Goal: Communication & Community: Answer question/provide support

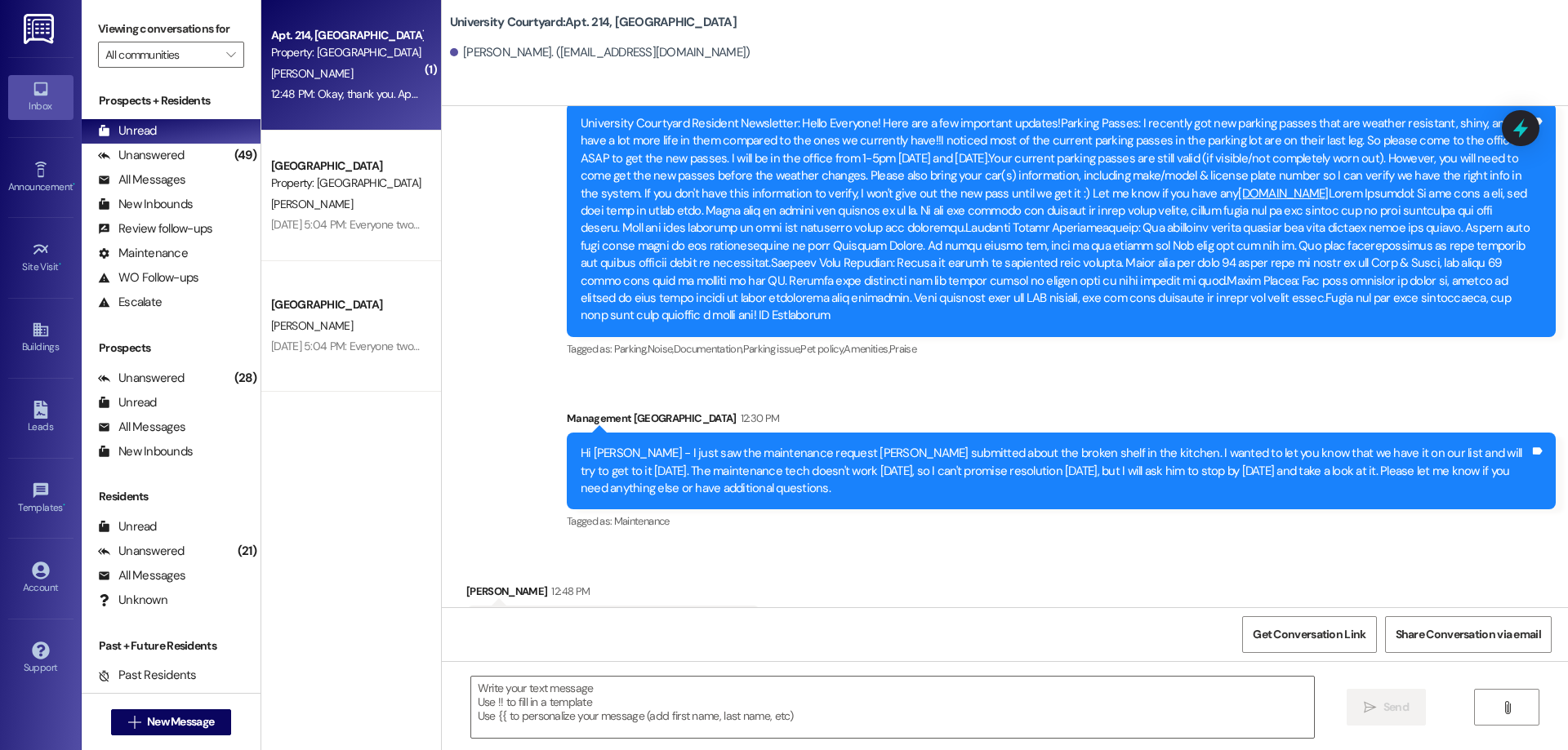
scroll to position [2843, 0]
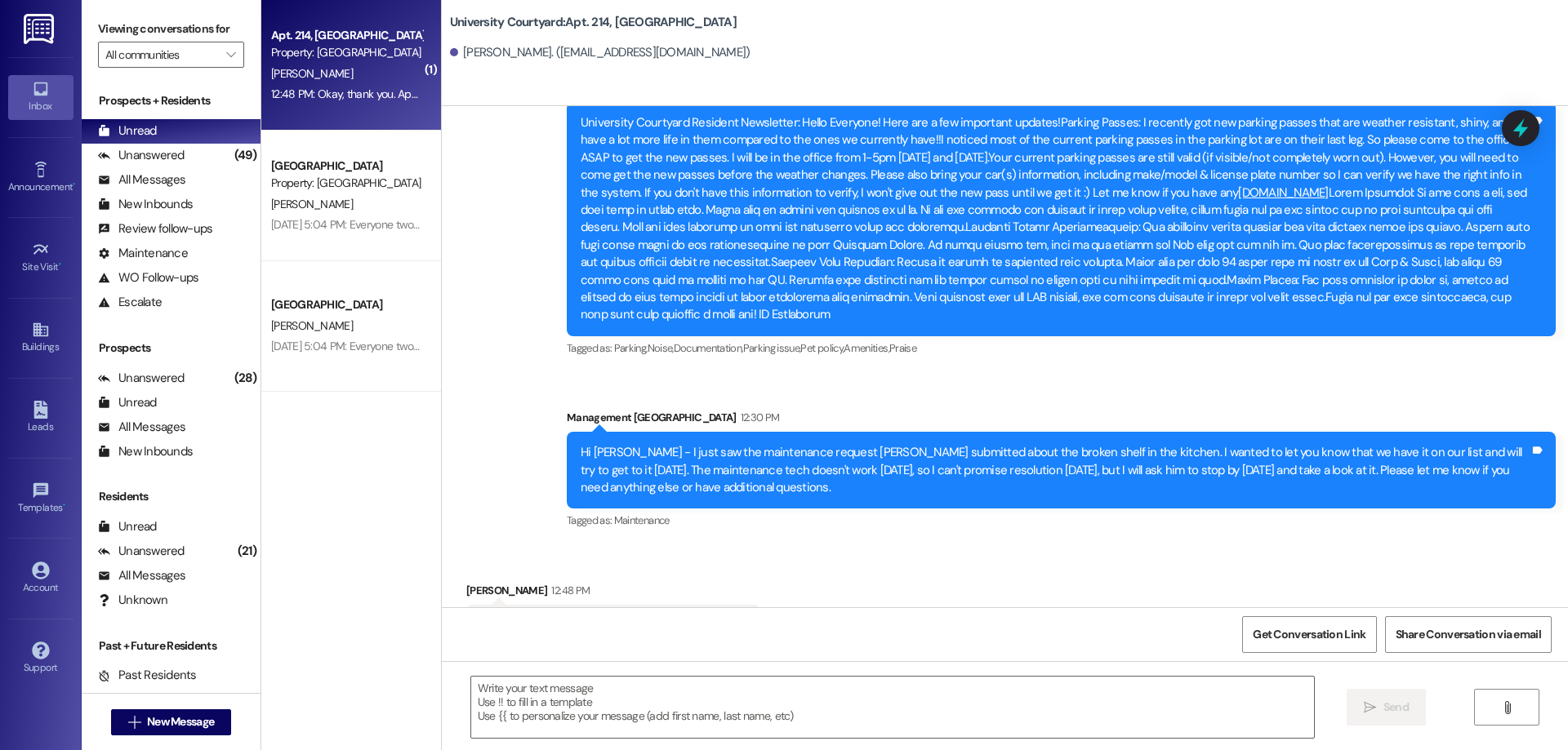
click at [344, 77] on div "A. Gillenwater" at bounding box center [346, 74] width 154 height 20
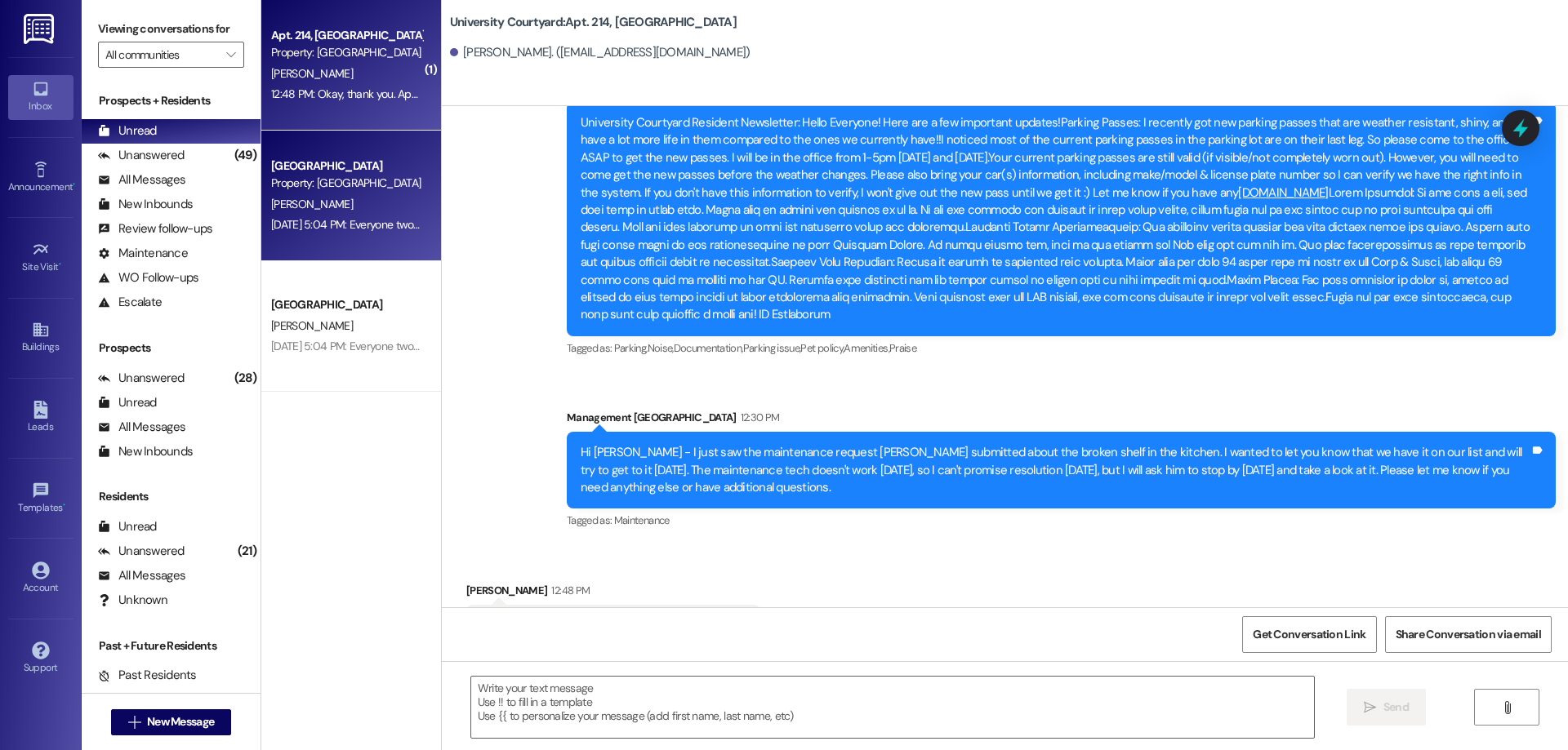
click at [345, 176] on div "Property: [GEOGRAPHIC_DATA]" at bounding box center [346, 183] width 151 height 17
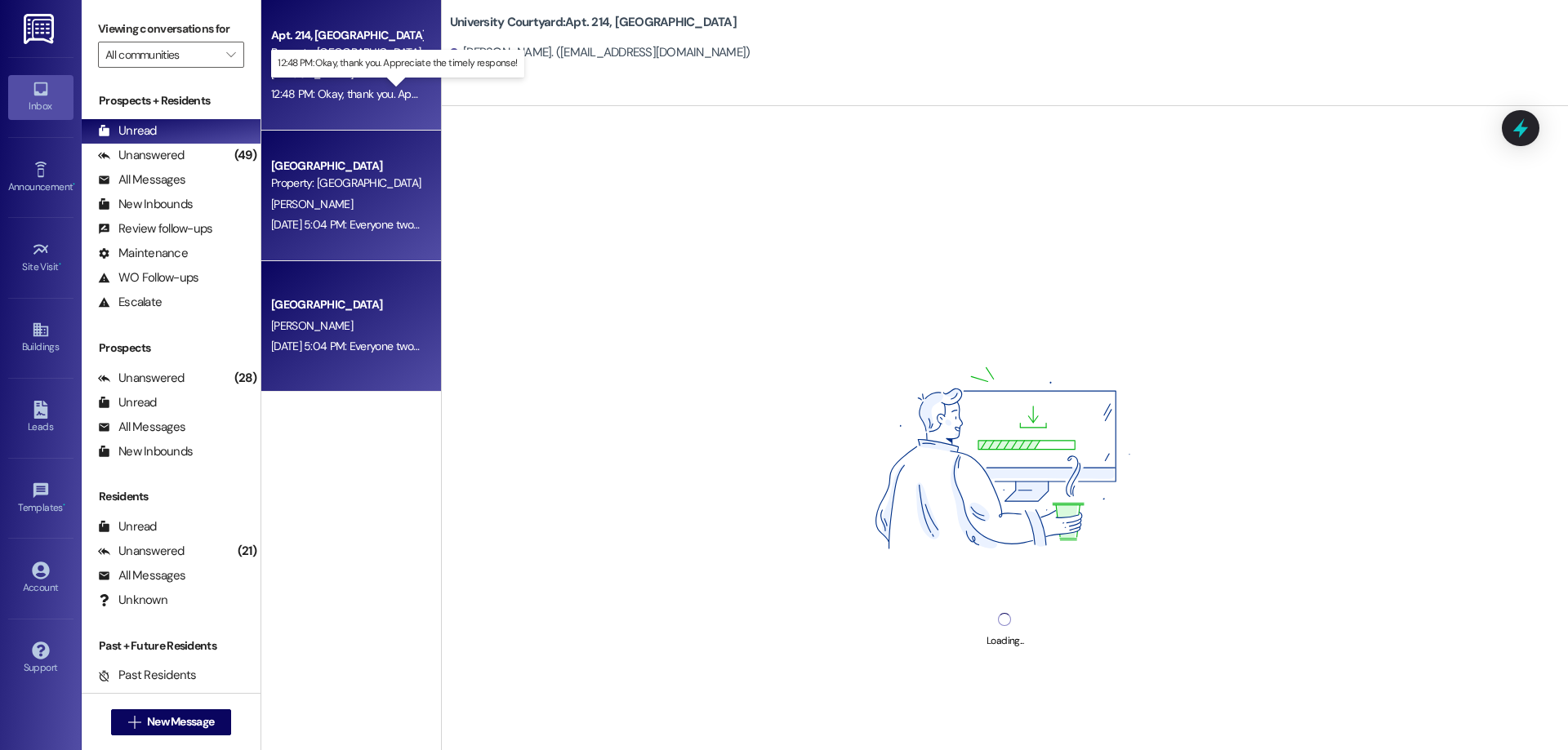
click at [337, 95] on div "12:48 PM: Okay, thank you. Appreciate the timely response! 12:48 PM: Okay, than…" at bounding box center [410, 94] width 279 height 14
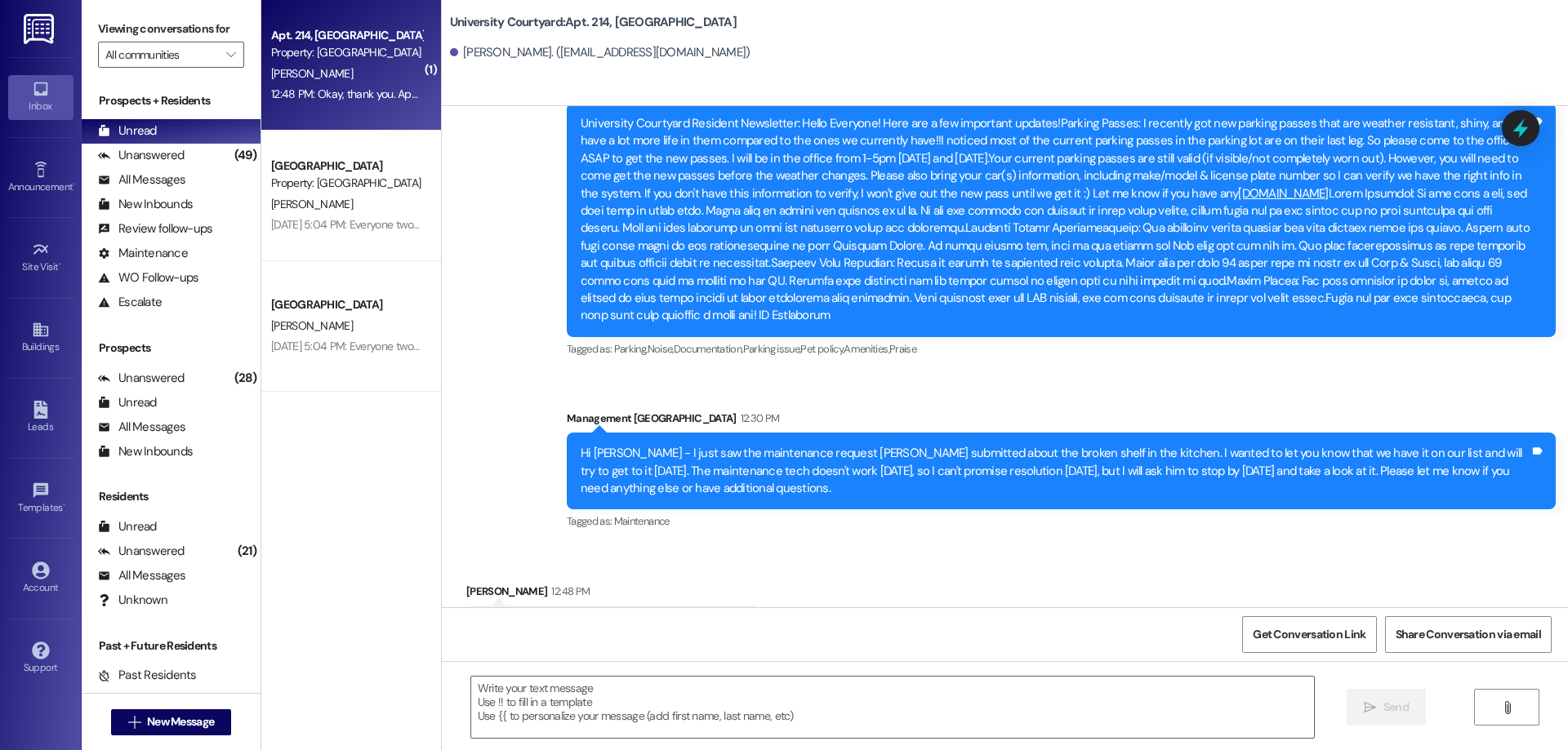
scroll to position [2867, 0]
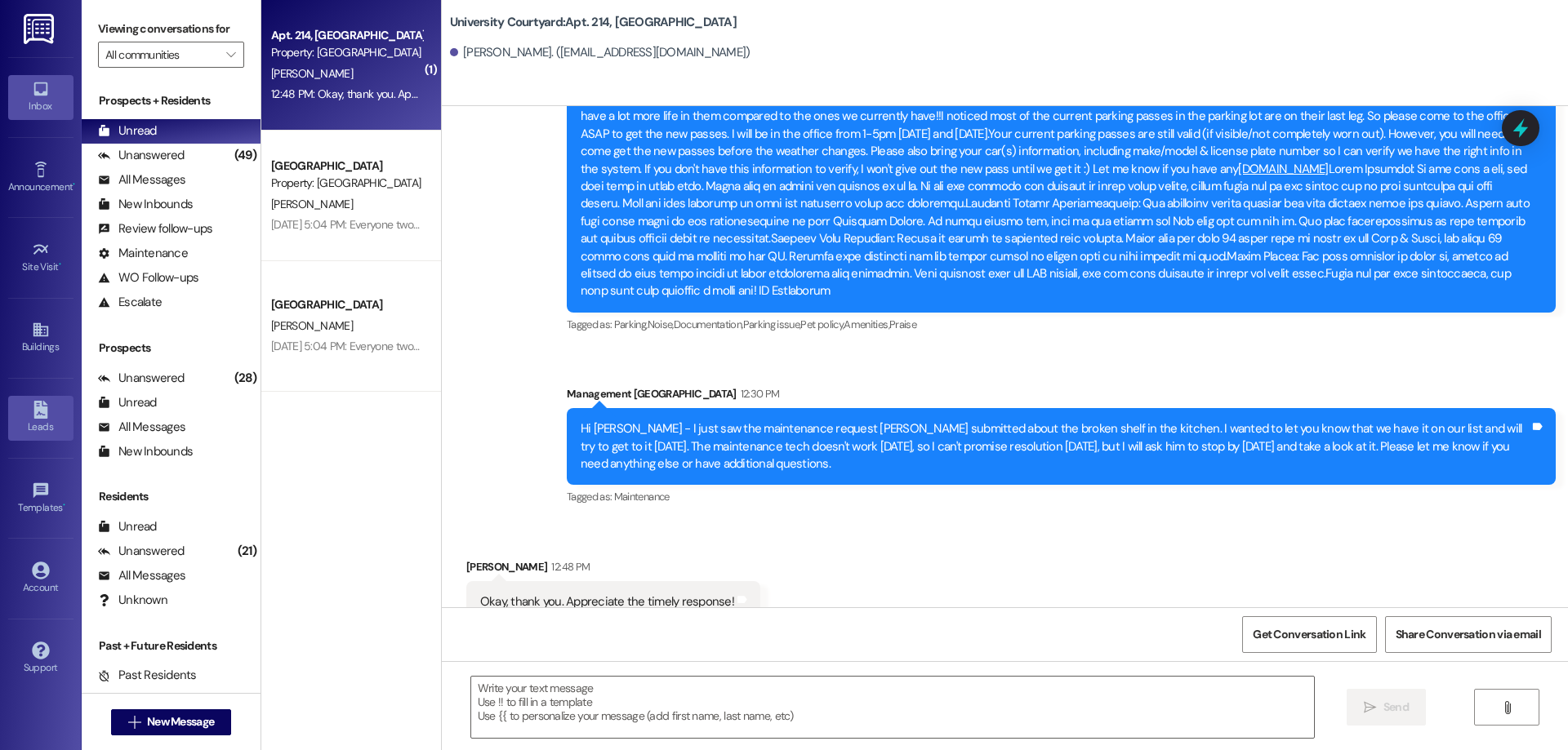
click at [49, 427] on div "Leads" at bounding box center [41, 427] width 82 height 16
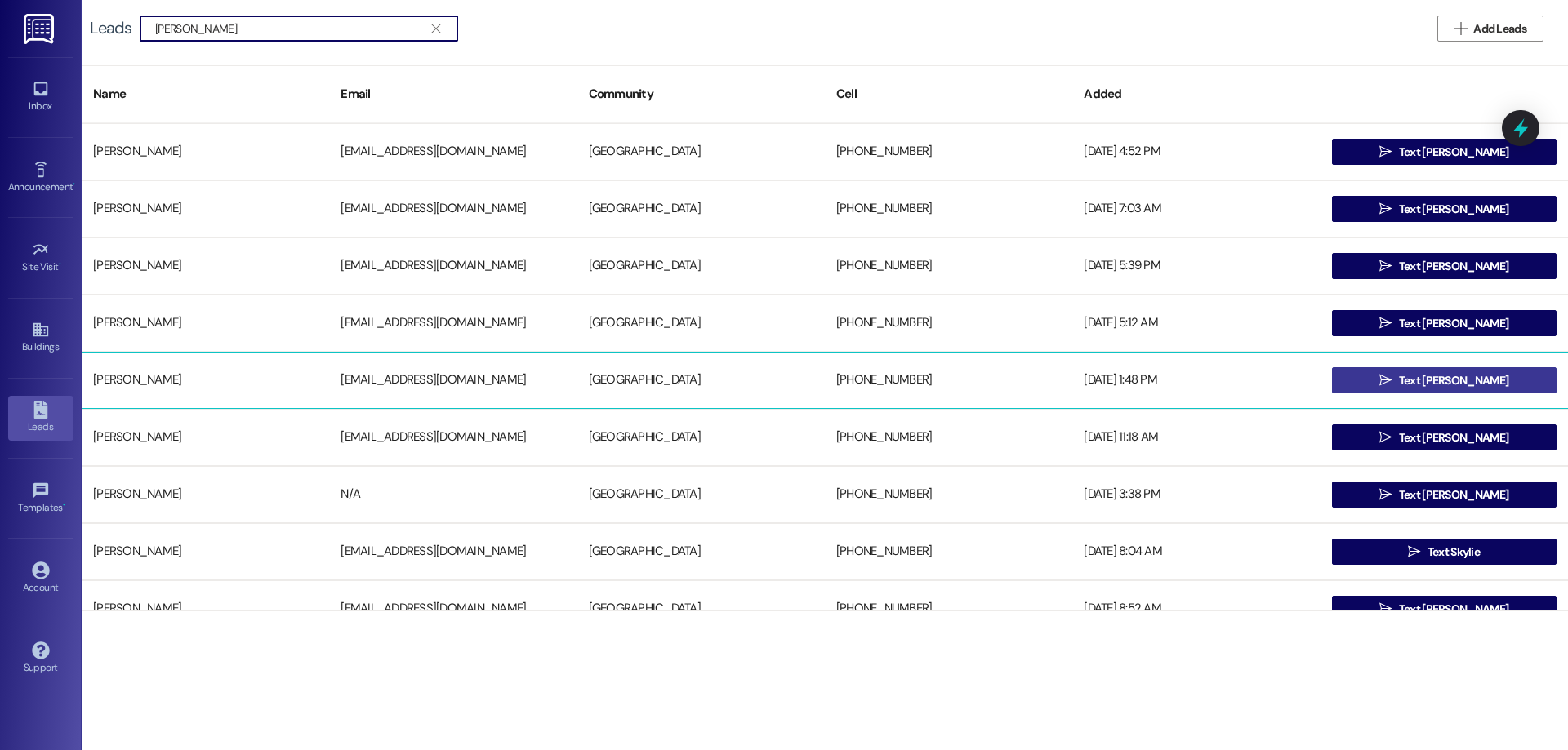
type input "kylie"
click at [1438, 387] on span "Text Kylie" at bounding box center [1453, 381] width 109 height 17
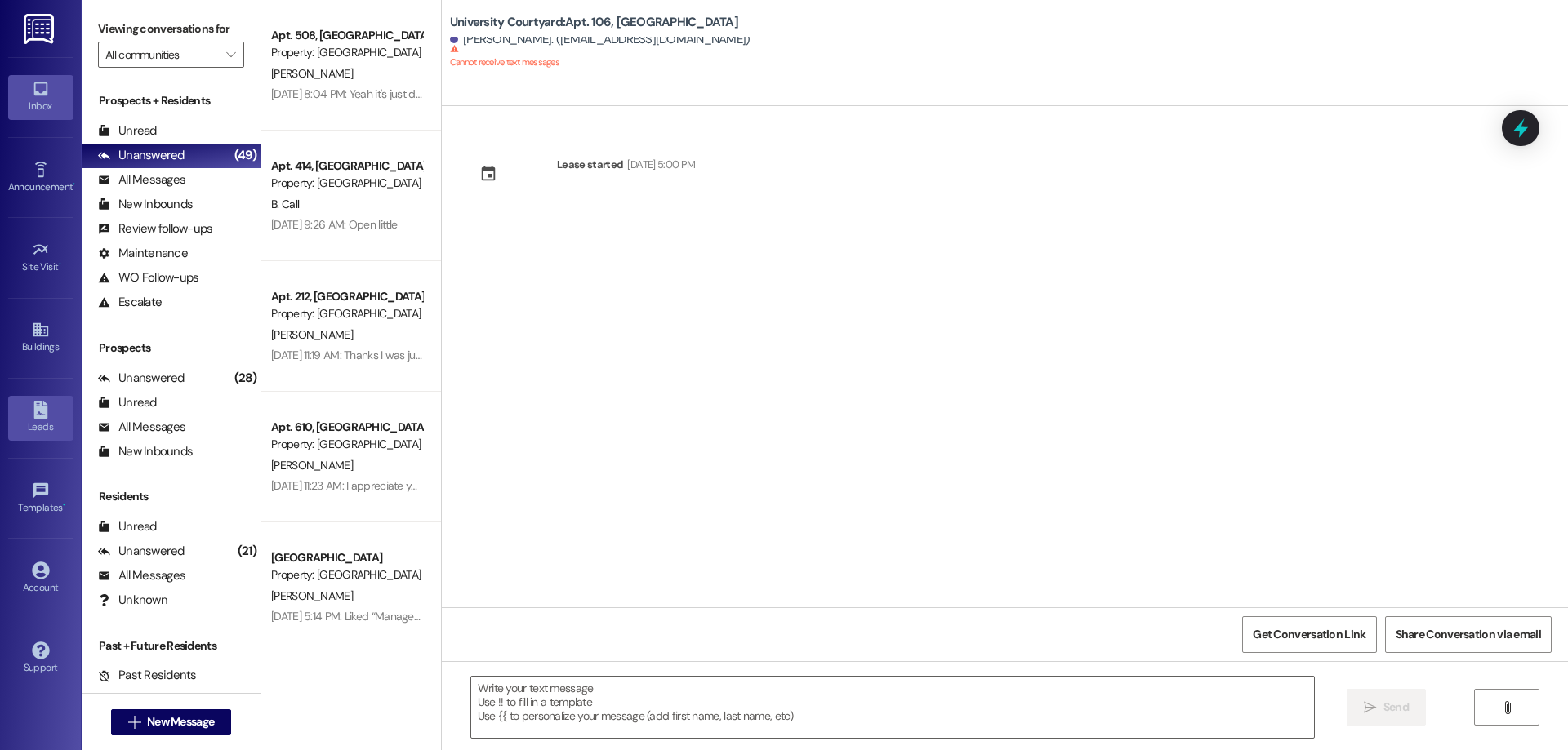
click at [22, 425] on div "Leads" at bounding box center [41, 427] width 82 height 16
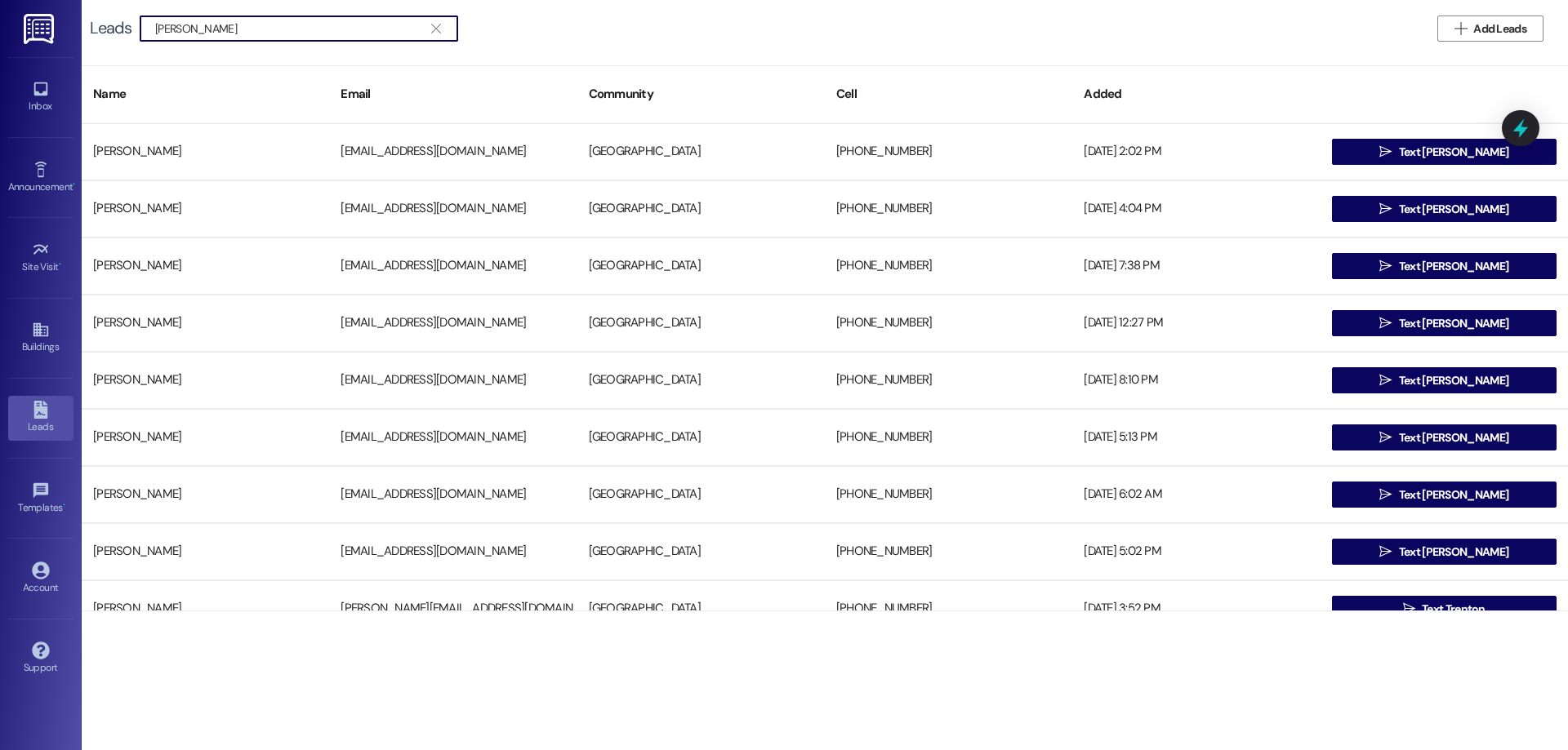
type input "erin"
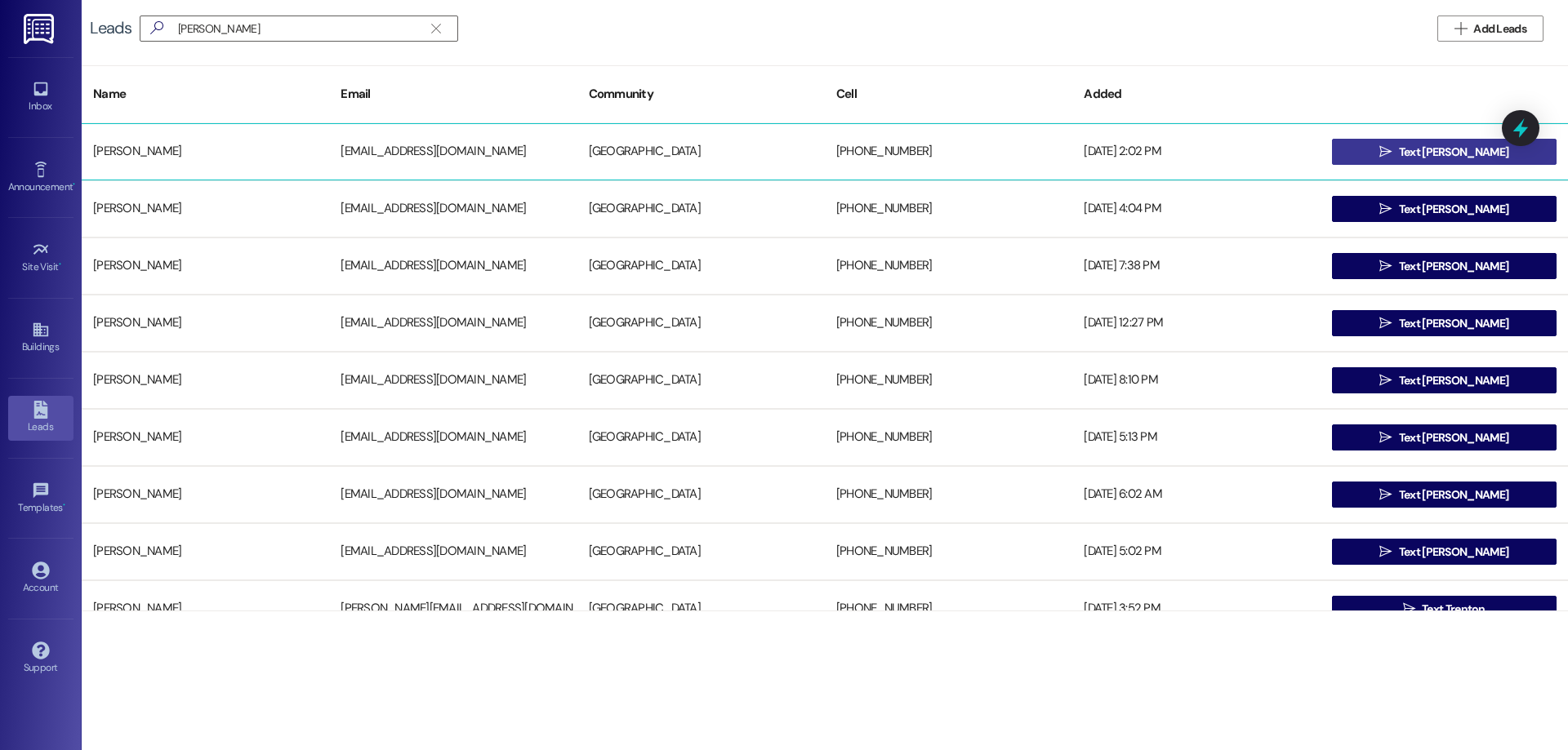
click at [1361, 155] on button " Text Erin" at bounding box center [1444, 152] width 224 height 26
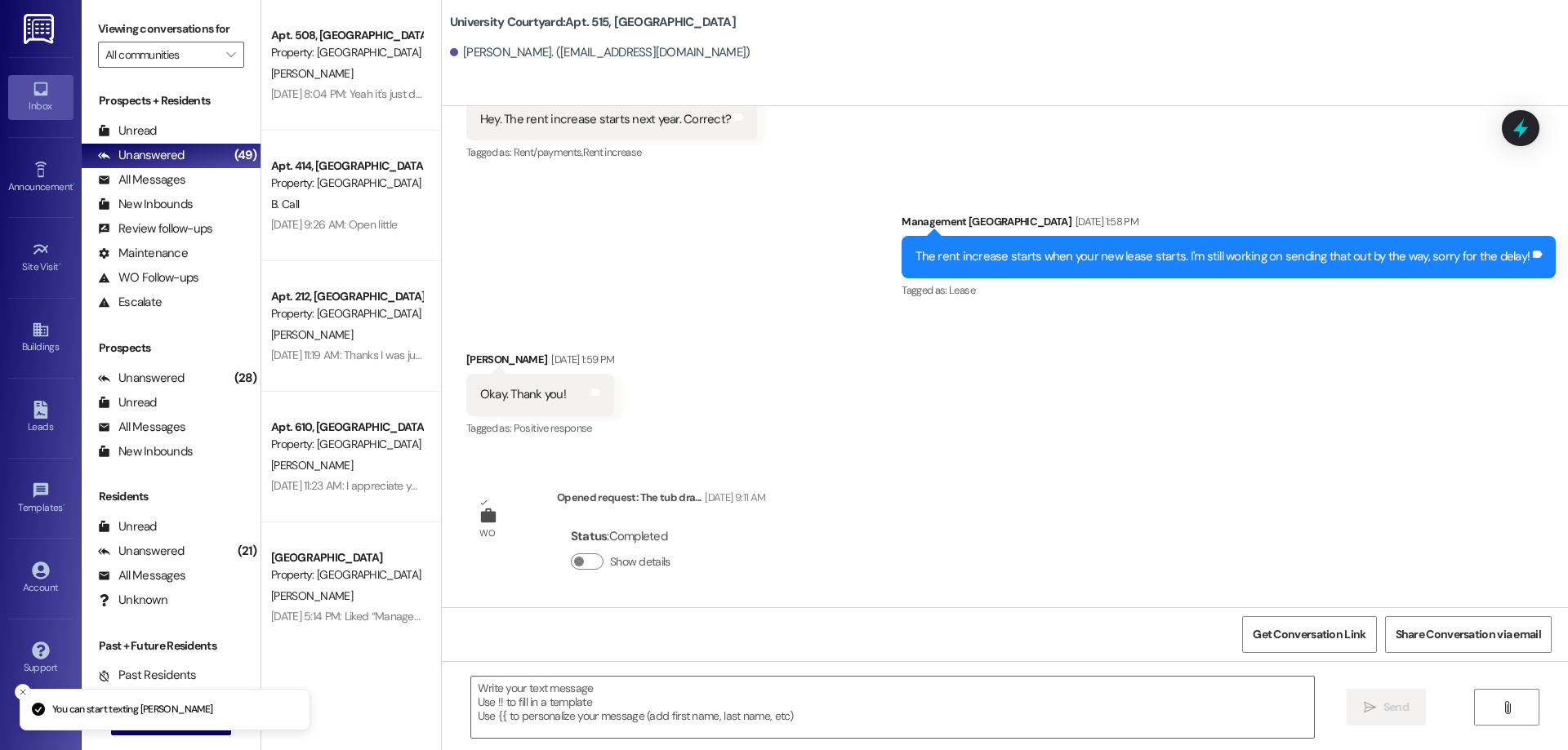
scroll to position [8846, 0]
click at [490, 695] on textarea at bounding box center [892, 707] width 843 height 61
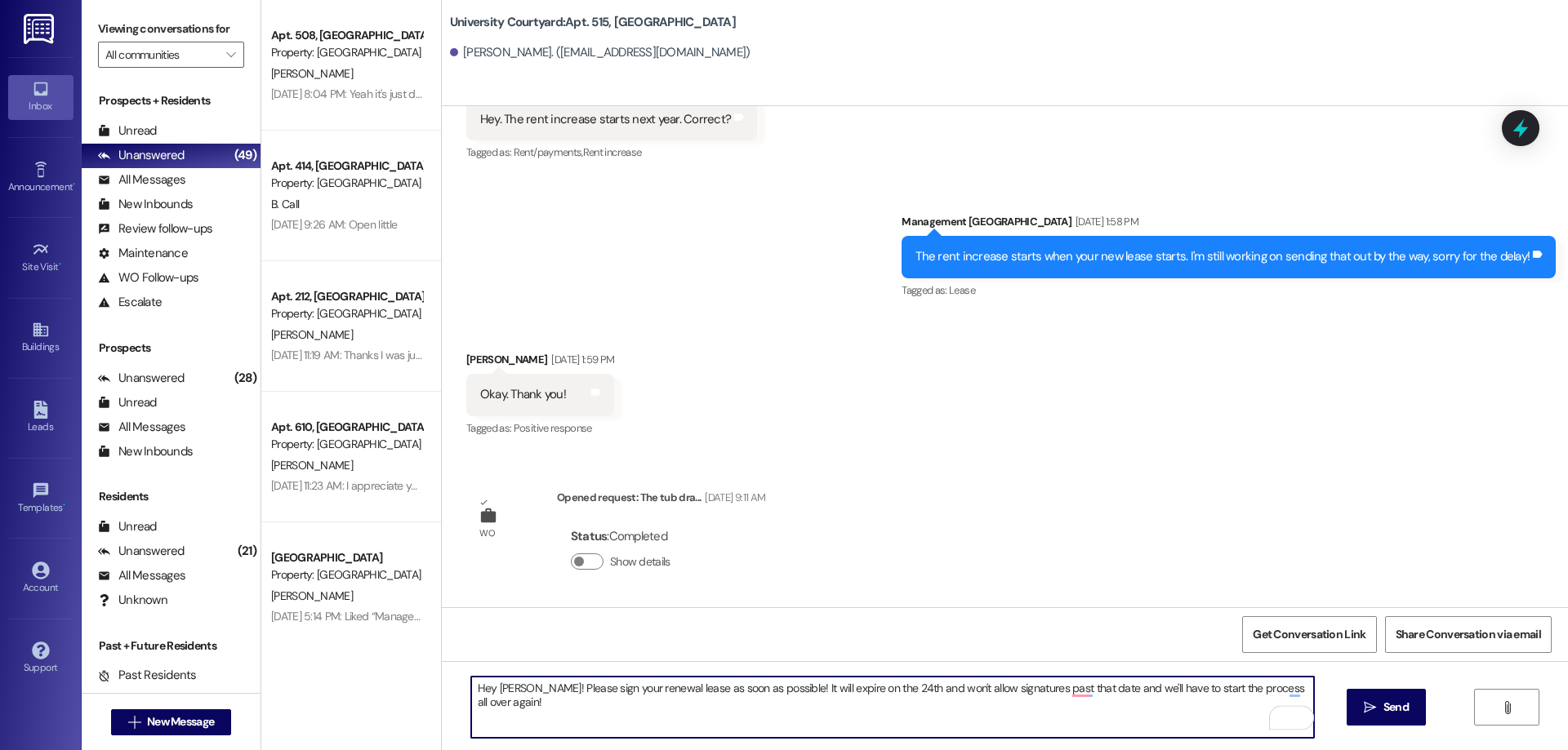
click at [513, 690] on textarea "Hey Erin! Please sign your renewal lease as soon as possible! It will expire on…" at bounding box center [892, 707] width 843 height 61
click at [508, 690] on textarea "Hey Erin! Please sign your renewal lease as soon as possible! It will expire on…" at bounding box center [892, 707] width 843 height 61
drag, startPoint x: 678, startPoint y: 689, endPoint x: 913, endPoint y: 689, distance: 235.0
click at [913, 689] on textarea "Hey Erin! Your renewal lease is ready to sign! Please sign your renewal lease a…" at bounding box center [892, 707] width 843 height 61
click at [1215, 689] on textarea "Hey Erin! Your renewal lease is ready to sign! It will expire on the 24th and w…" at bounding box center [892, 707] width 843 height 61
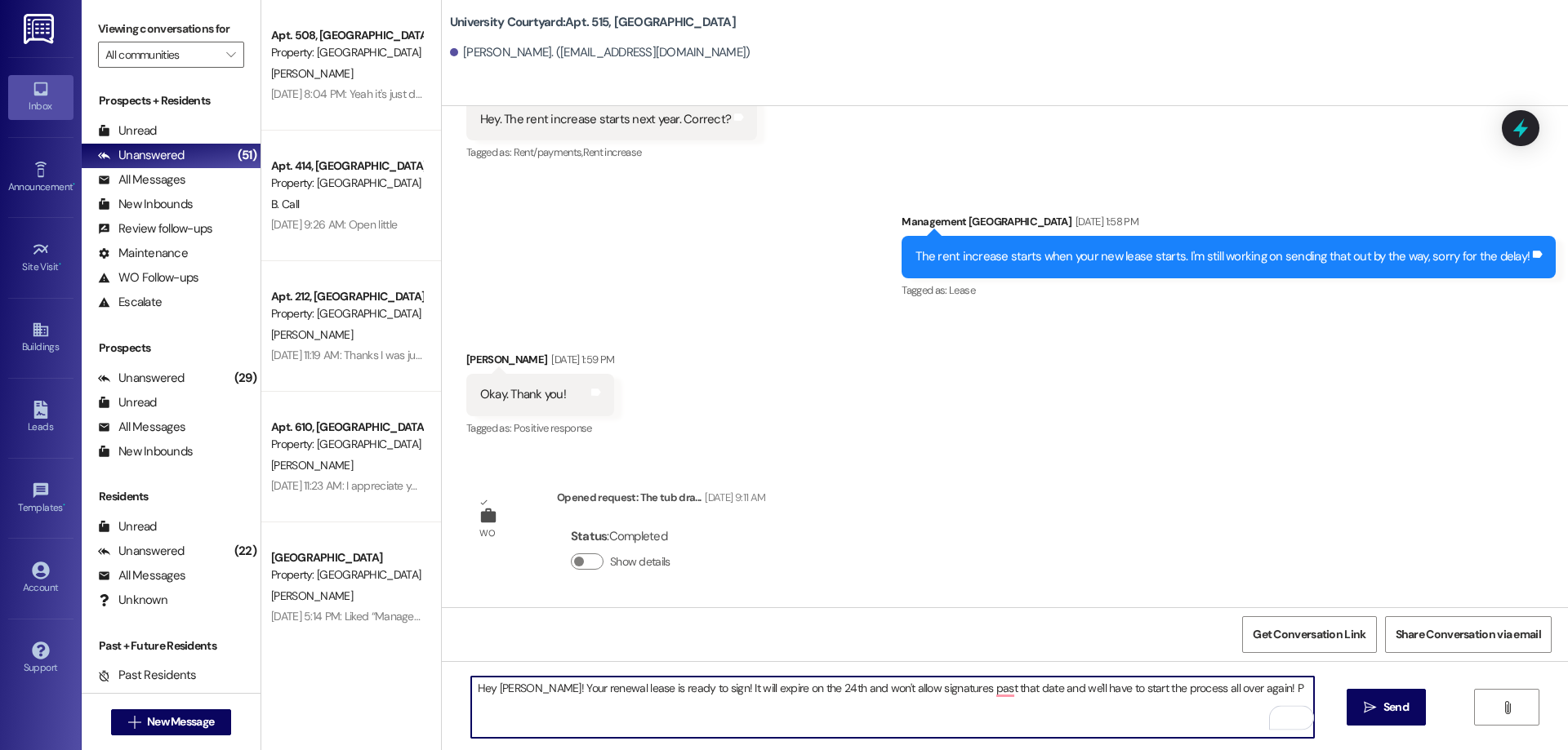
paste textarea "lease sign your renewal lease as soon as possible!"
click at [458, 706] on div "Hey Erin! Your renewal lease is ready to sign! It will expire on the 24th and w…" at bounding box center [1004, 723] width 1126 height 123
type textarea "Hey Erin! Your renewal lease is ready to sign! It will expire on the 24th and w…"
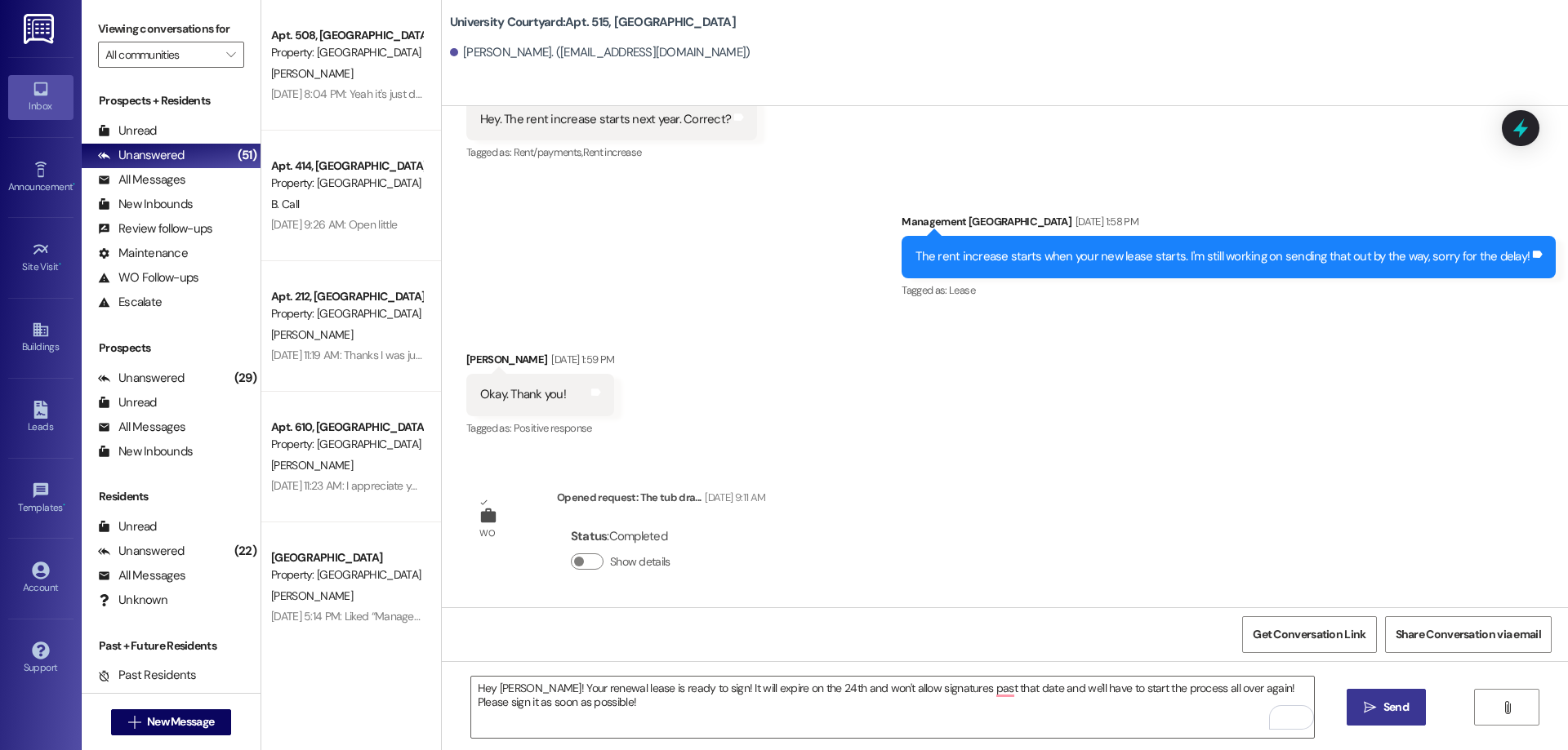
click at [1368, 695] on button " Send" at bounding box center [1386, 707] width 79 height 37
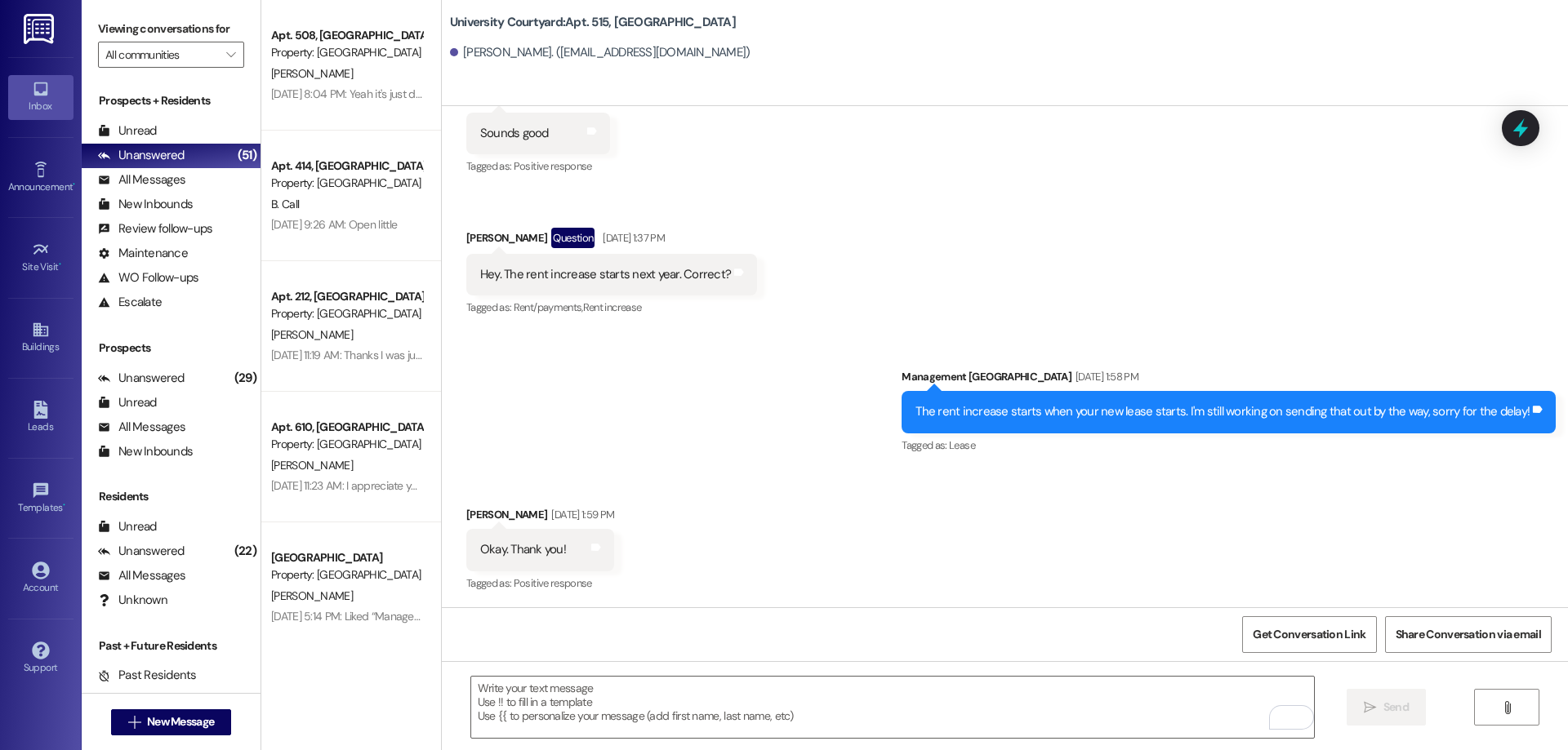
scroll to position [8977, 0]
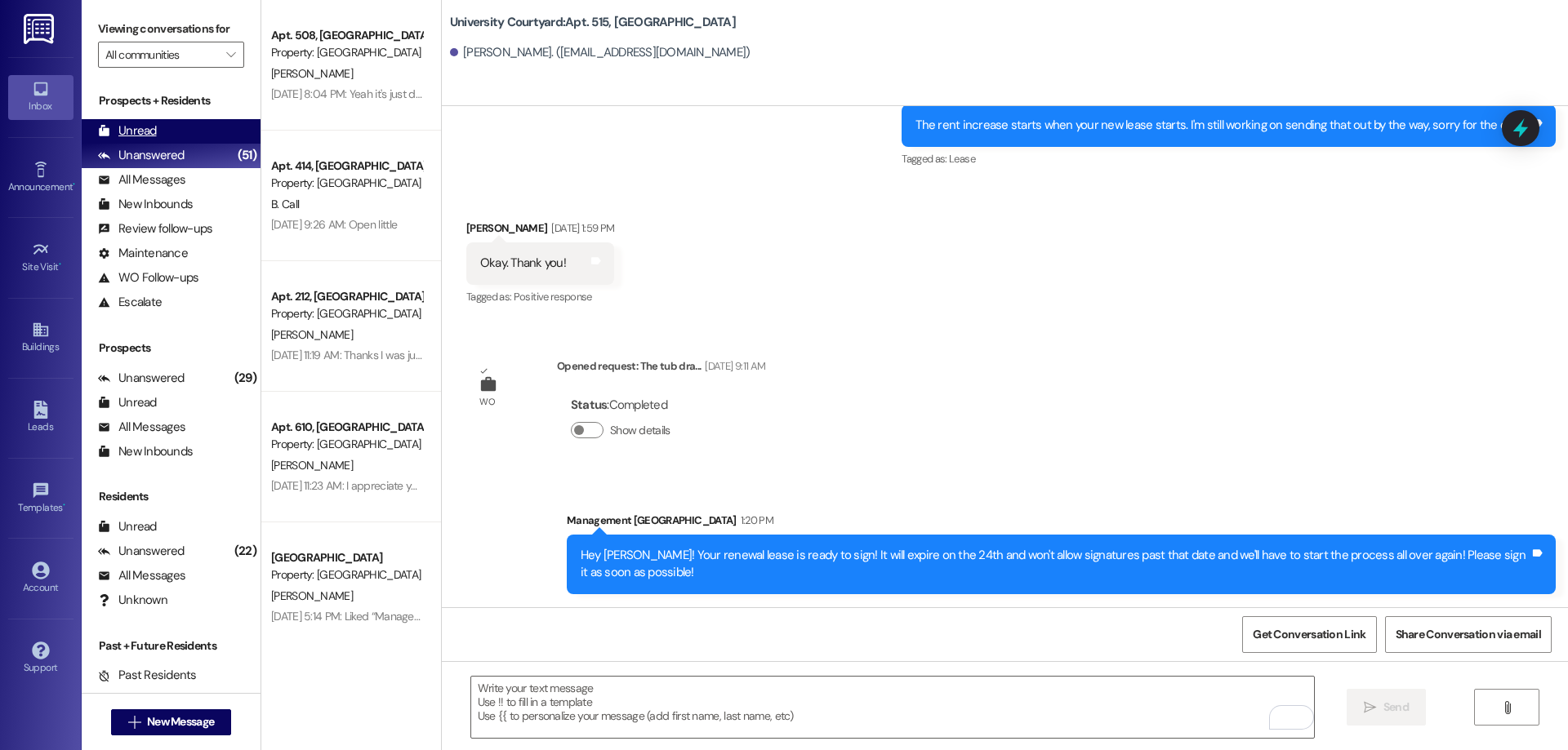
click at [176, 141] on div "Unread (0)" at bounding box center [171, 131] width 179 height 25
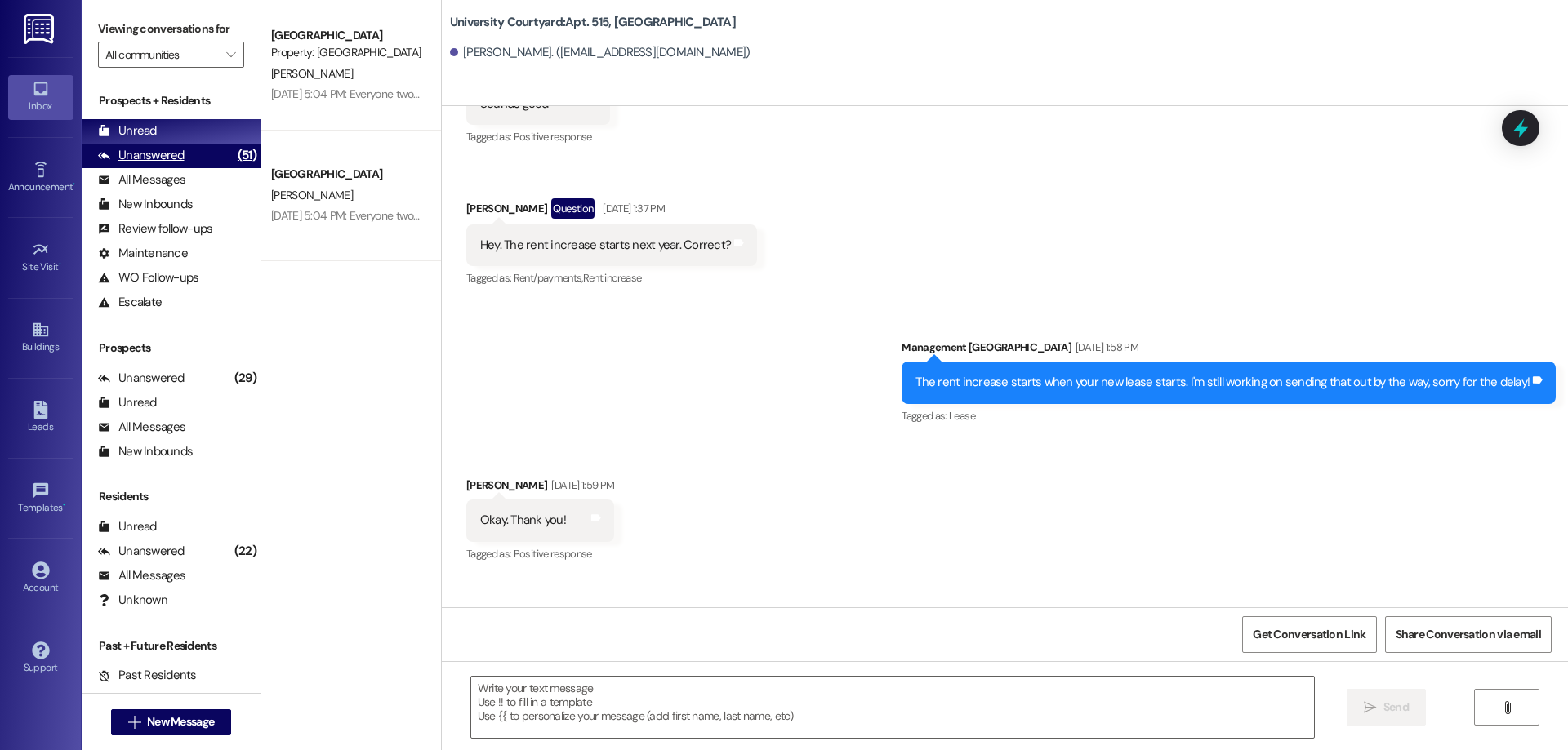
scroll to position [8691, 0]
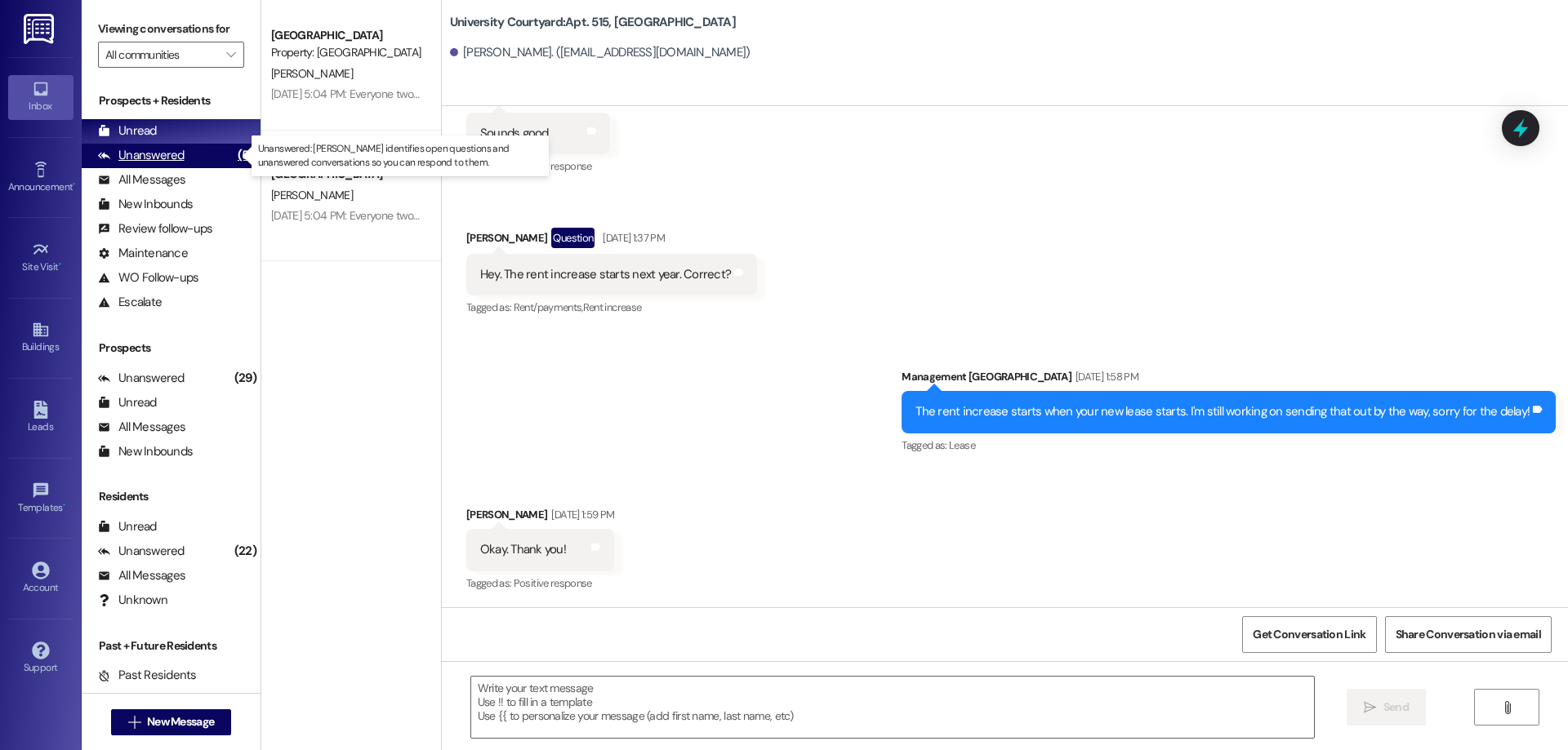
click at [187, 153] on div "Unanswered (51)" at bounding box center [171, 156] width 179 height 25
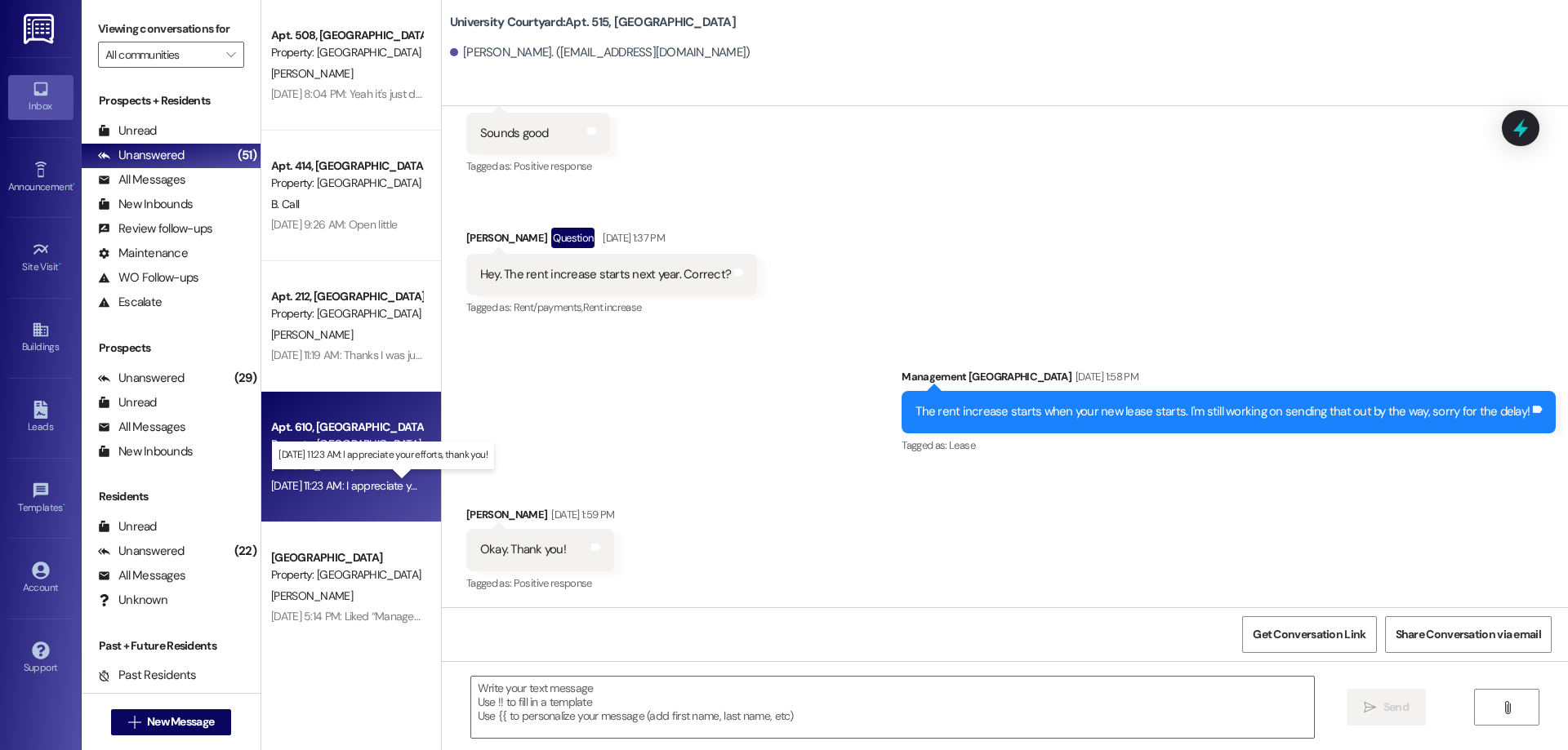
click at [355, 488] on div "Sep 02, 2025 at 11:23 AM: I appreciate your efforts, thank you! Sep 02, 2025 at…" at bounding box center [392, 485] width 243 height 14
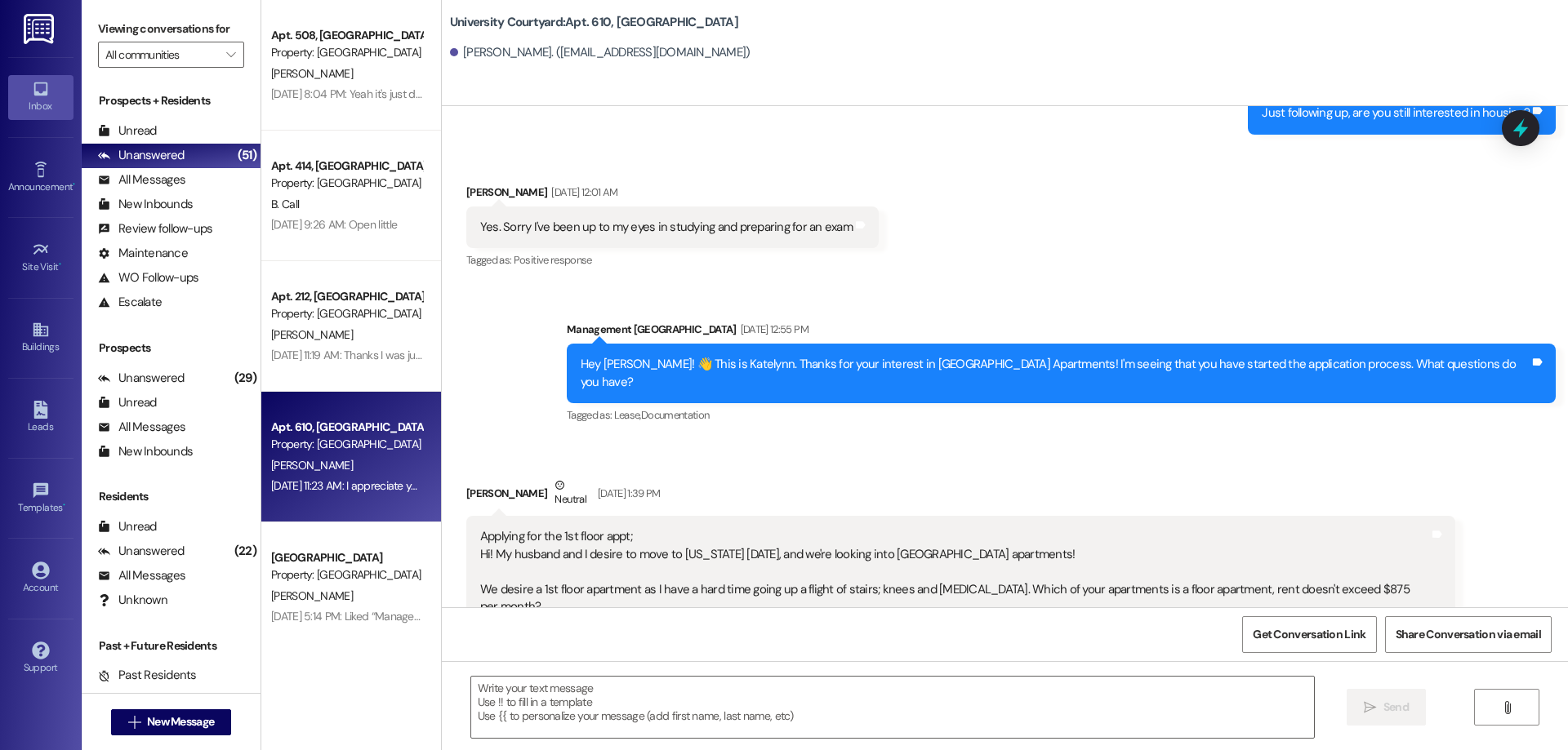
click at [578, 705] on textarea at bounding box center [892, 707] width 843 height 61
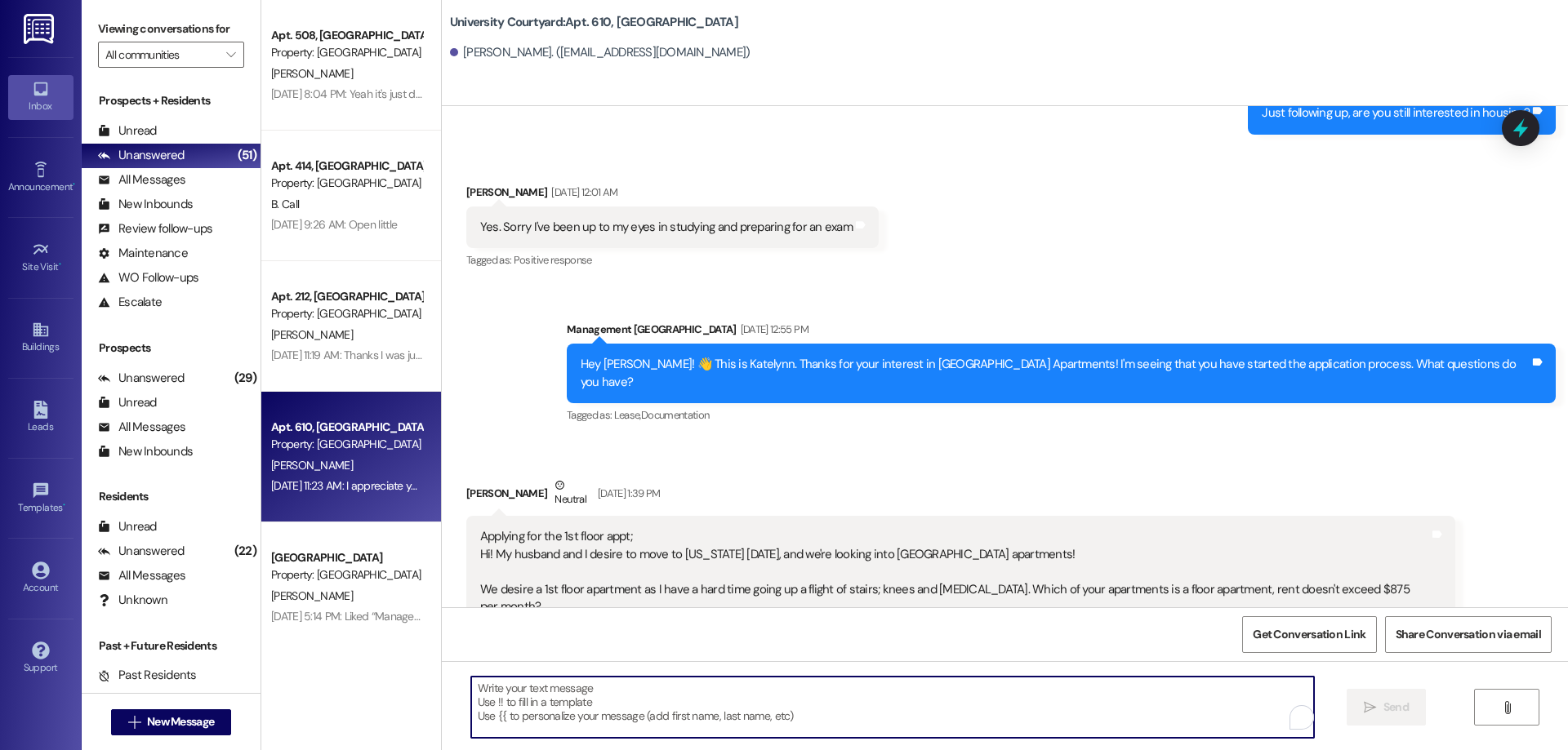
scroll to position [9212, 0]
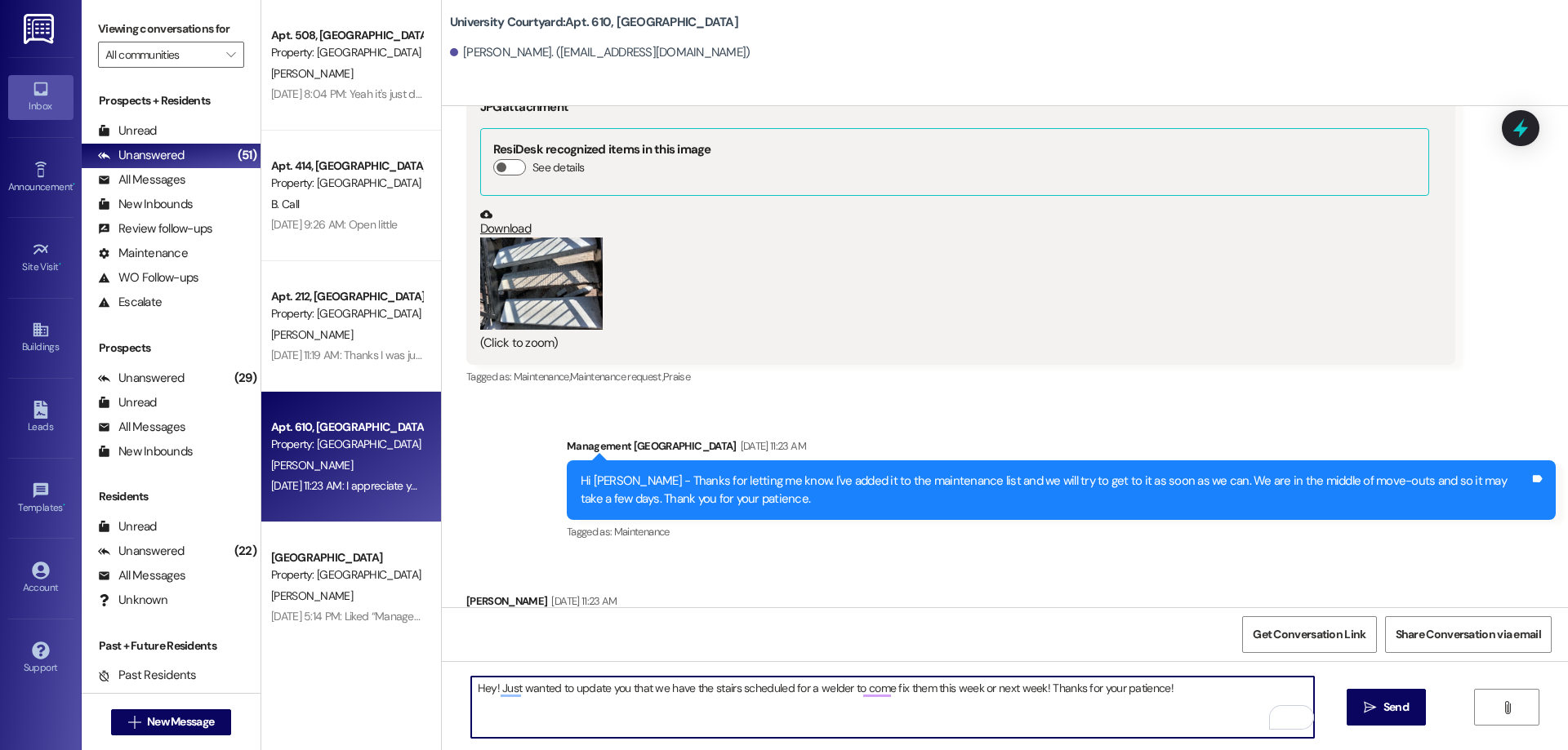
click at [727, 687] on textarea "Hey! Just wanted to update you that we have the stairs scheduled for a welder t…" at bounding box center [892, 707] width 843 height 61
type textarea "Hey! Just wanted to update you that we have the stairs on your building schedul…"
click at [1395, 705] on span "Send" at bounding box center [1396, 707] width 26 height 17
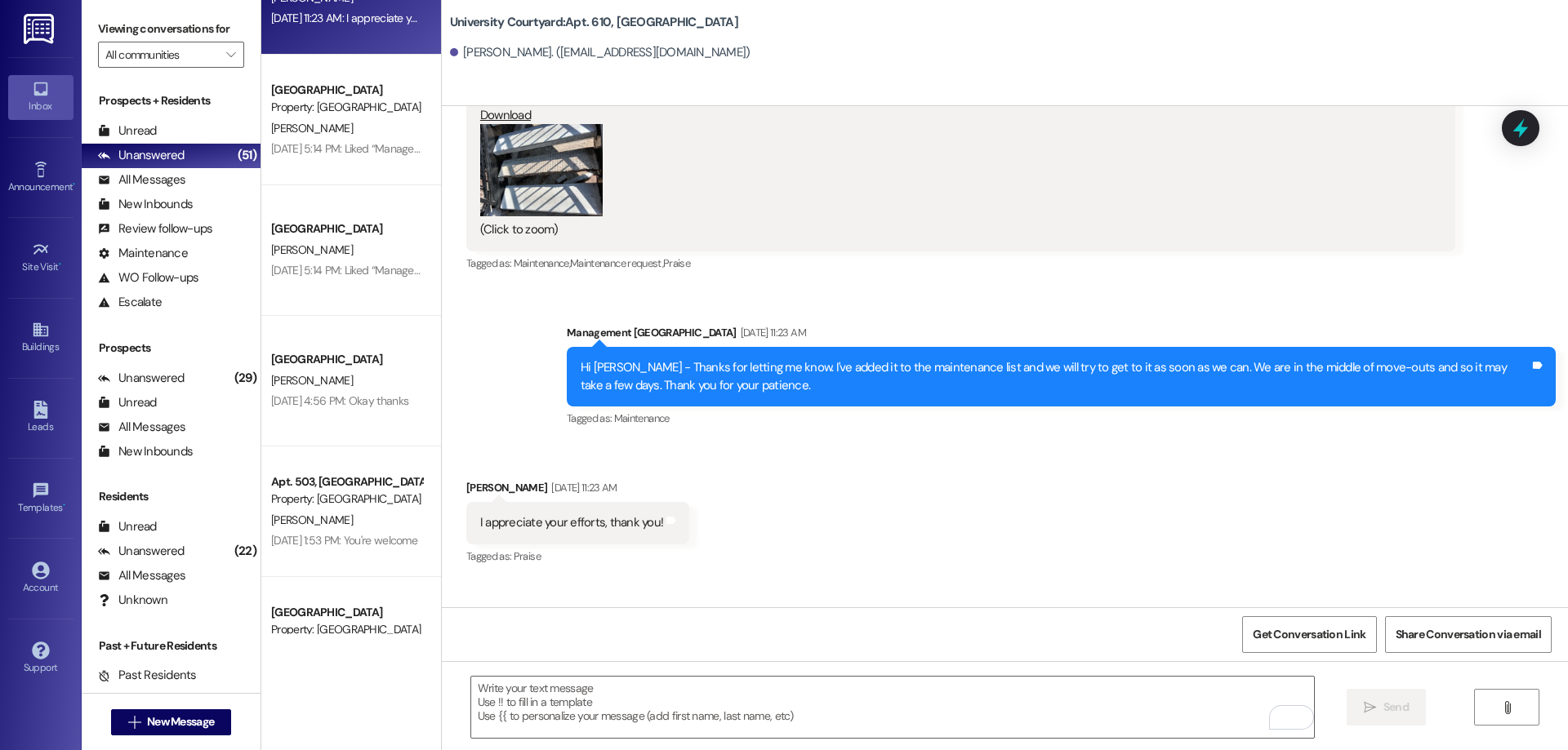
scroll to position [490, 0]
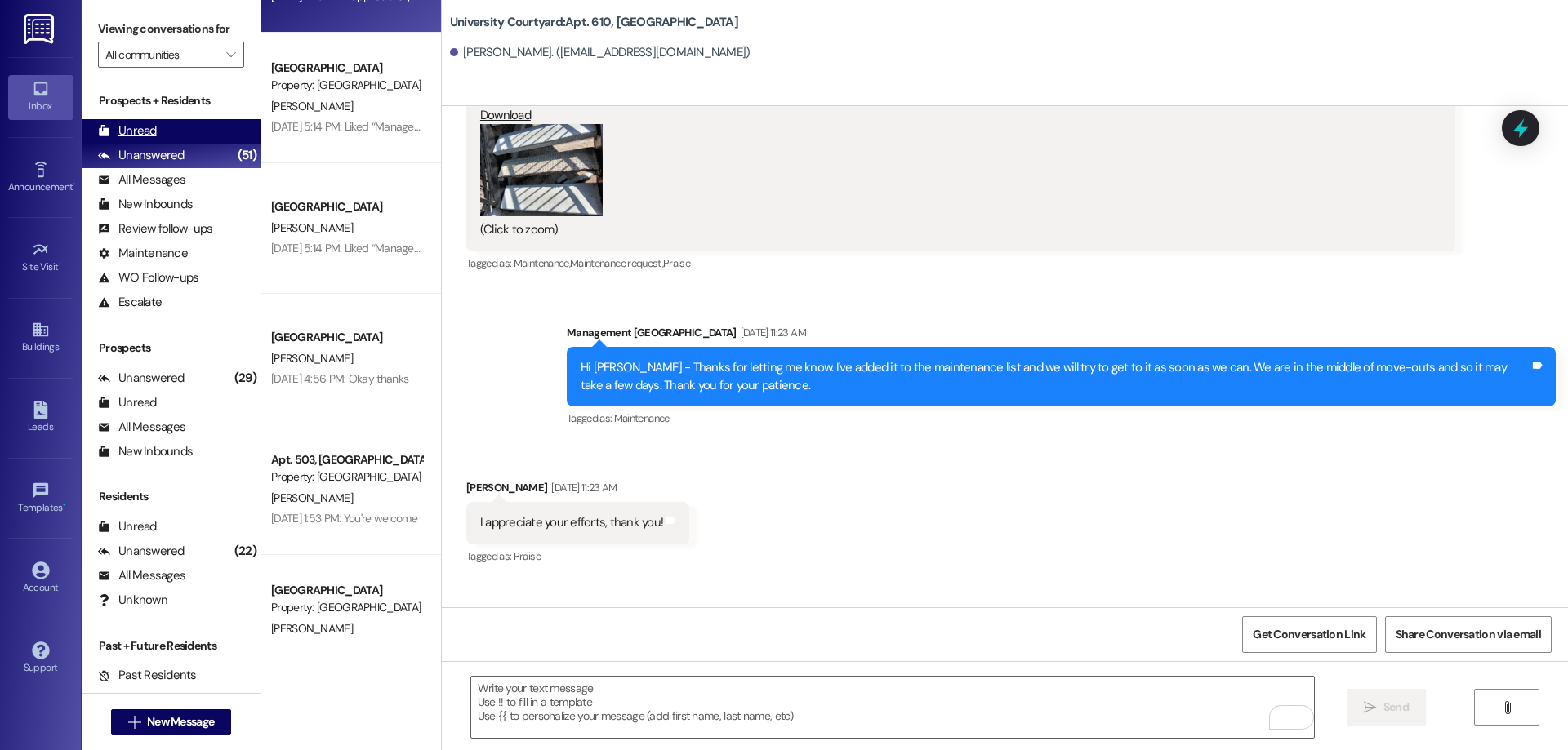
click at [189, 135] on div "Unread (0)" at bounding box center [171, 131] width 179 height 25
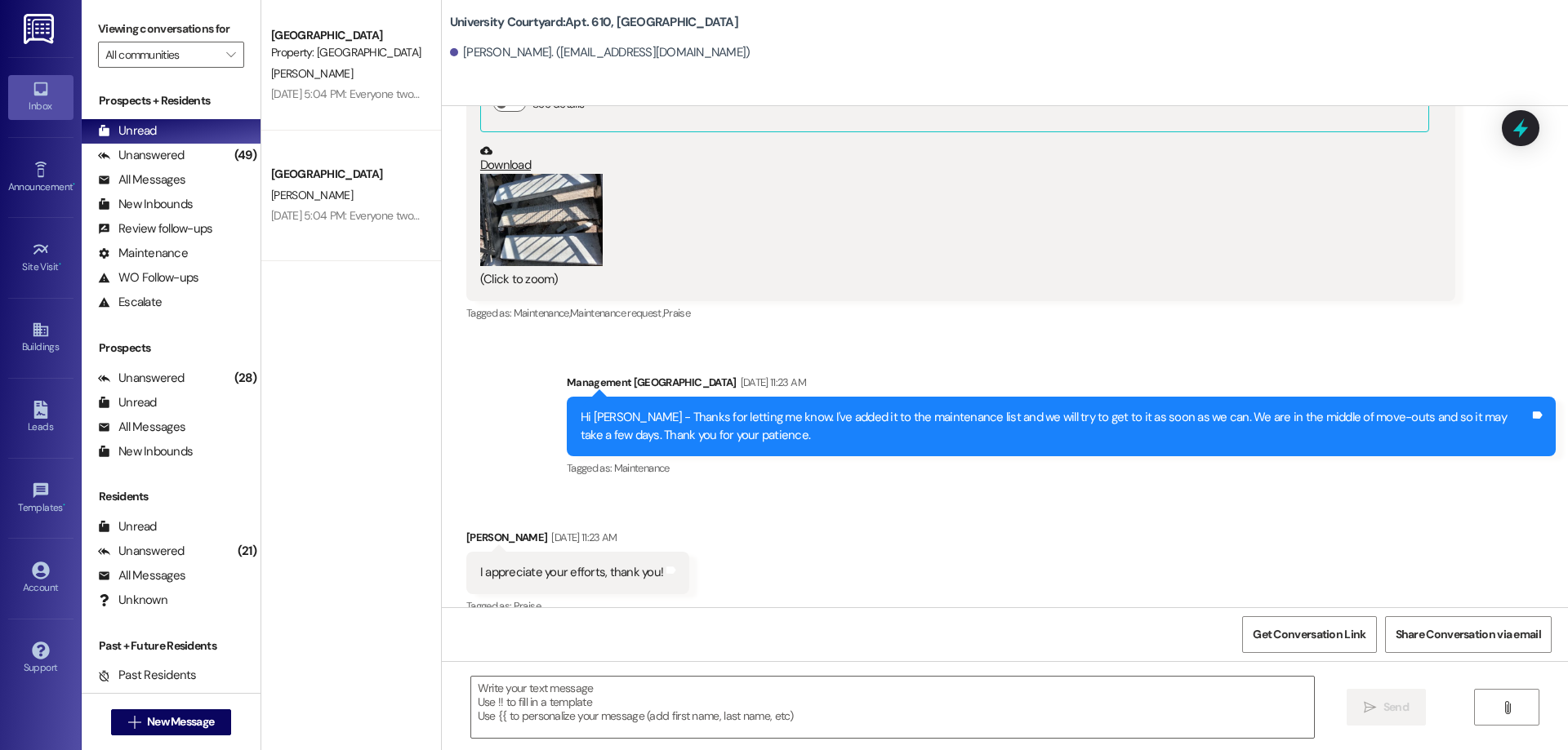
scroll to position [9326, 0]
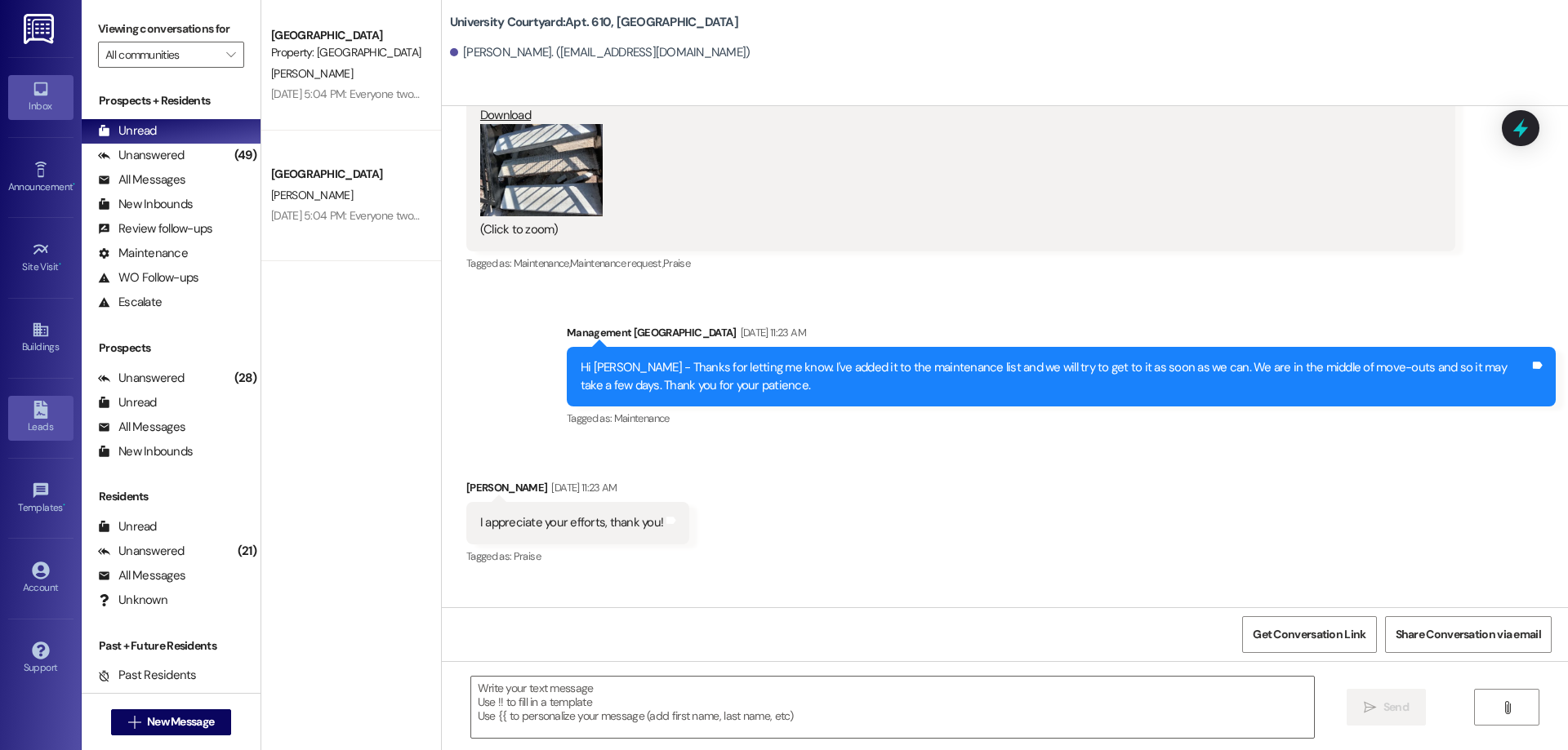
click at [37, 419] on div "Leads" at bounding box center [41, 427] width 82 height 16
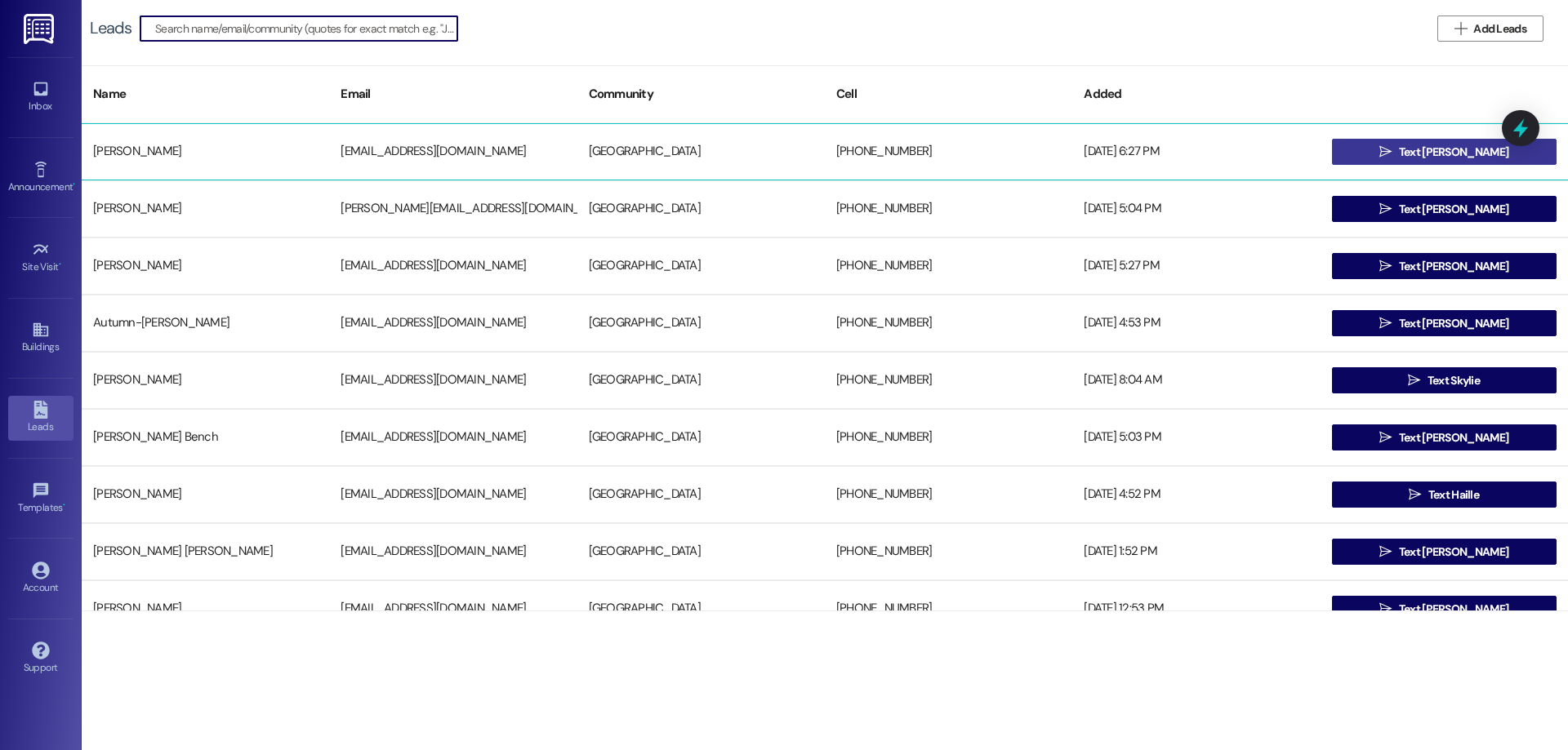
click at [1374, 146] on button " Text Michael" at bounding box center [1444, 152] width 224 height 26
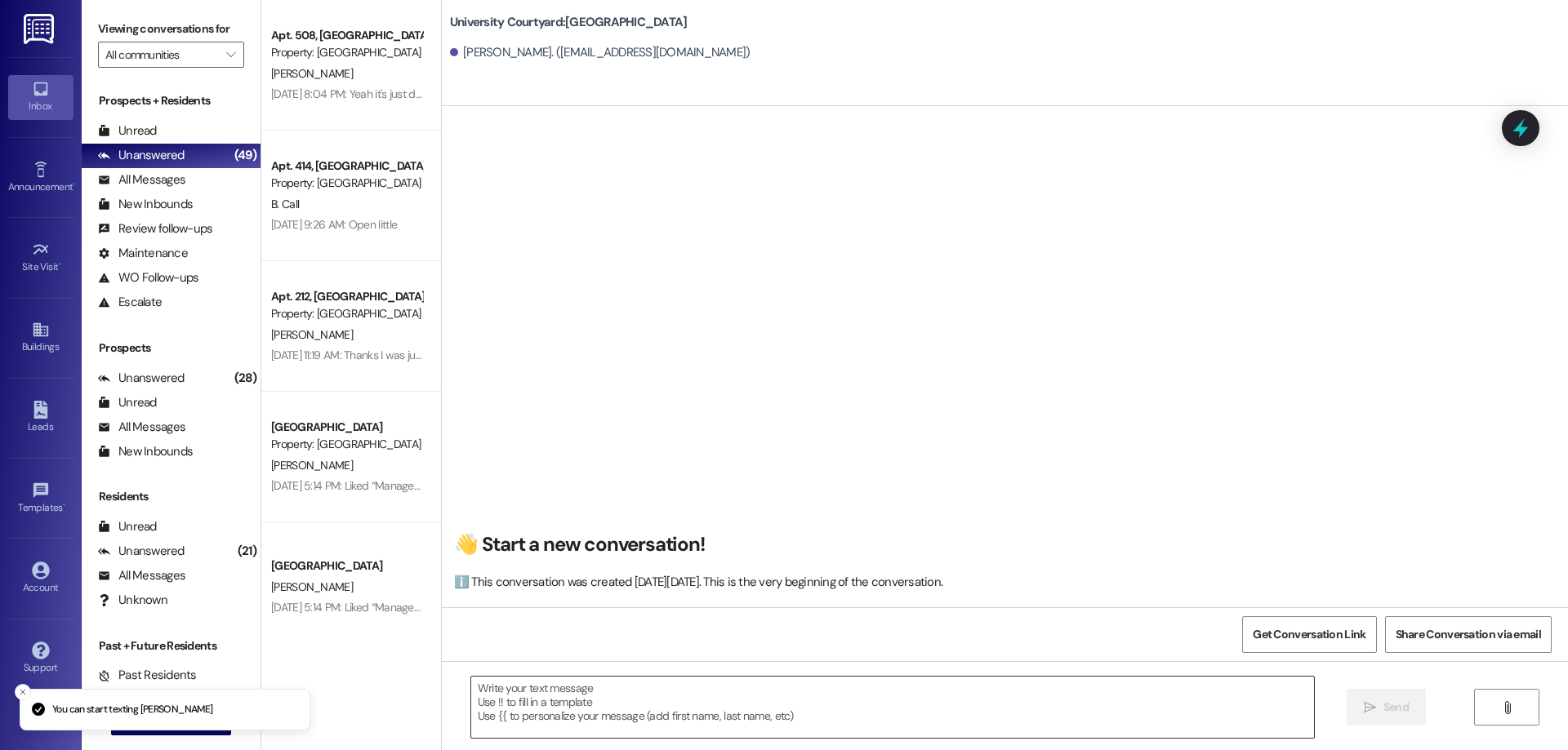
click at [575, 721] on textarea at bounding box center [892, 707] width 843 height 61
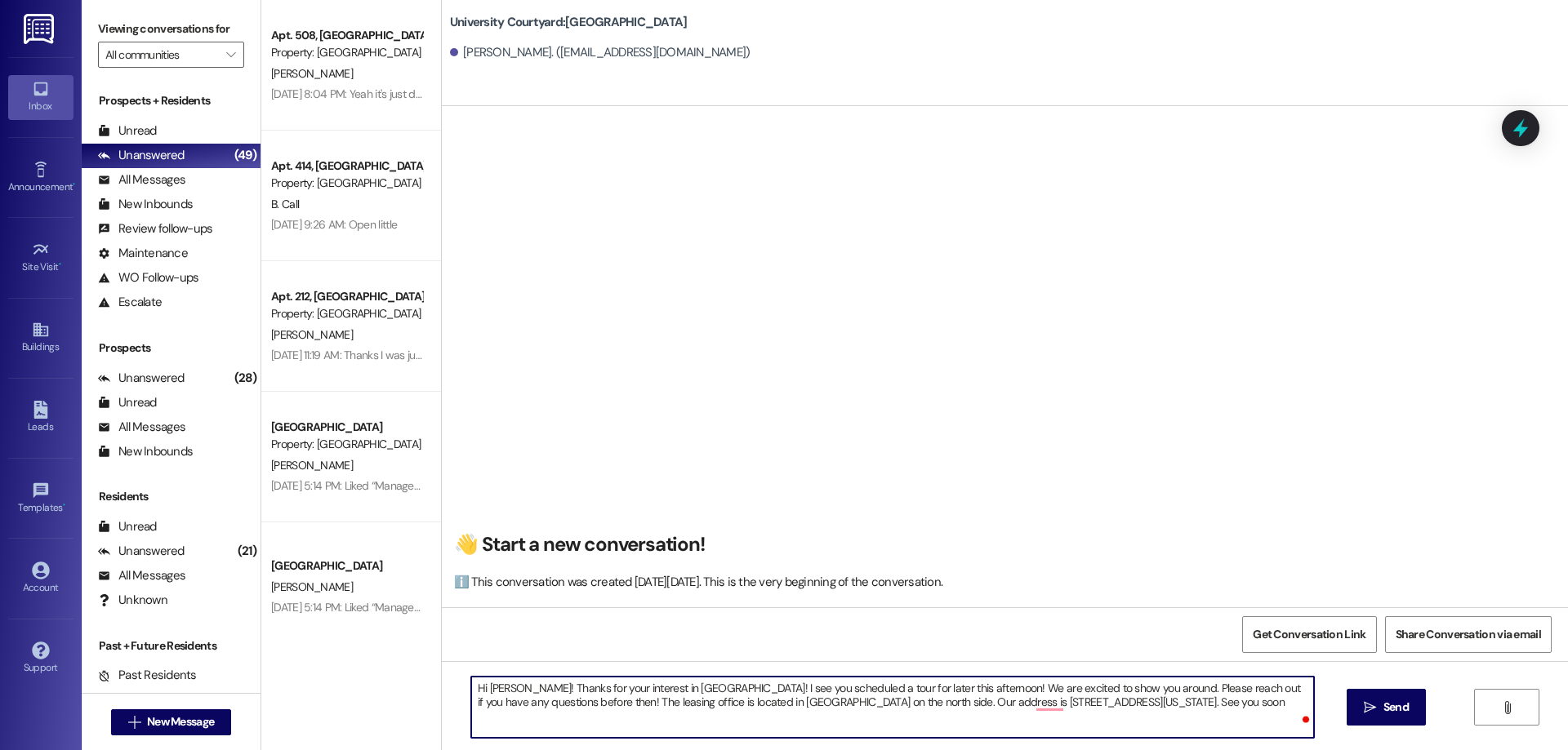
type textarea "Hi Michael! Thanks for your interest in University Courtyard! I see you schedul…"
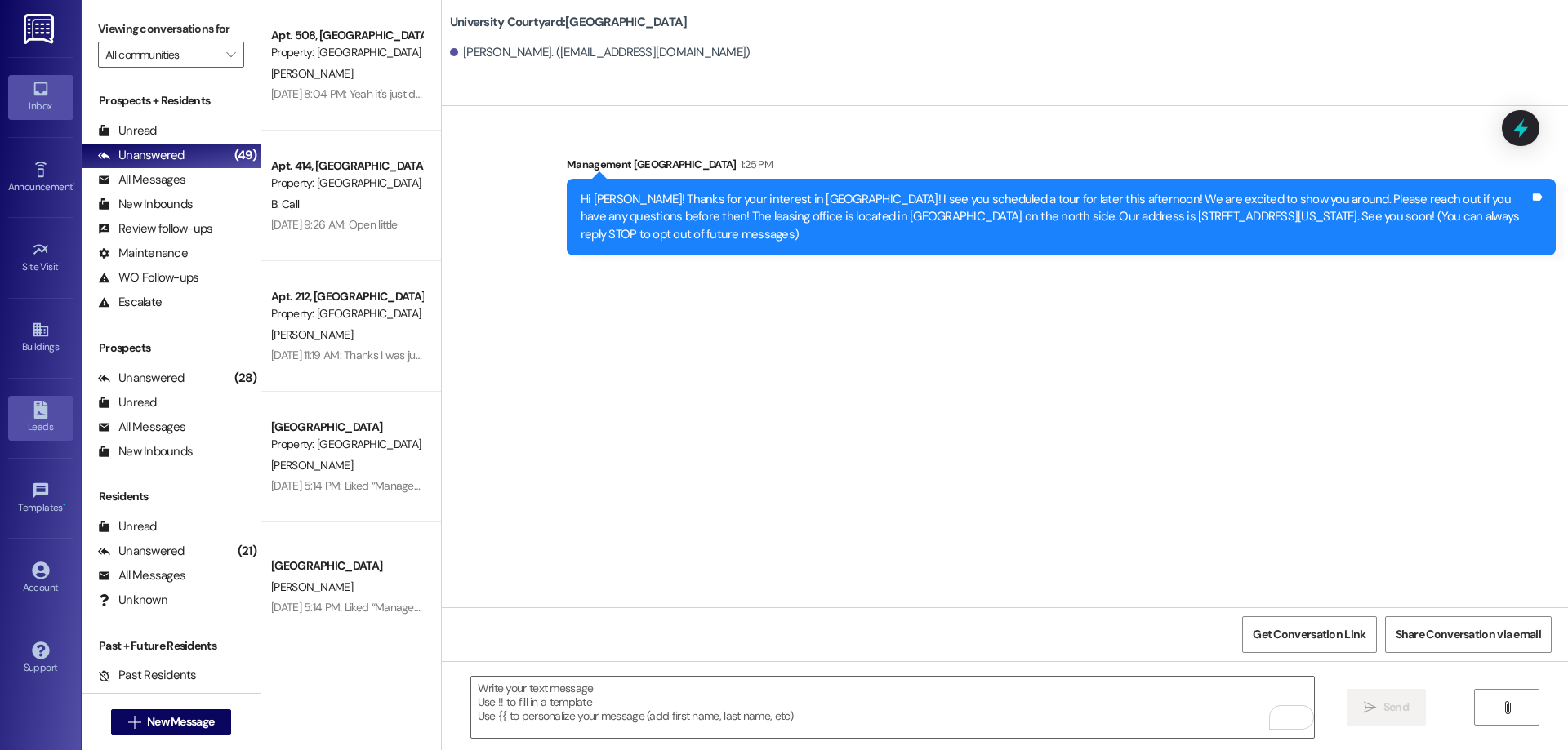
click at [27, 426] on div "Leads" at bounding box center [41, 427] width 82 height 16
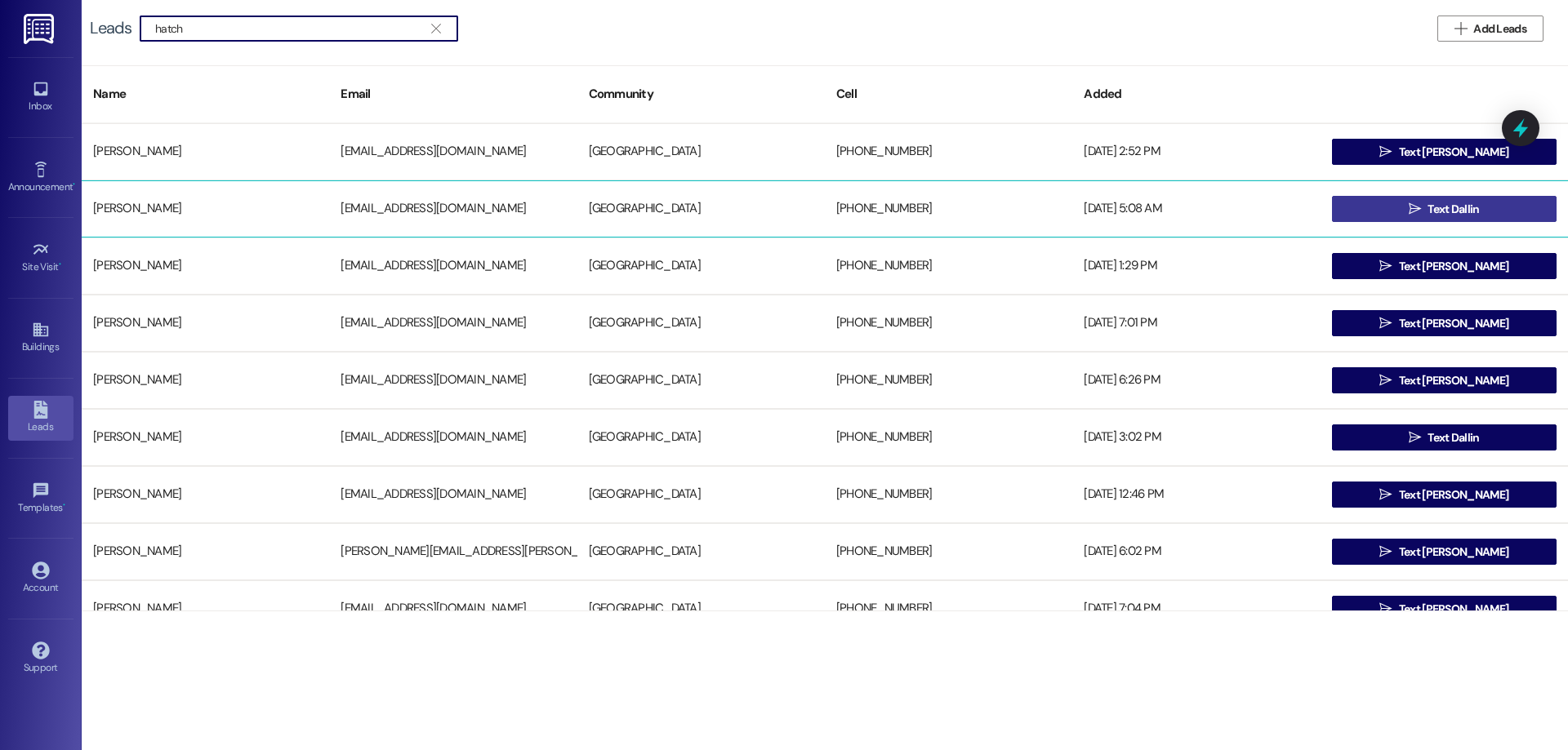
type input "hatch"
click at [1416, 200] on span " Text Dallin" at bounding box center [1444, 209] width 78 height 25
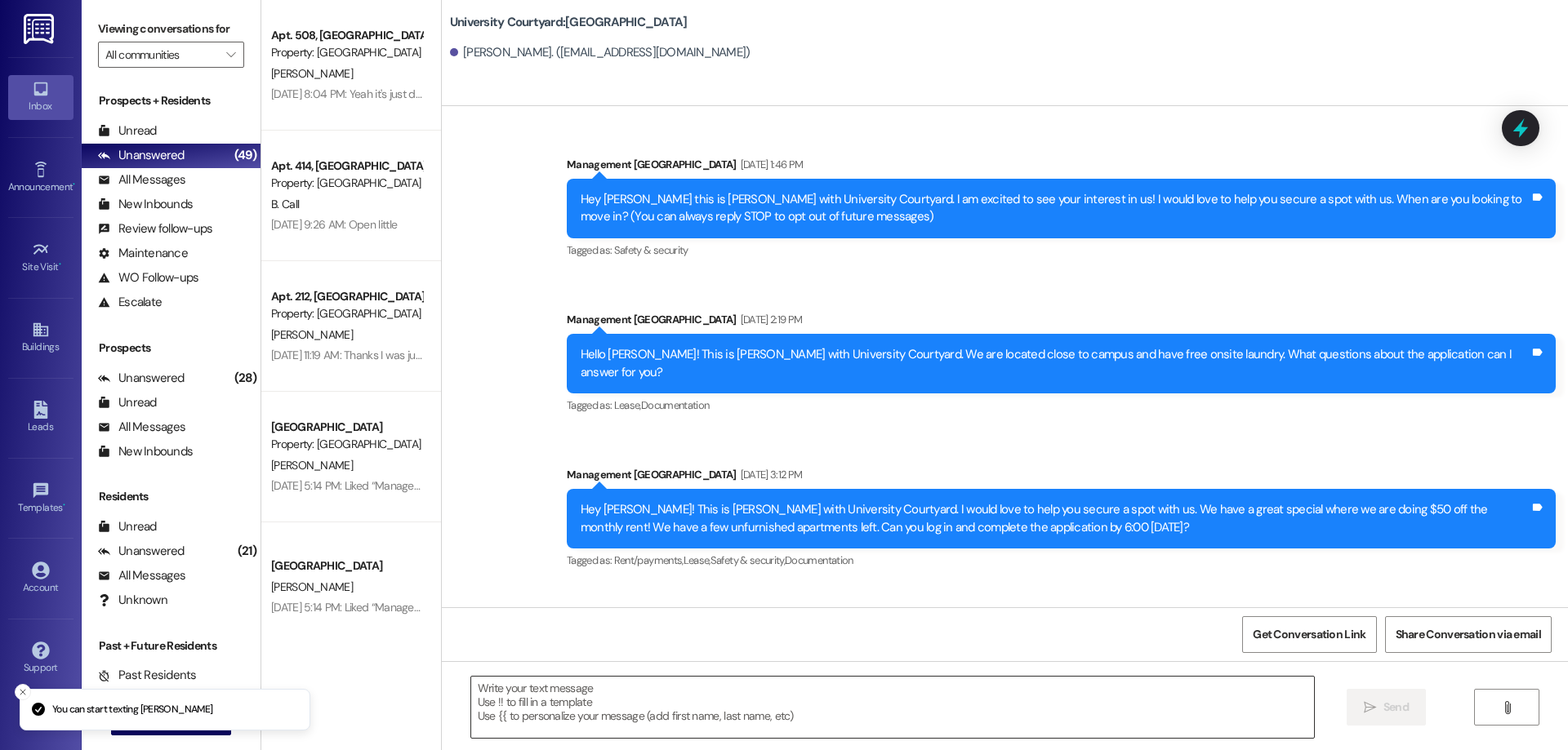
drag, startPoint x: 761, startPoint y: 738, endPoint x: 758, endPoint y: 730, distance: 8.5
click at [761, 738] on textarea at bounding box center [892, 707] width 843 height 61
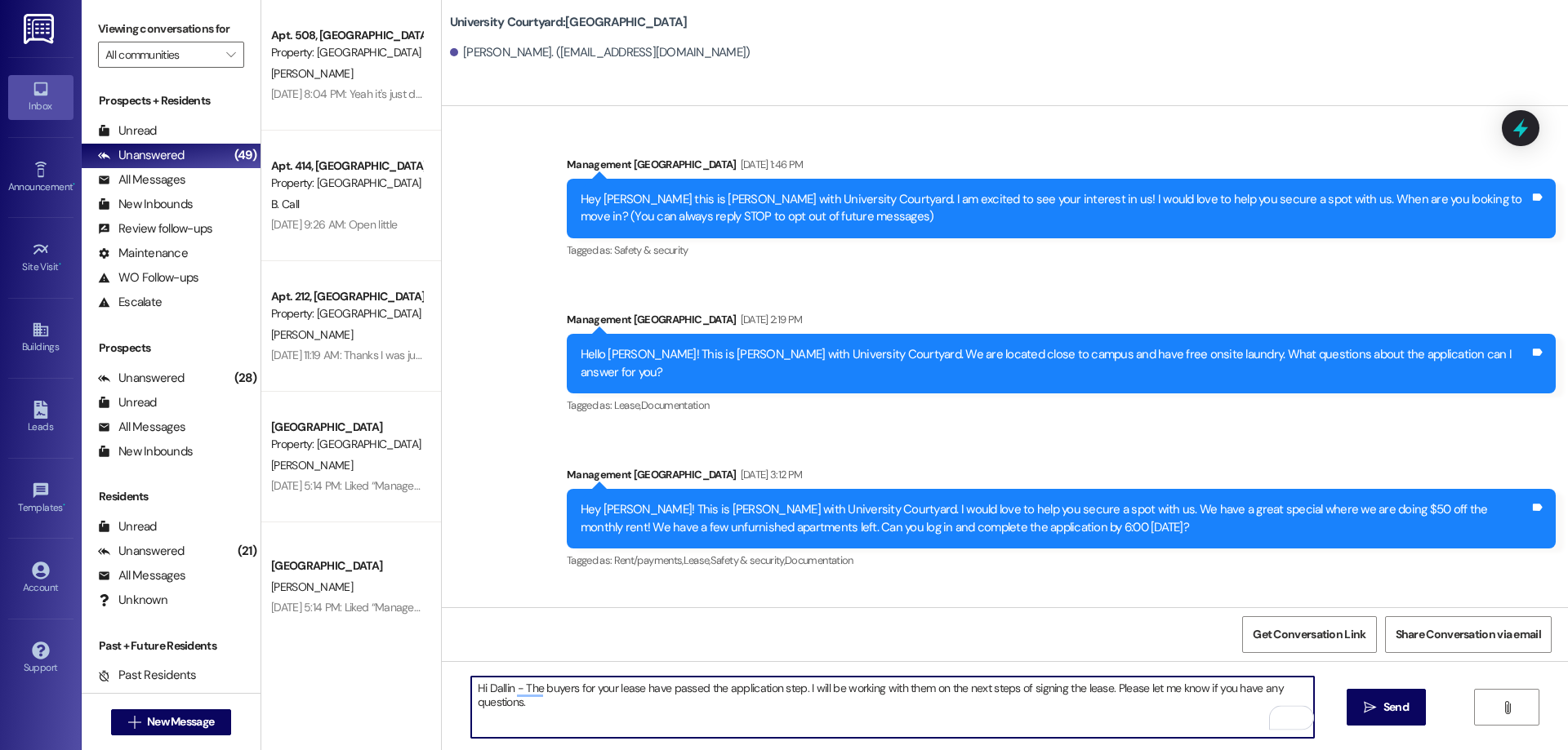
type textarea "Hi Dallin - The buyers for your lease have passed the application step. I will …"
drag, startPoint x: 527, startPoint y: 716, endPoint x: 460, endPoint y: 693, distance: 70.8
click at [460, 693] on div "Hi Dallin - The buyers for your lease have passed the application step. I will …" at bounding box center [1004, 723] width 1126 height 123
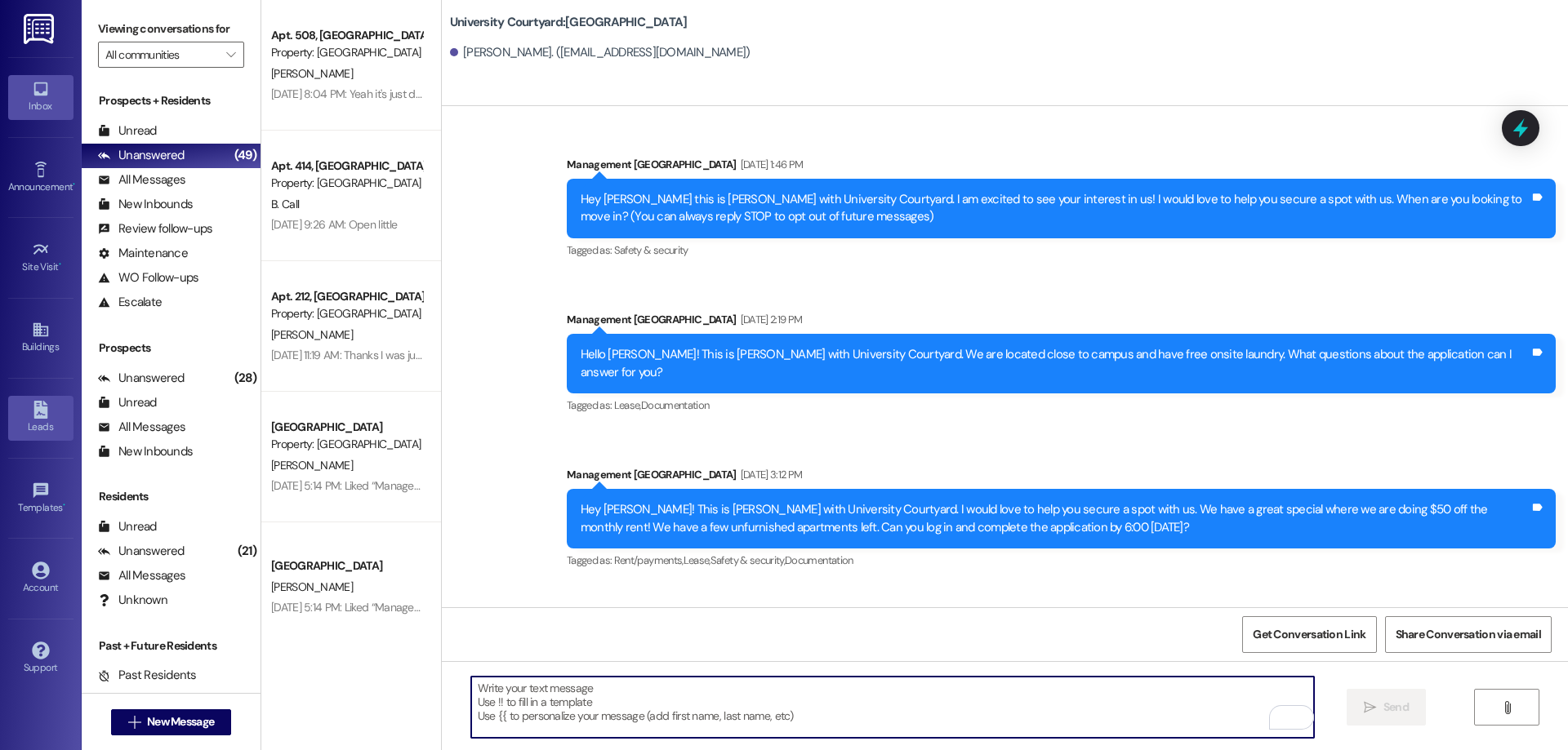
click at [34, 427] on div "Leads" at bounding box center [41, 427] width 82 height 16
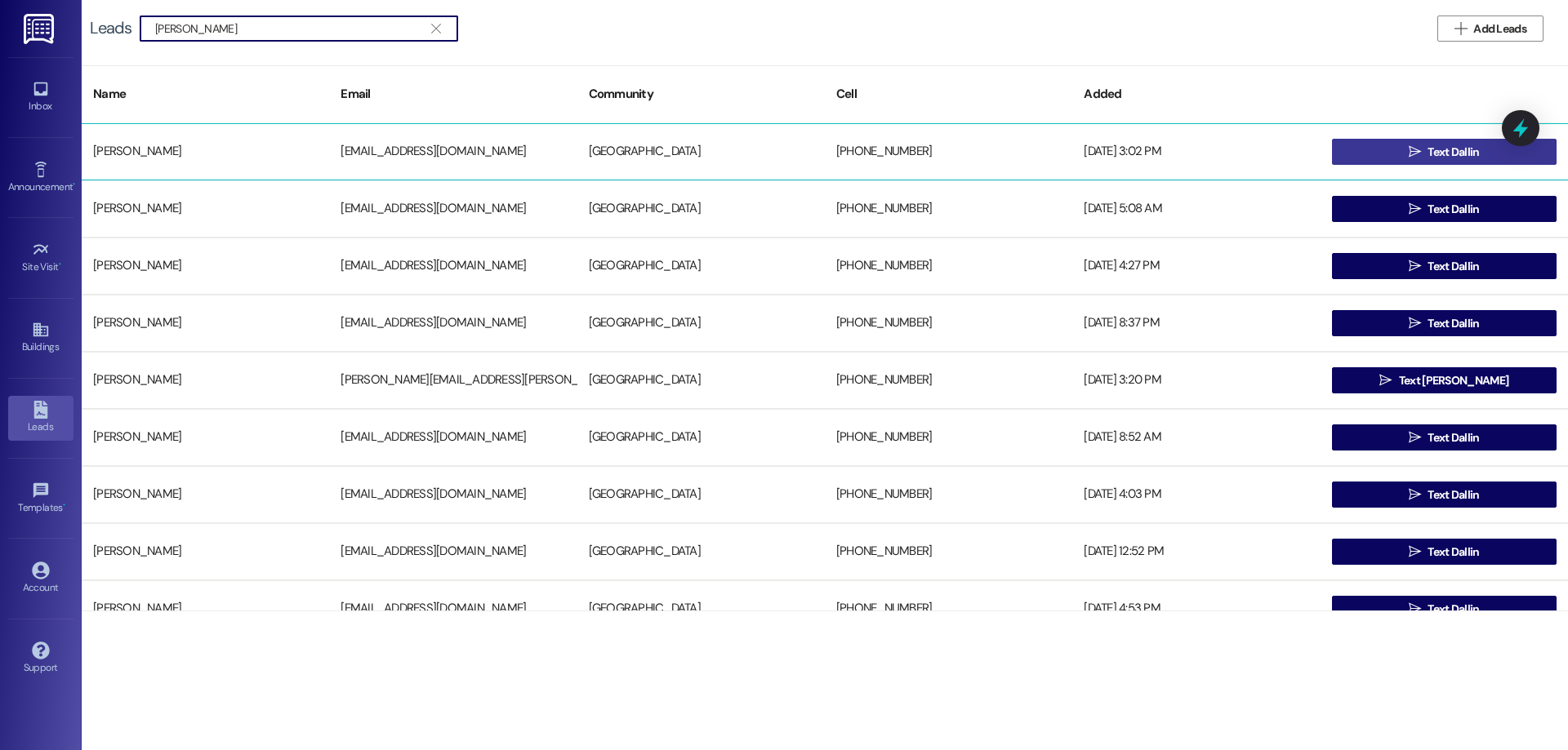
type input "dallin hatch"
click at [1416, 150] on span " Text Dallin" at bounding box center [1444, 152] width 78 height 25
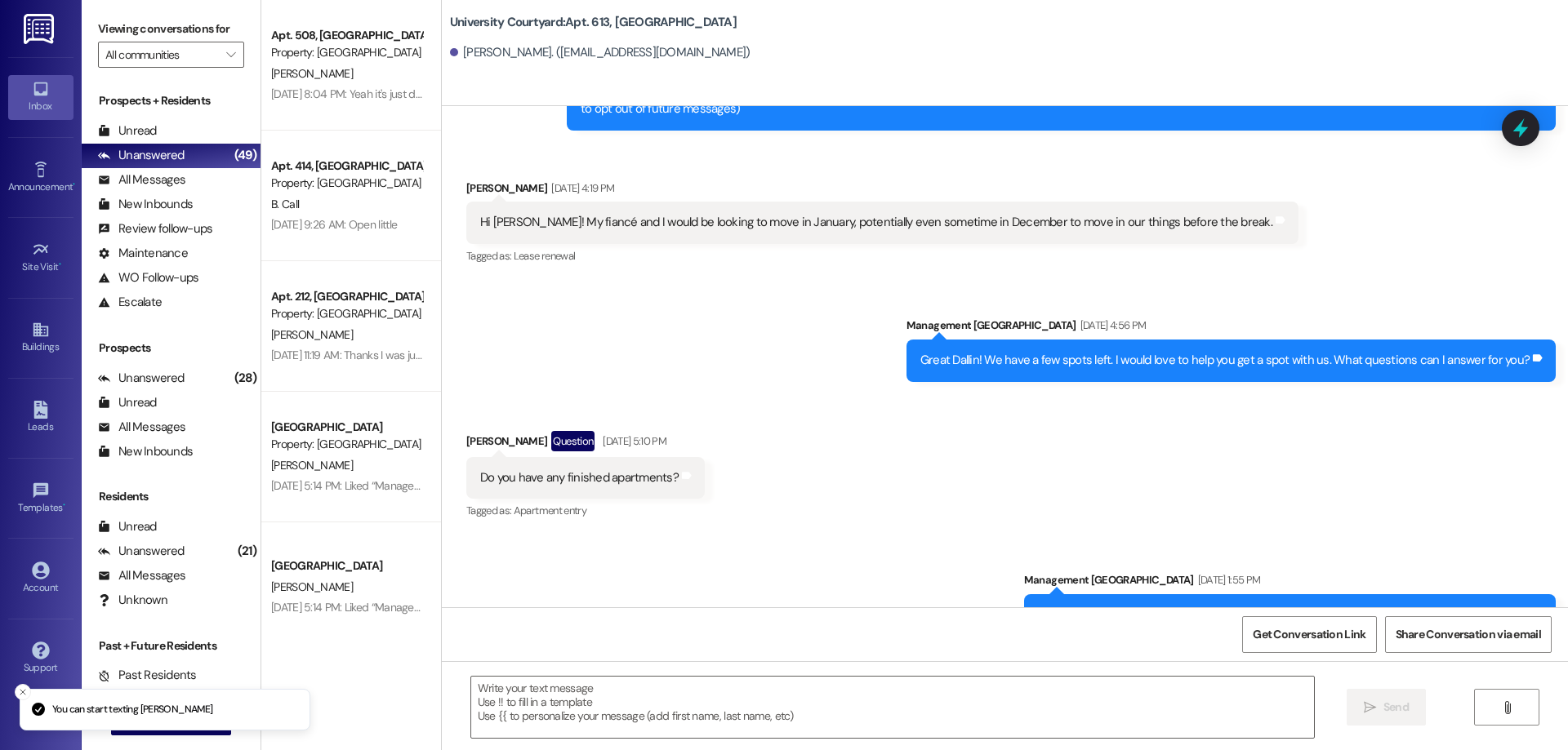
scroll to position [5987, 0]
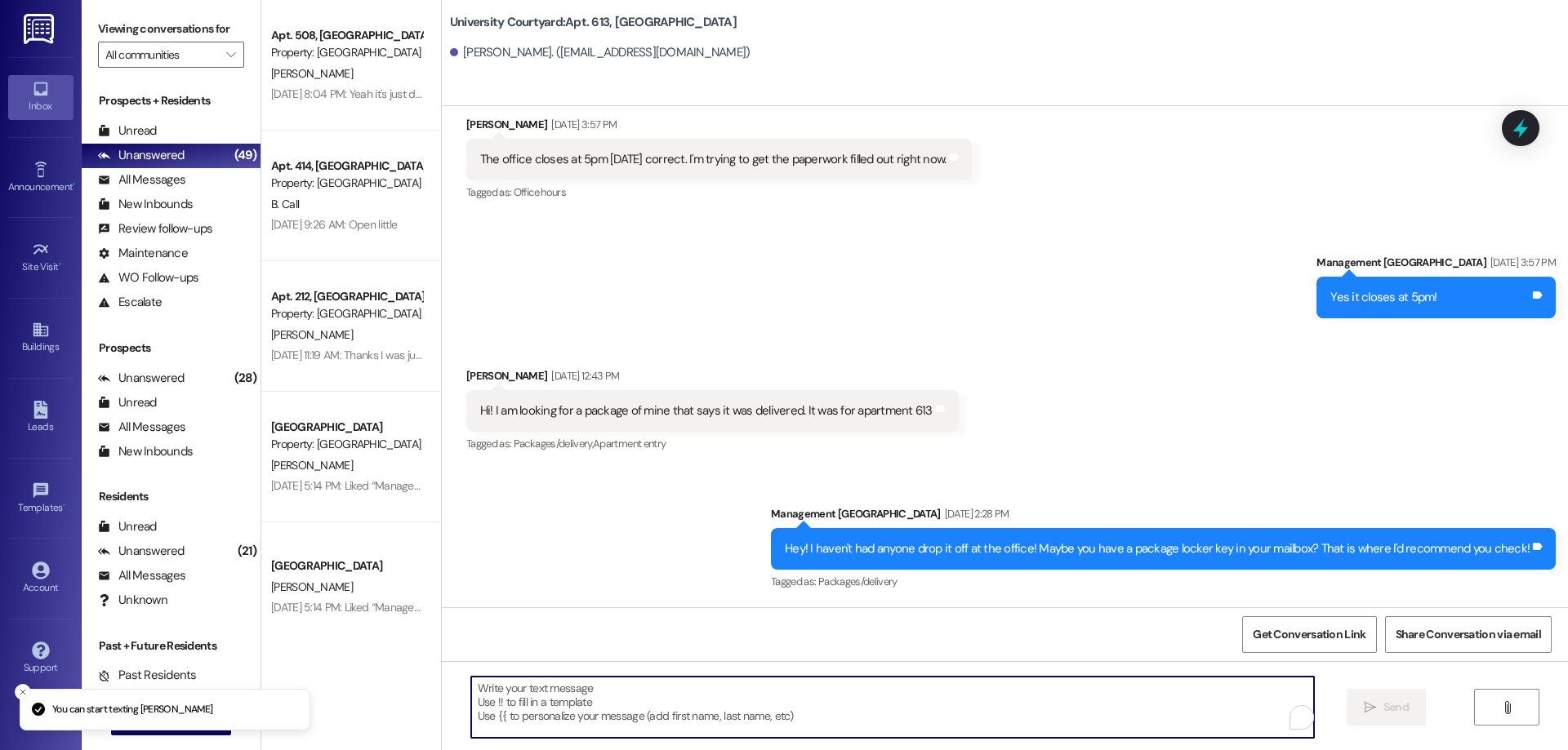
click at [819, 700] on textarea "To enrich screen reader interactions, please activate Accessibility in Grammarl…" at bounding box center [892, 707] width 843 height 61
paste textarea "Hi Dallin - The buyers for your lease have passed the application step. I will …"
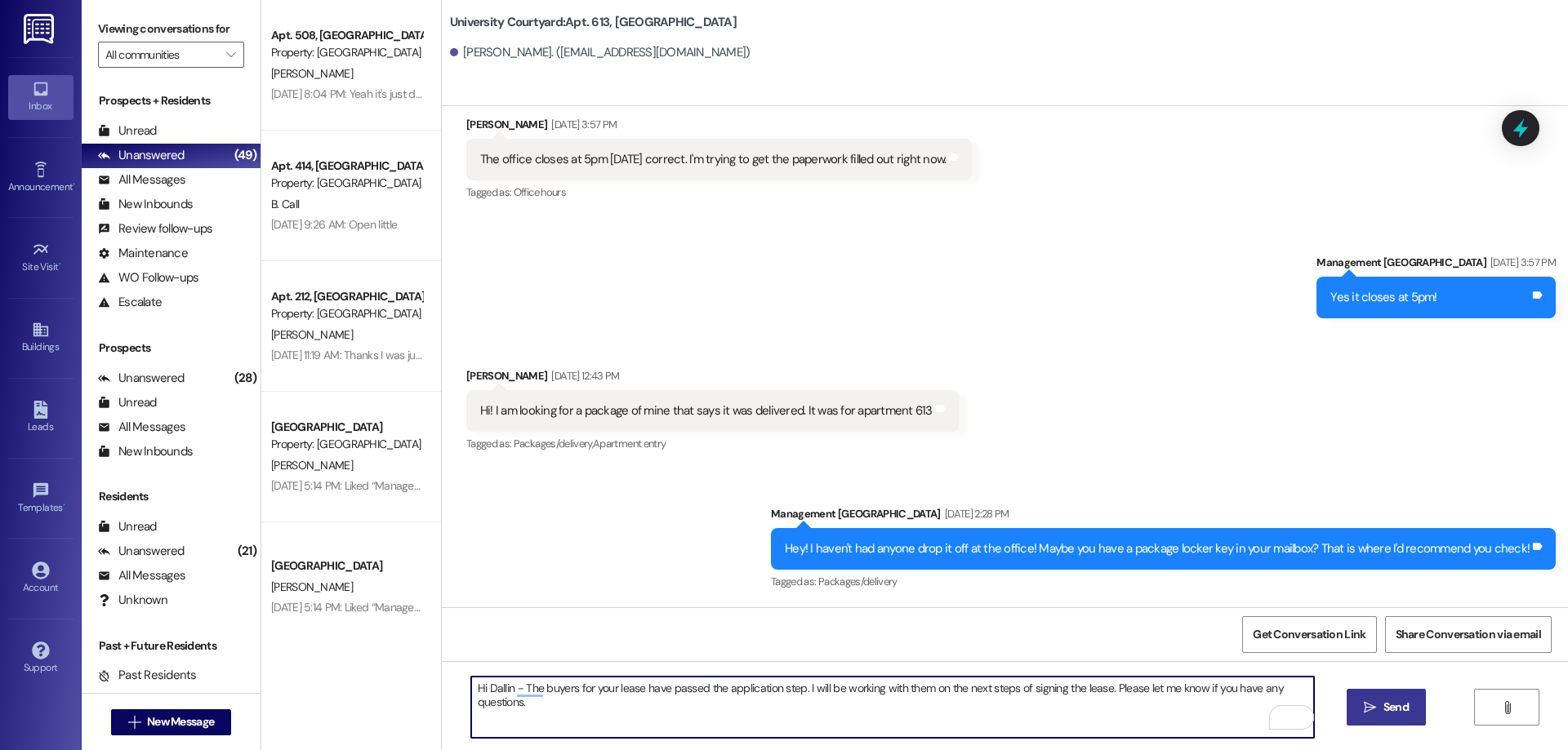
type textarea "Hi Dallin - The buyers for your lease have passed the application step. I will …"
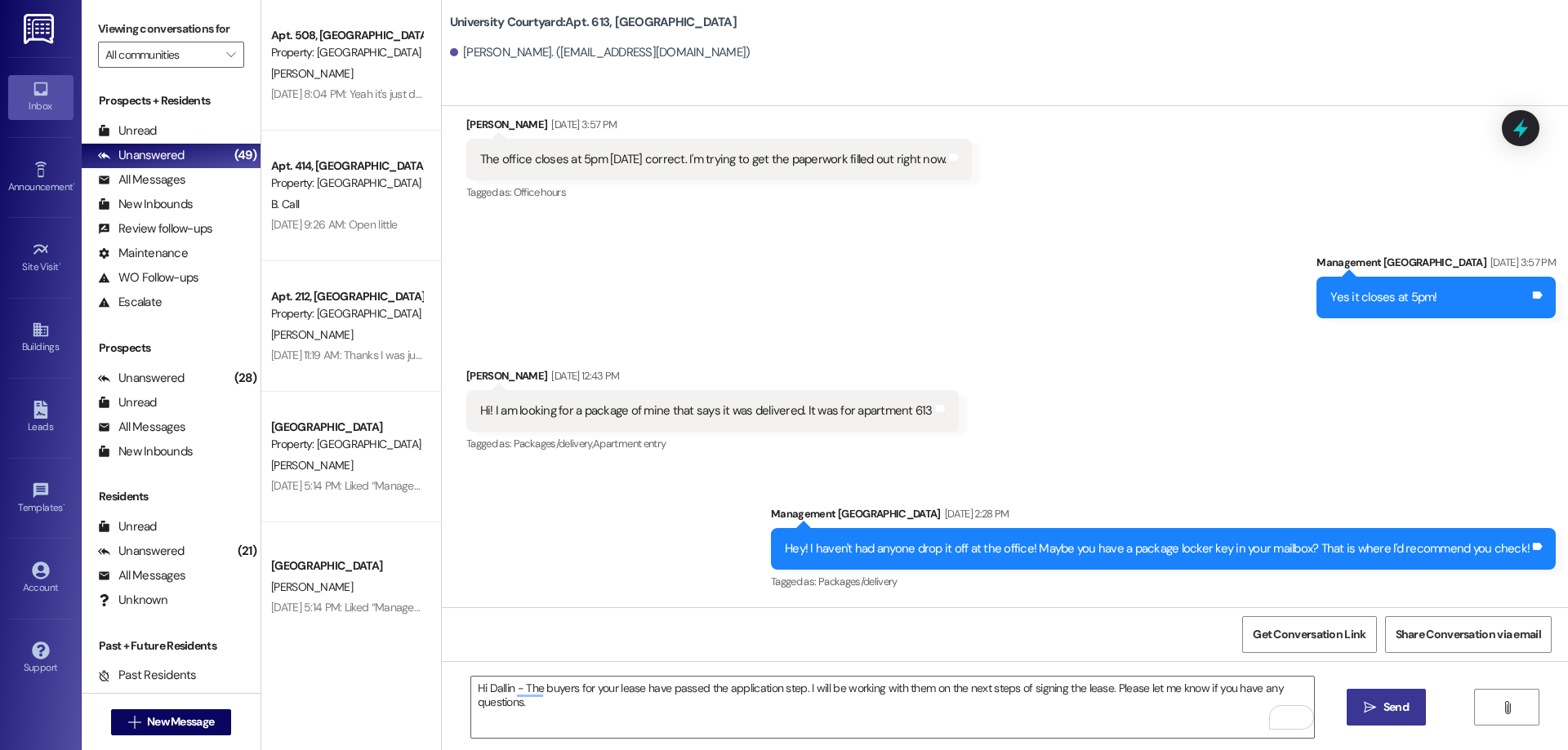
click at [1366, 707] on icon "" at bounding box center [1369, 707] width 12 height 13
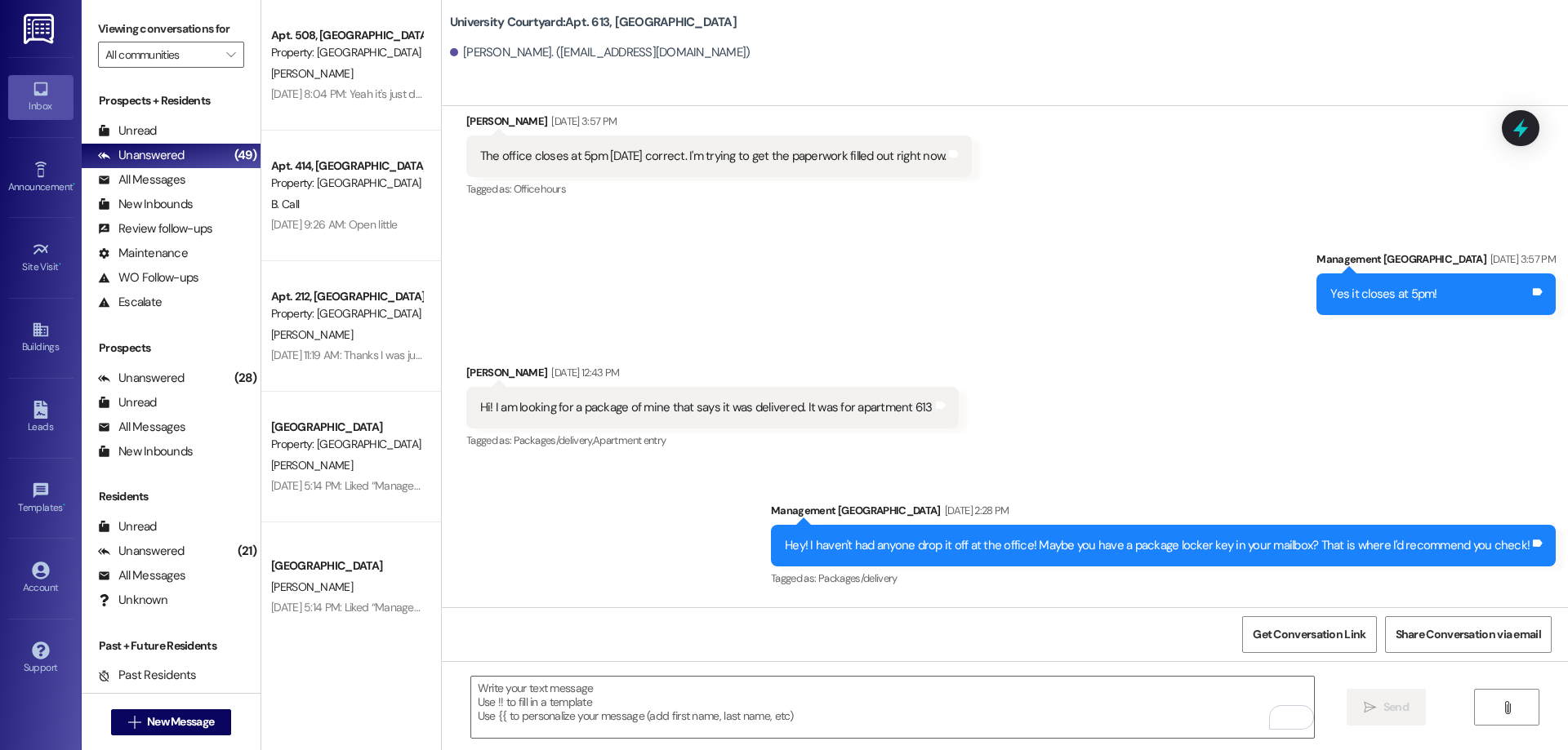
scroll to position [6101, 0]
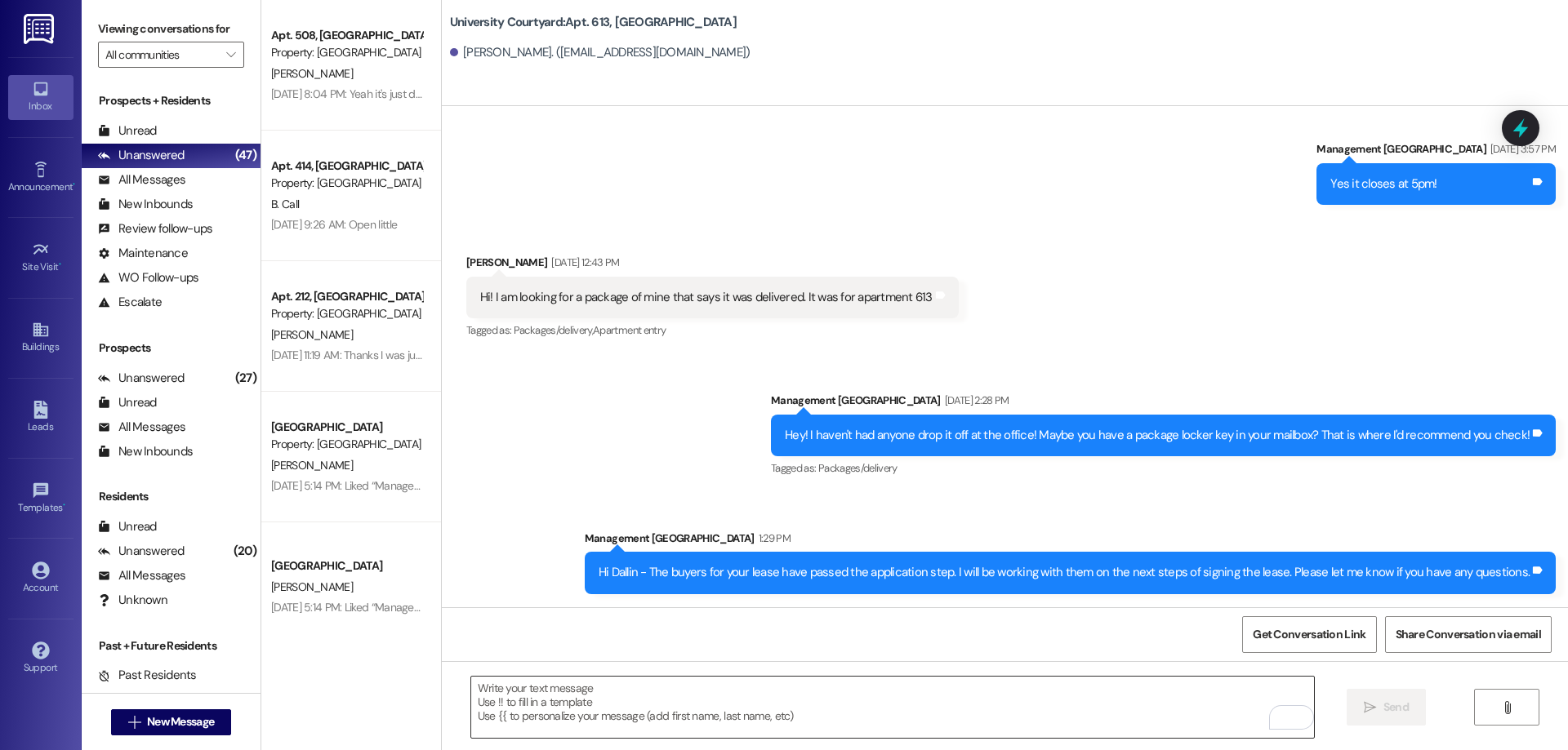
click at [643, 712] on textarea "To enrich screen reader interactions, please activate Accessibility in Grammarl…" at bounding box center [892, 707] width 843 height 61
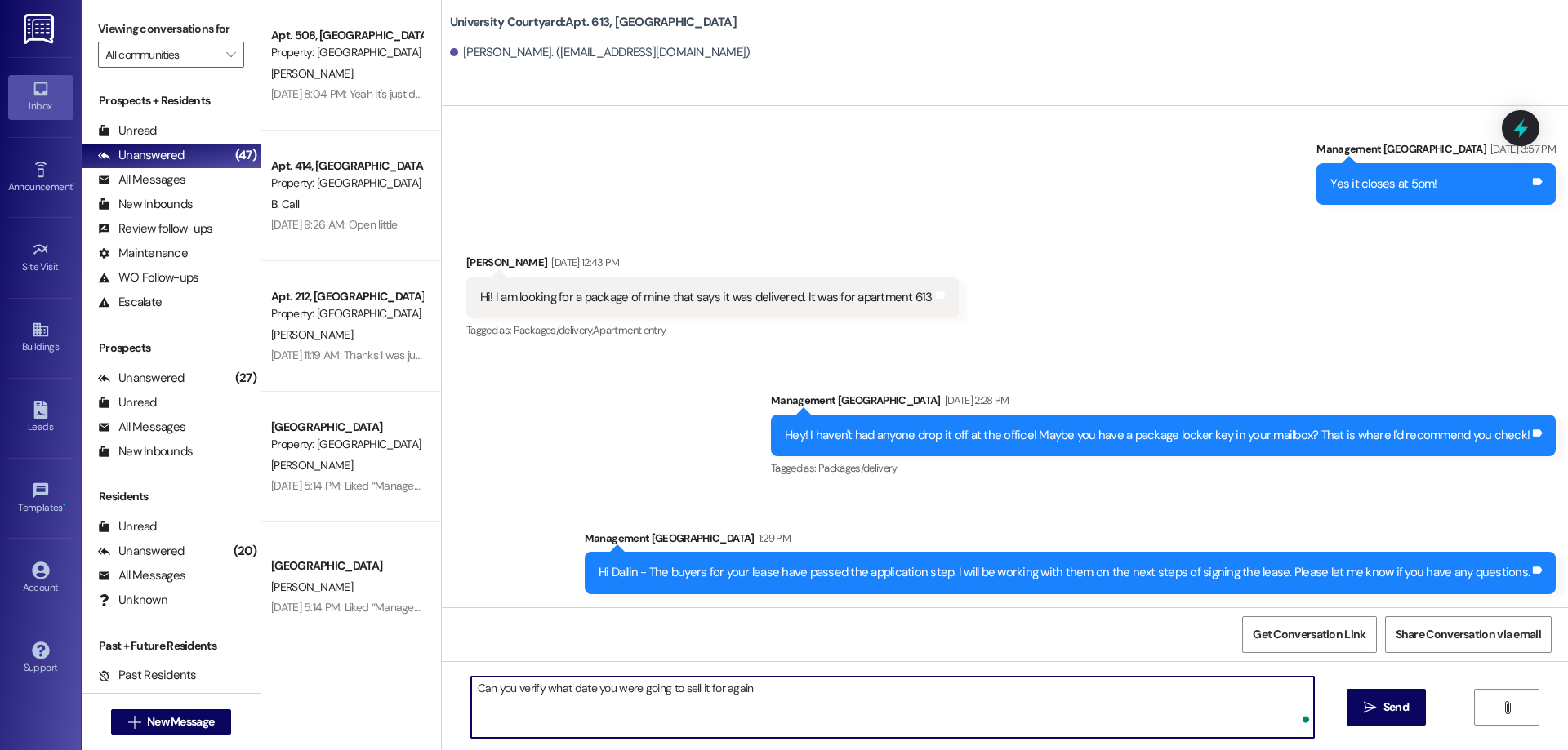
type textarea "Can you verify what date you were going to sell it for again?"
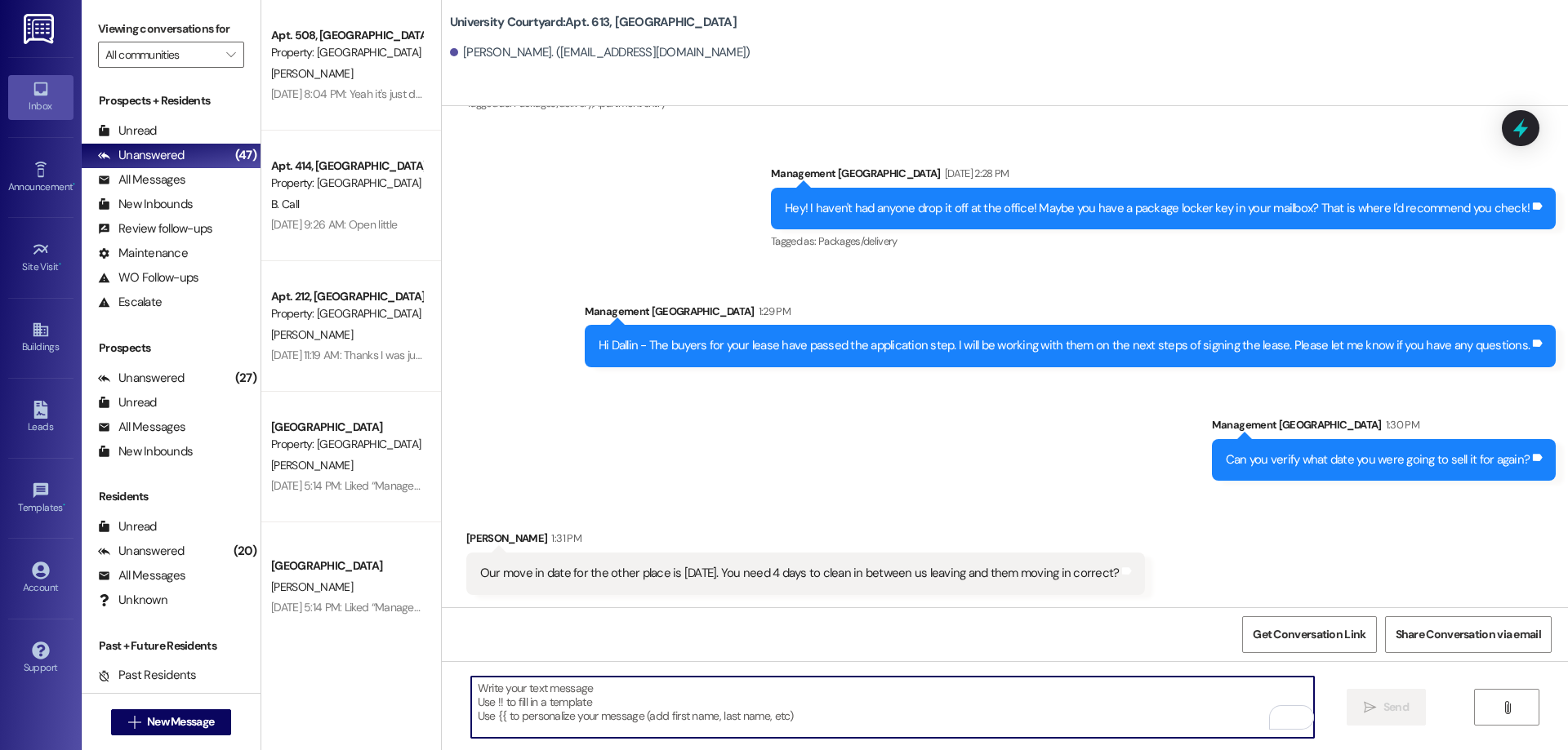
scroll to position [6328, 0]
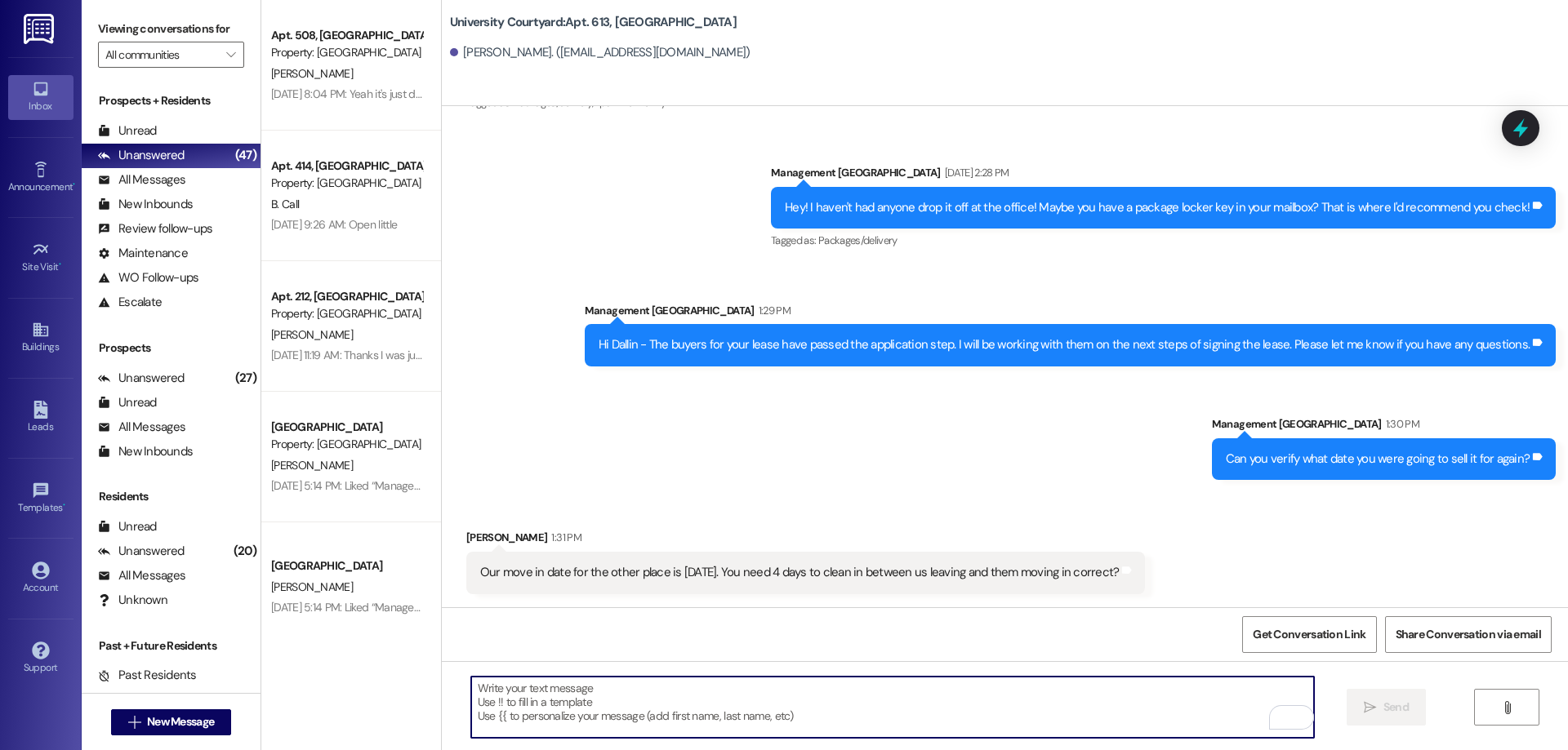
drag, startPoint x: 957, startPoint y: 717, endPoint x: 943, endPoint y: 689, distance: 31.3
click at [954, 716] on textarea "To enrich screen reader interactions, please activate Accessibility in Grammarl…" at bounding box center [892, 707] width 843 height 61
type textarea "yes I need 4 business days"
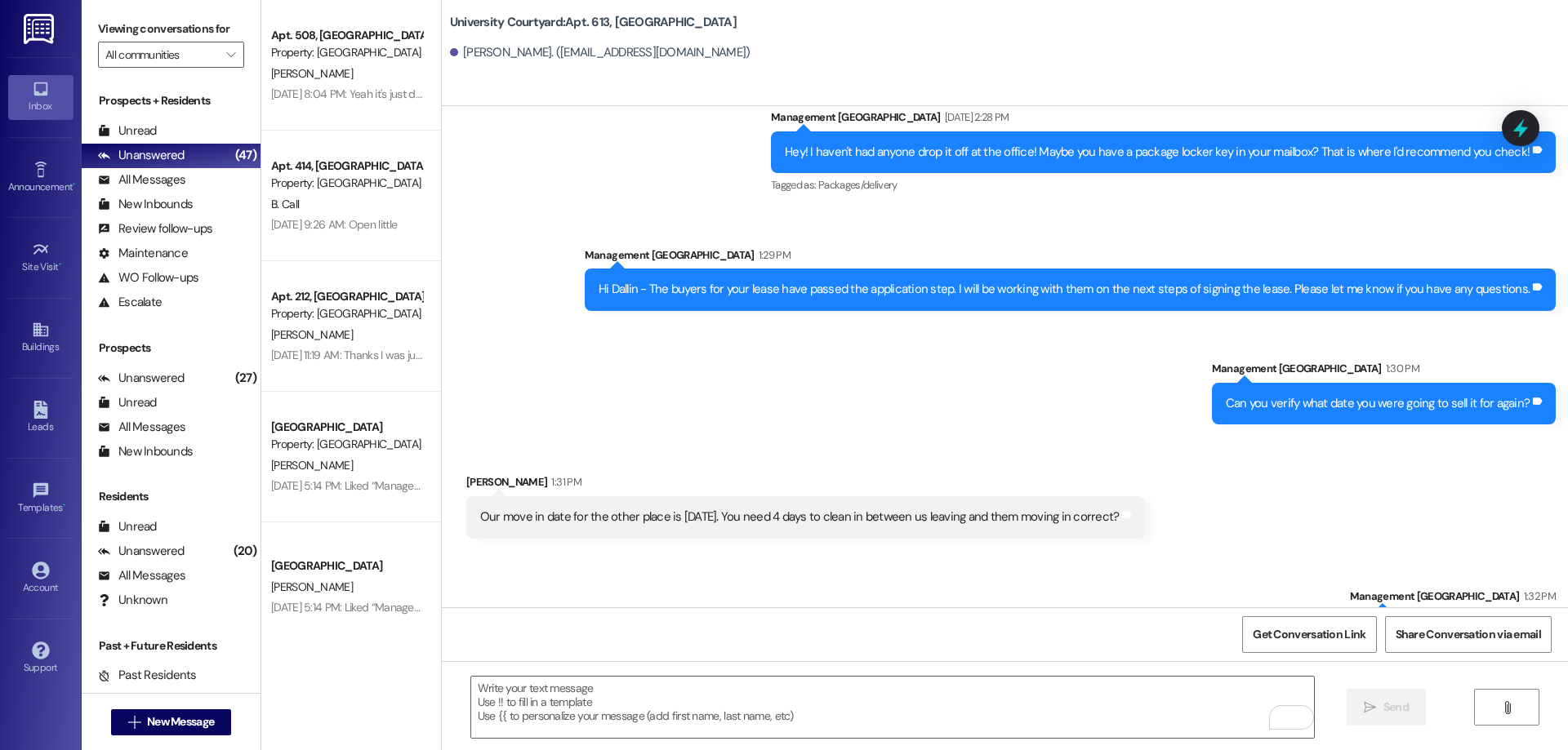
scroll to position [6441, 0]
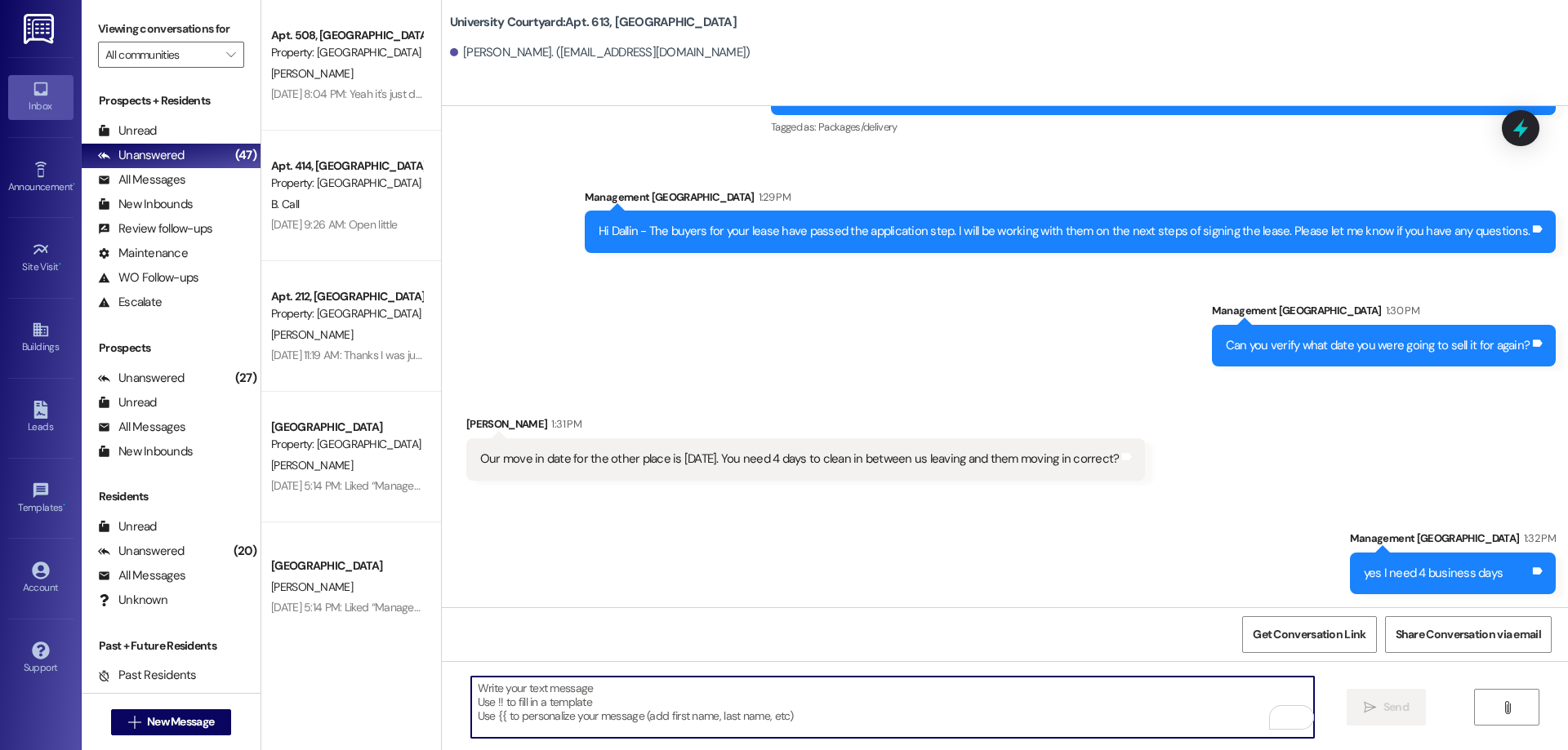
click at [722, 730] on textarea "To enrich screen reader interactions, please activate Accessibility in Grammarl…" at bounding box center [892, 707] width 843 height 61
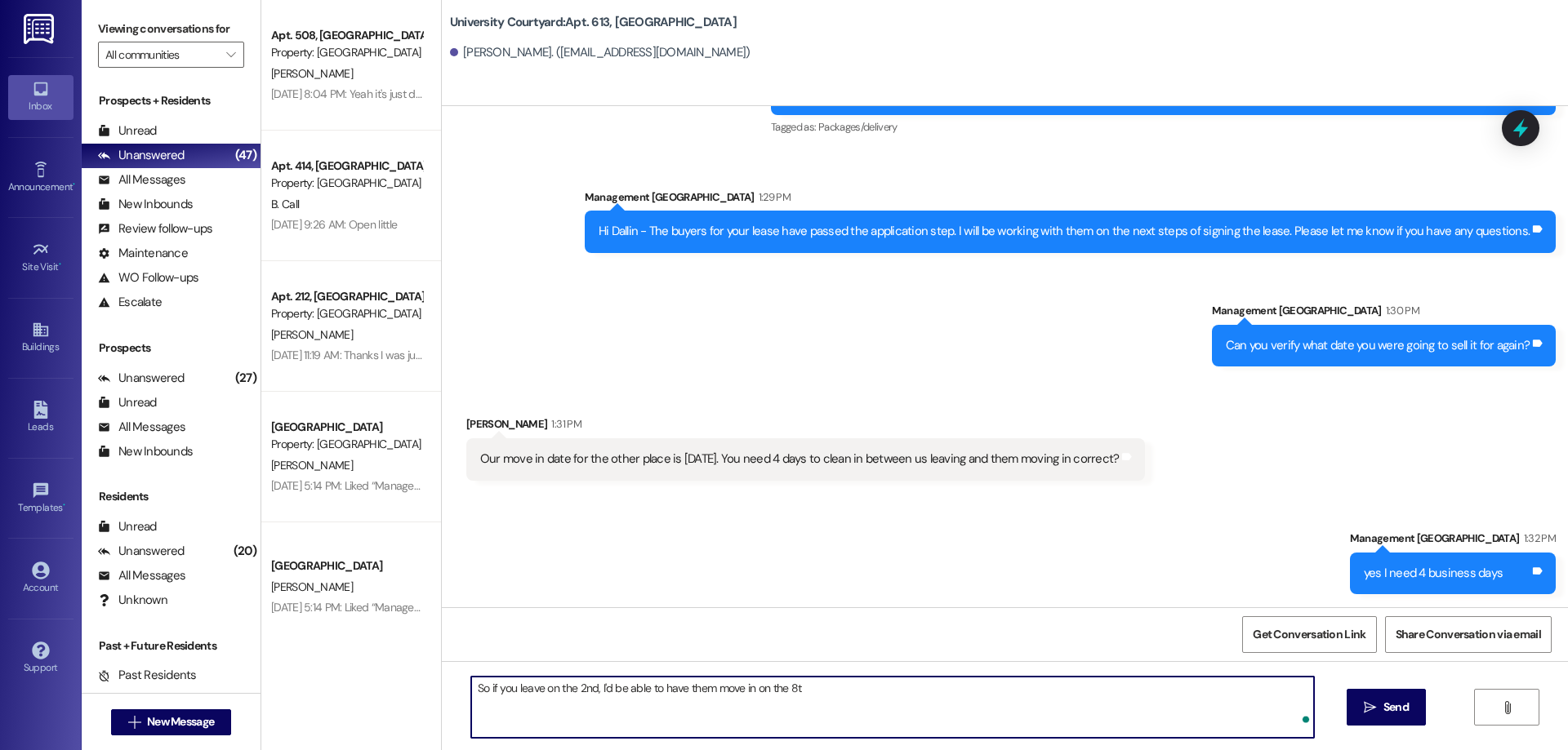
type textarea "So if you leave on the 2nd, I'd be able to have them move in on the 8th"
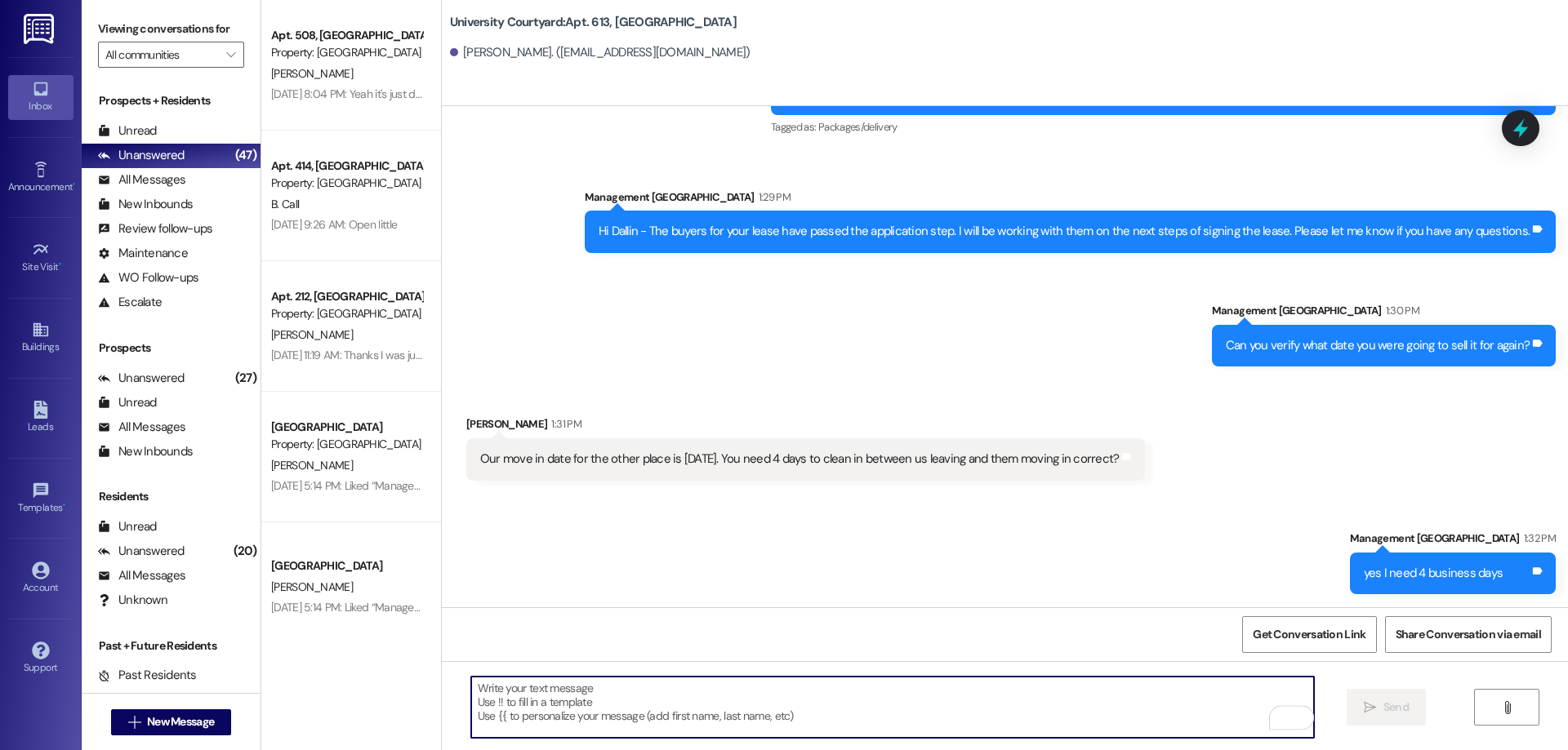
scroll to position [6327, 0]
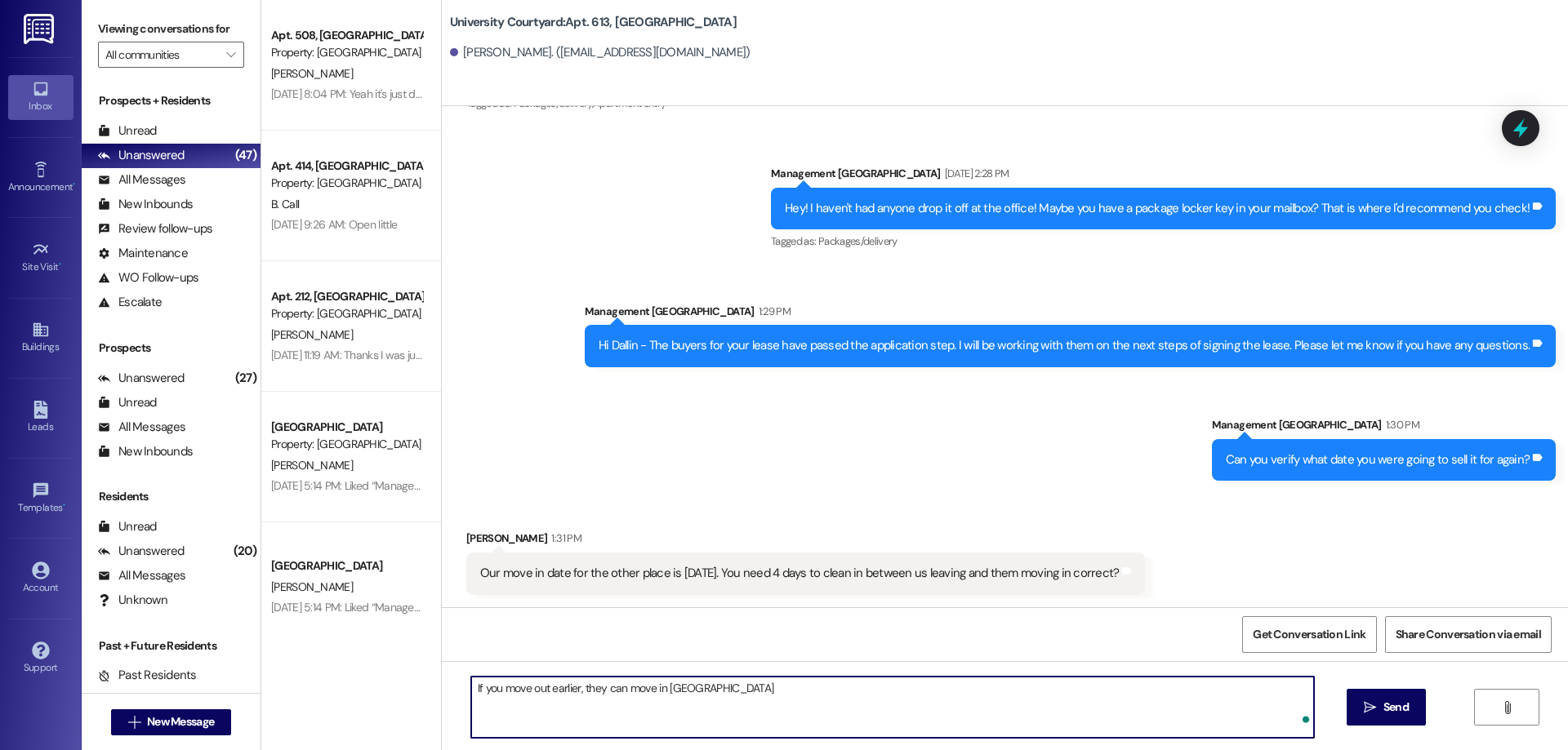
type textarea "If you move out earlier, they can move in earlier"
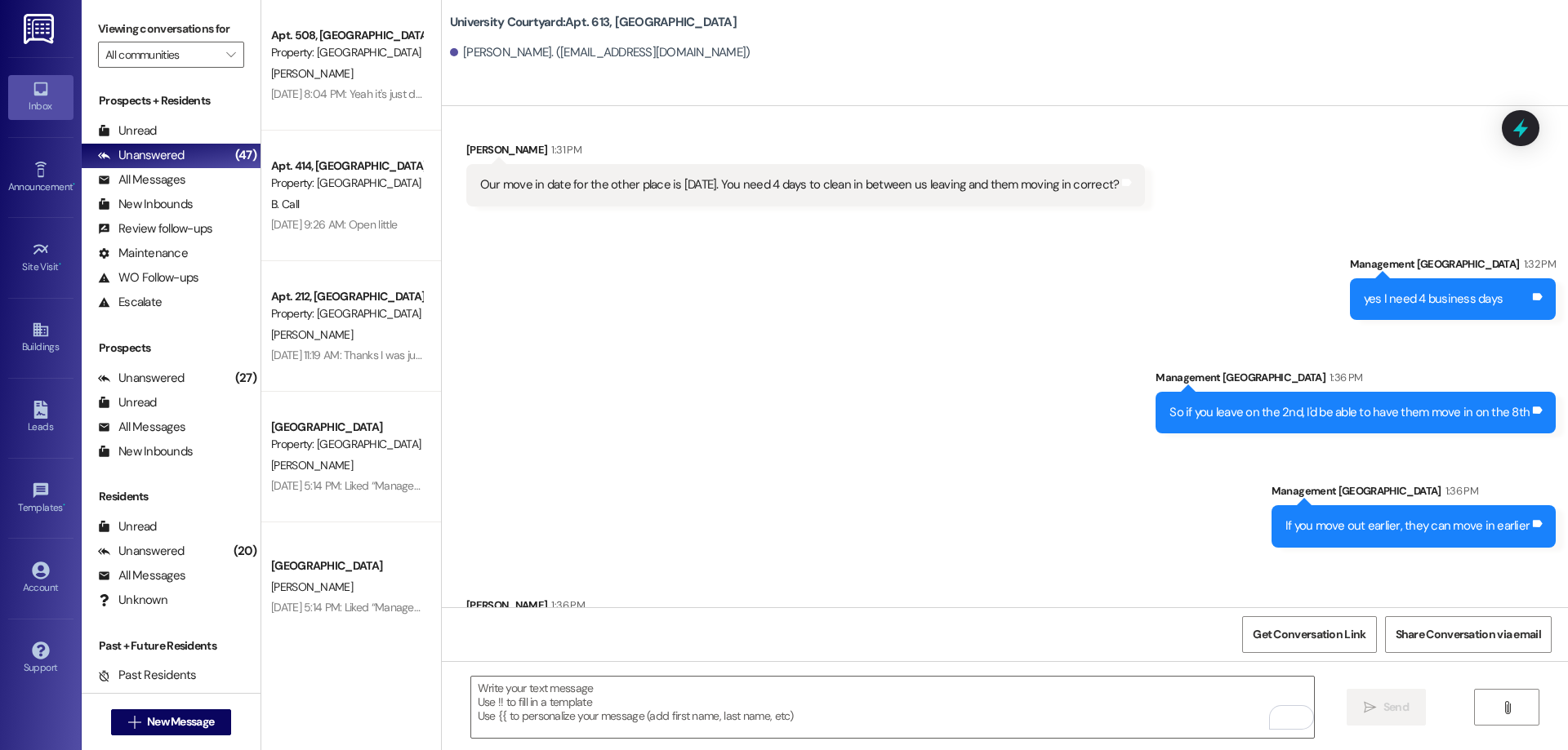
scroll to position [6782, 0]
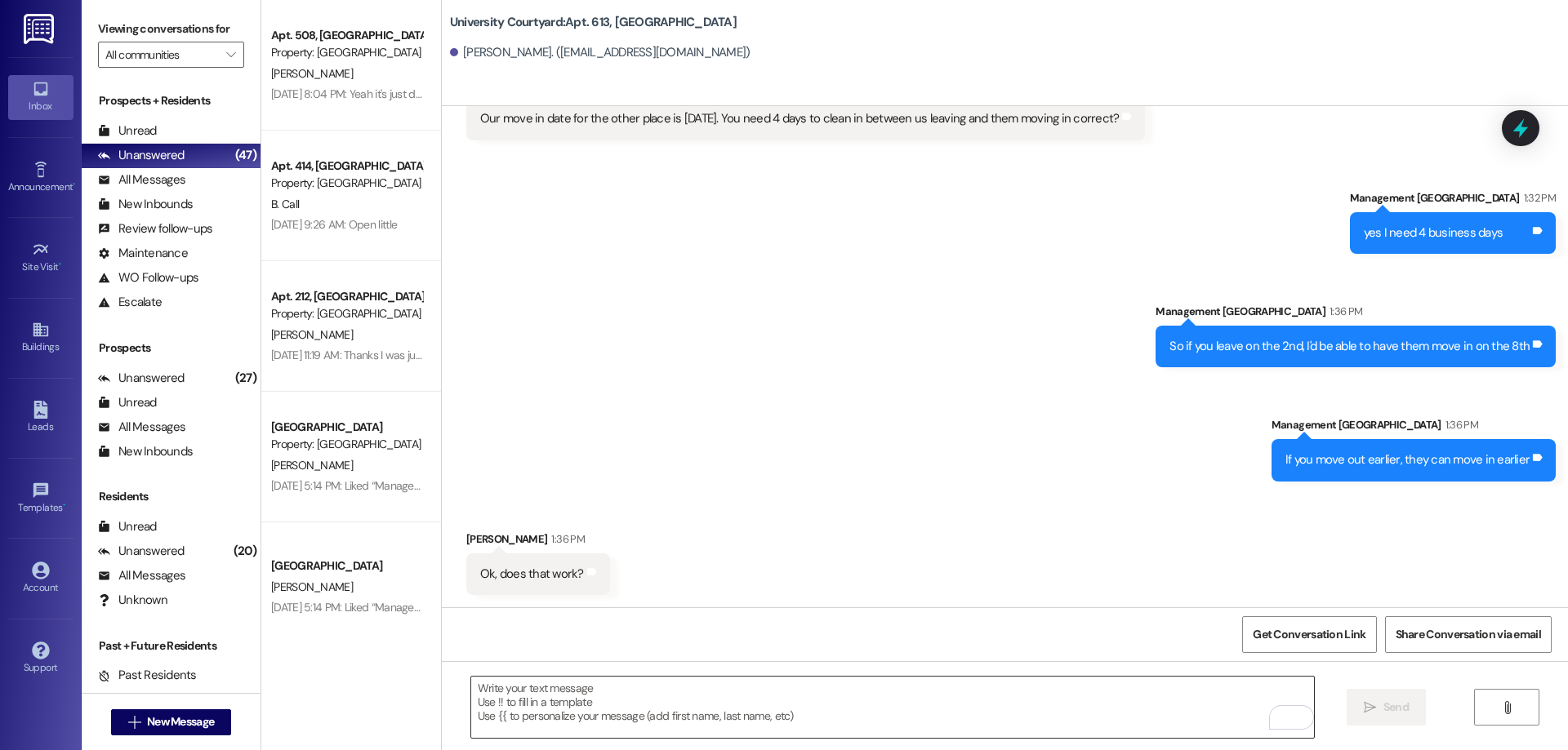
click at [906, 730] on textarea "To enrich screen reader interactions, please activate Accessibility in Grammarl…" at bounding box center [892, 707] width 843 height 61
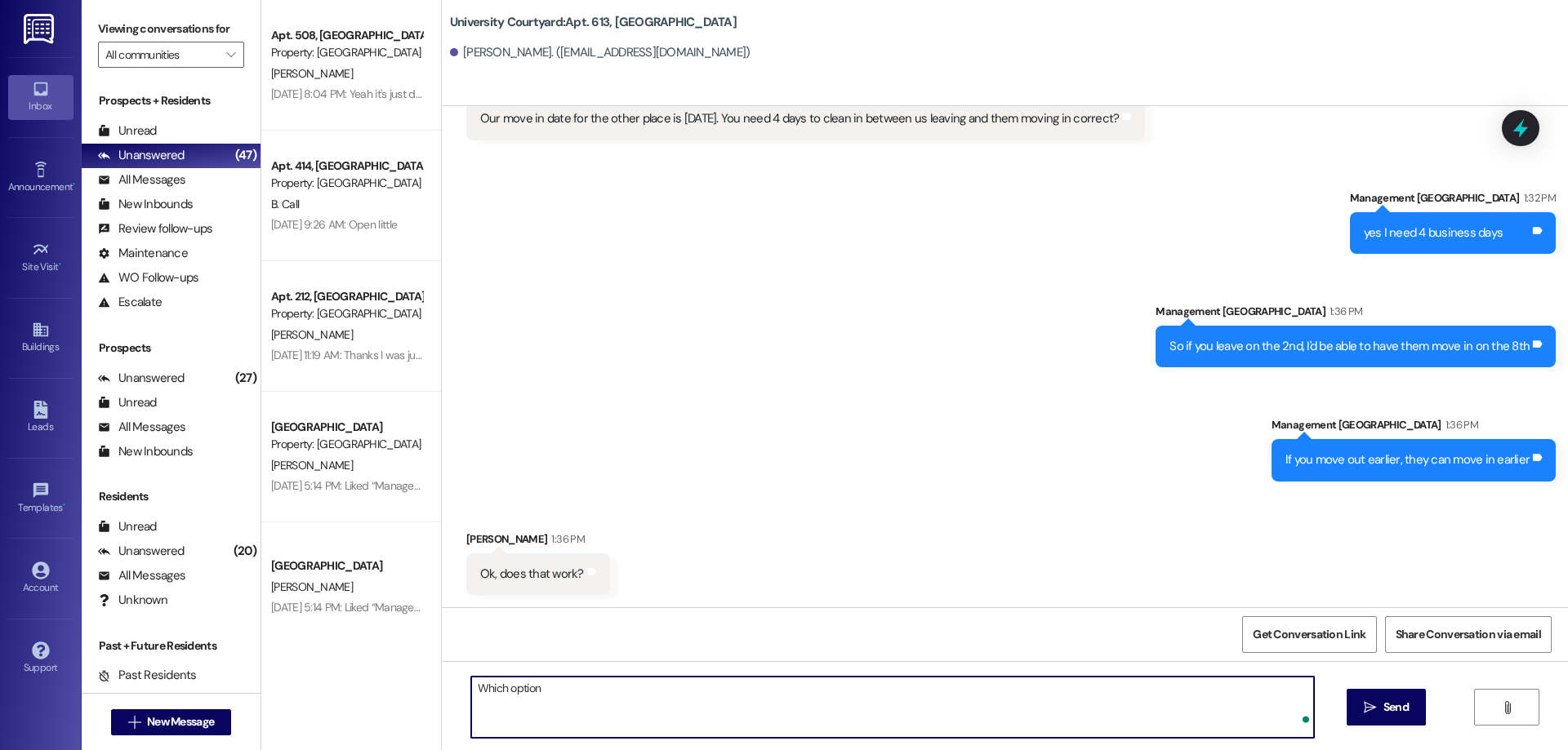
type textarea "Which option?"
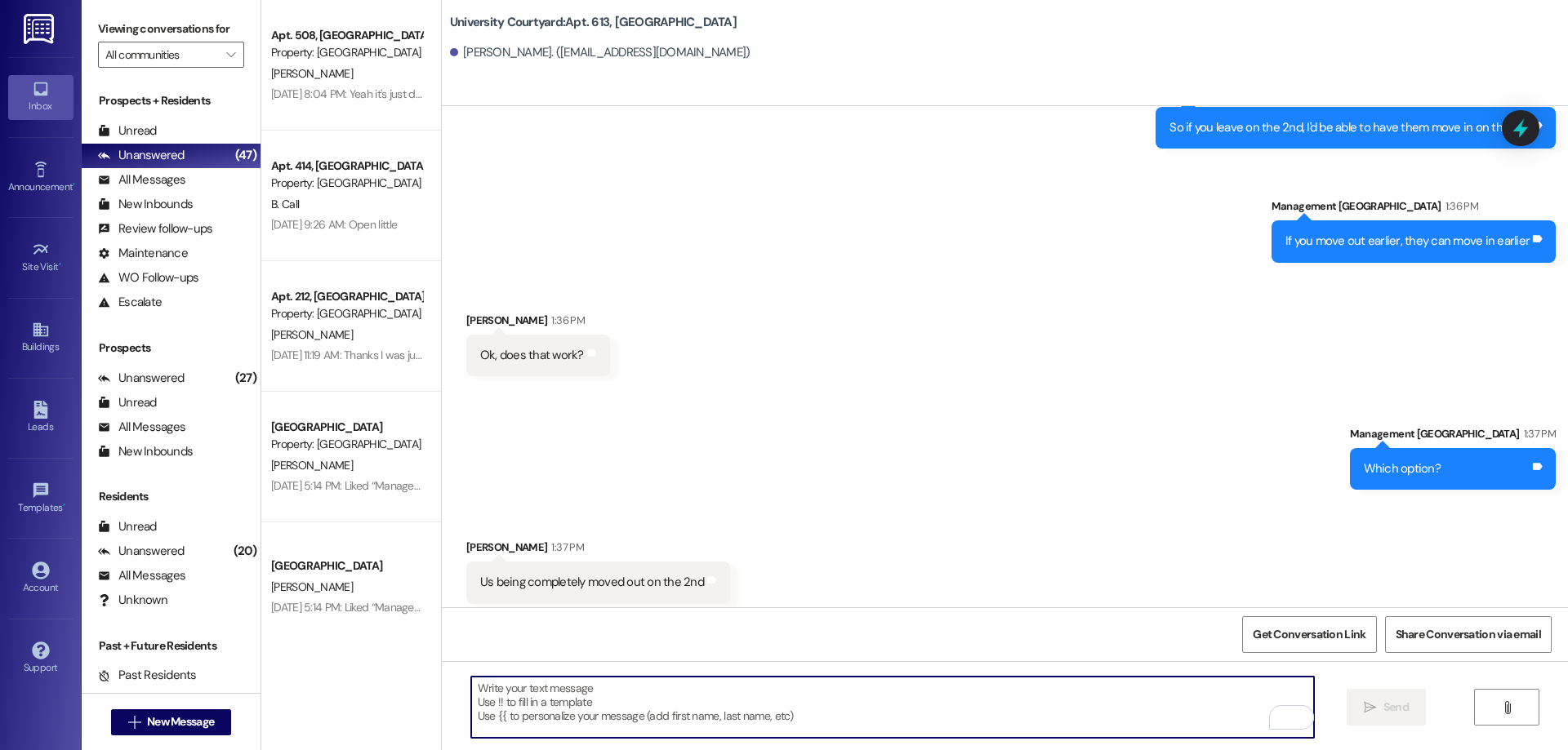
scroll to position [7010, 0]
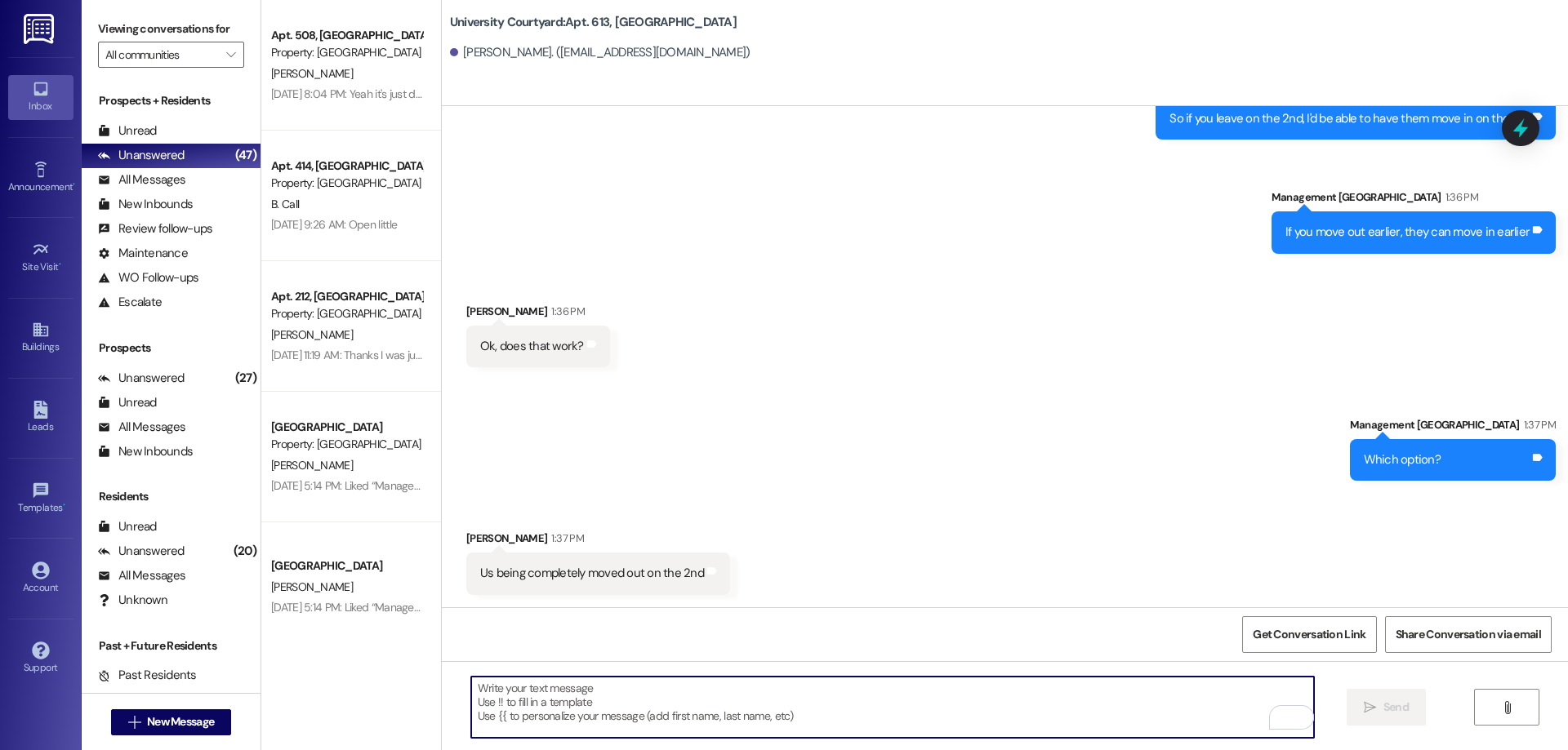
click at [713, 708] on textarea "To enrich screen reader interactions, please activate Accessibility in Grammarl…" at bounding box center [892, 707] width 843 height 61
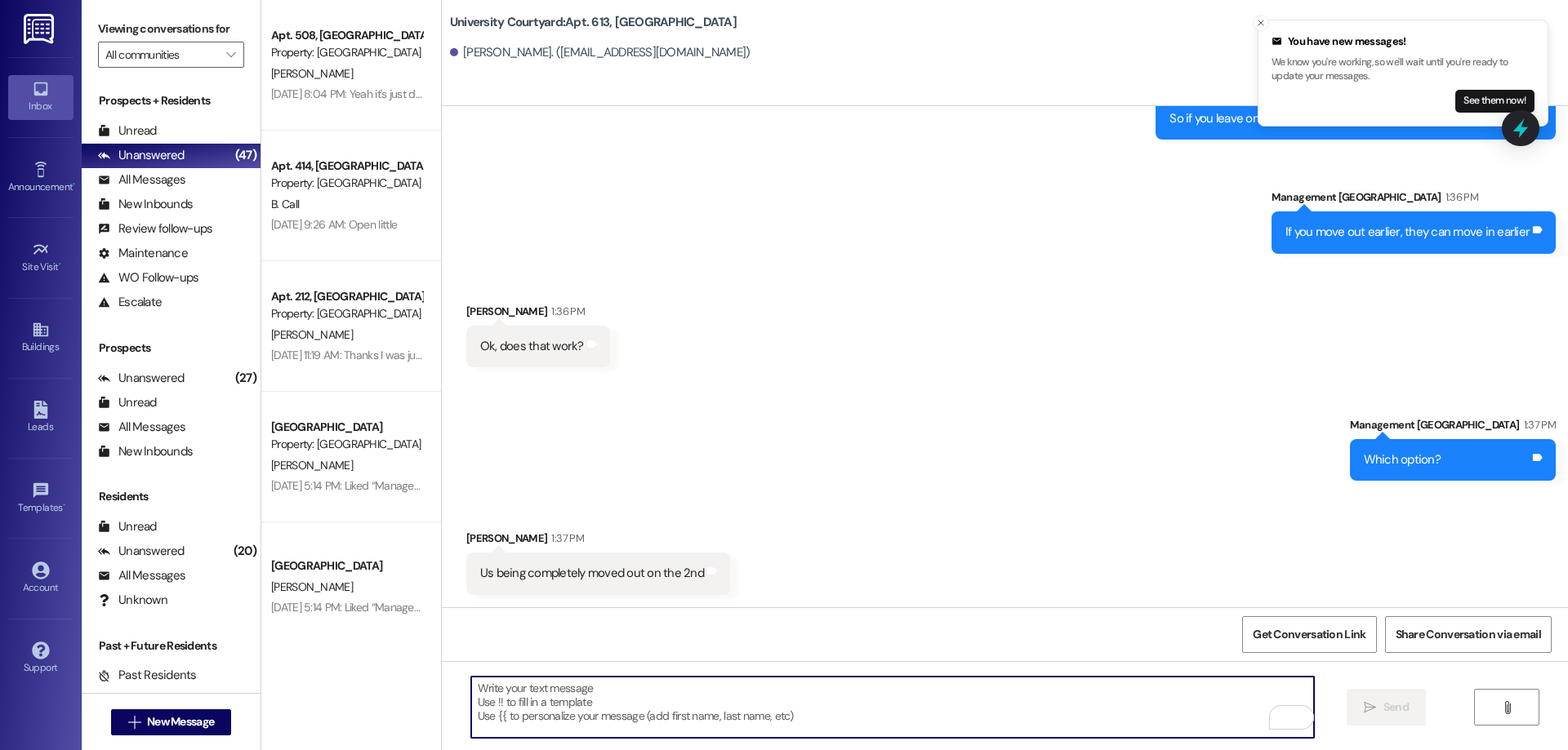
click at [592, 693] on textarea "To enrich screen reader interactions, please activate Accessibility in Grammarl…" at bounding box center [892, 707] width 843 height 61
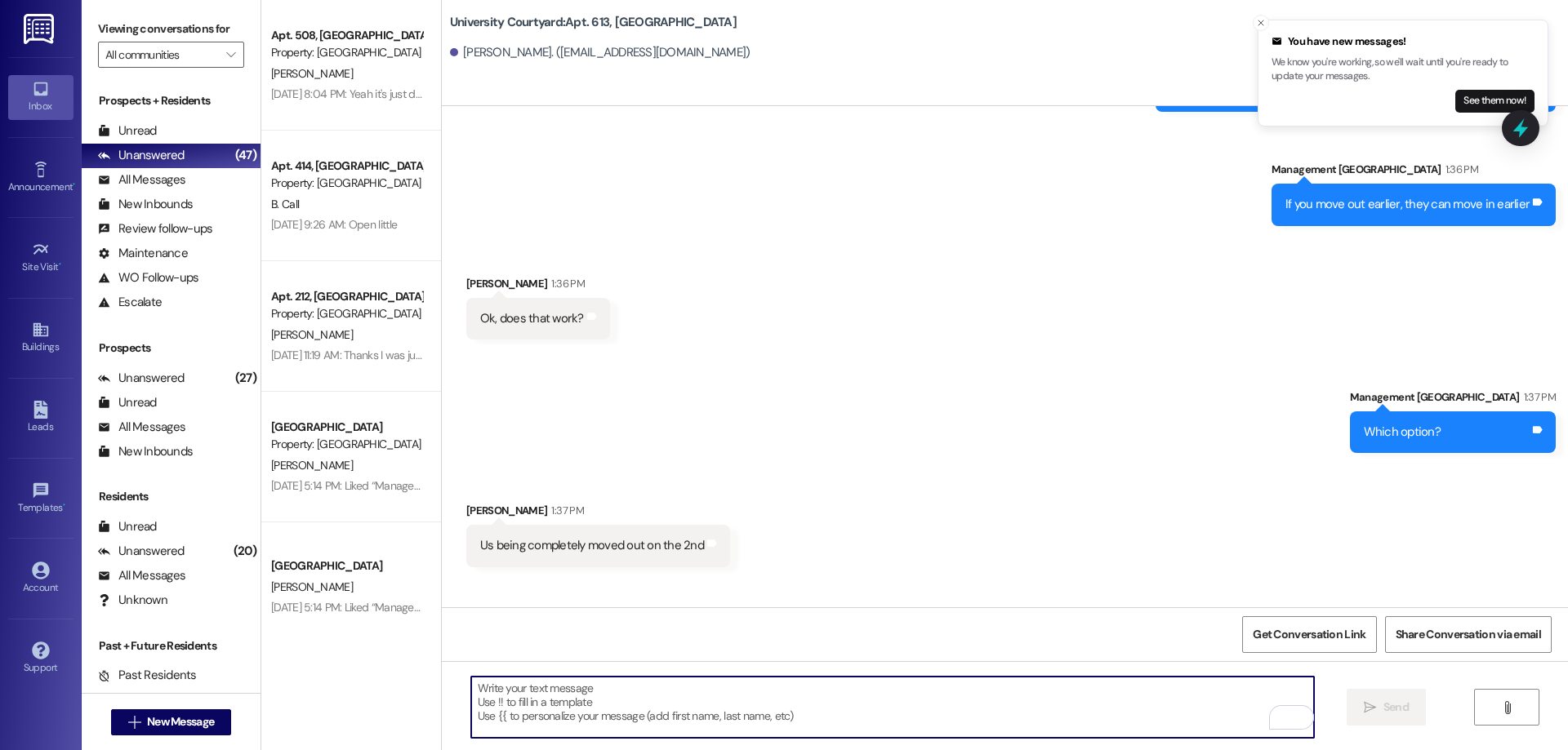
scroll to position [7124, 0]
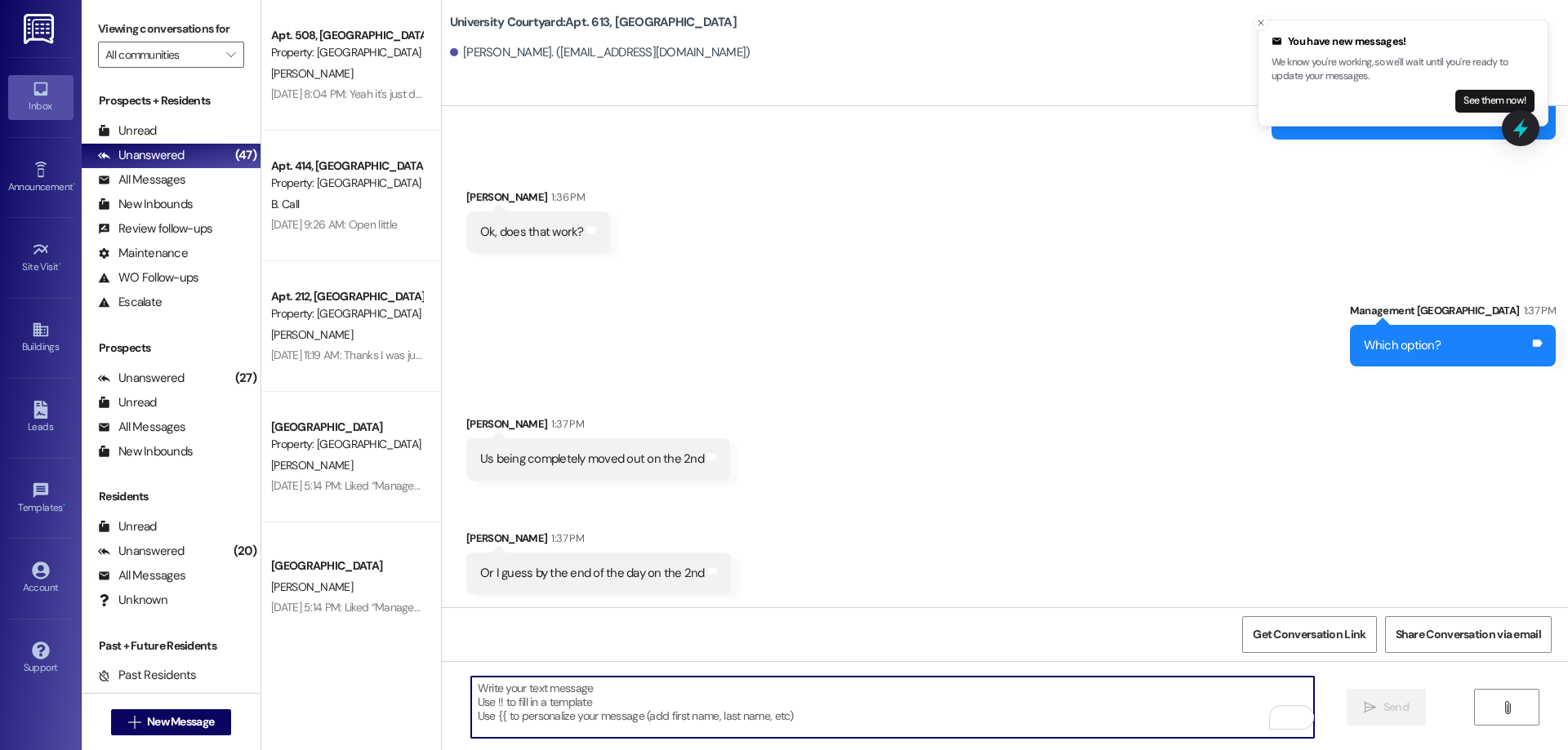
click at [652, 702] on textarea "To enrich screen reader interactions, please activate Accessibility in Grammarl…" at bounding box center [892, 707] width 843 height 61
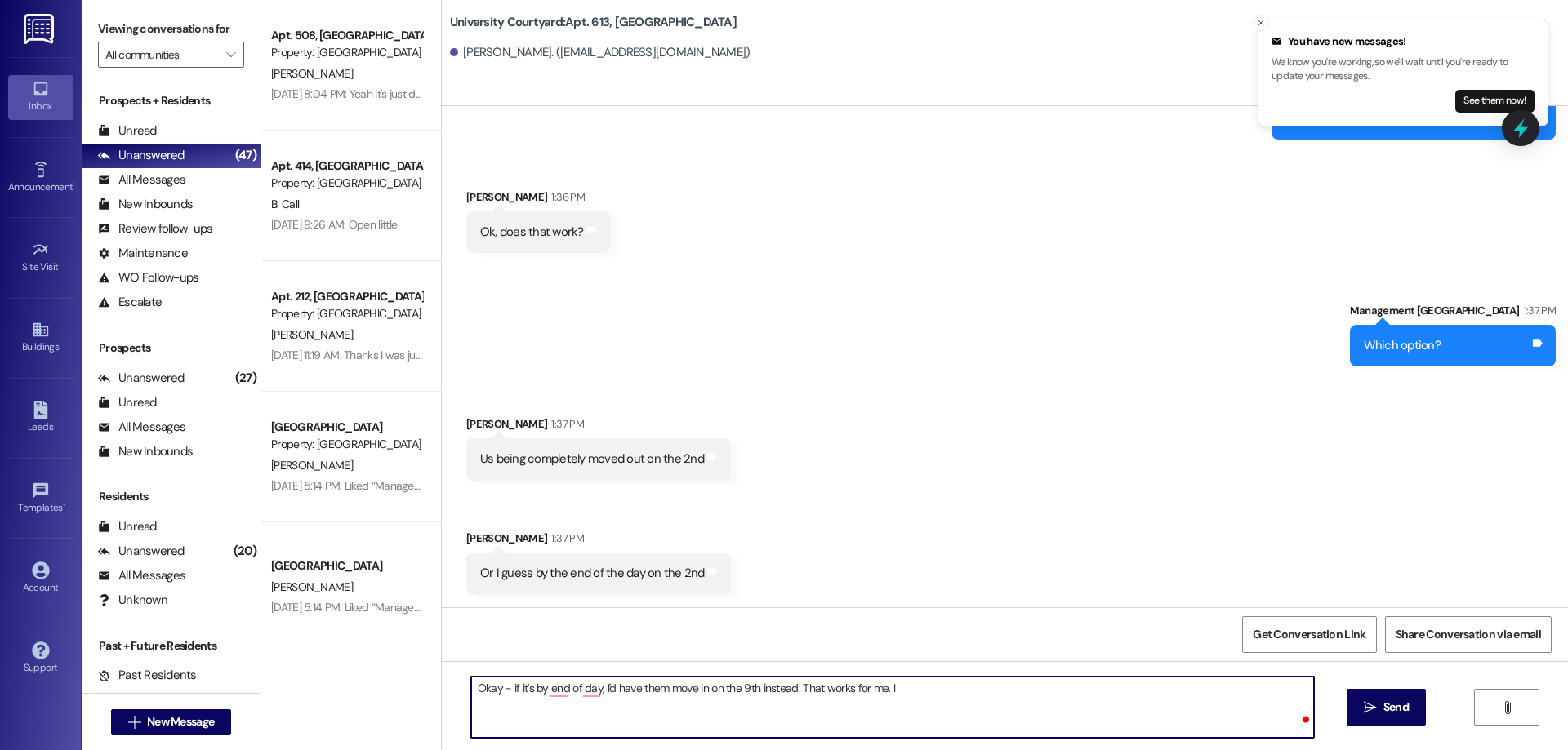
type textarea "Okay - if it's by end of day, I'd have them move in on the 9th instead. That wo…"
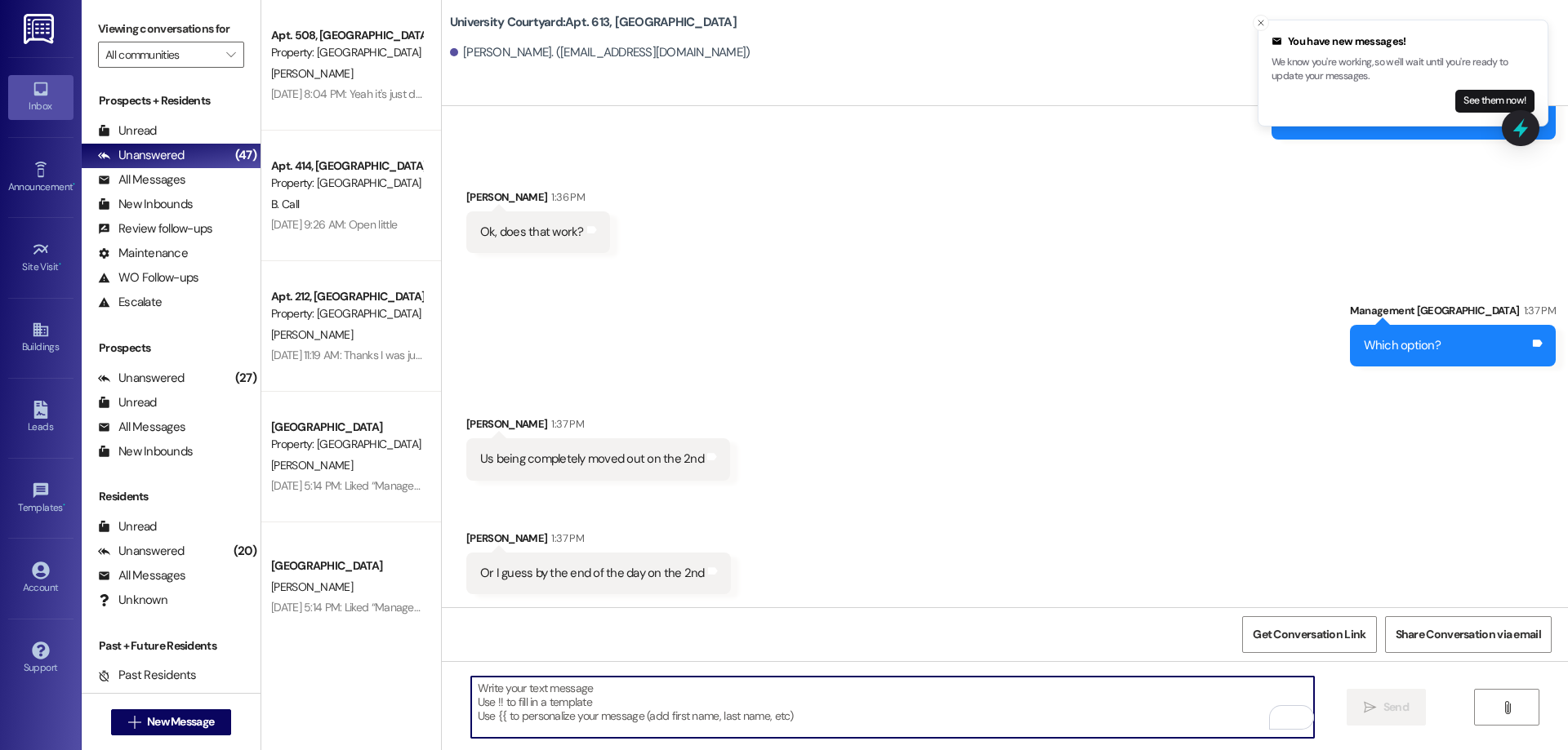
scroll to position [7123, 0]
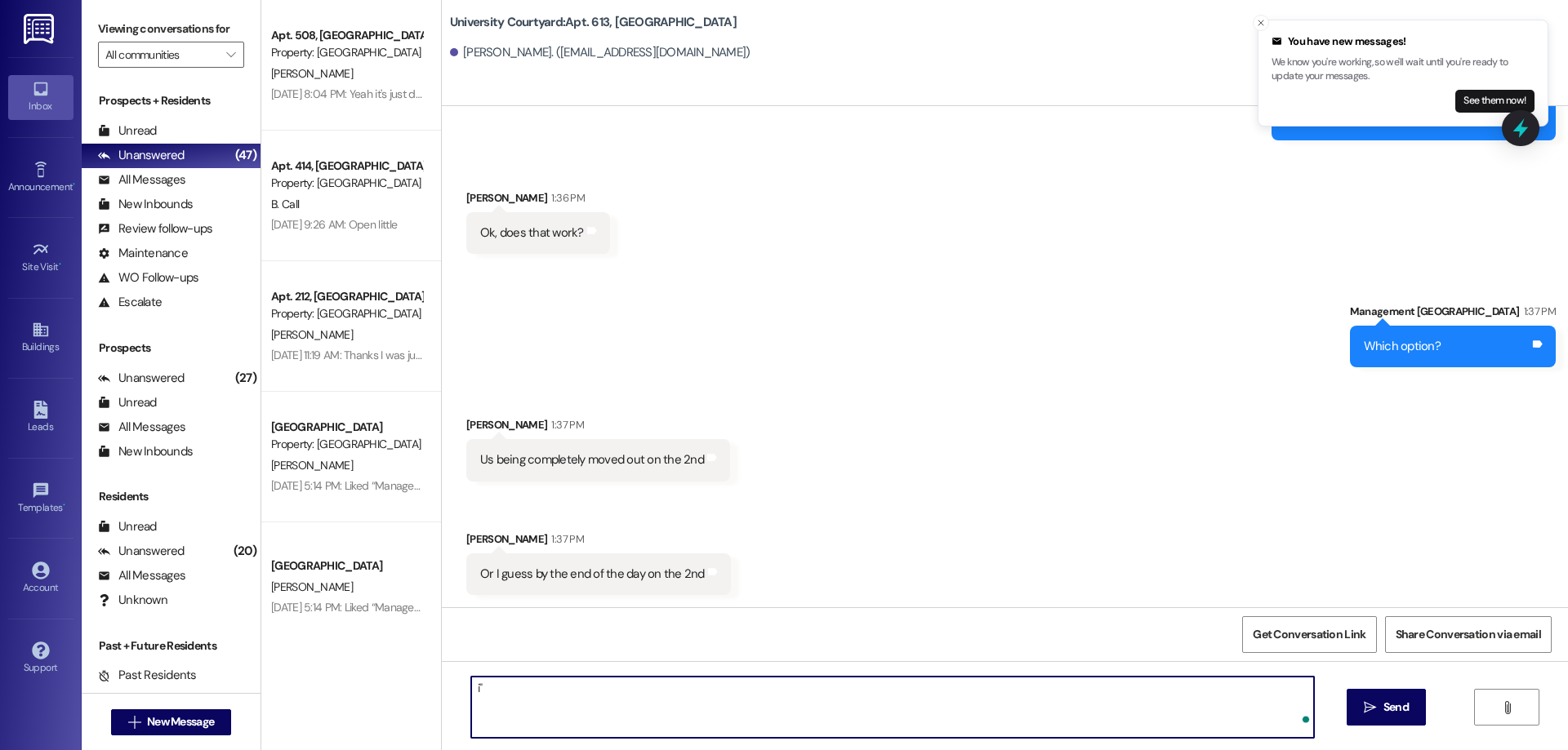
type textarea "i"
type textarea "I'll be posting the transfer fee to your account here shortly. I will make it d…"
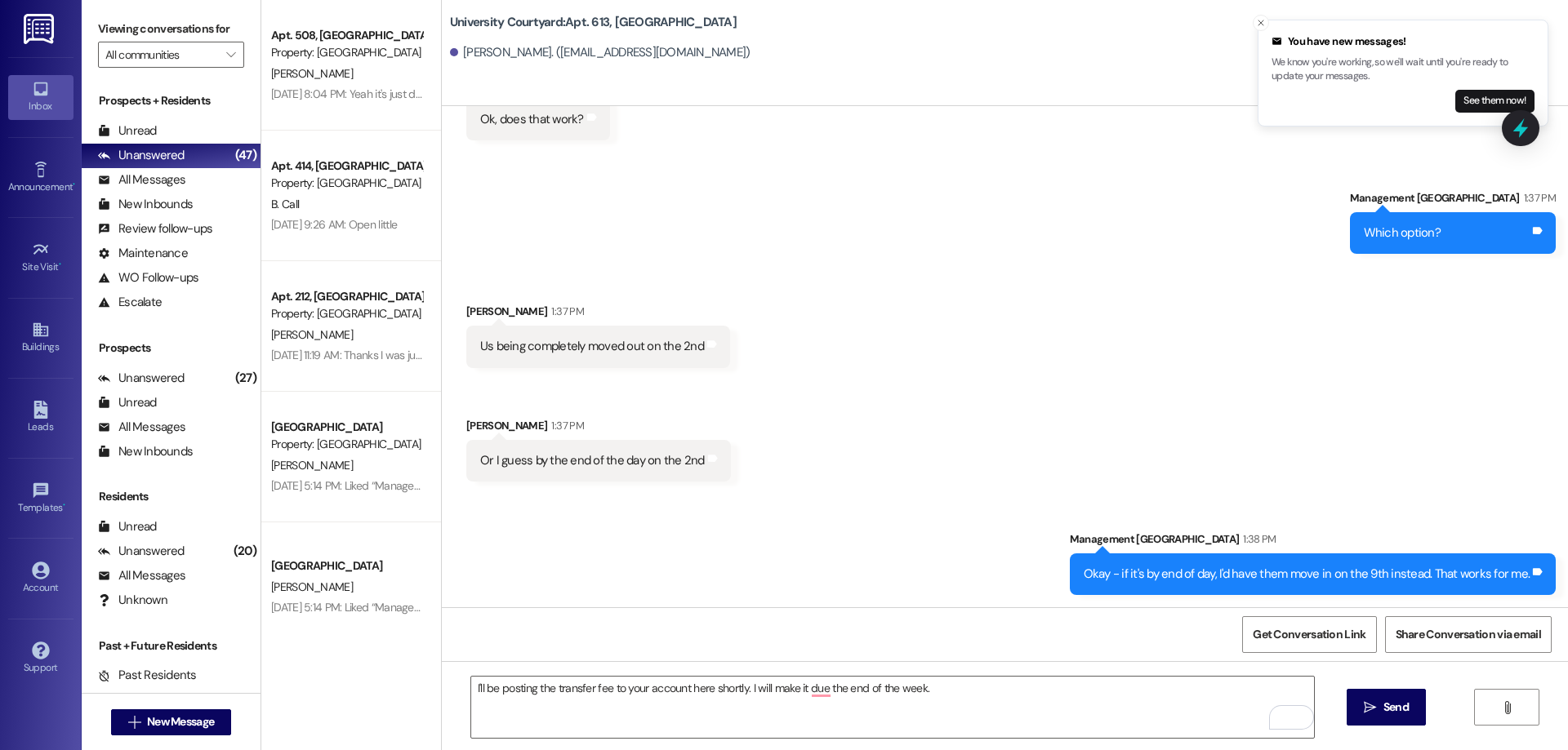
scroll to position [7238, 0]
click at [1387, 707] on span "Send" at bounding box center [1396, 707] width 26 height 17
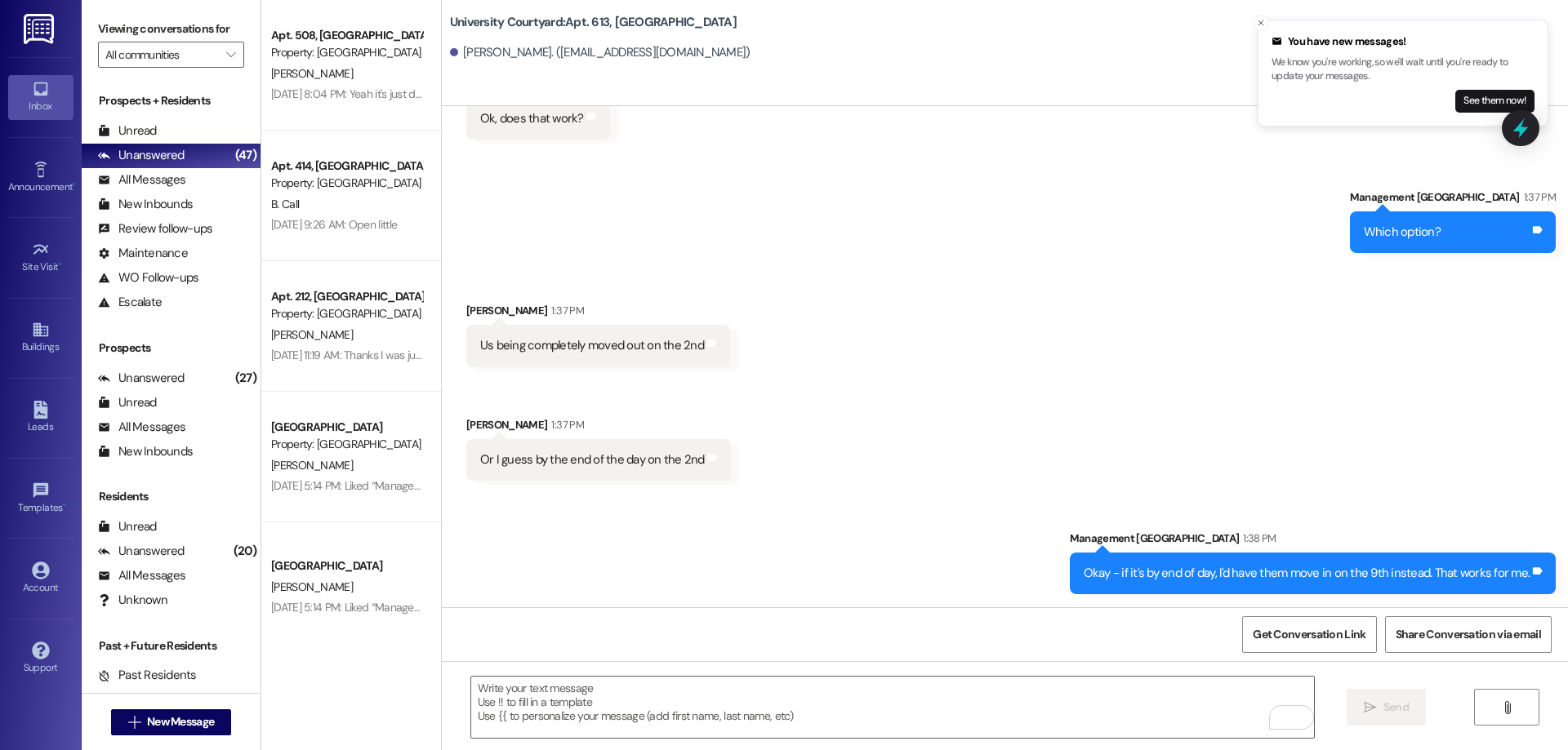
scroll to position [7123, 0]
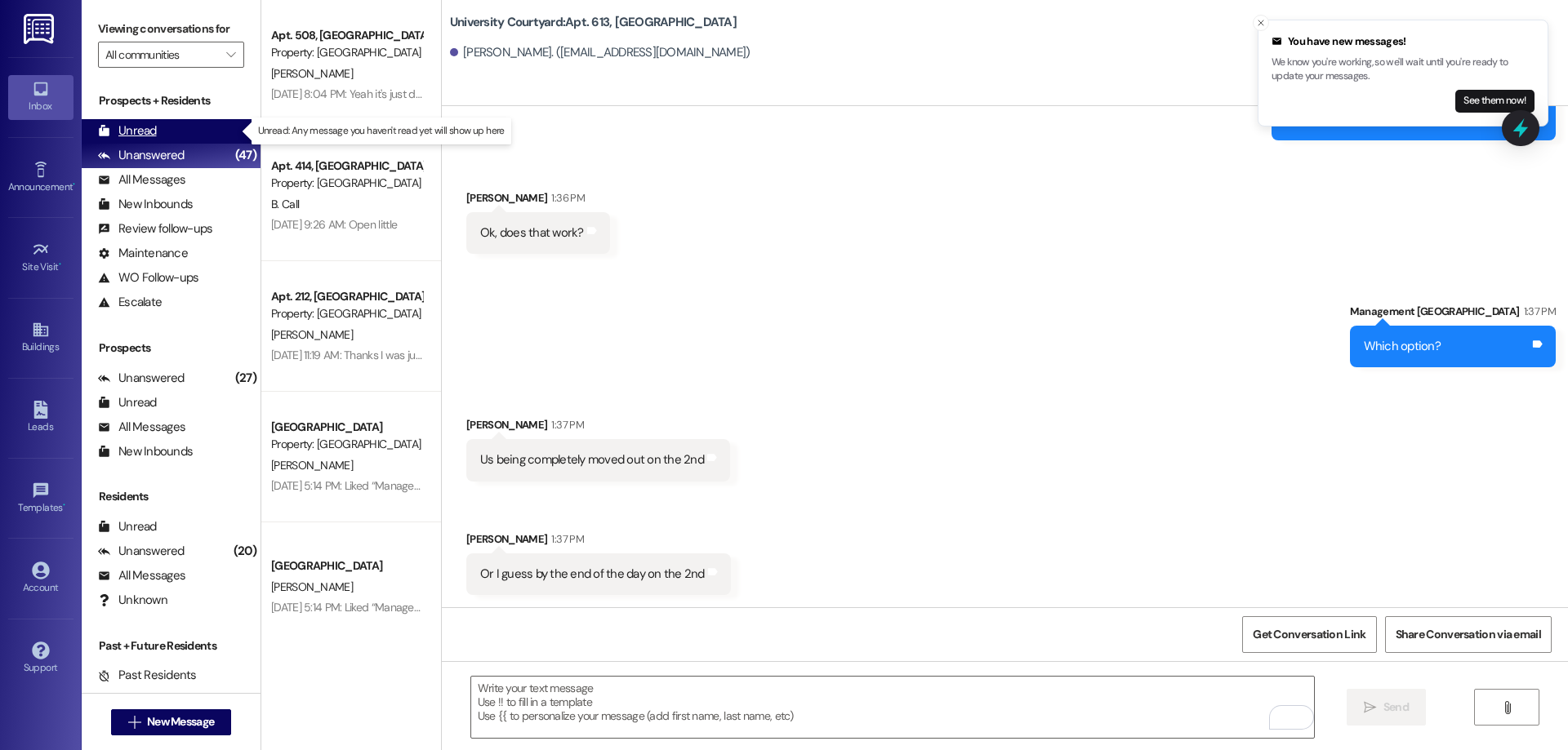
click at [147, 131] on div "Unread" at bounding box center [127, 131] width 59 height 17
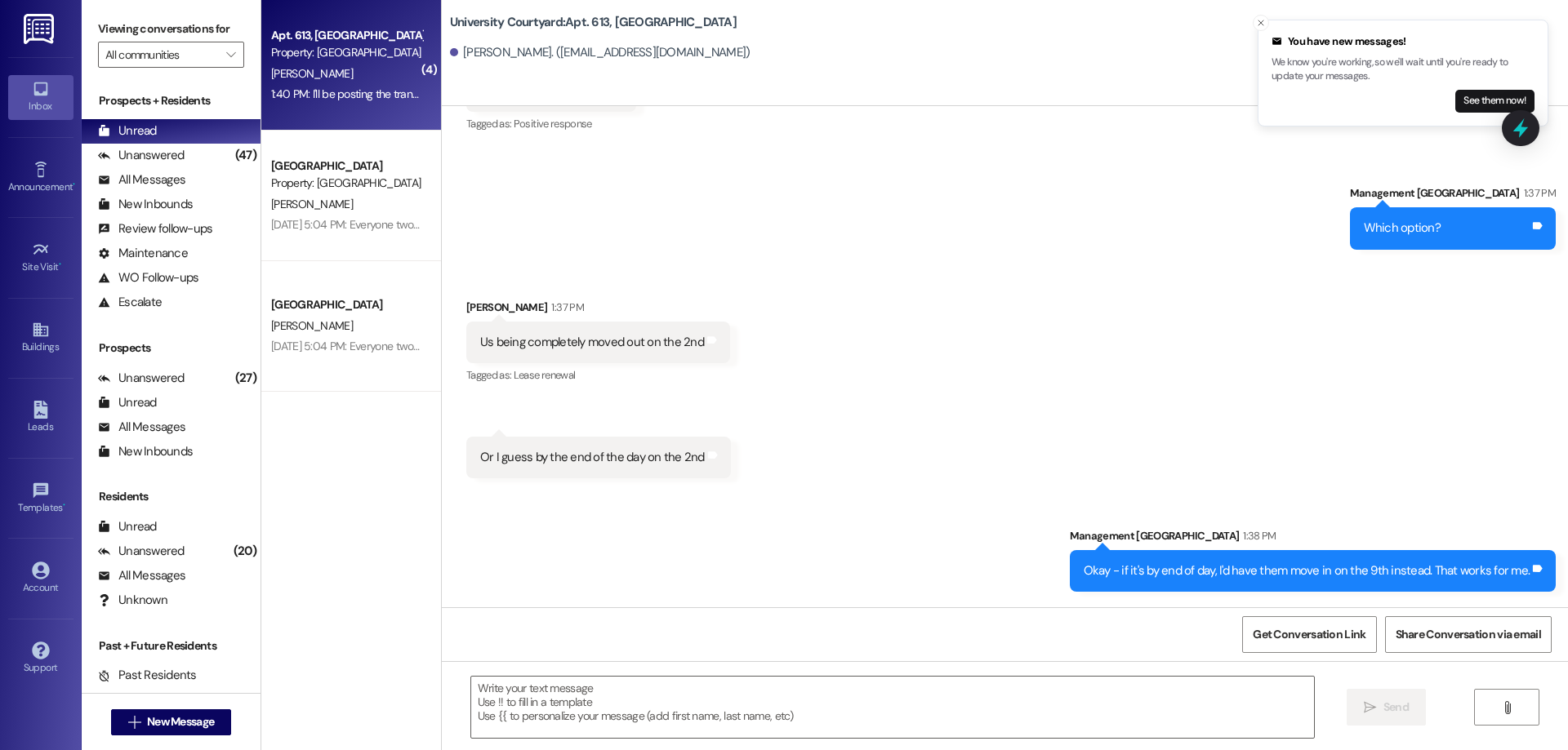
scroll to position [7341, 0]
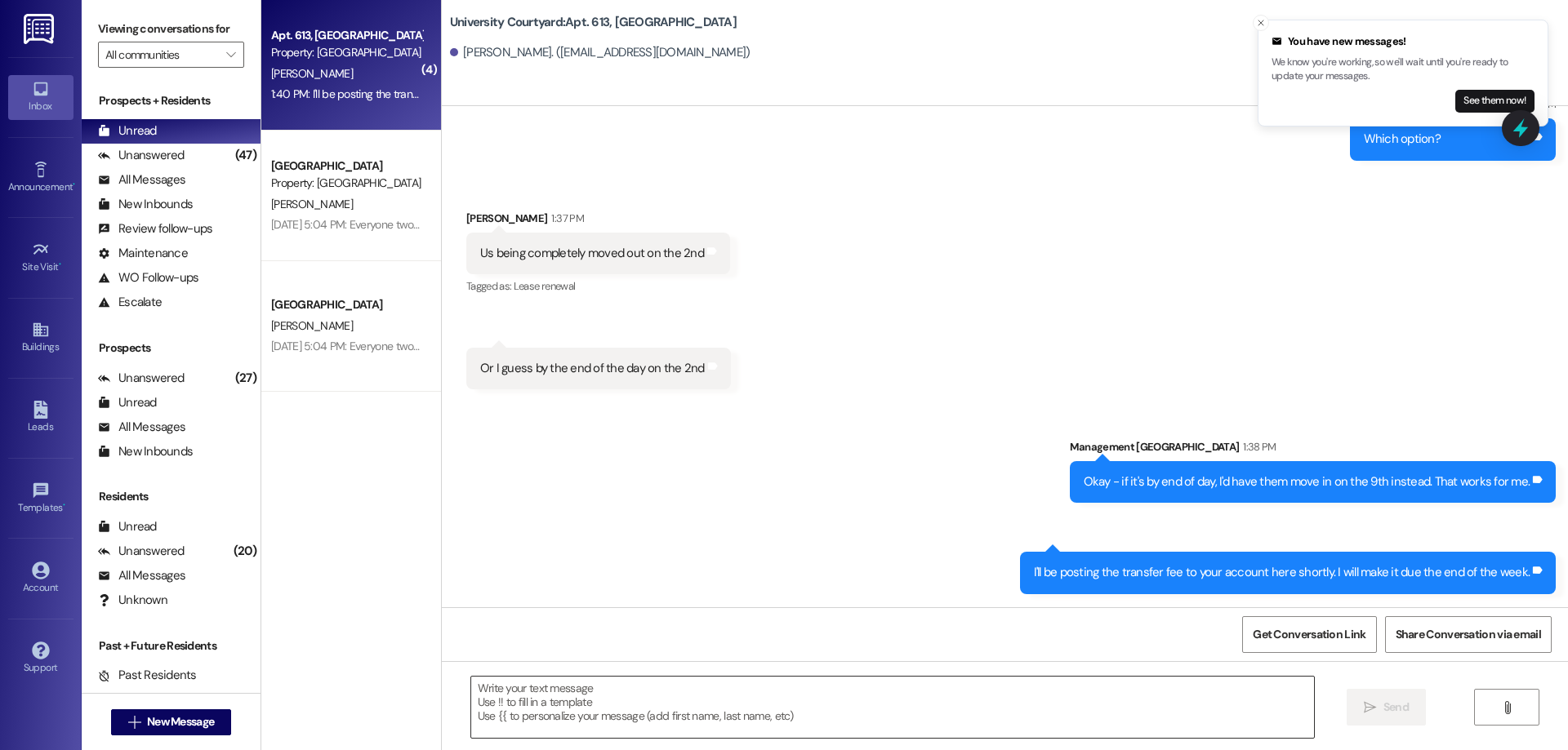
click at [760, 705] on textarea at bounding box center [892, 707] width 843 height 61
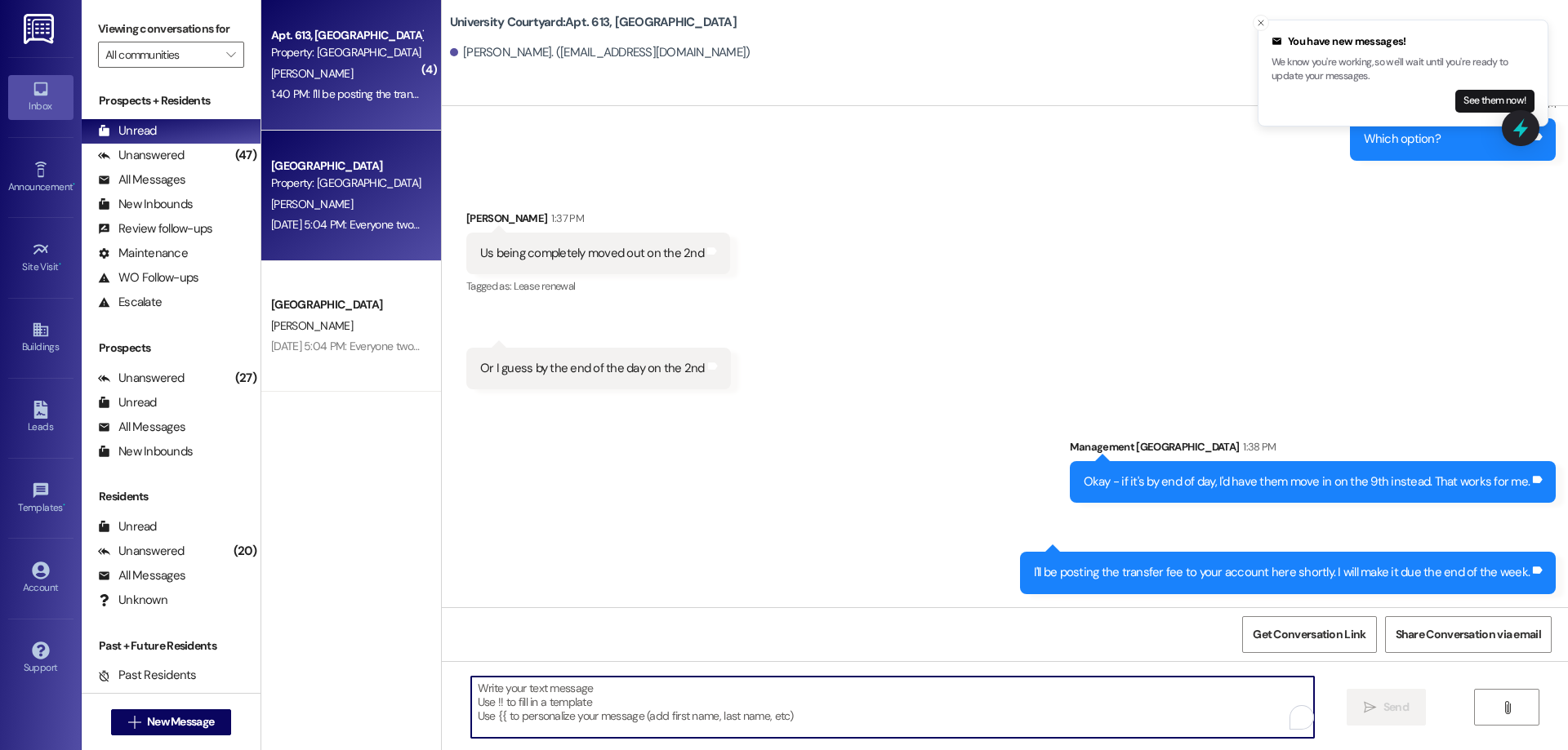
click at [334, 189] on div "Property: [GEOGRAPHIC_DATA]" at bounding box center [346, 183] width 151 height 17
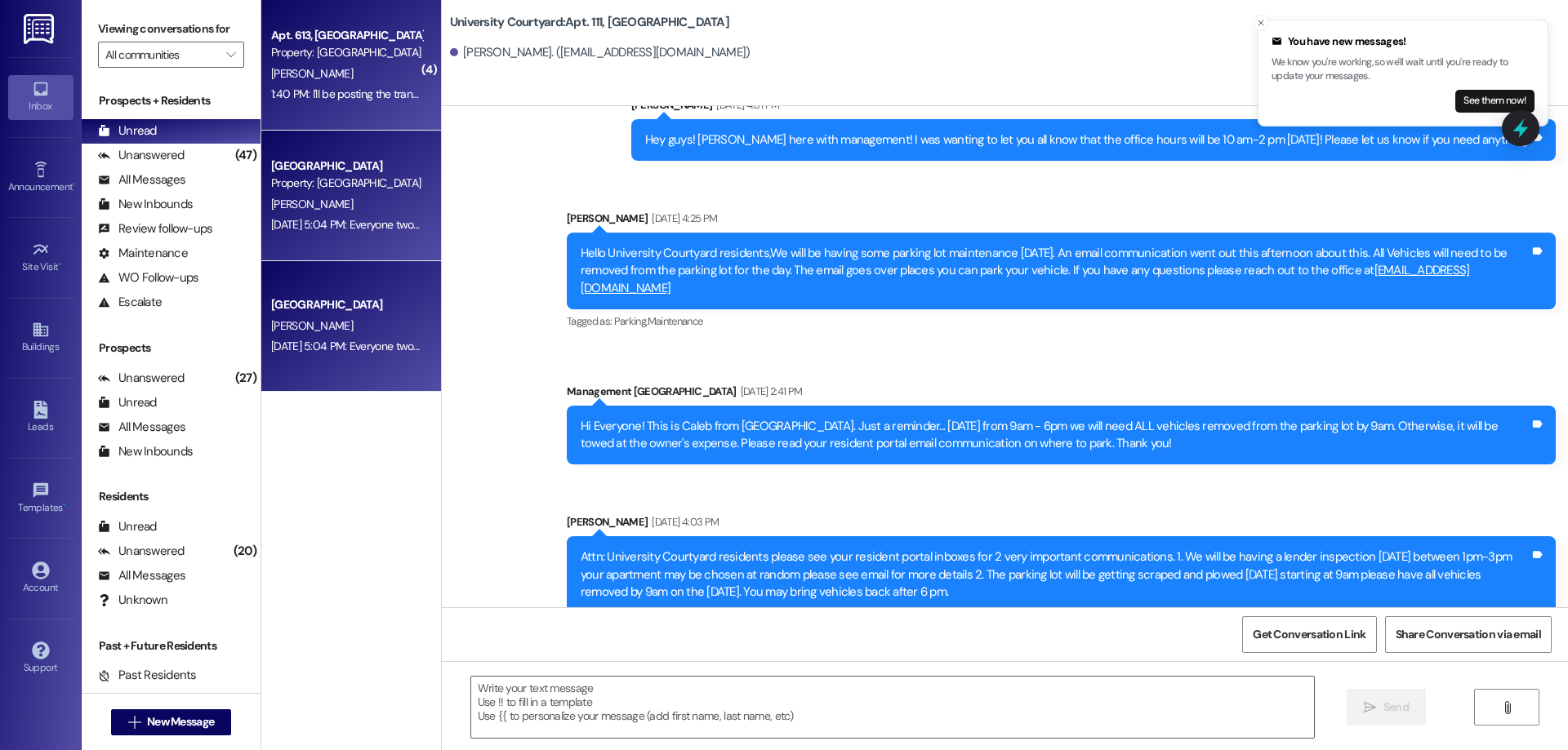
click at [343, 52] on div "Property: [GEOGRAPHIC_DATA]" at bounding box center [346, 53] width 151 height 17
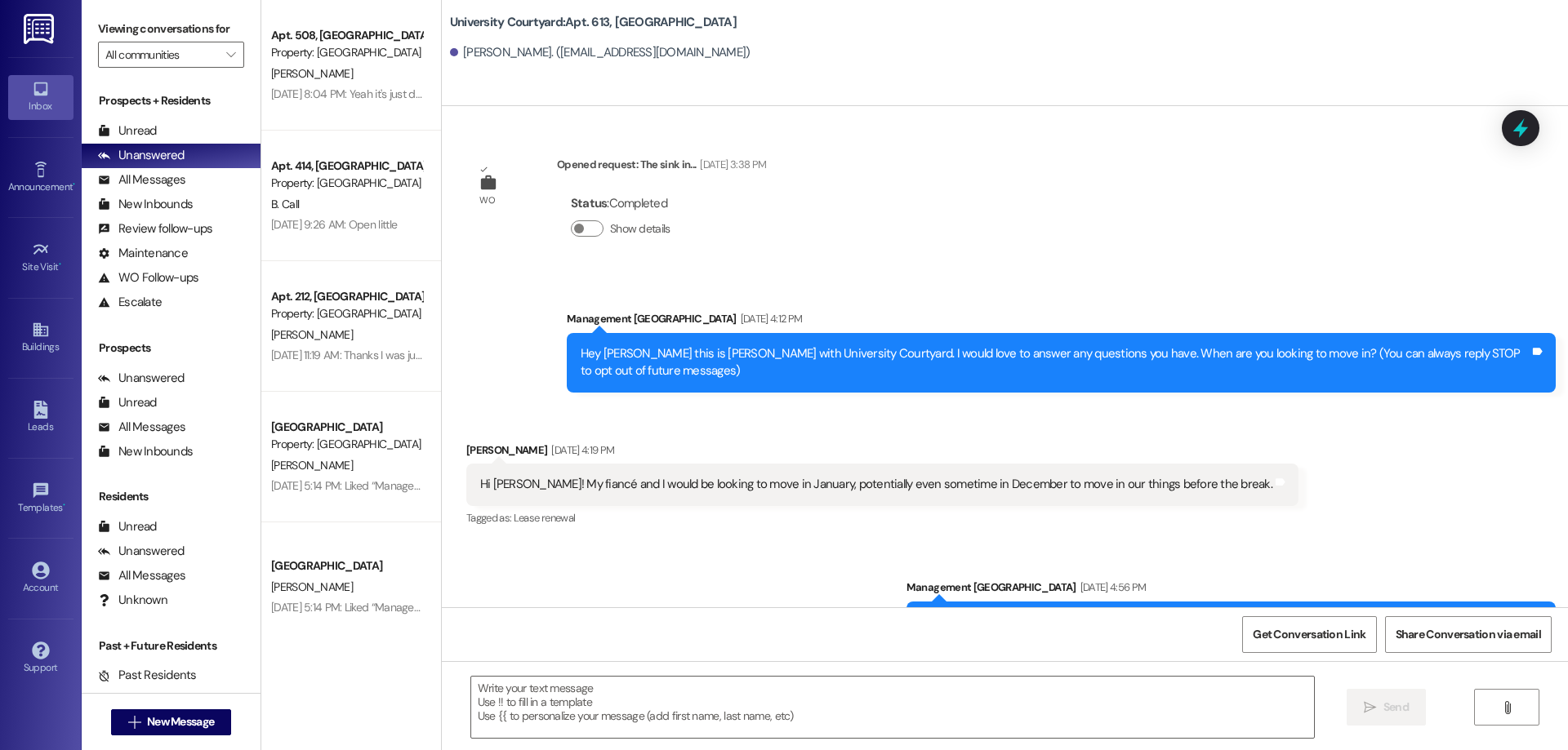
scroll to position [7341, 0]
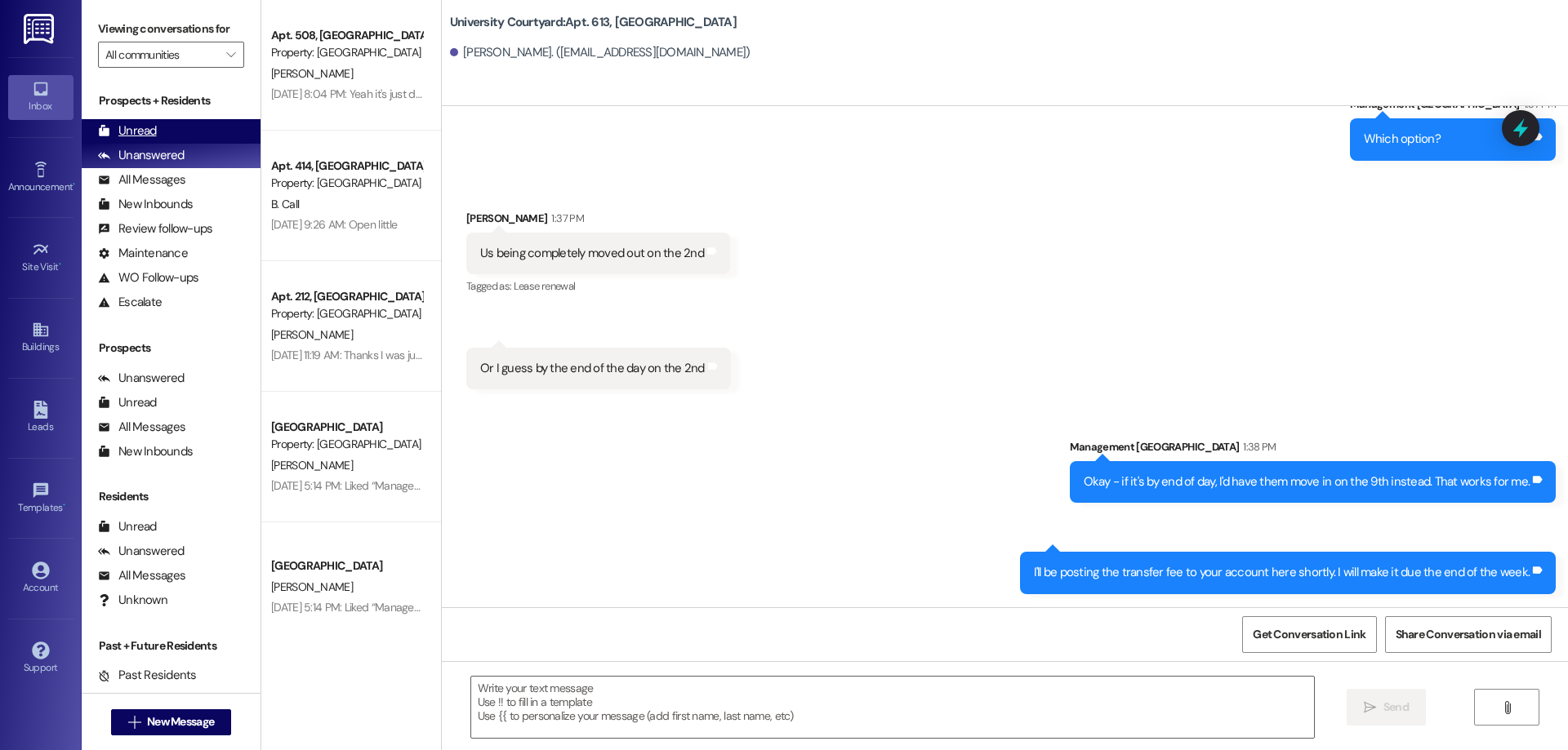
click at [166, 129] on div "Unread (0)" at bounding box center [171, 131] width 179 height 25
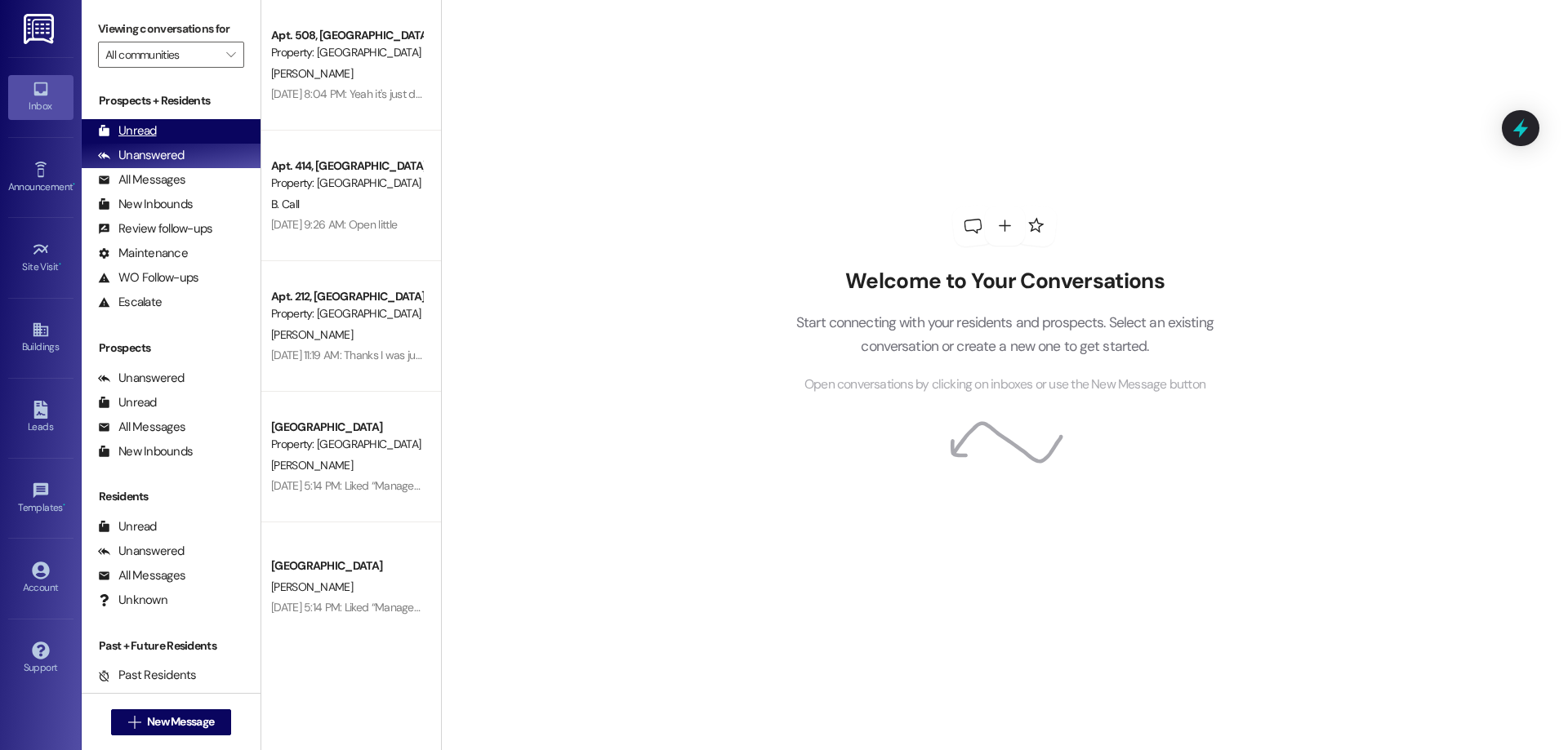
click at [206, 123] on div "Unread (0)" at bounding box center [171, 131] width 179 height 25
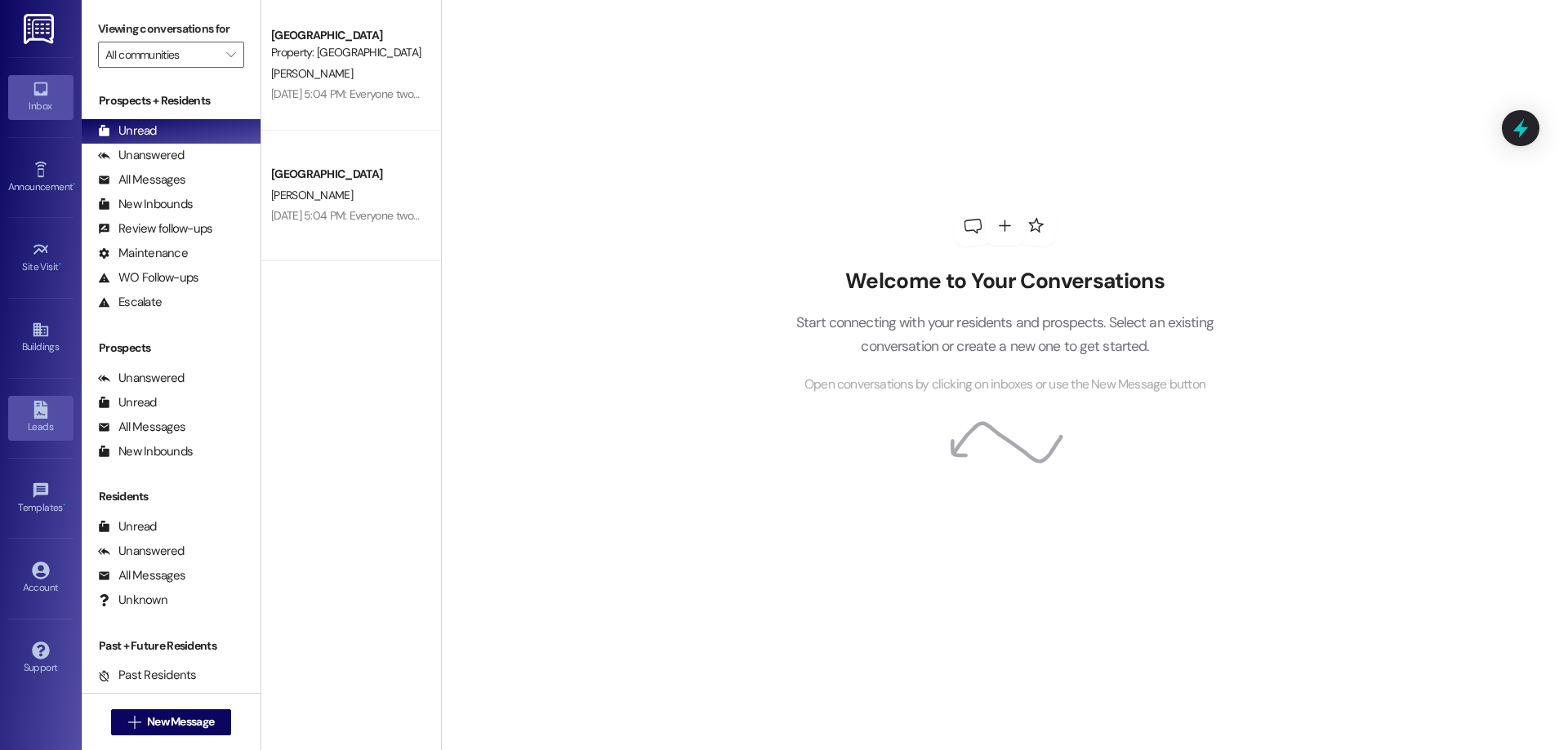
click at [41, 419] on div "Leads" at bounding box center [41, 427] width 82 height 16
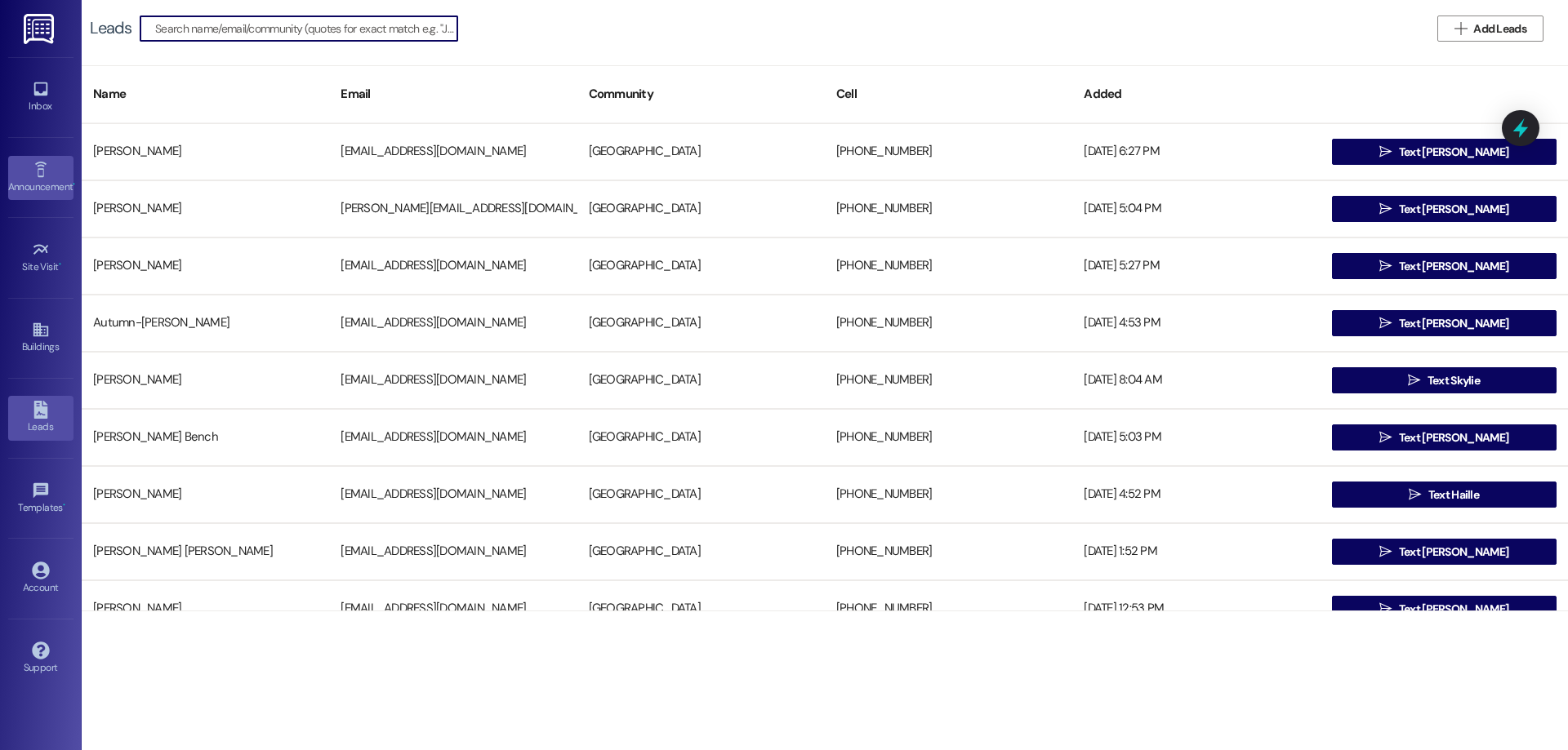
click at [37, 185] on div "Announcement •" at bounding box center [41, 187] width 82 height 16
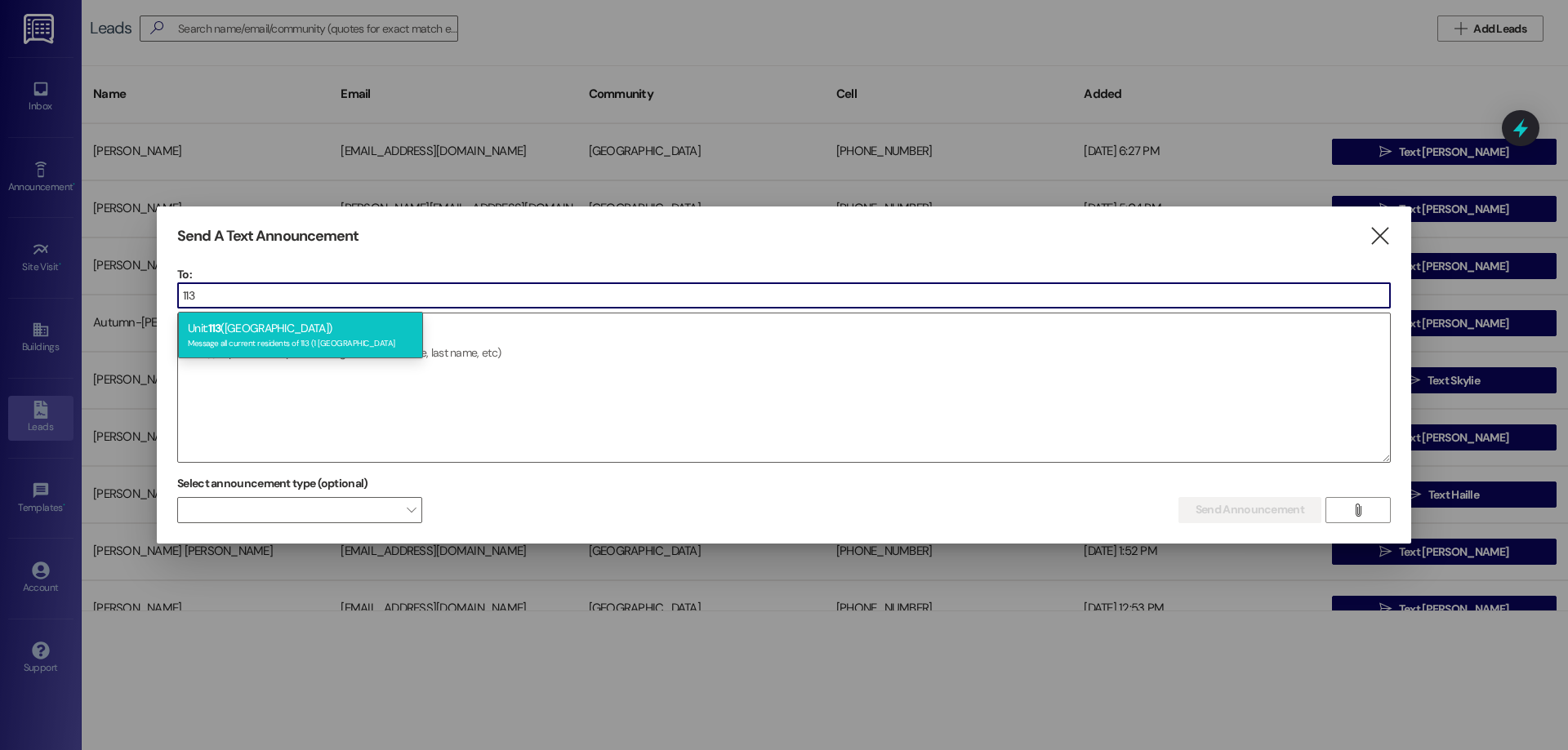
type input "113"
click at [360, 327] on div "Unit: 113 (1 University Courtyard) Message all current residents of 113 (1 Univ…" at bounding box center [300, 335] width 245 height 47
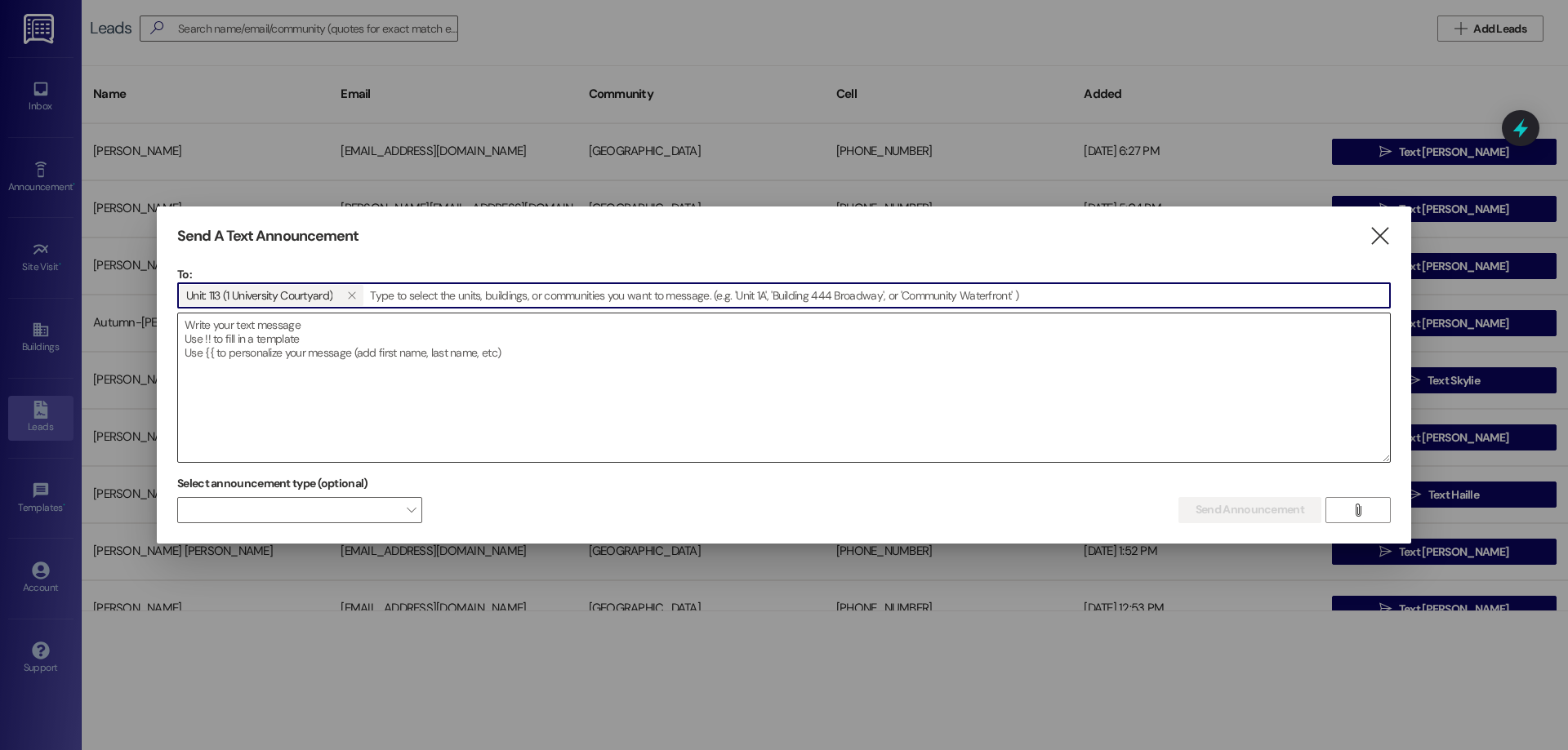
click at [360, 333] on textarea at bounding box center [784, 388] width 1212 height 148
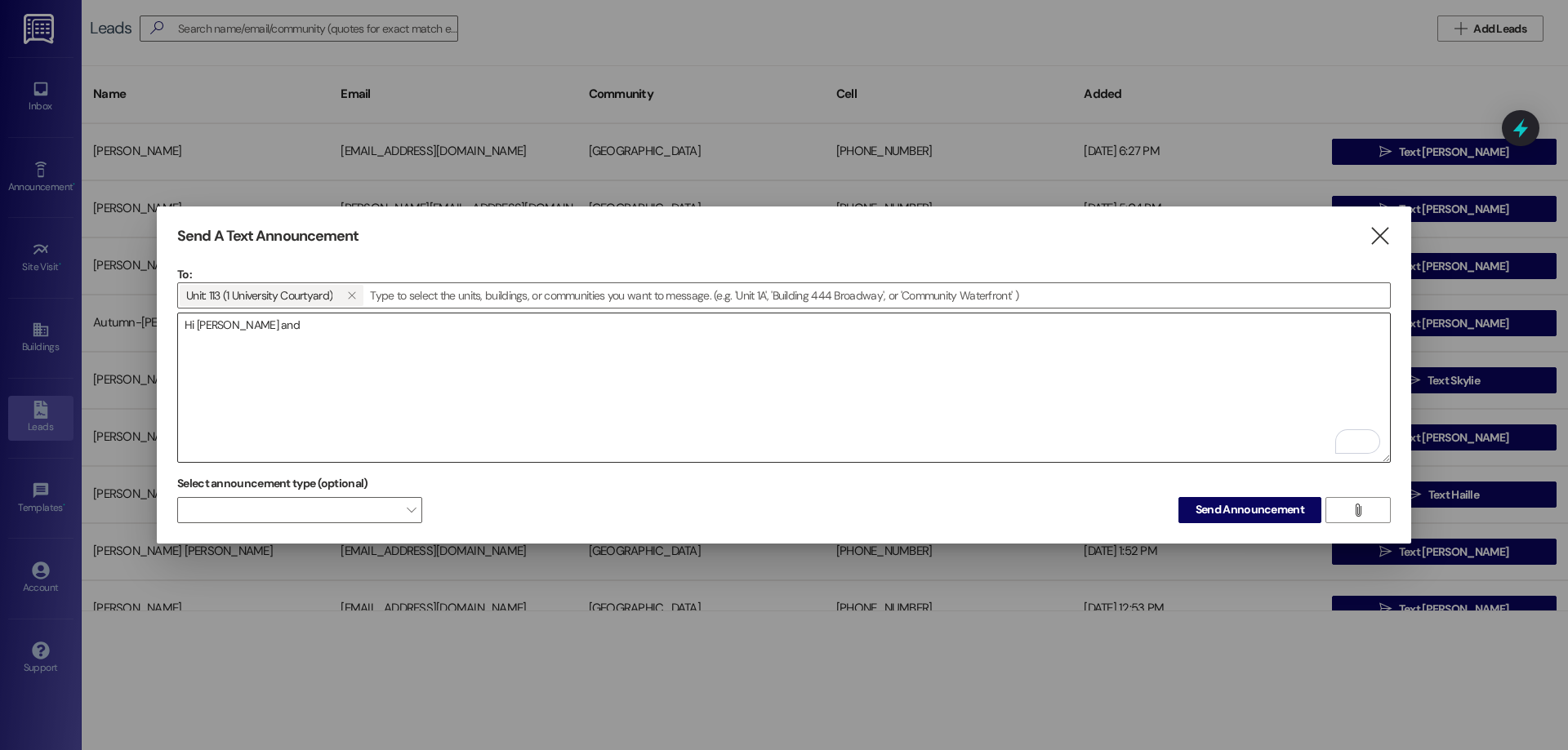
click at [367, 335] on textarea "Hi Tyler and" at bounding box center [784, 388] width 1212 height 148
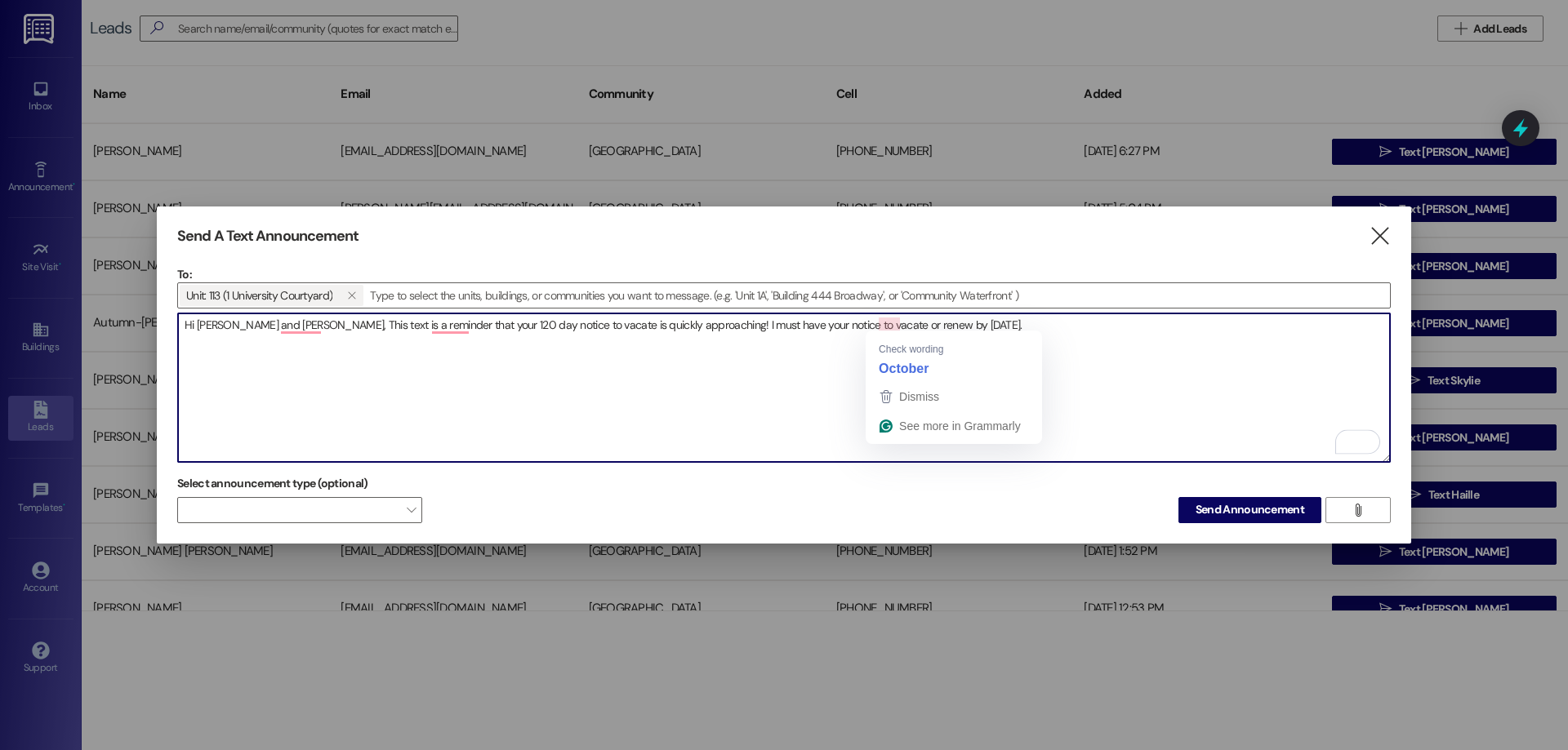
click at [873, 321] on textarea "Hi Tyler and Maelyn, This text is a reminder that your 120 day notice to vacate…" at bounding box center [784, 388] width 1212 height 148
click at [1007, 331] on textarea "Hi Tyler and Maelyn, This text is a reminder that your 120 day notice to vacate…" at bounding box center [784, 388] width 1212 height 148
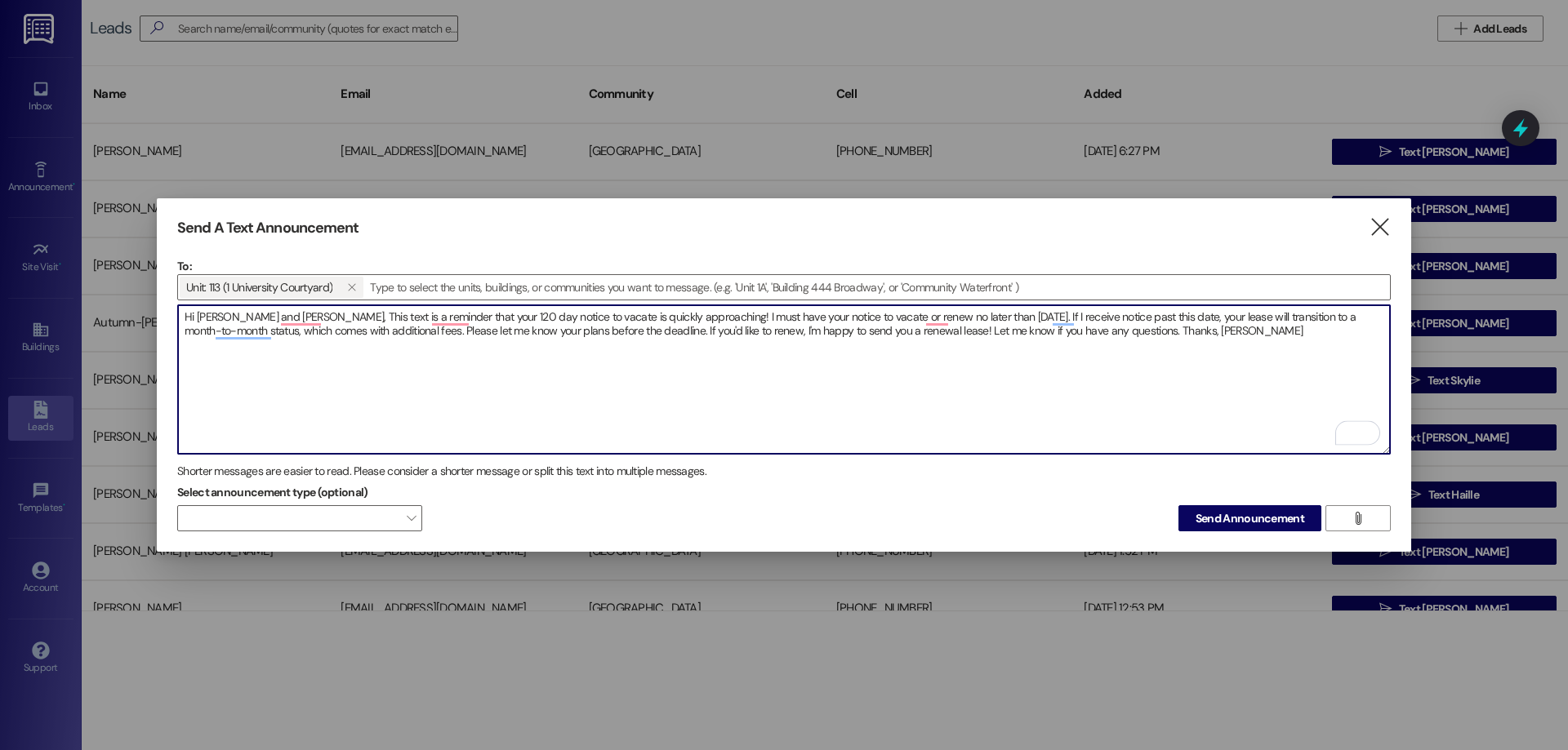
drag, startPoint x: 1156, startPoint y: 344, endPoint x: 163, endPoint y: 313, distance: 993.5
click at [163, 313] on div "Send A Text Announcement  To: Unit: 113 (1 University Courtyard)   Drop imag…" at bounding box center [784, 376] width 1254 height 355
type textarea "Hi Tyler and Maelyn, This text is a reminder that your 120 day notice to vacate…"
click at [1214, 511] on span "Send Announcement" at bounding box center [1249, 519] width 108 height 17
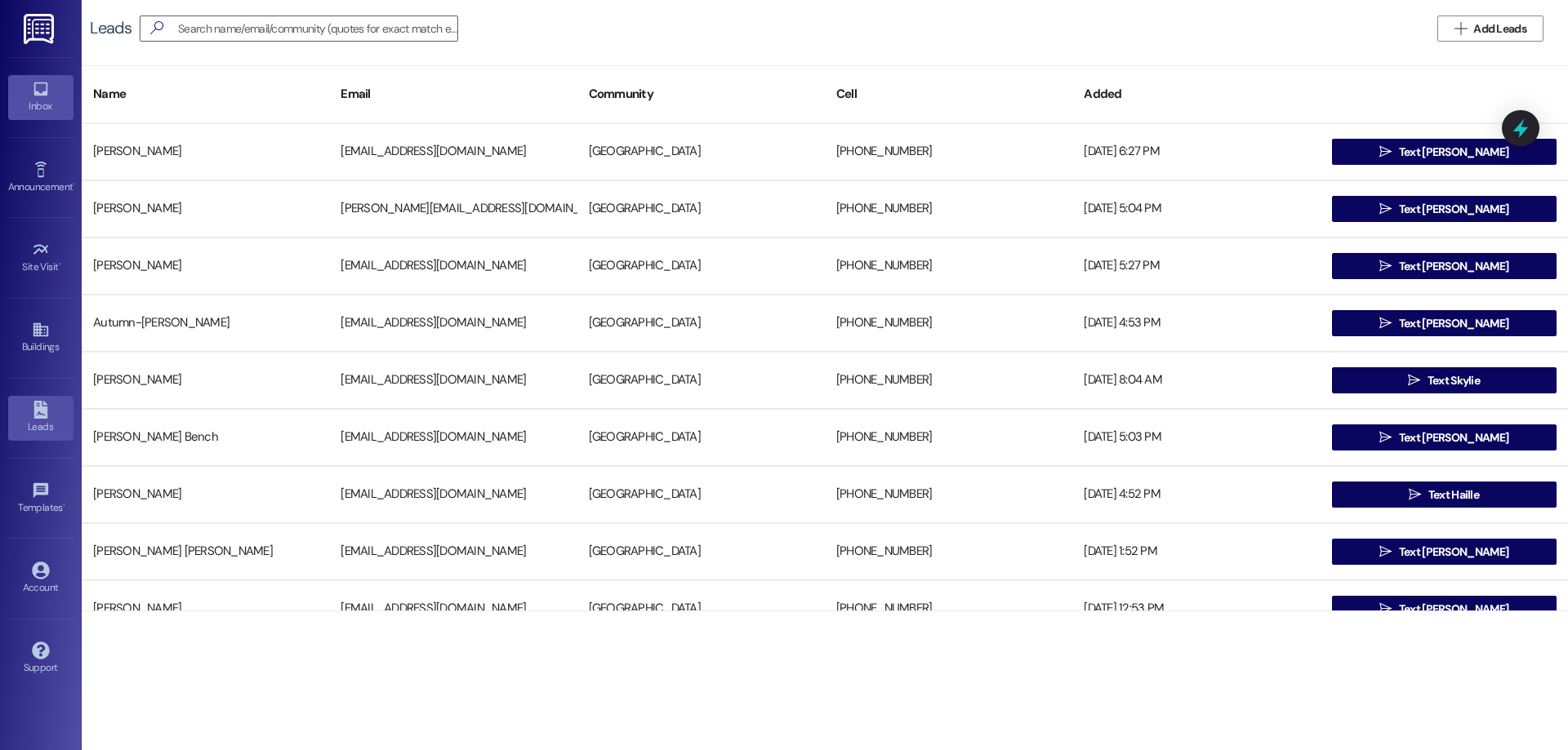
click at [36, 94] on icon at bounding box center [40, 89] width 14 height 14
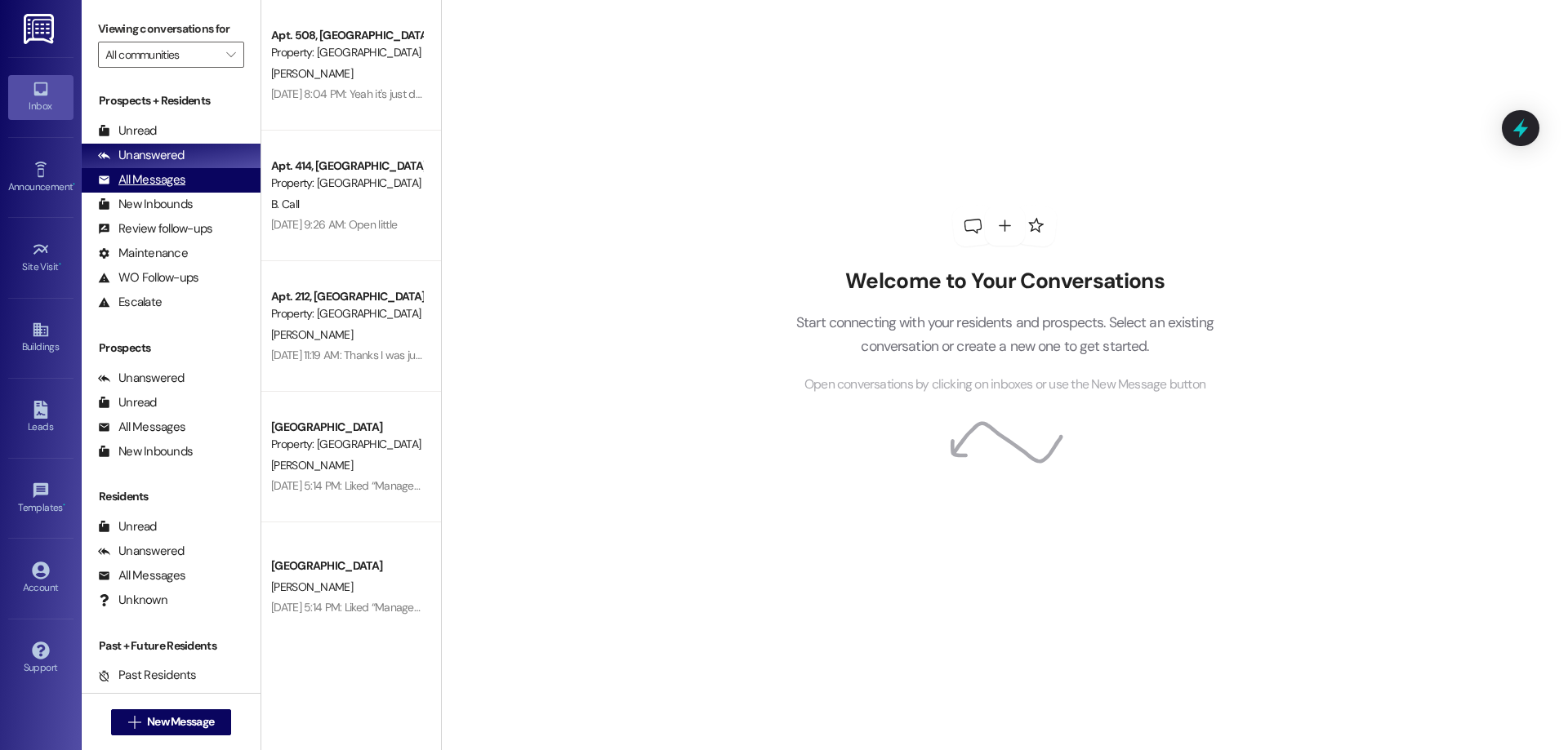
click at [156, 177] on div "All Messages" at bounding box center [141, 180] width 88 height 17
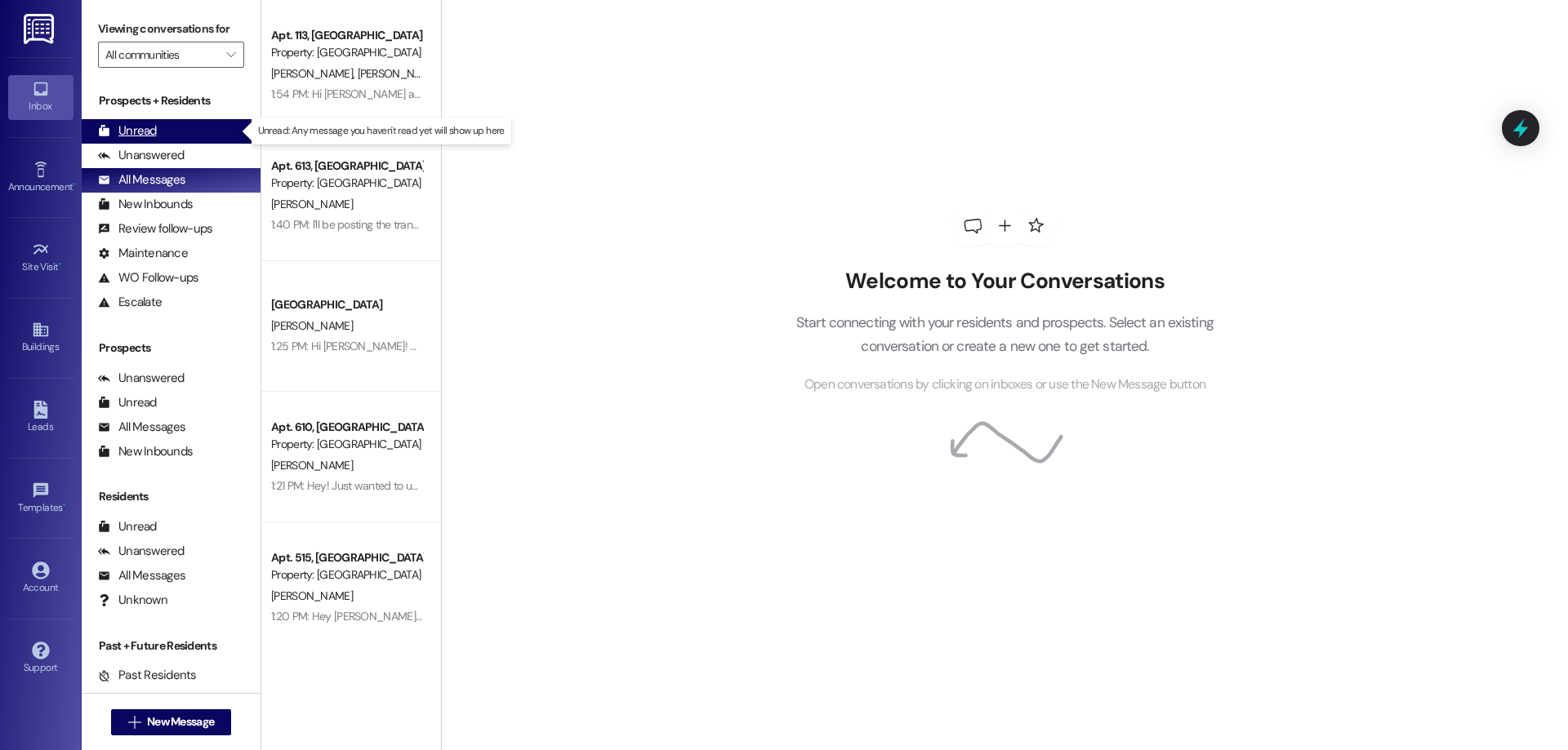
click at [185, 134] on div "Unread (0)" at bounding box center [171, 131] width 179 height 25
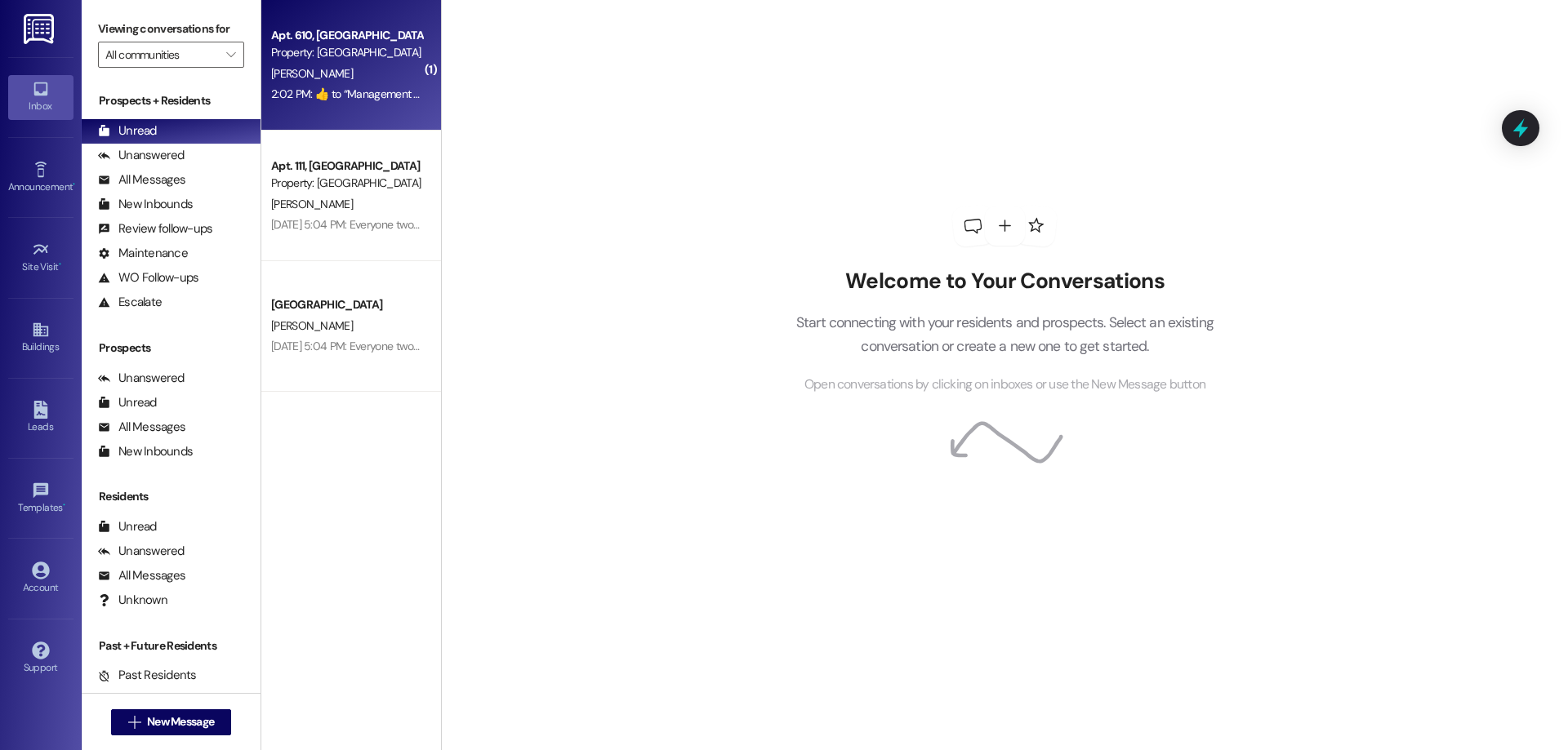
click at [400, 78] on div "M. Herring" at bounding box center [346, 74] width 154 height 20
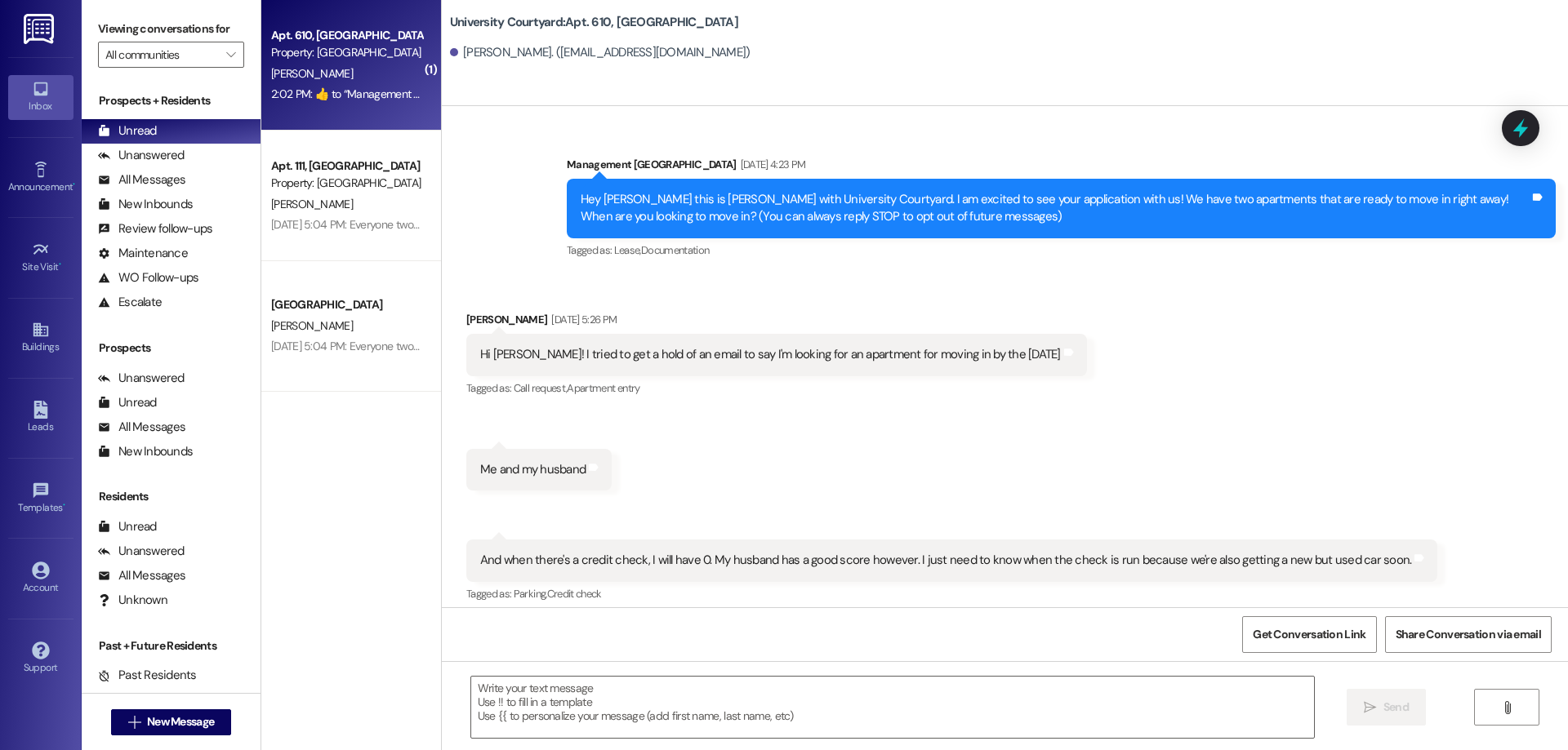
scroll to position [9599, 0]
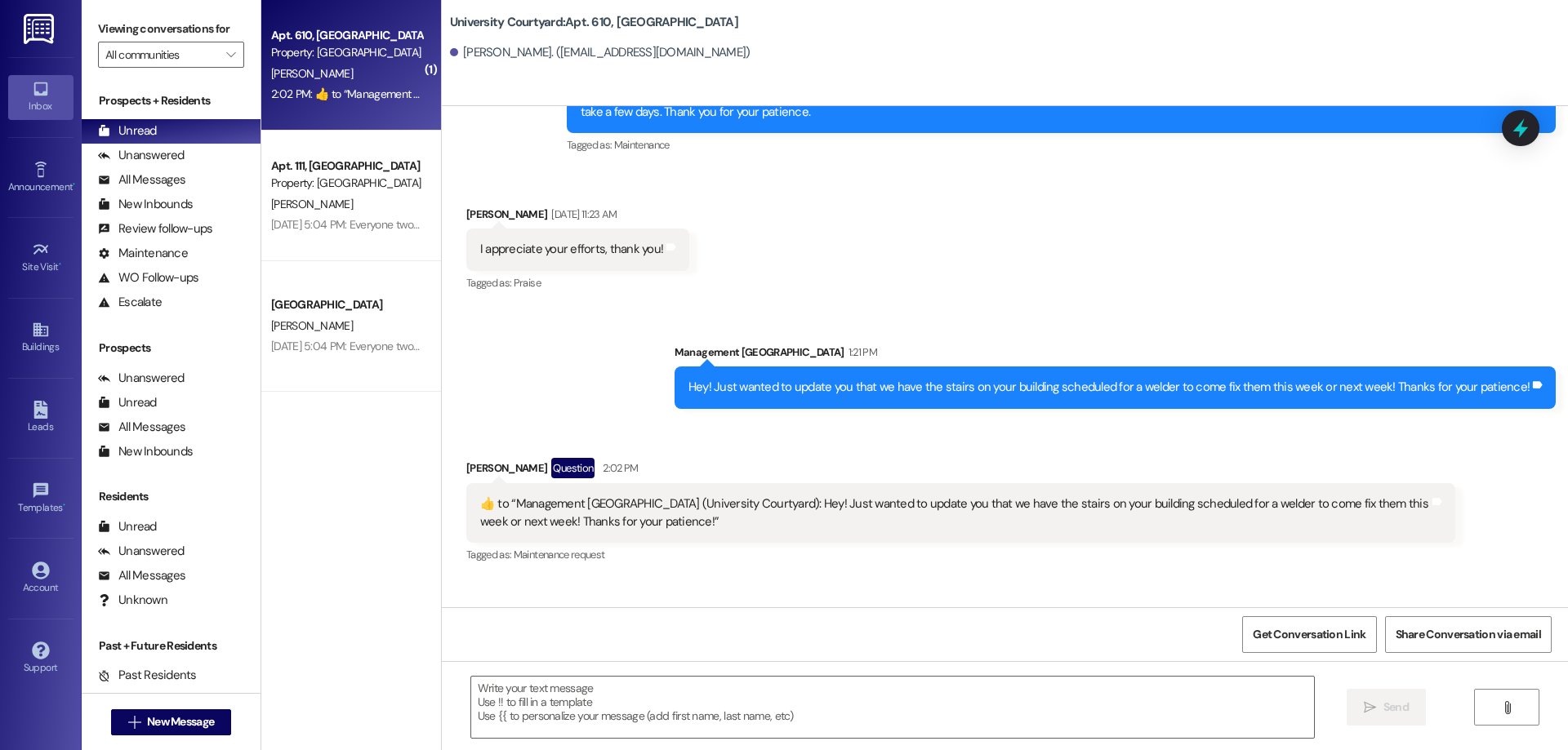
click at [52, 395] on div "Leads Go to Leads" at bounding box center [41, 418] width 66 height 80
drag, startPoint x: 51, startPoint y: 406, endPoint x: 30, endPoint y: 341, distance: 68.3
click at [50, 406] on link "Leads" at bounding box center [41, 418] width 66 height 44
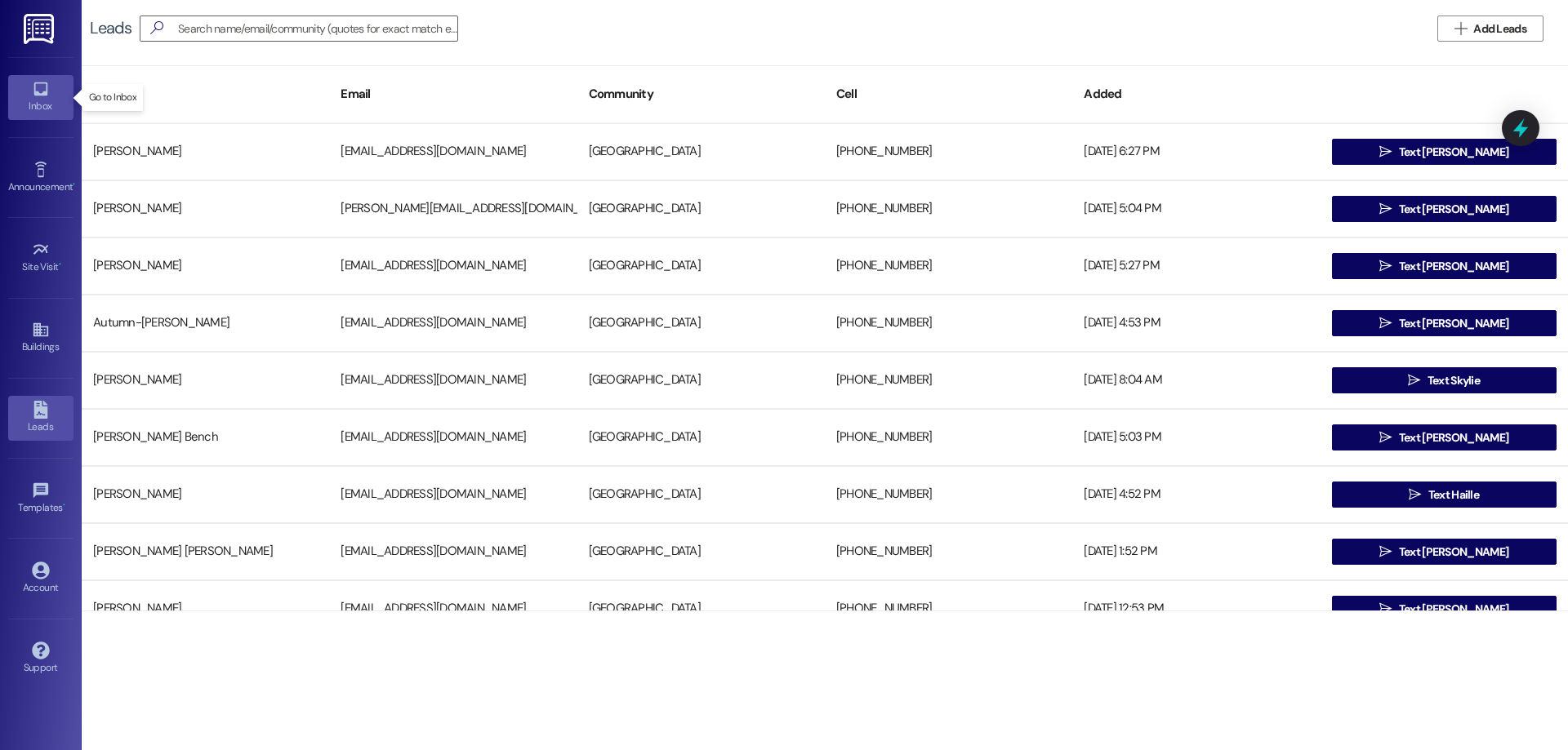
click at [53, 91] on link "Inbox" at bounding box center [41, 97] width 66 height 44
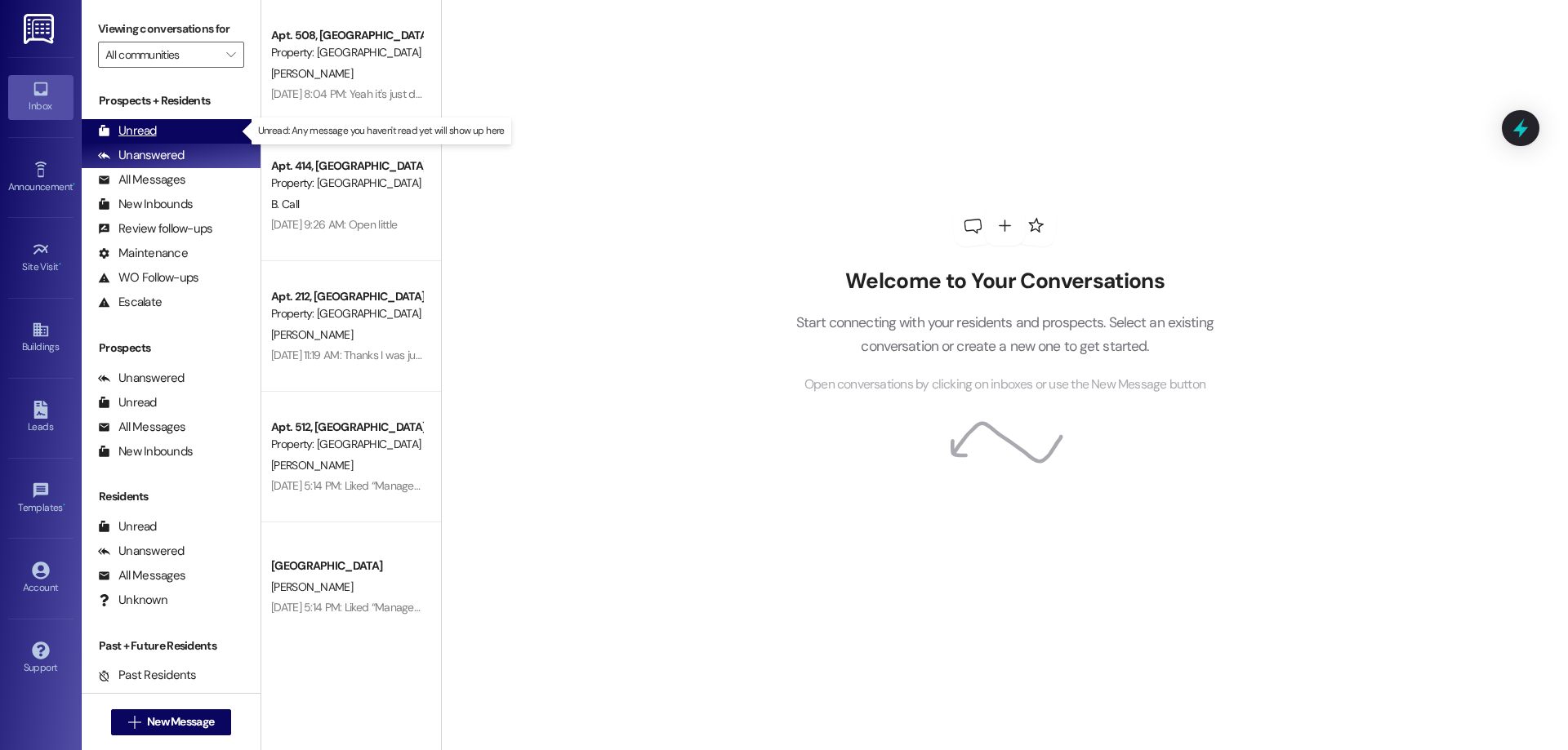
click at [121, 140] on div "Unread" at bounding box center [127, 131] width 59 height 17
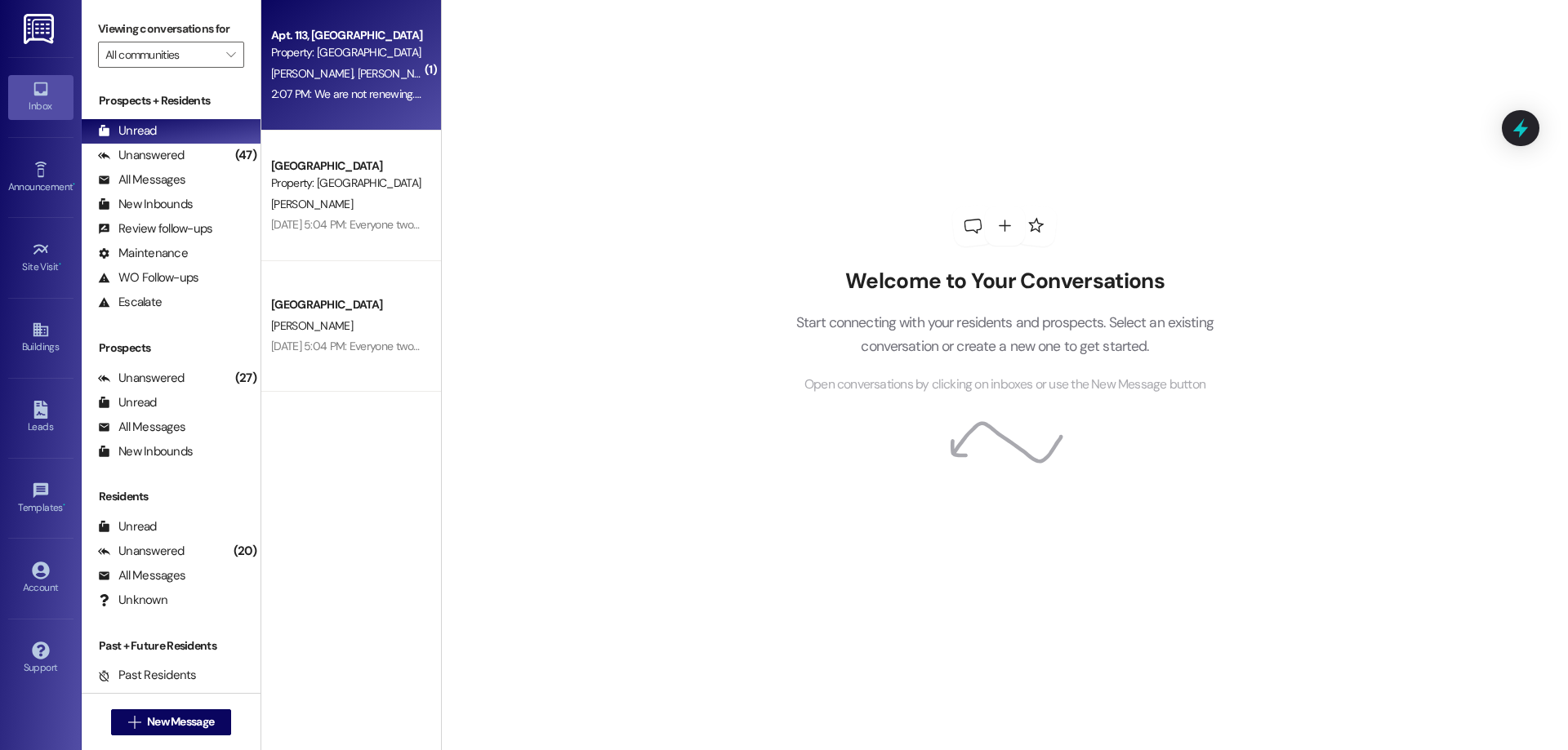
click at [305, 55] on div "Property: [GEOGRAPHIC_DATA]" at bounding box center [346, 53] width 151 height 17
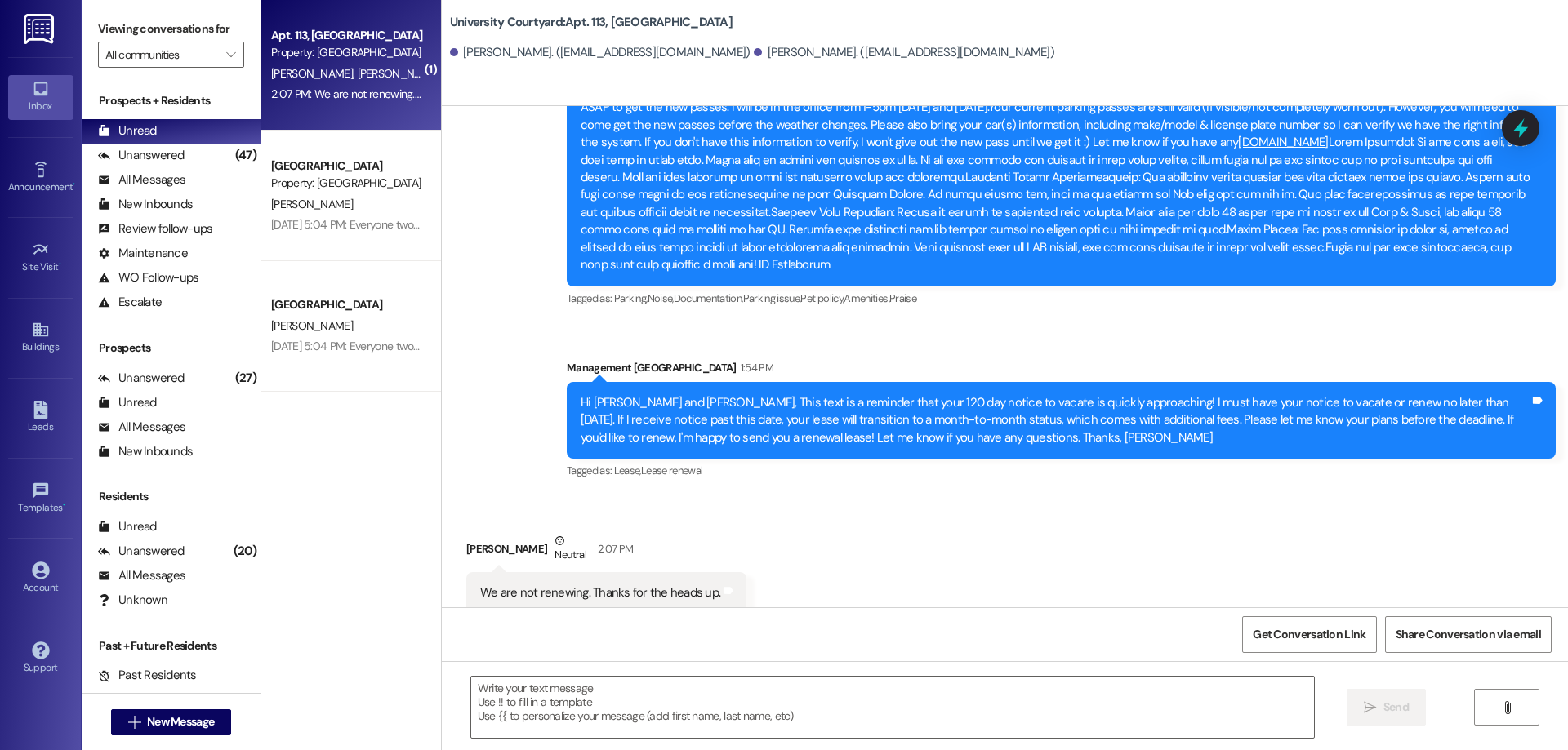
scroll to position [2964, 0]
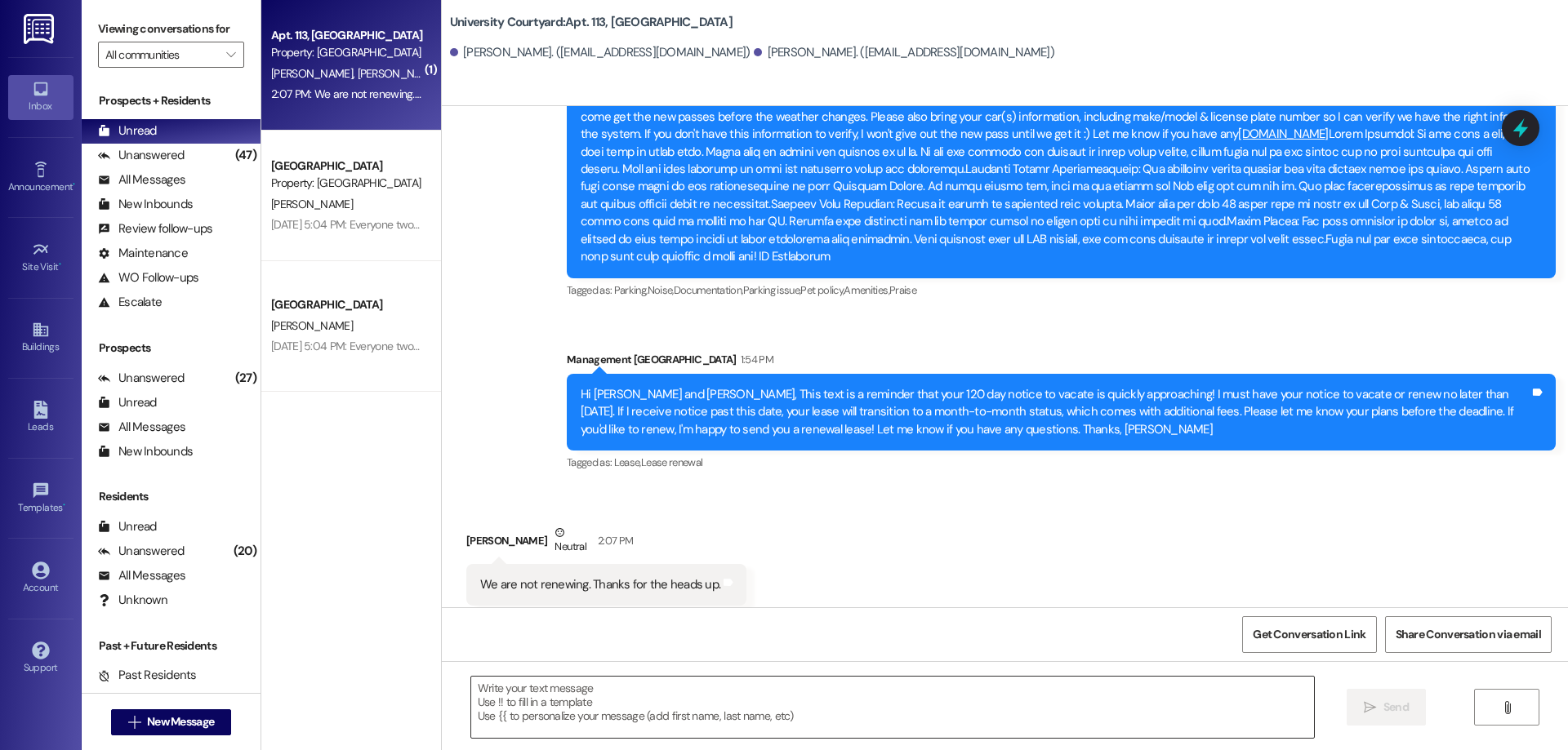
click at [701, 697] on textarea at bounding box center [892, 707] width 843 height 61
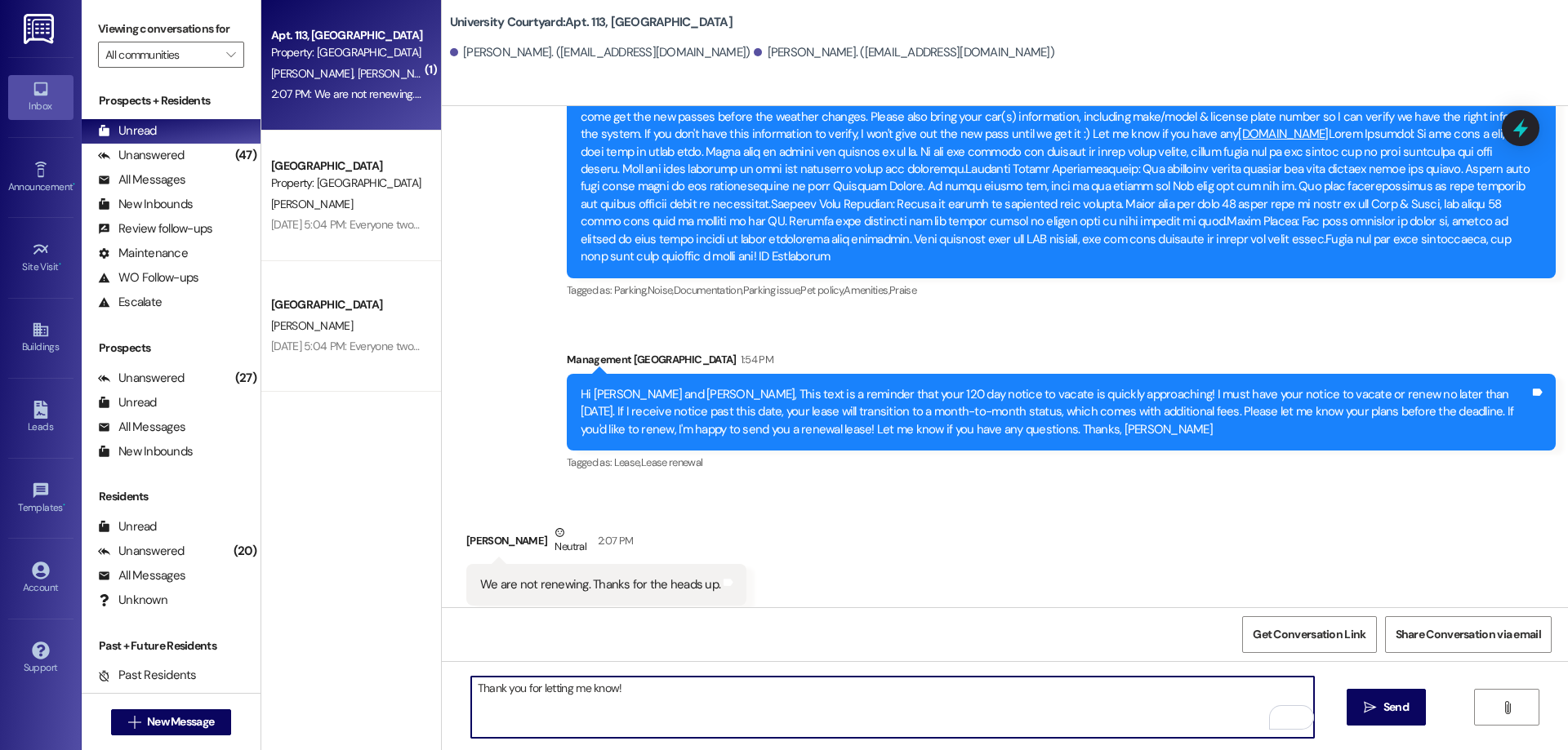
click at [471, 687] on textarea "Thank you for letting me know!" at bounding box center [892, 707] width 843 height 61
type textarea "Okay! Thank you for letting me know!"
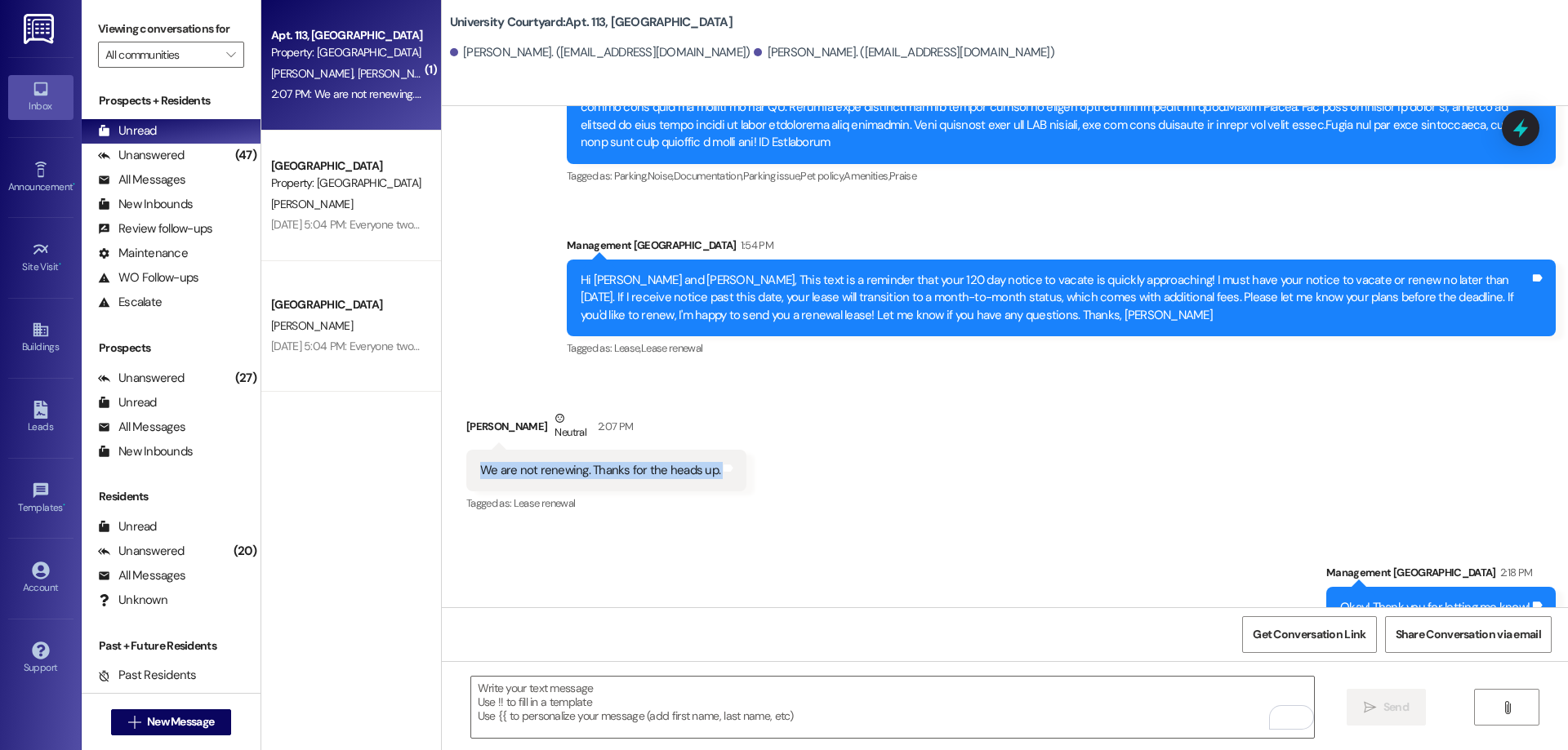
drag, startPoint x: 458, startPoint y: 431, endPoint x: 715, endPoint y: 420, distance: 257.2
click at [715, 450] on div "We are not renewing. Thanks for the heads up. Tags and notes" at bounding box center [606, 470] width 280 height 42
copy div "We are not renewing. Thanks for the heads up. Tags and notes"
click at [51, 418] on link "Leads" at bounding box center [41, 418] width 66 height 44
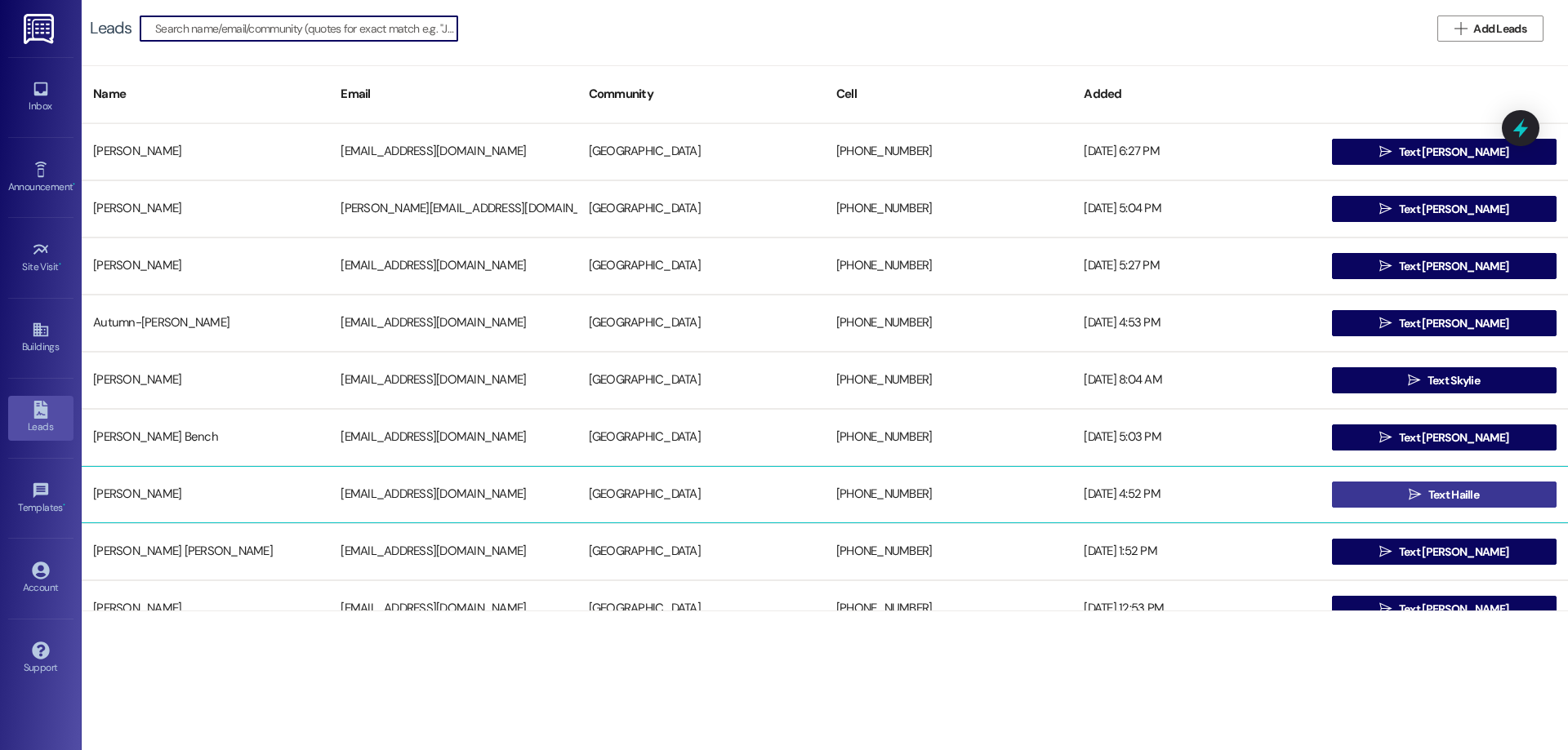
click at [1413, 485] on span " Text Haille" at bounding box center [1444, 494] width 77 height 25
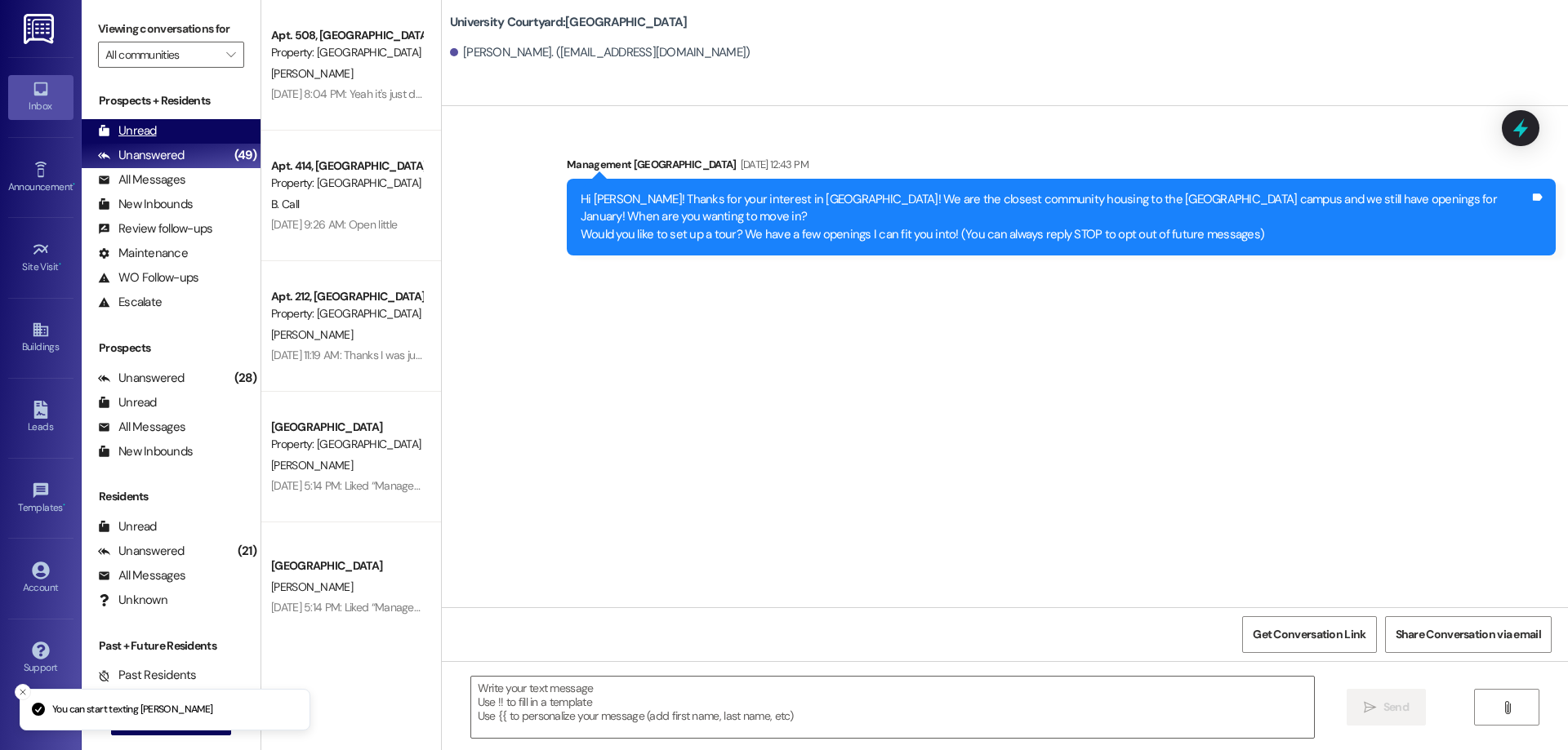
click at [100, 134] on icon at bounding box center [104, 130] width 10 height 11
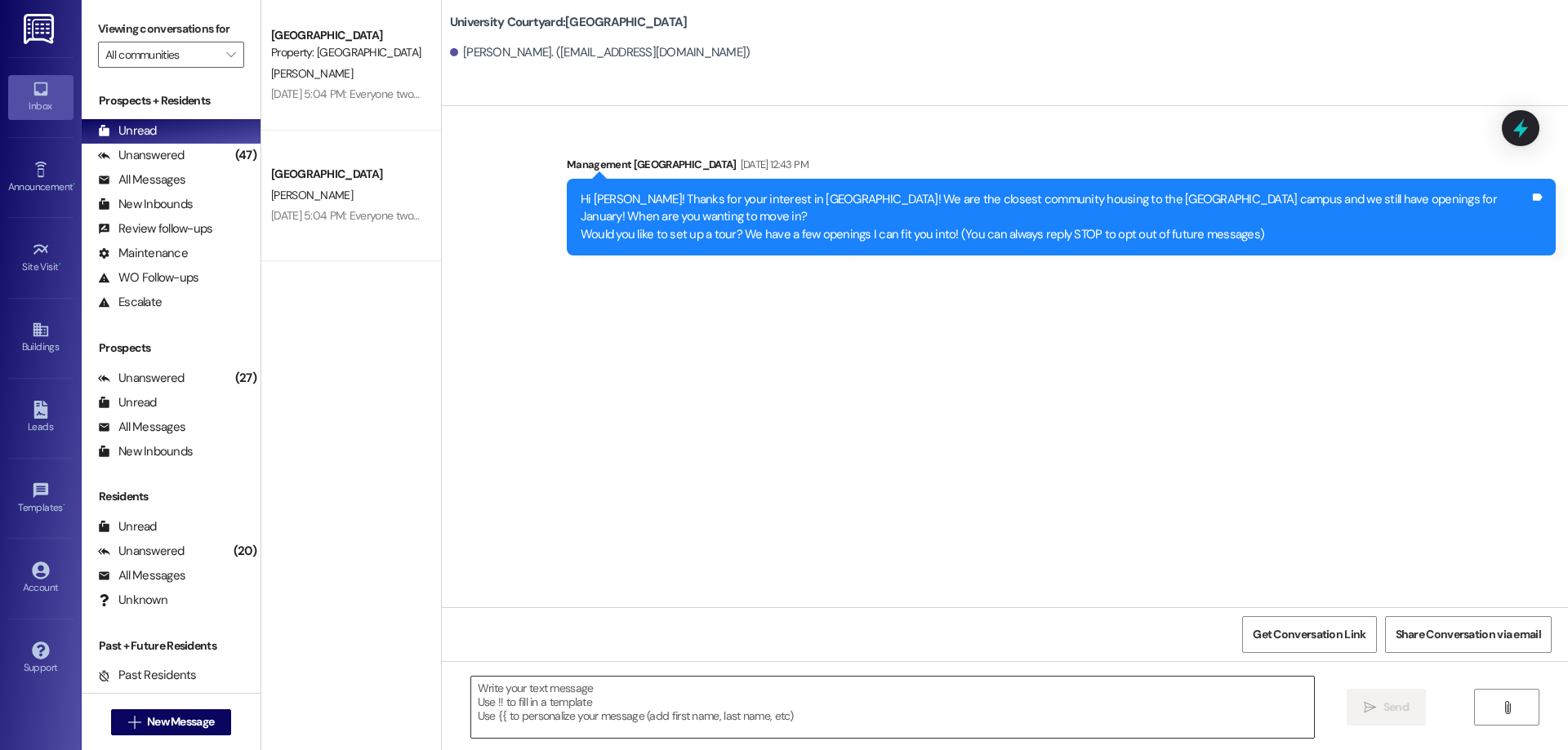
click at [796, 708] on textarea at bounding box center [892, 707] width 843 height 61
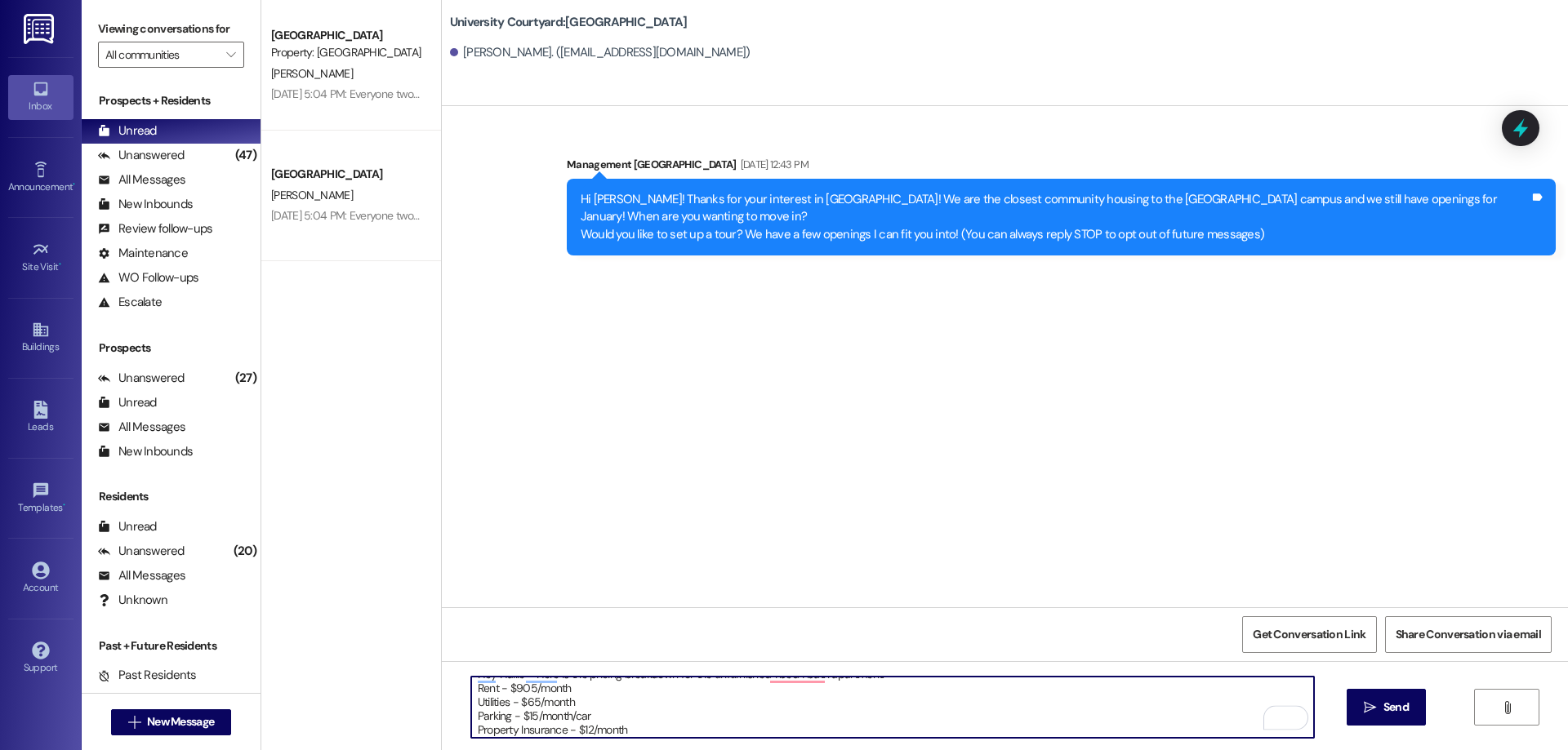
scroll to position [28, 0]
click at [499, 687] on textarea "Hey Haille - Here is the pricing breakdown for the unfurnished 1 bed 1 bath apa…" at bounding box center [892, 707] width 843 height 61
type textarea "Hey Haille - Here is the pricing breakdown for the unfurnished 1 bed 1 bath apa…"
click at [755, 722] on textarea "Hey Haille - Here is the pricing breakdown for the unfurnished 1 bed 1 bath apa…" at bounding box center [892, 707] width 843 height 61
click at [752, 726] on textarea "Hey Haille - Here is the pricing breakdown for the unfurnished 1 bed 1 bath apa…" at bounding box center [892, 707] width 843 height 61
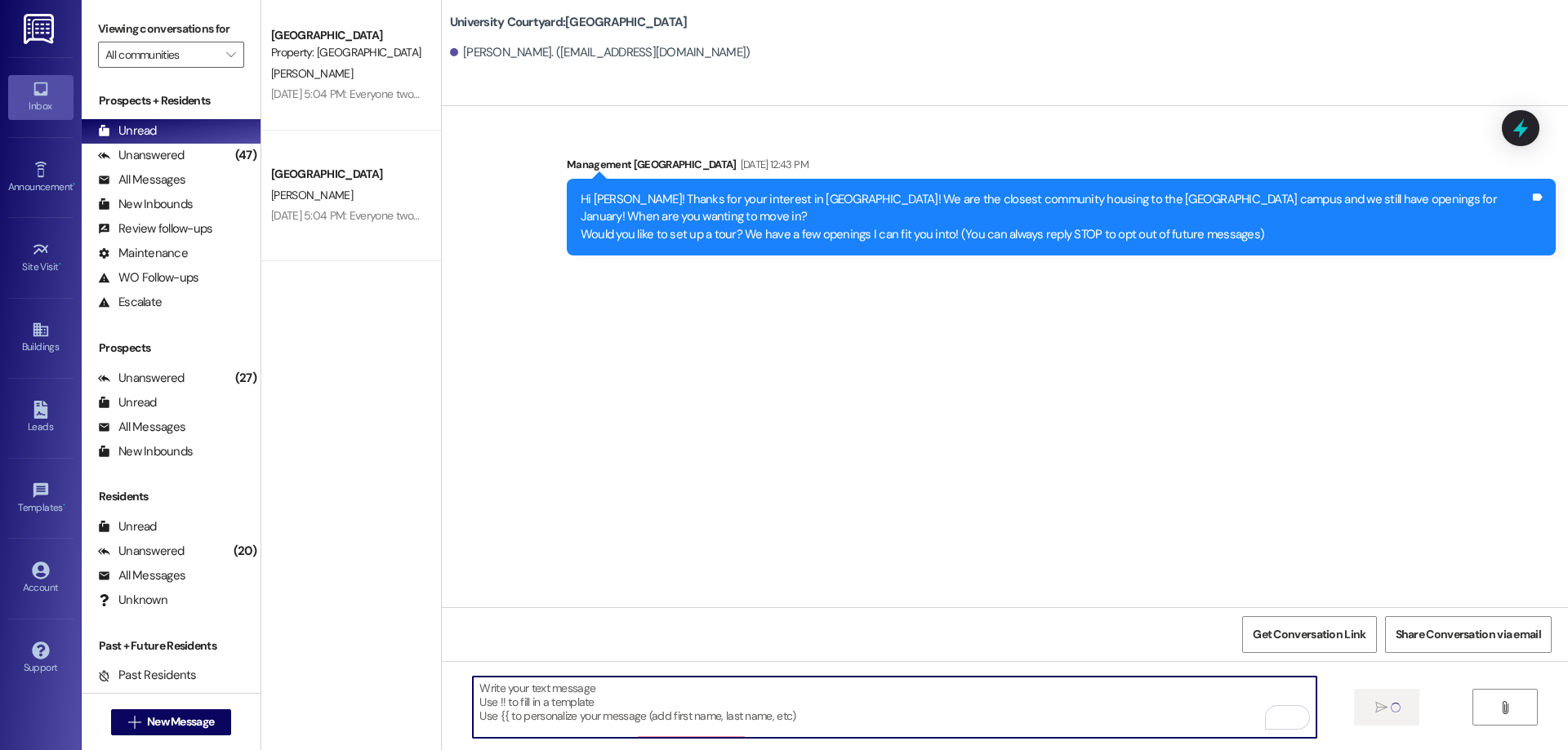
scroll to position [0, 0]
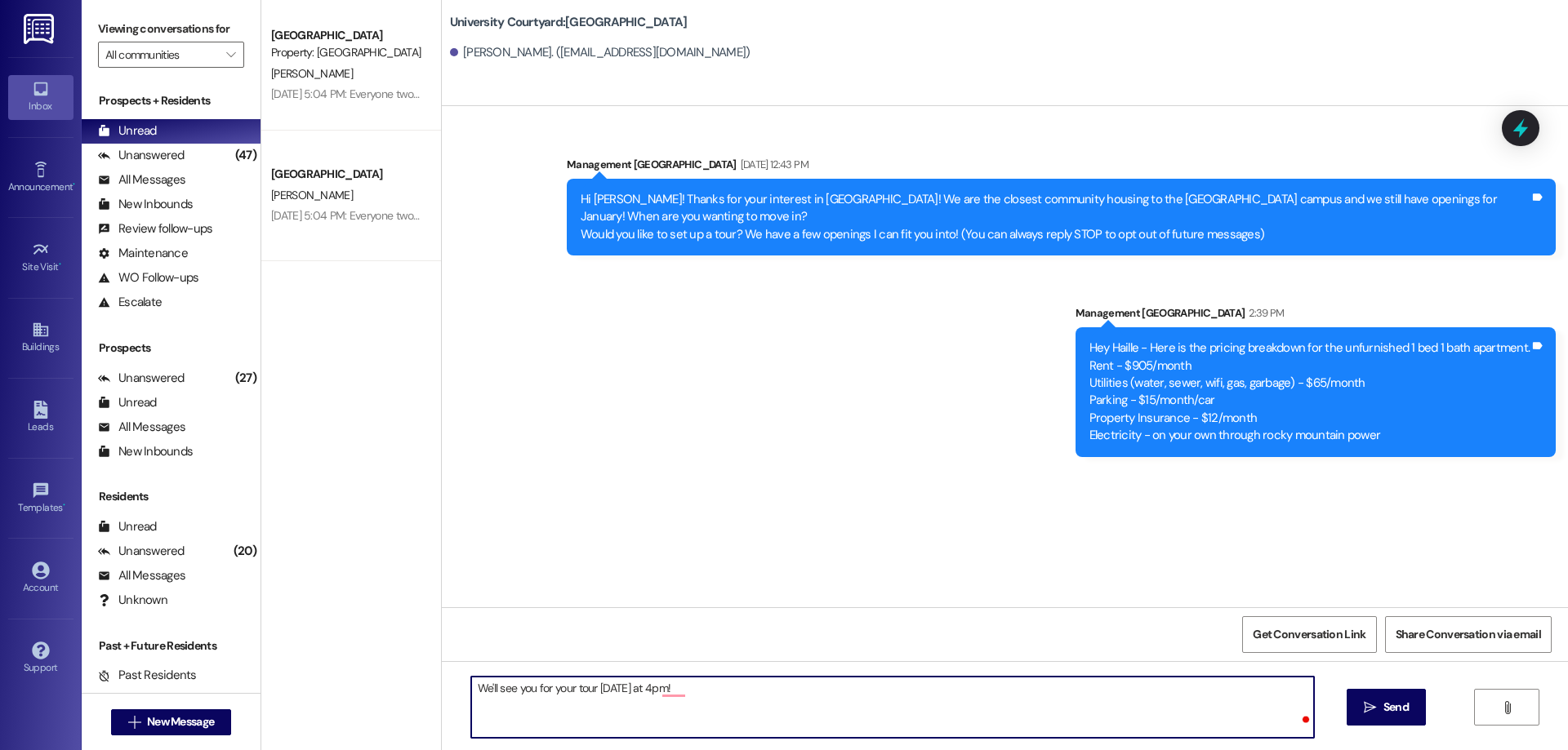
paste textarea "The leasing office is located in Building 7 on the north side. Our address is 4…"
drag, startPoint x: 1231, startPoint y: 690, endPoint x: 1198, endPoint y: 689, distance: 33.0
click at [1198, 689] on textarea "We'll see you for your tour tomorrow at 4pm! The leasing office is located in B…" at bounding box center [892, 707] width 843 height 61
type textarea "We'll see you for your tour tomorrow at 4pm! The leasing office is located in B…"
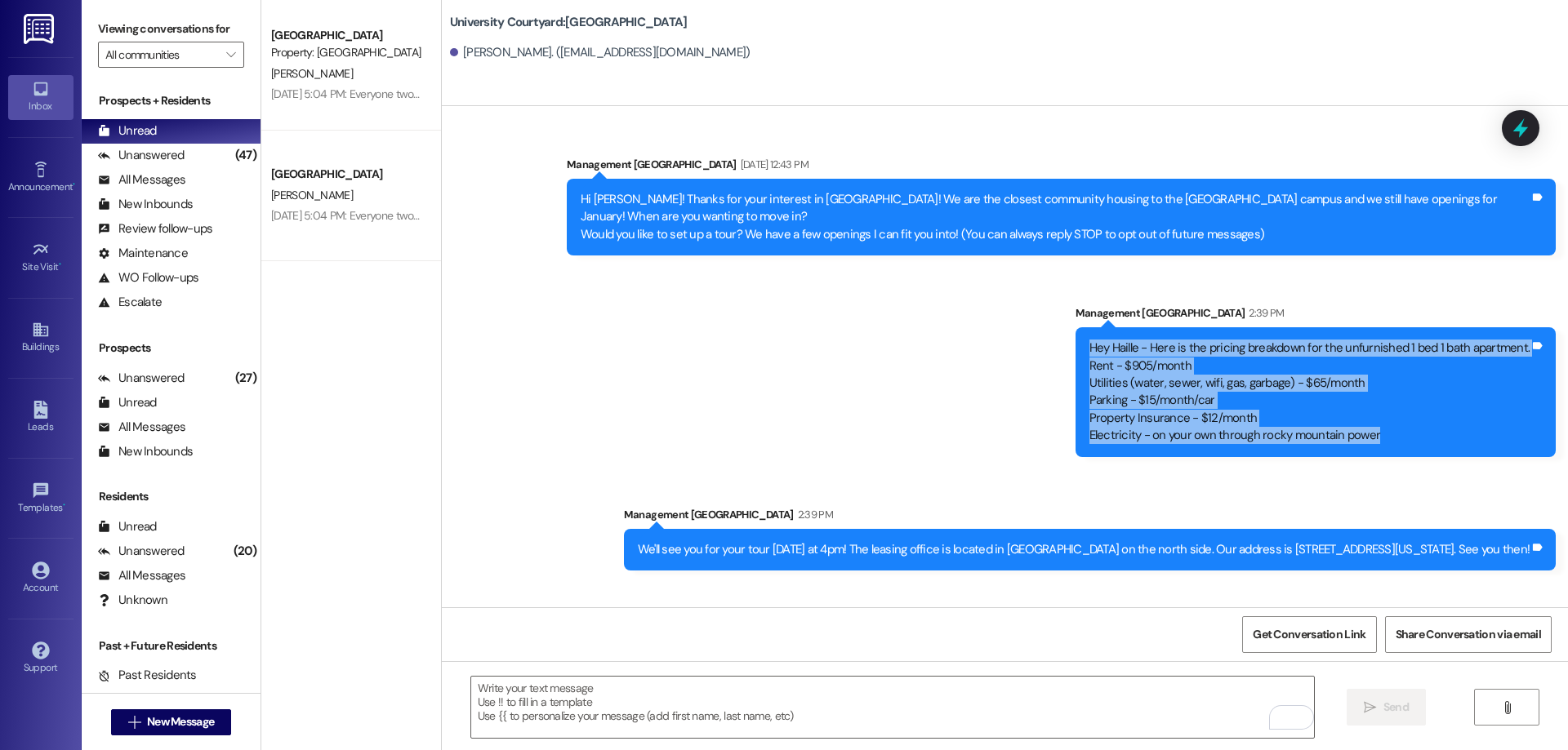
drag, startPoint x: 1392, startPoint y: 430, endPoint x: 1069, endPoint y: 338, distance: 335.8
click at [1069, 338] on div "Sent via SMS Management University Courtyard Sep 17, 2025 at 12:43 PM Hi Haille…" at bounding box center [1004, 351] width 1126 height 464
click at [50, 421] on div "Leads" at bounding box center [41, 427] width 82 height 16
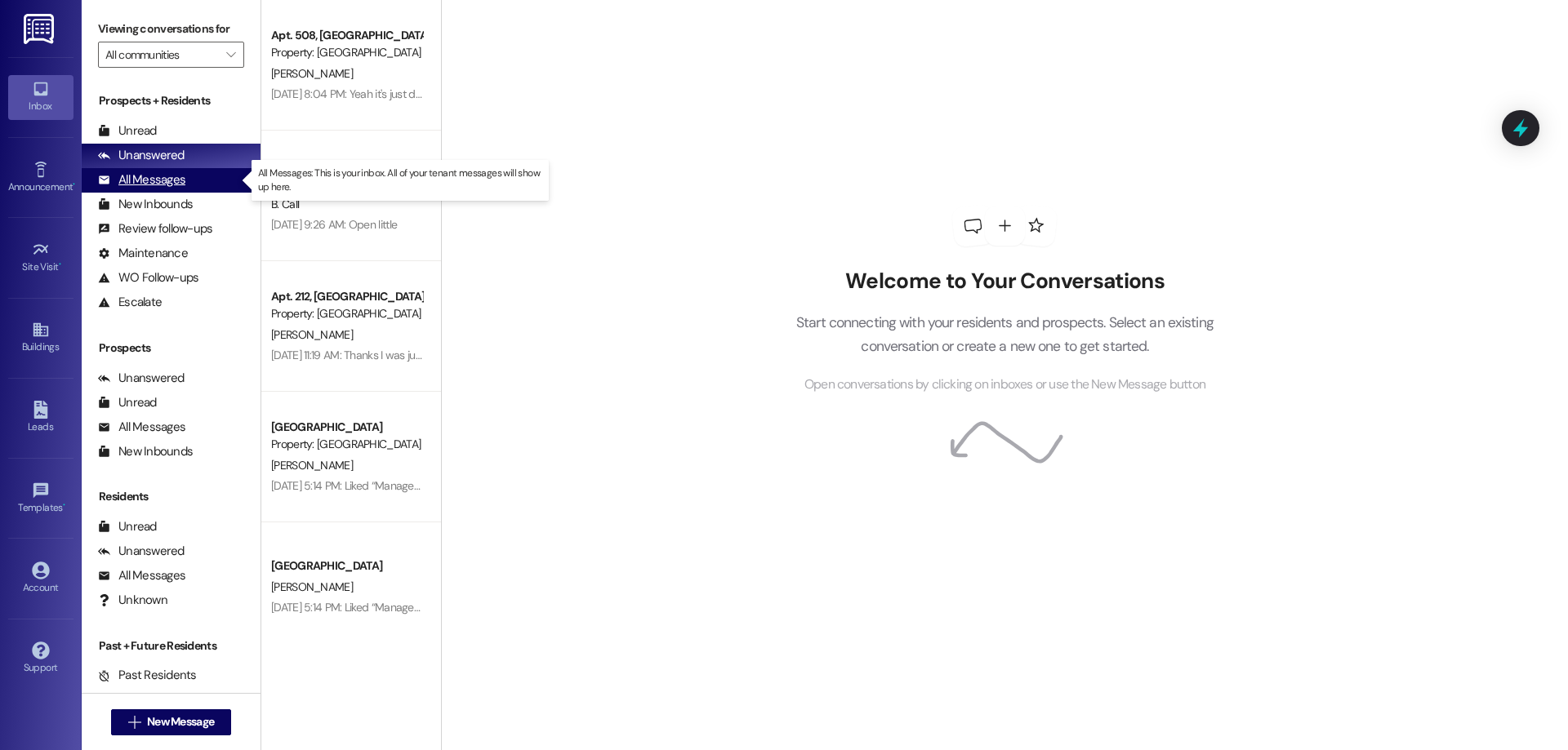
click at [187, 181] on div "All Messages (undefined)" at bounding box center [171, 180] width 179 height 25
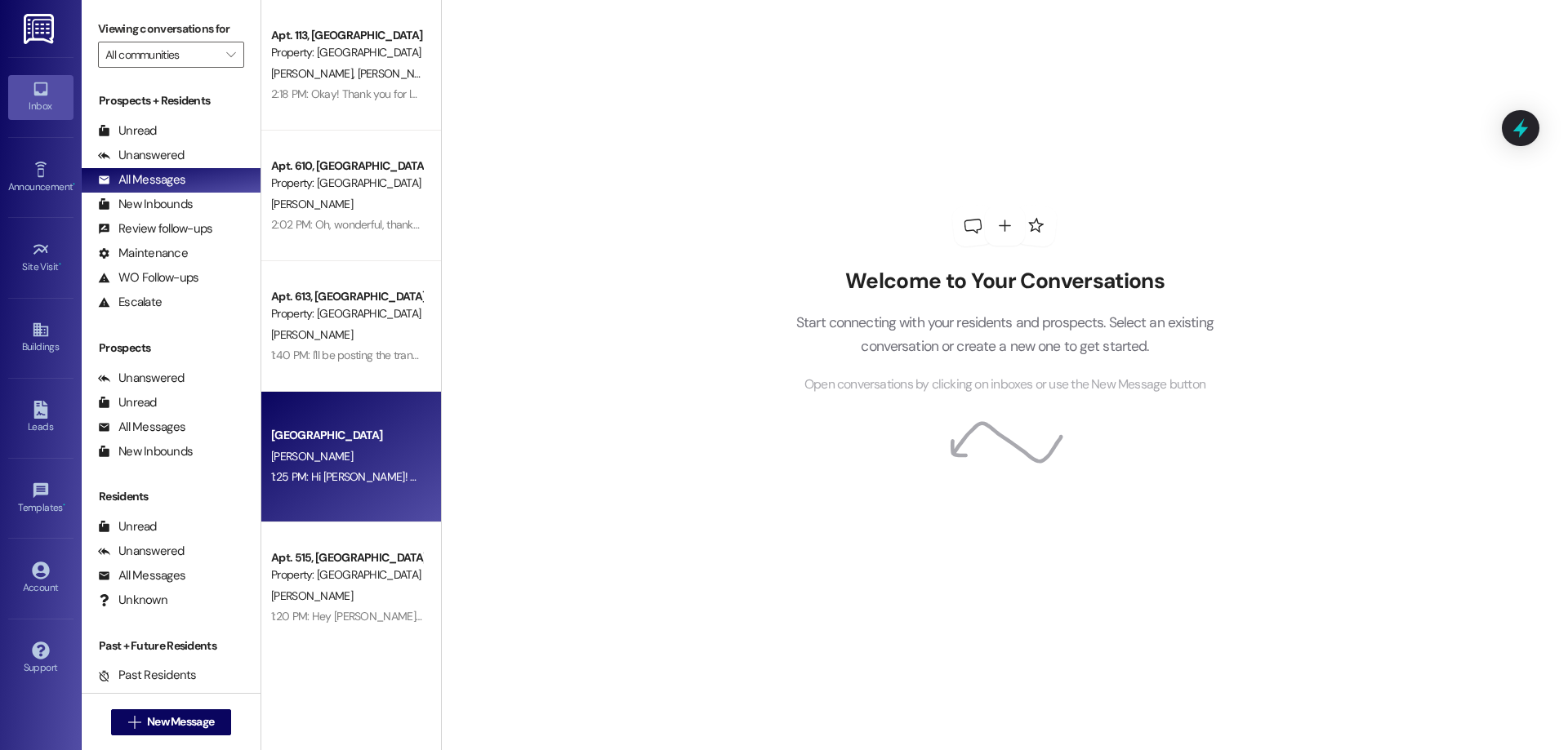
click at [326, 458] on div "[PERSON_NAME]" at bounding box center [346, 457] width 154 height 20
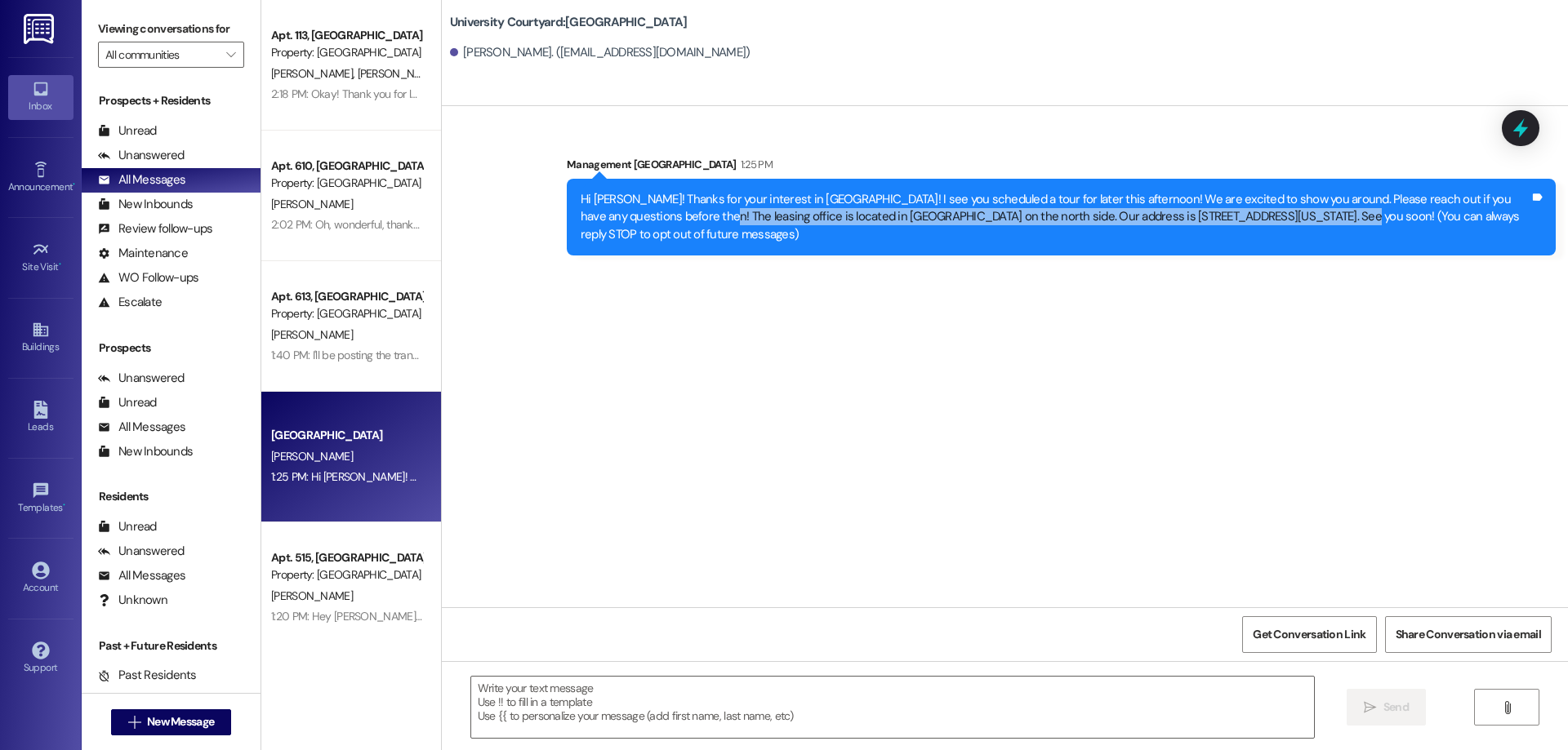
drag, startPoint x: 634, startPoint y: 215, endPoint x: 1219, endPoint y: 222, distance: 585.0
click at [1219, 222] on div "Hi Michael! Thanks for your interest in University Courtyard! I see you schedul…" at bounding box center [1054, 216] width 948 height 52
copy div "The leasing office is located in [GEOGRAPHIC_DATA] on the north side. Our addre…"
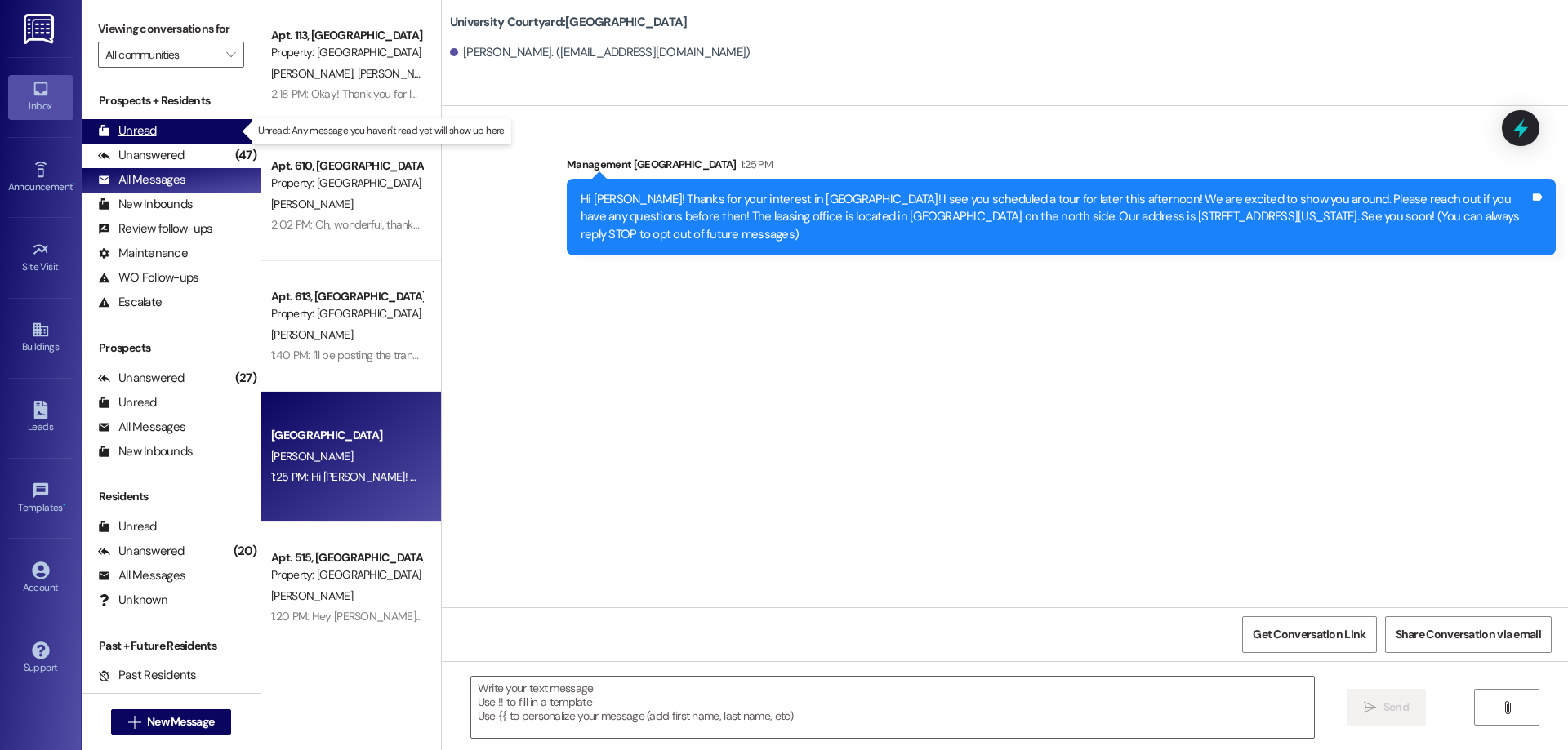
click at [124, 136] on div "Unread" at bounding box center [127, 131] width 59 height 17
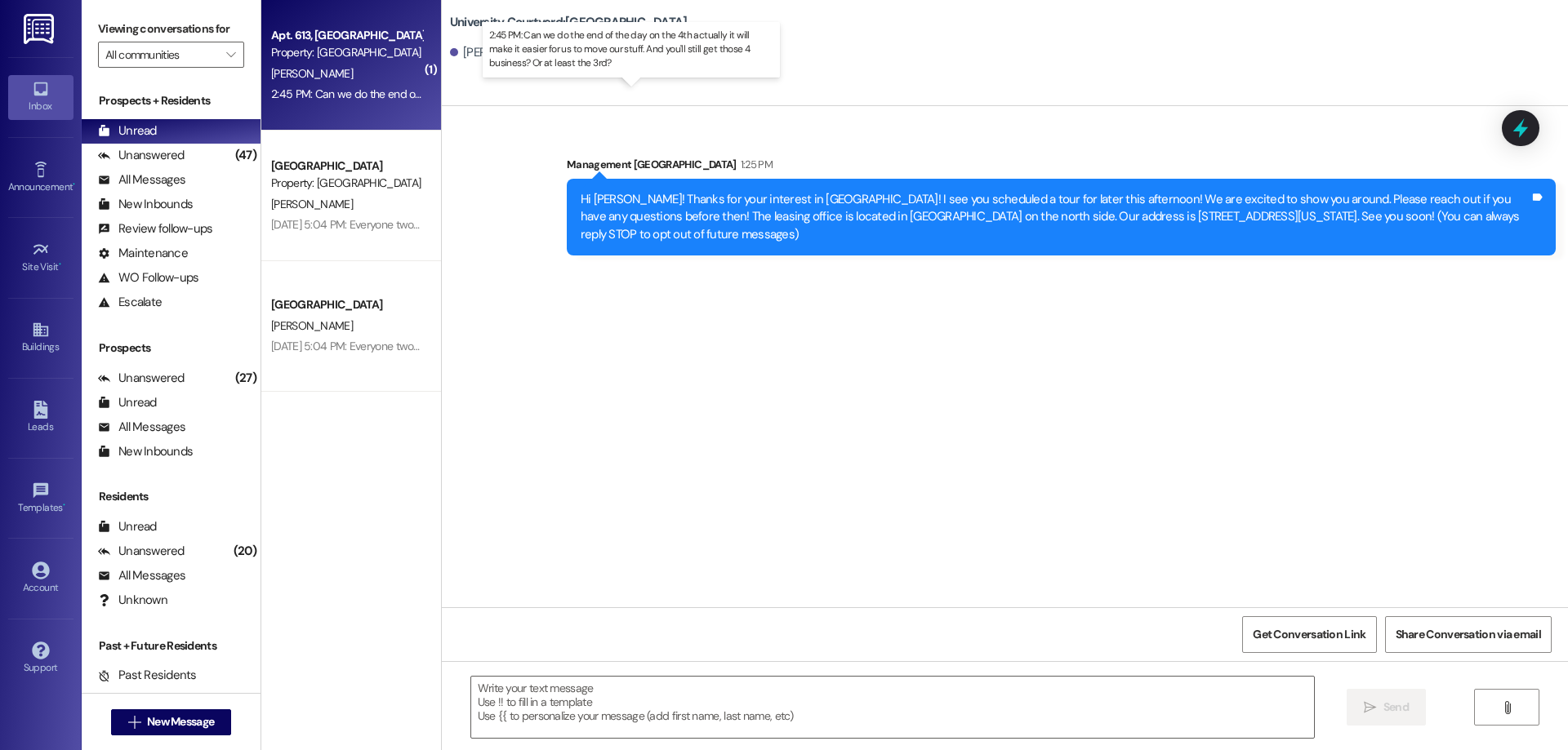
click at [335, 95] on div "2:45 PM: Can we do the end of the day on the 4th actually it will make it easie…" at bounding box center [646, 94] width 750 height 14
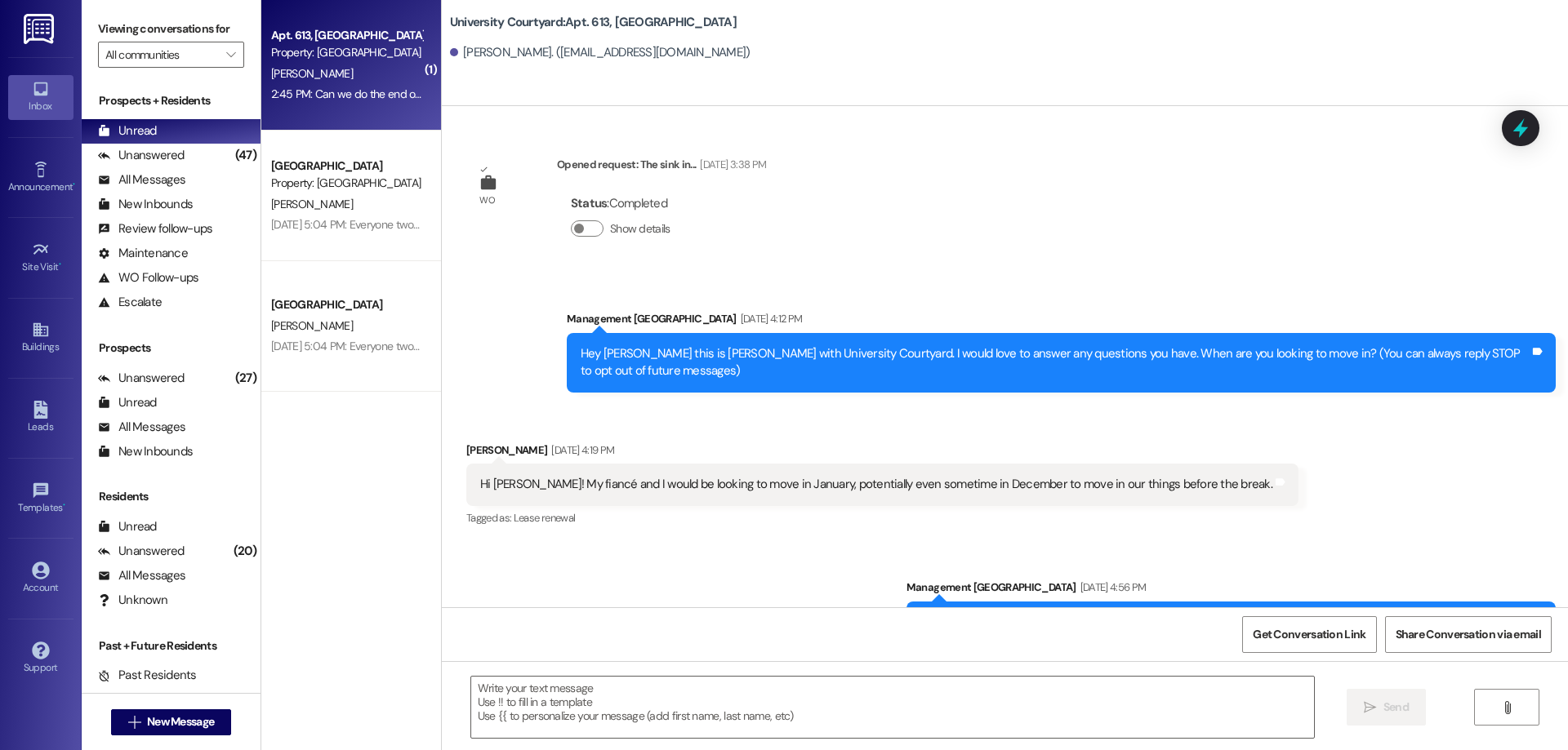
scroll to position [7482, 0]
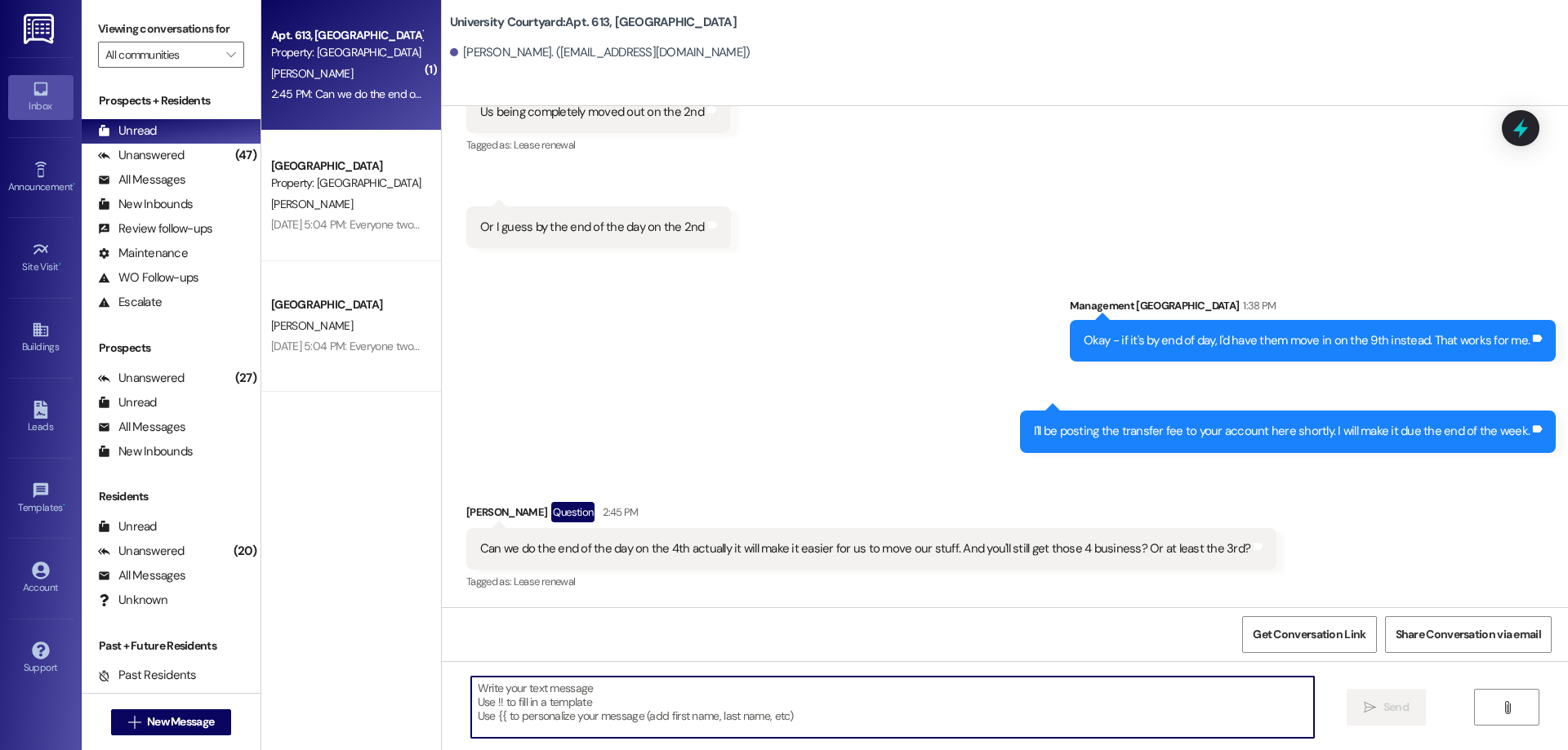
click at [802, 707] on textarea at bounding box center [892, 707] width 843 height 61
click at [612, 702] on textarea "To enrich screen reader interactions, please activate Accessibility in Grammarl…" at bounding box center [892, 707] width 843 height 61
type textarea "T"
type textarea "I"
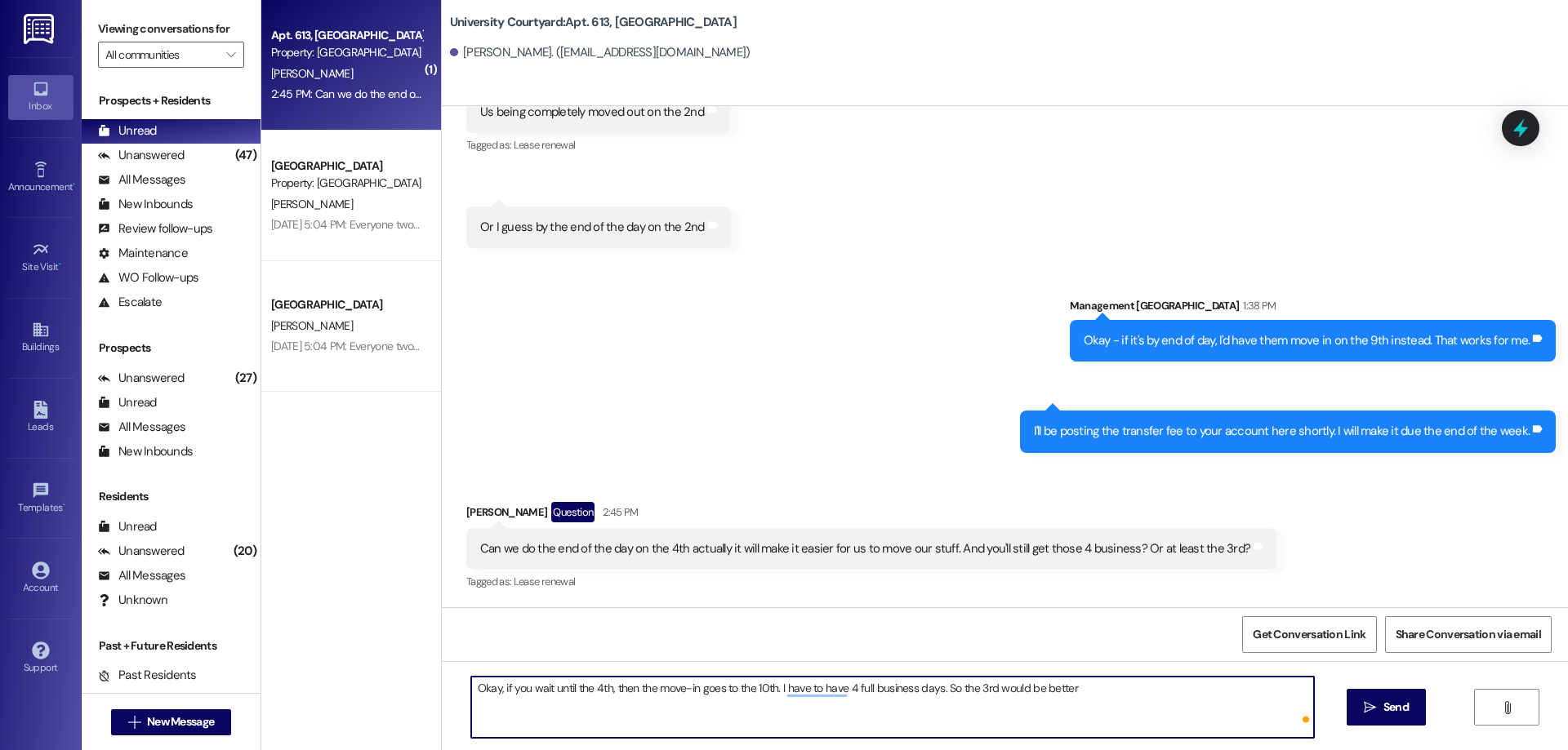
type textarea "Okay, if you wait until the 4th, then the move-in goes to the 10th. I have to h…"
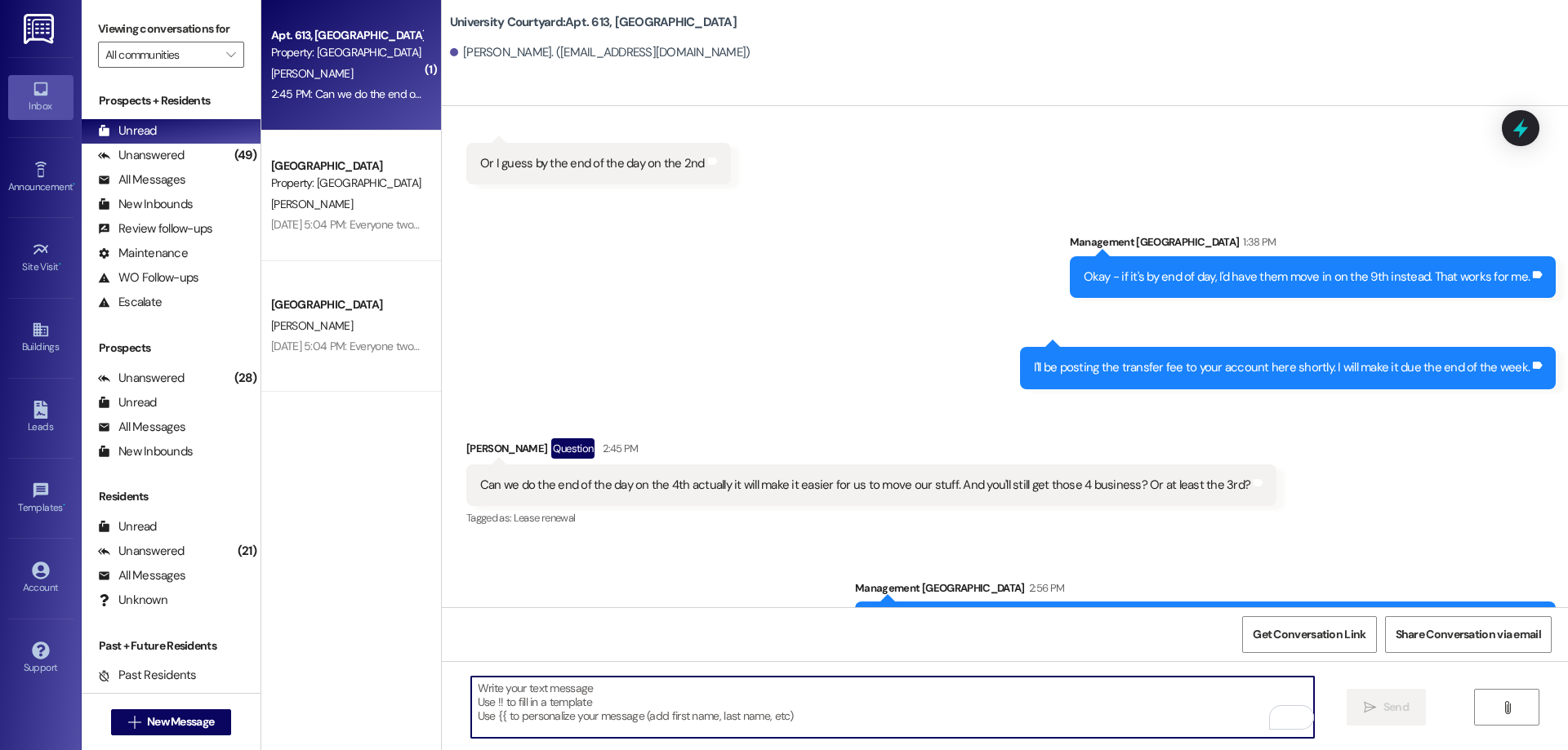
scroll to position [7595, 0]
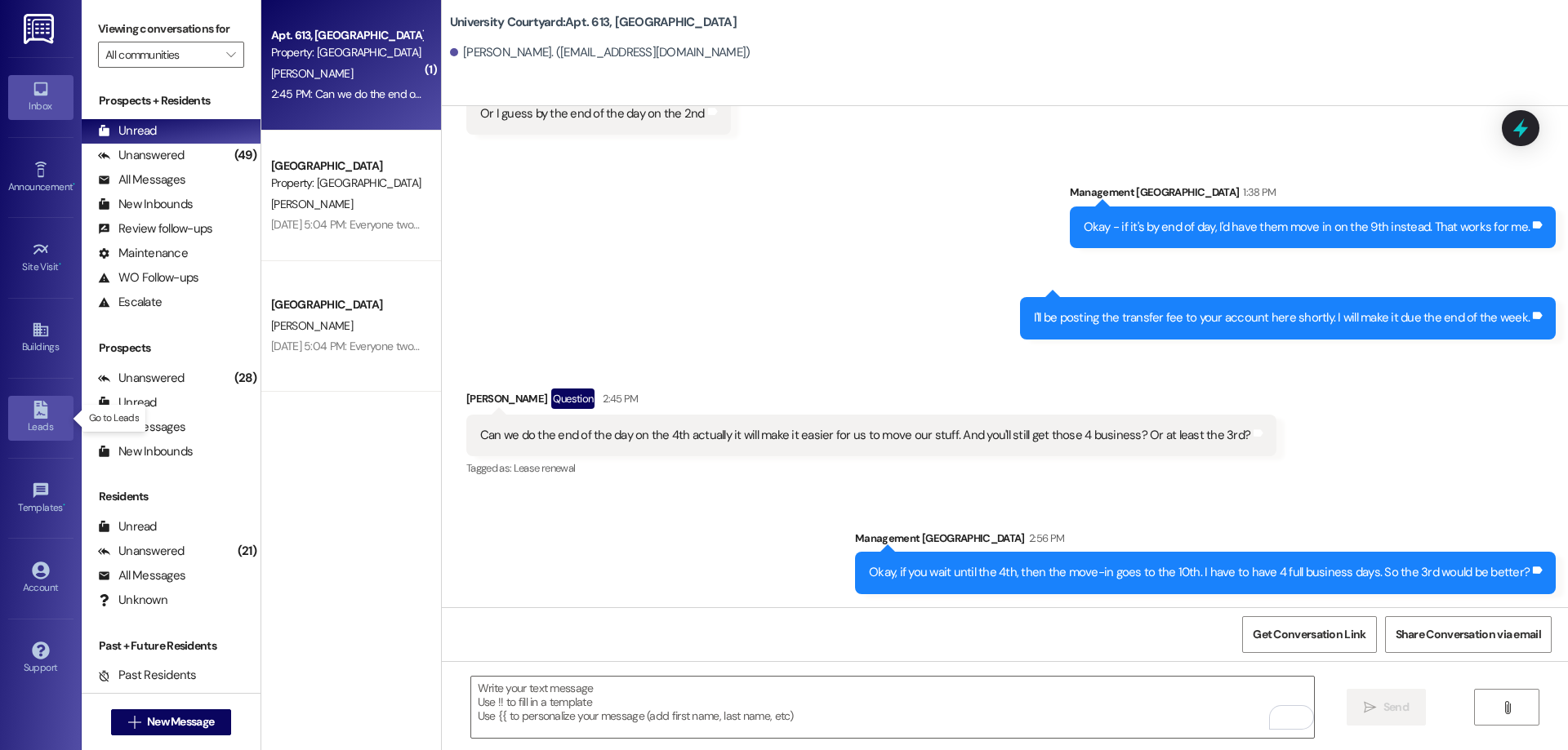
click at [29, 412] on link "Leads" at bounding box center [41, 418] width 66 height 44
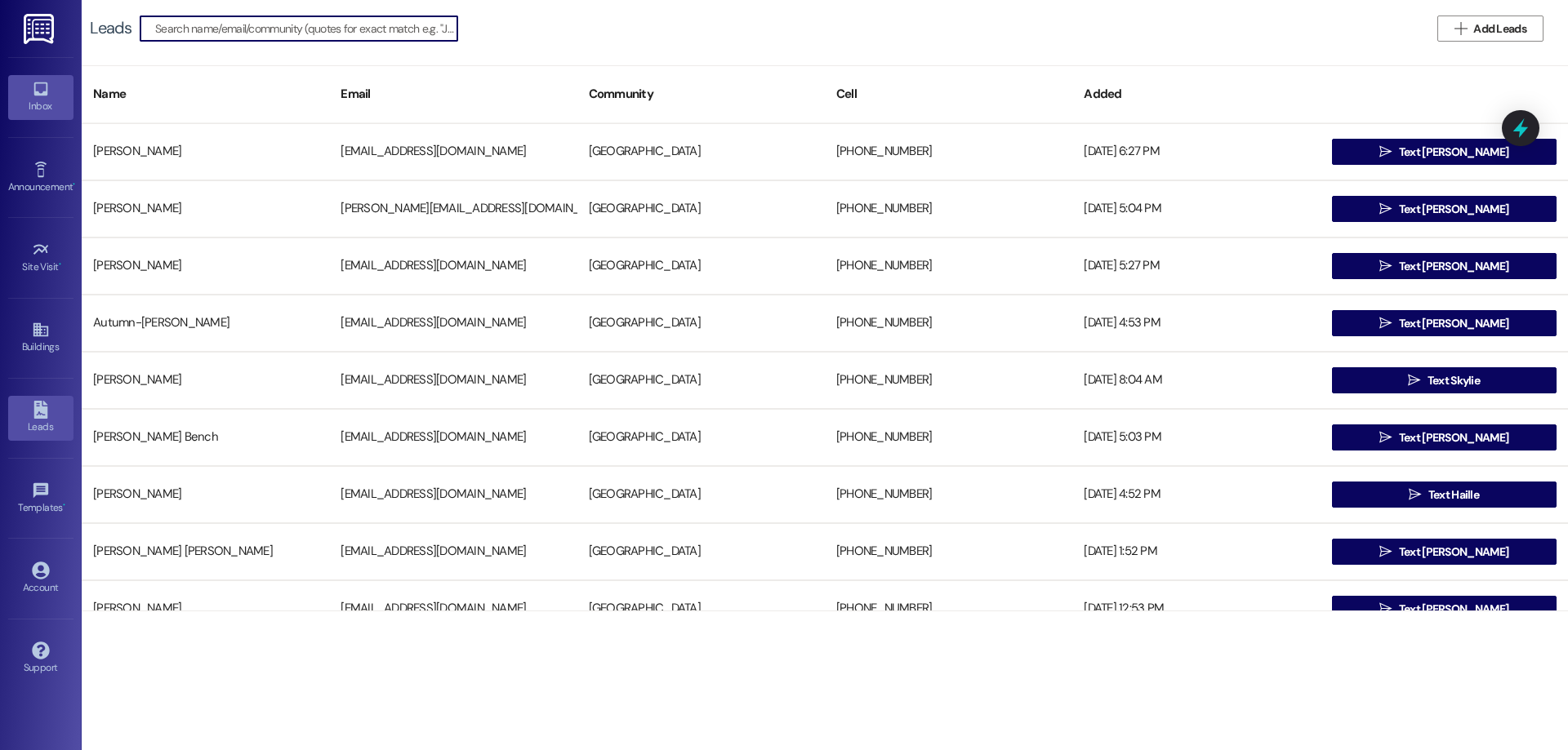
click at [26, 89] on link "Inbox" at bounding box center [41, 97] width 66 height 44
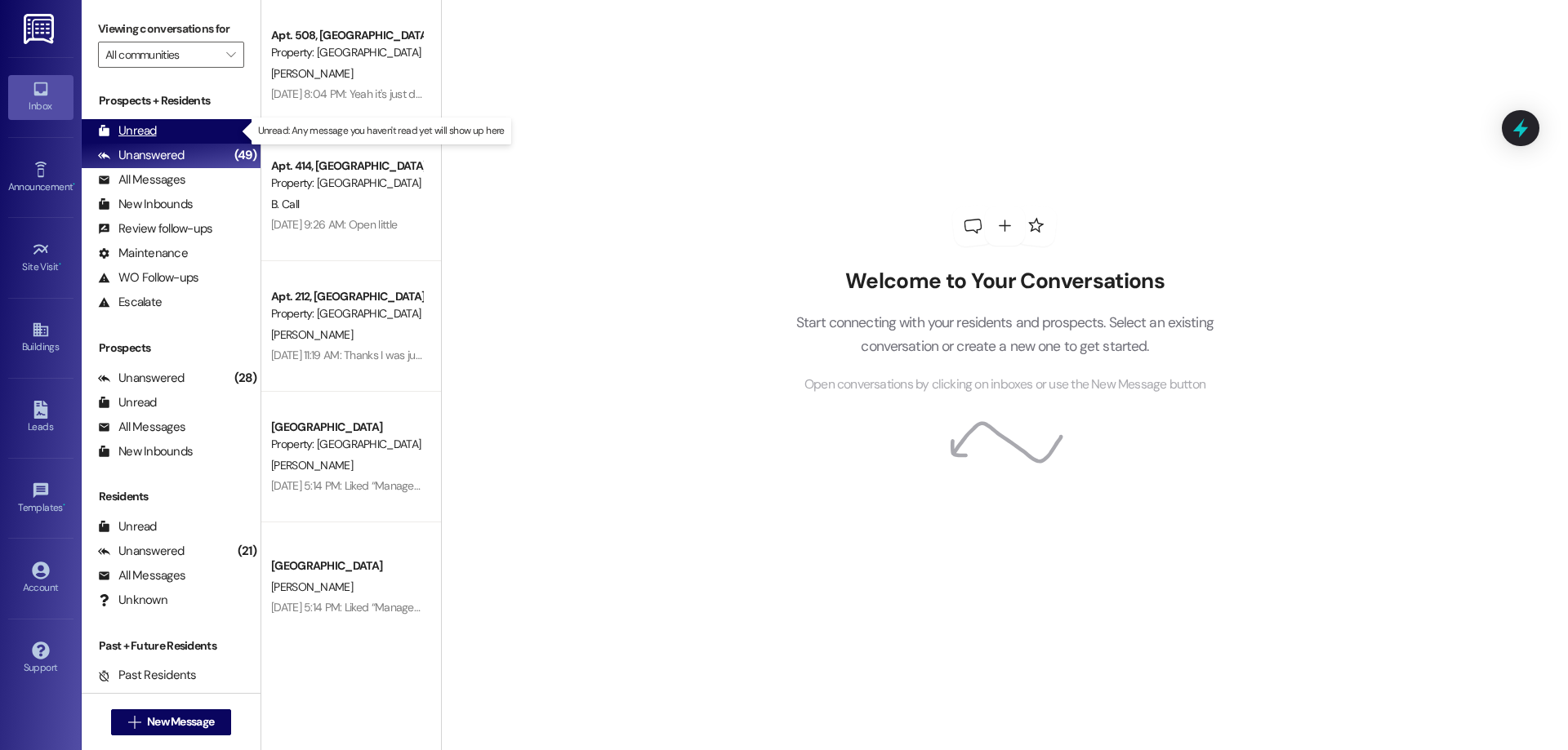
click at [127, 126] on div "Unread" at bounding box center [127, 131] width 59 height 17
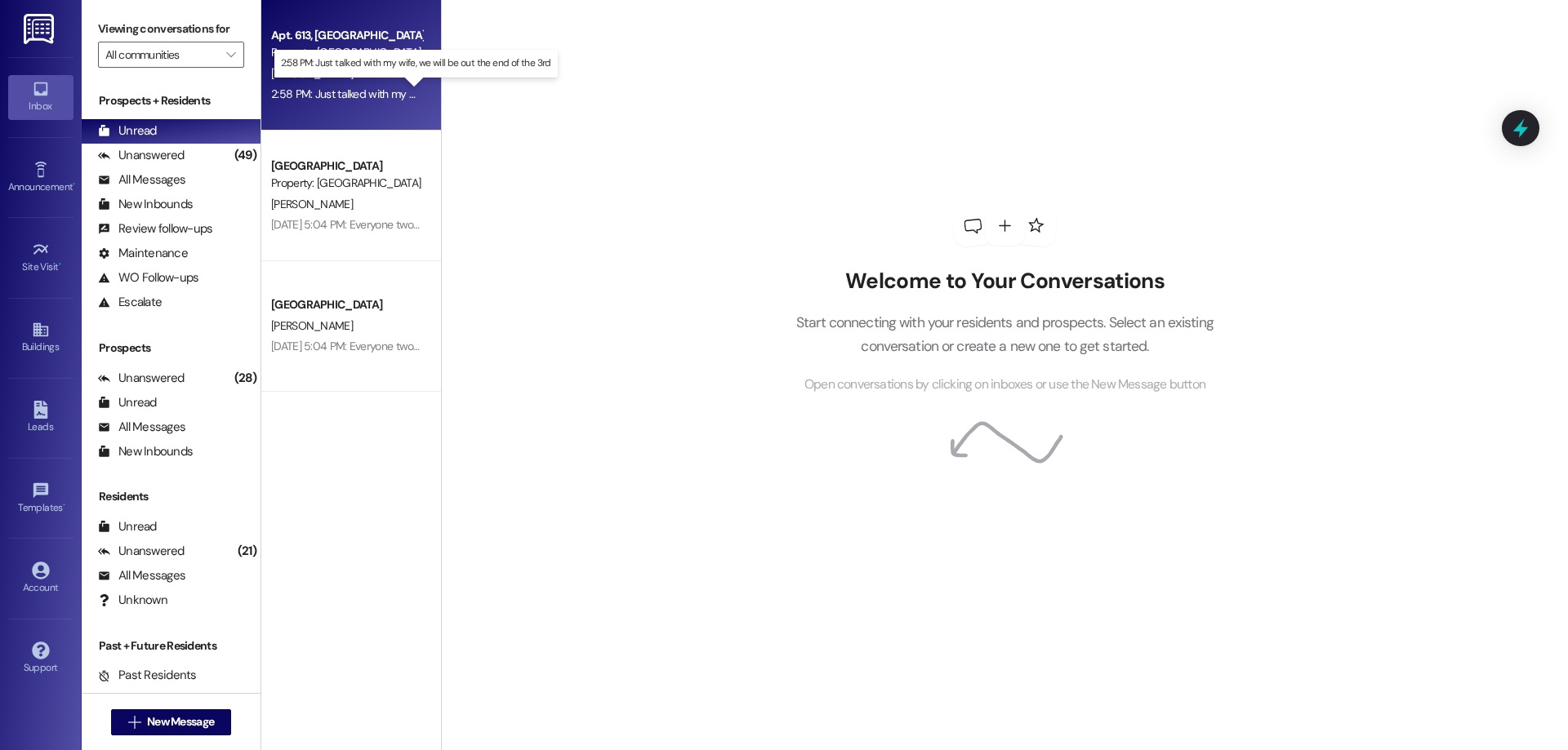
click at [328, 88] on div "2:58 PM: Just talked with my wife, we will be out the end of the 3rd 2:58 PM: J…" at bounding box center [429, 94] width 315 height 14
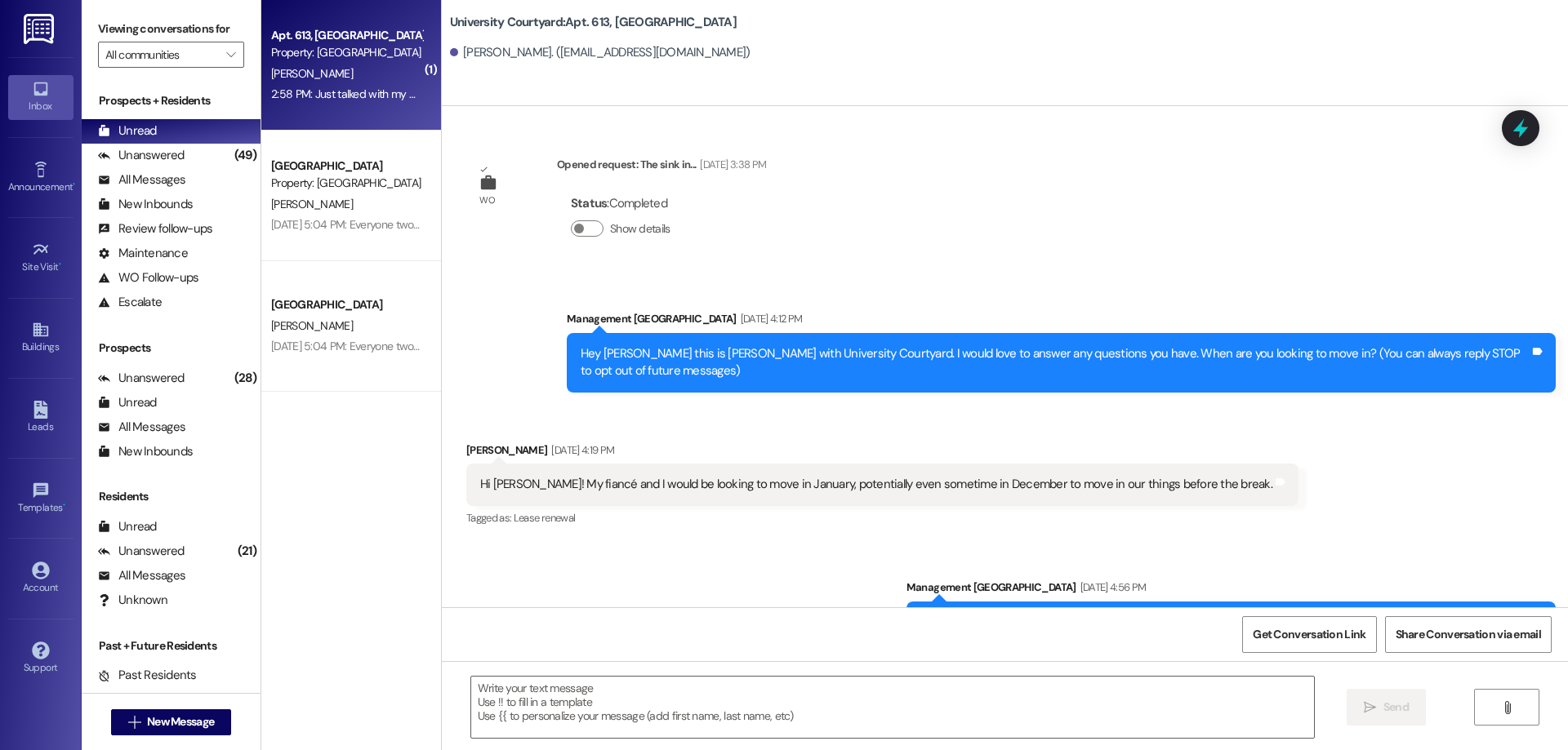
scroll to position [7733, 0]
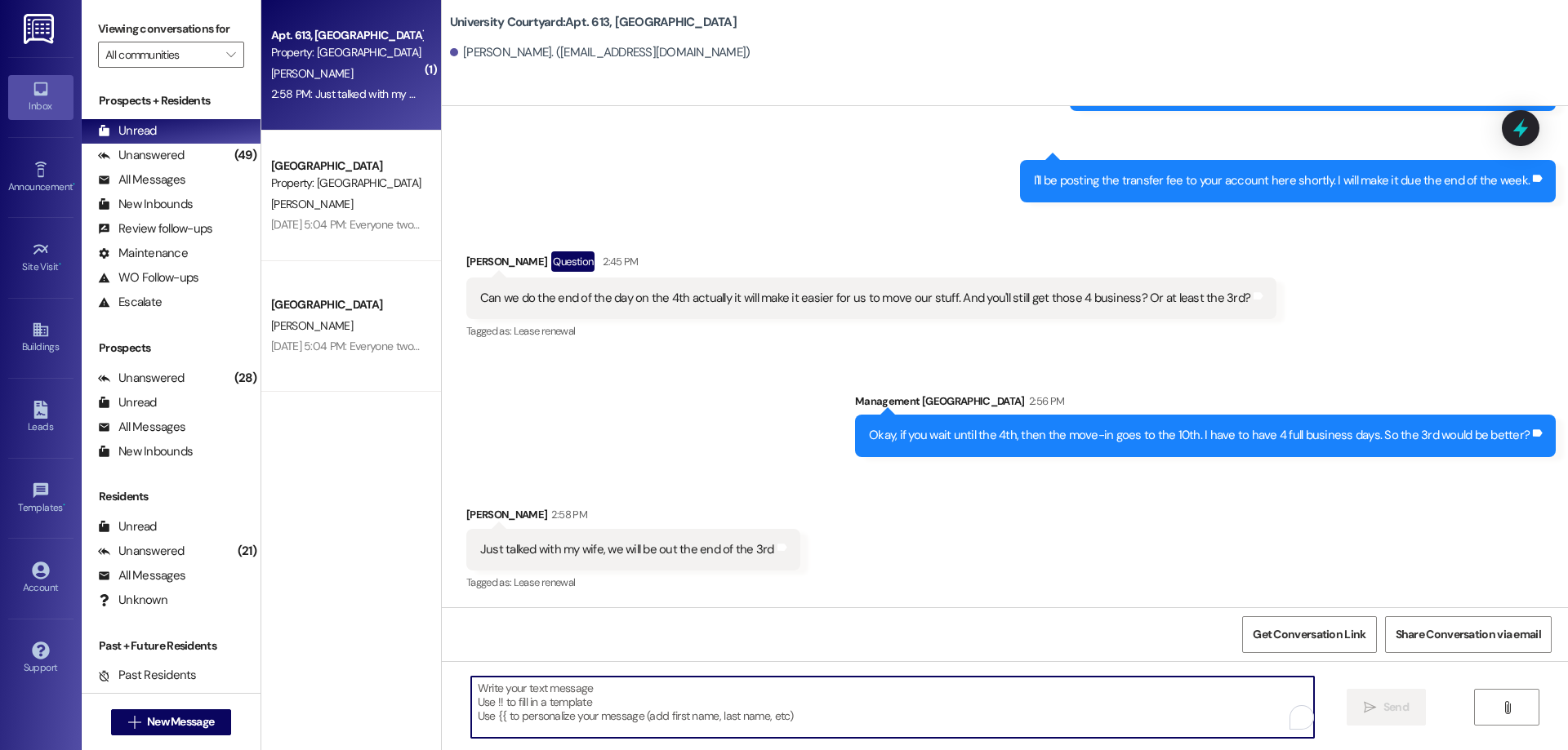
click at [763, 701] on textarea "To enrich screen reader interactions, please activate Accessibility in Grammarl…" at bounding box center [892, 707] width 843 height 61
type textarea "sounds good"
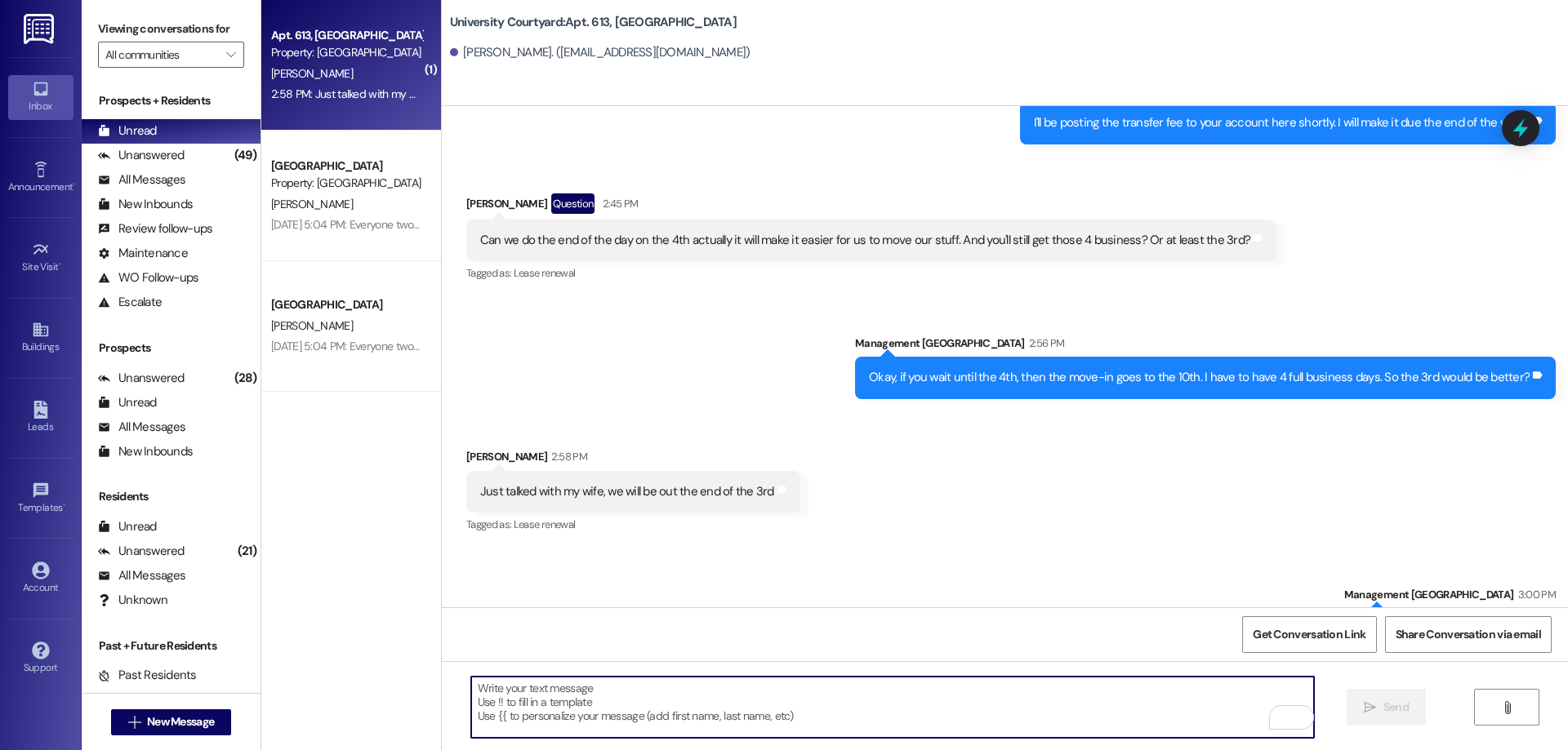
scroll to position [7847, 0]
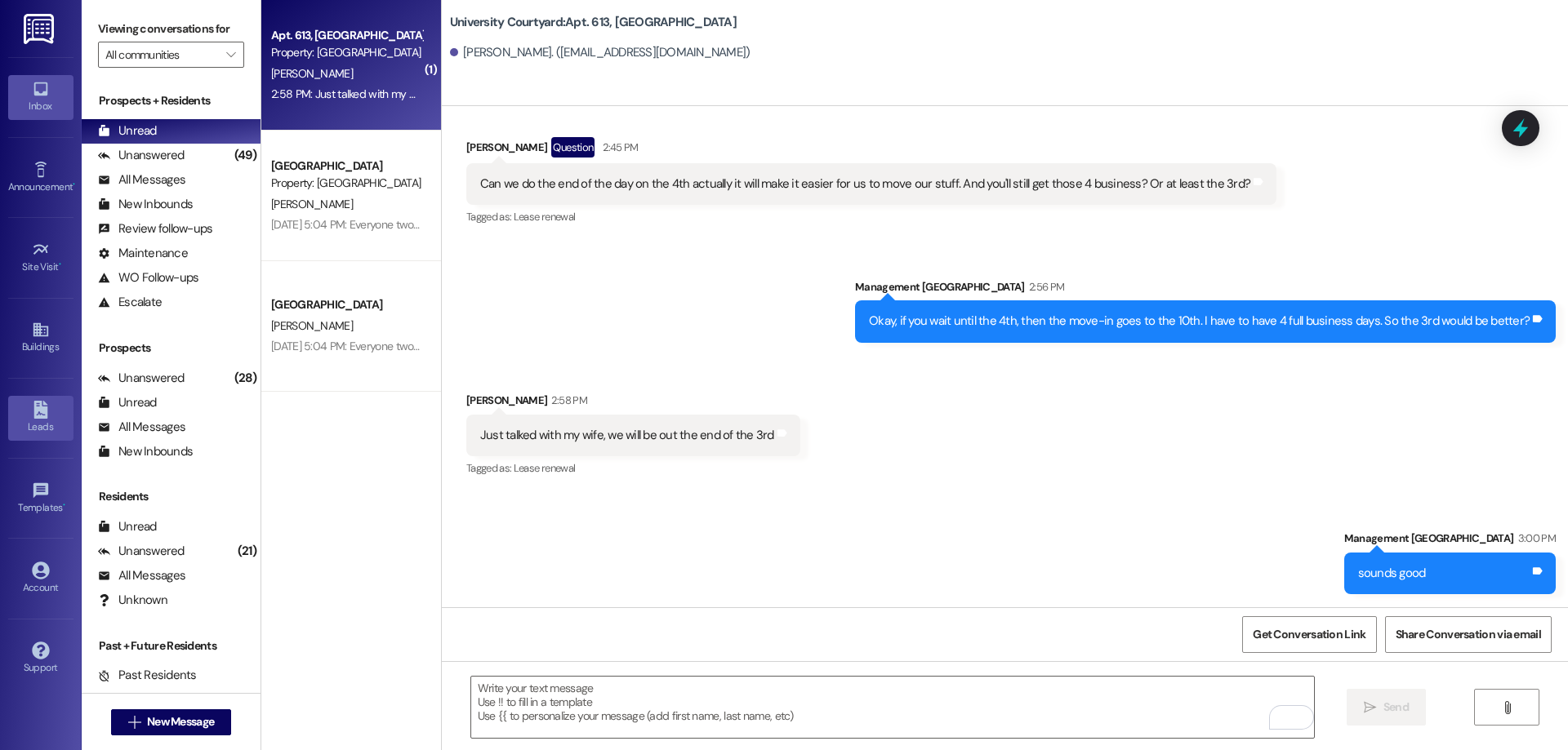
click at [36, 406] on icon at bounding box center [40, 409] width 14 height 18
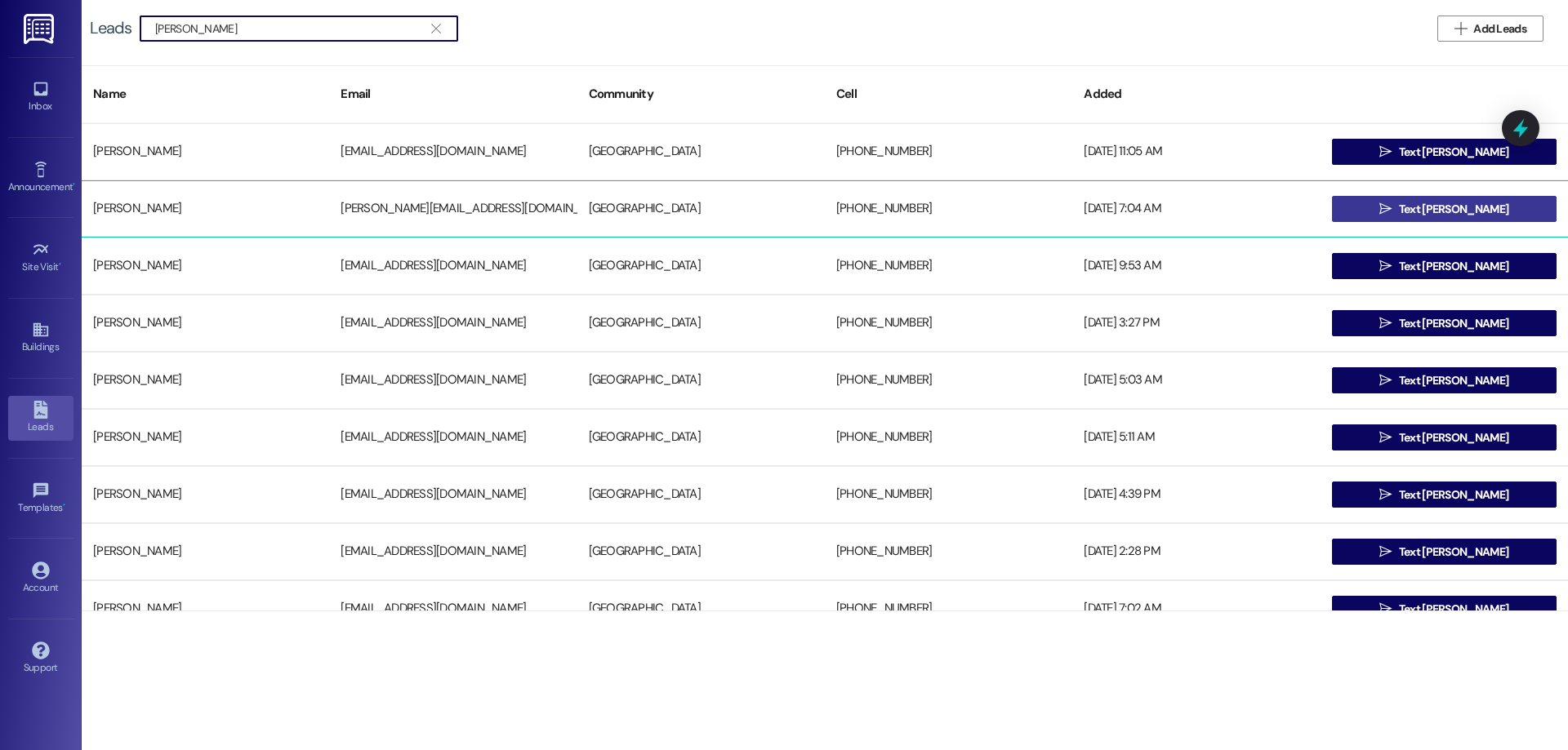
type input "adam"
click at [1383, 205] on button " Text Adam" at bounding box center [1444, 209] width 224 height 26
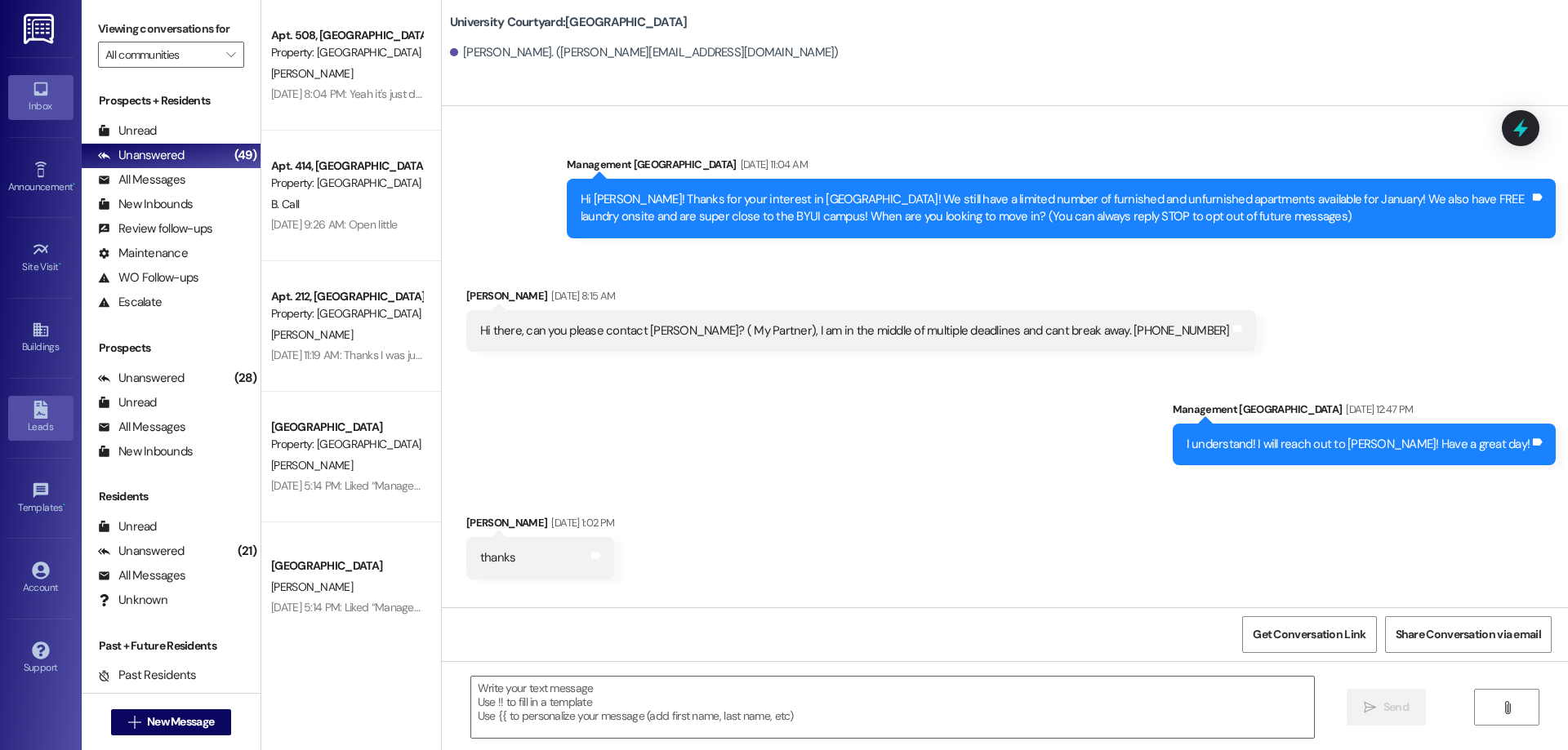
click at [32, 435] on div "Leads" at bounding box center [41, 427] width 82 height 16
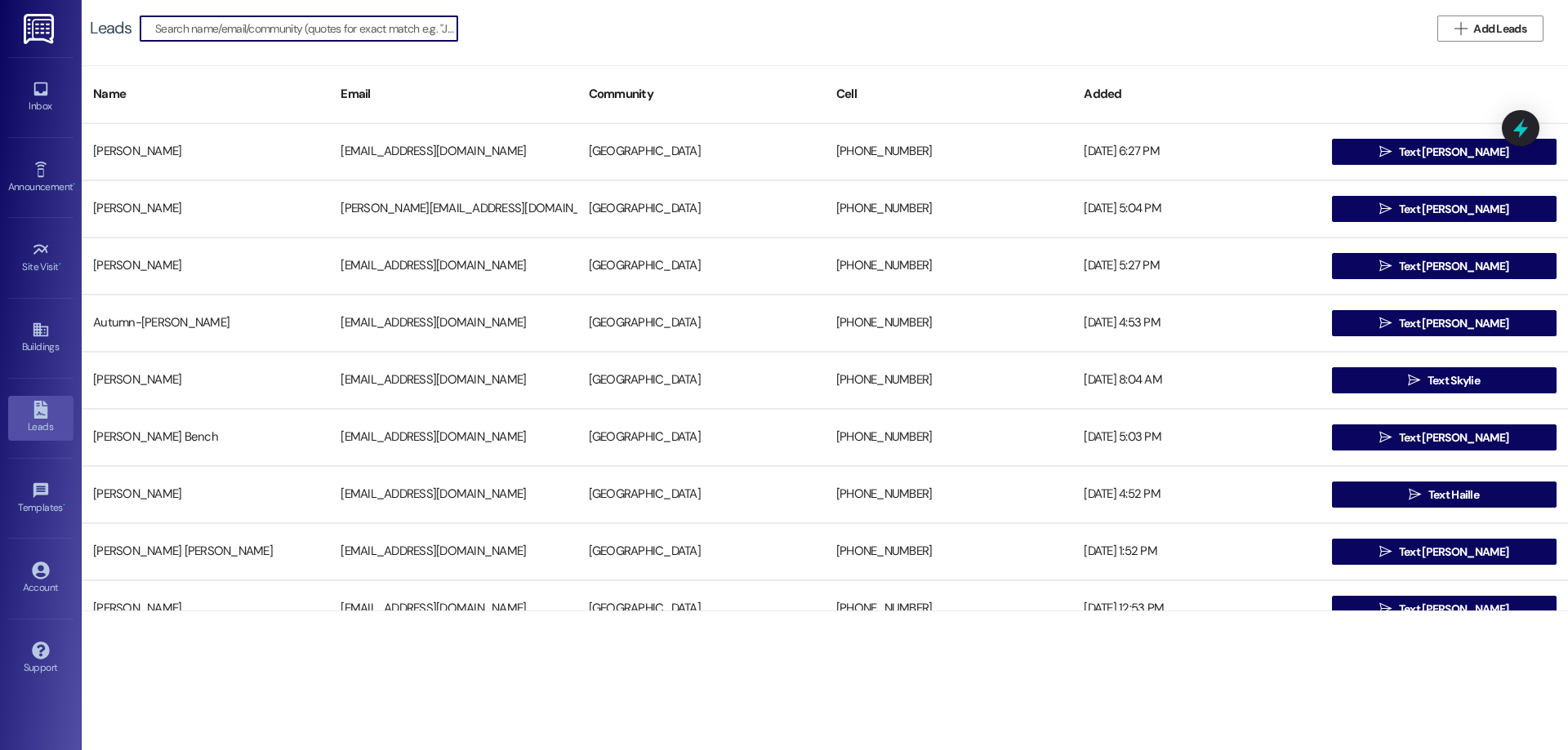
click at [321, 29] on input at bounding box center [306, 28] width 302 height 23
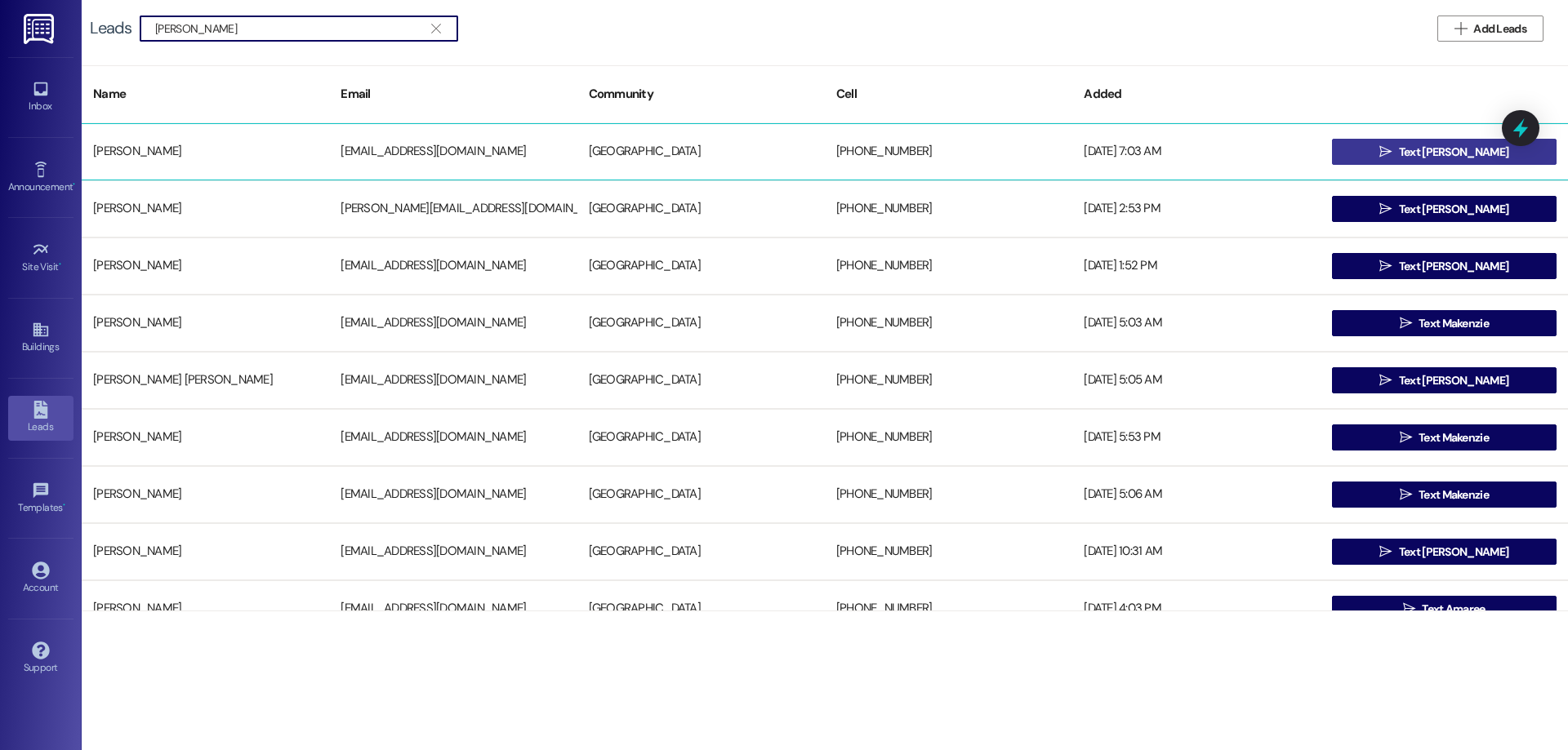
type input "maren"
click at [1456, 151] on span "Text Maren" at bounding box center [1453, 153] width 109 height 17
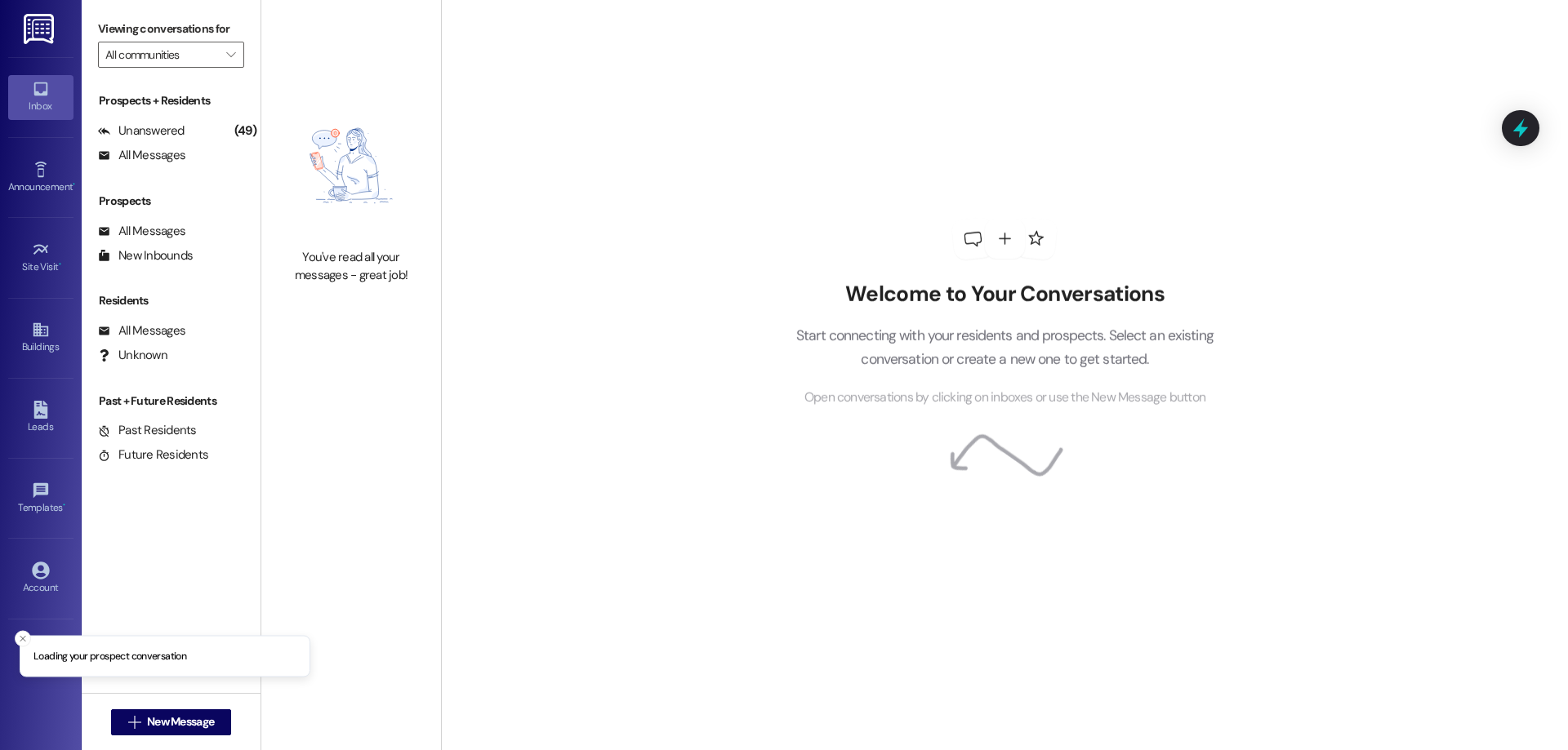
click at [1433, 151] on div "Welcome to Your Conversations Start connecting with your residents and prospect…" at bounding box center [1004, 375] width 1127 height 750
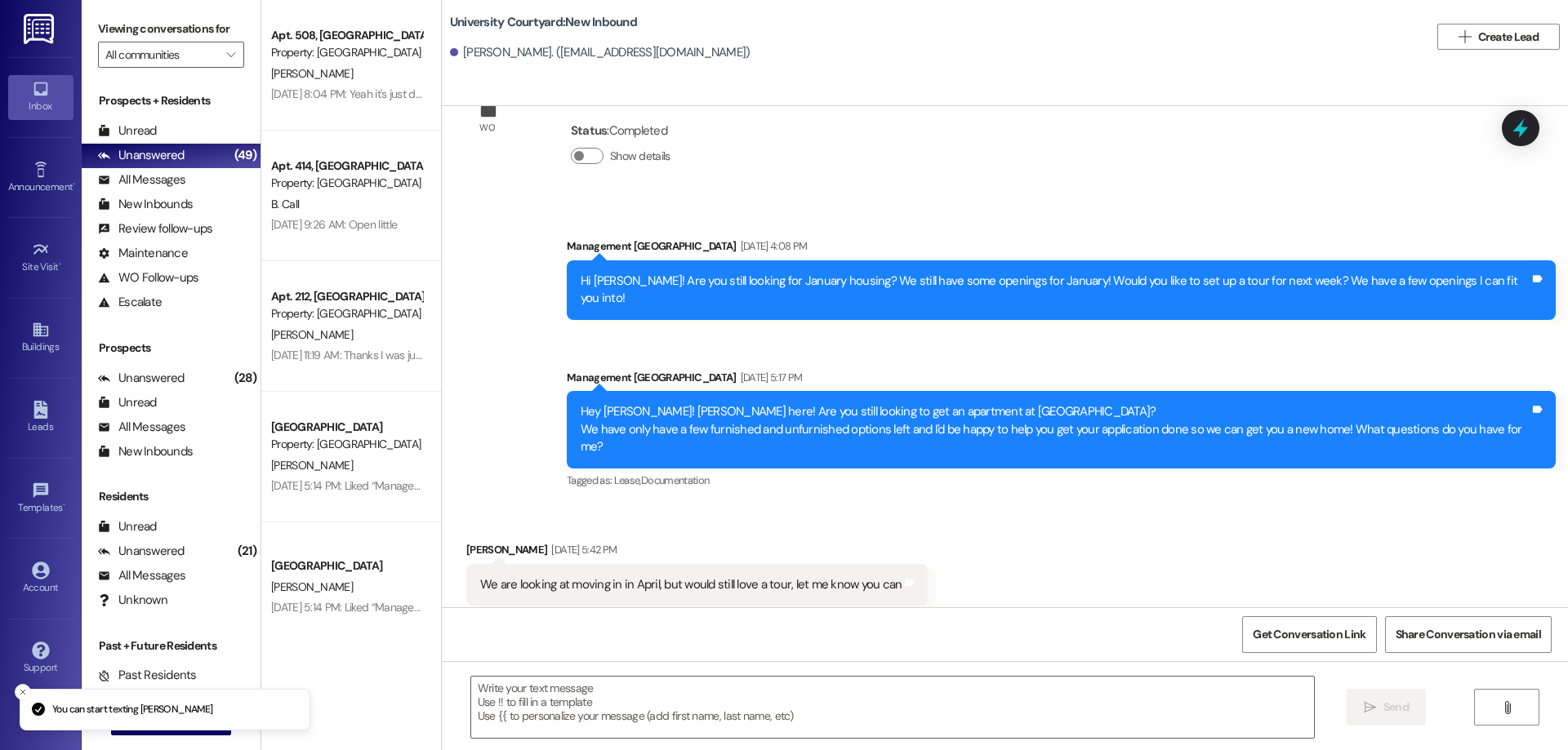
scroll to position [831, 0]
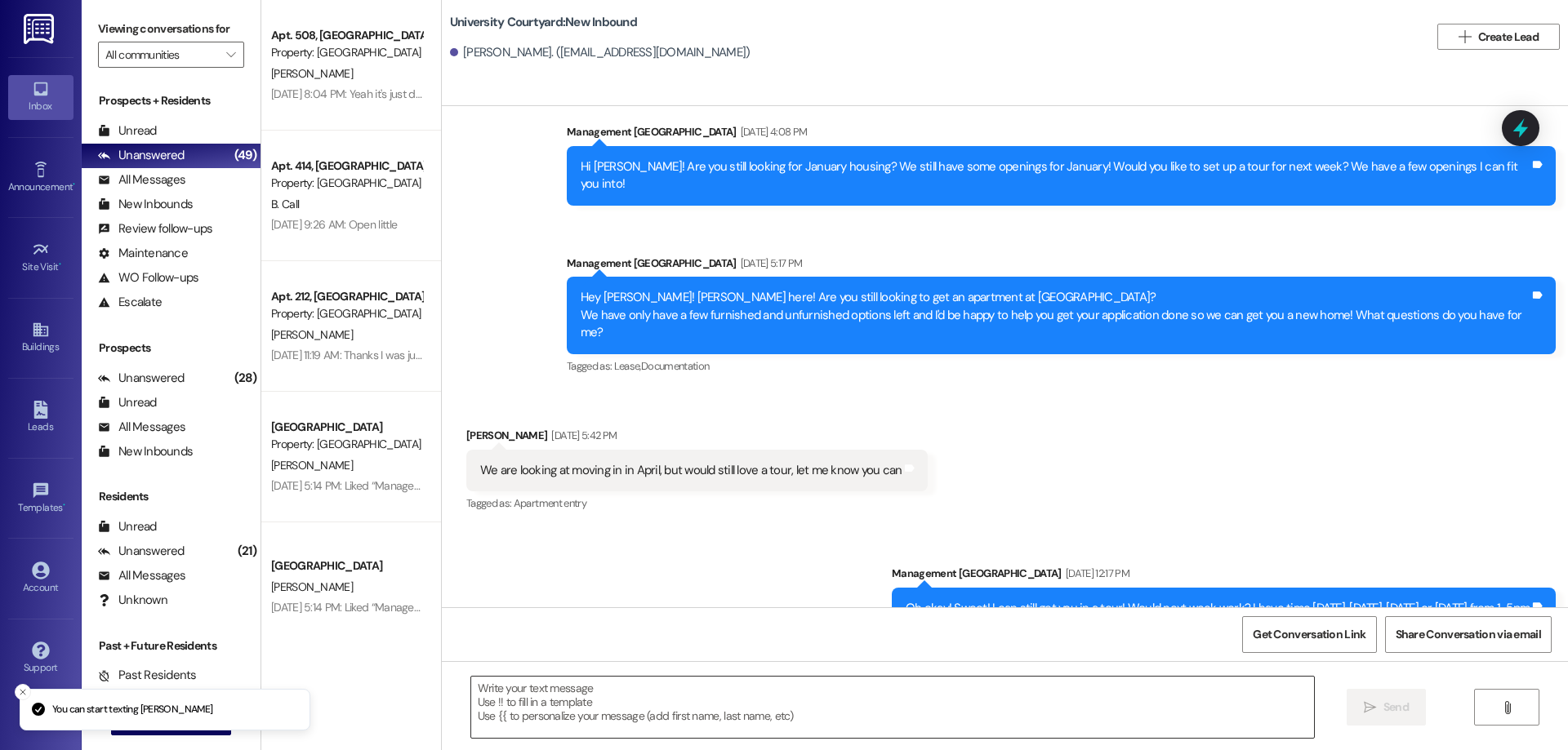
click at [968, 711] on textarea at bounding box center [892, 707] width 843 height 61
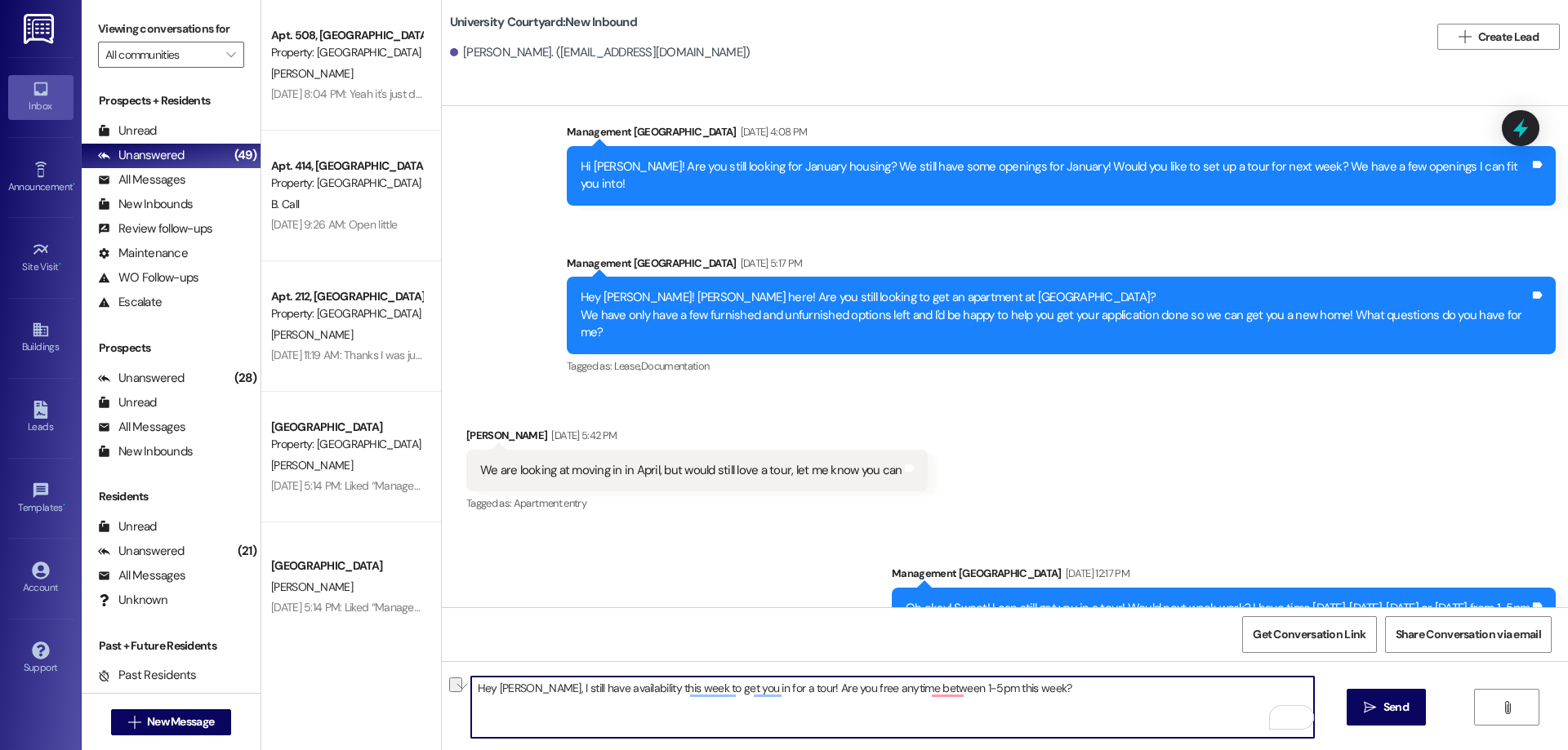
type textarea "Hey Maren, I still have availability this week to get you in for a tour! Are yo…"
click at [1336, 720] on div "Hey Maren, I still have availability this week to get you in for a tour! Are yo…" at bounding box center [1004, 723] width 1126 height 123
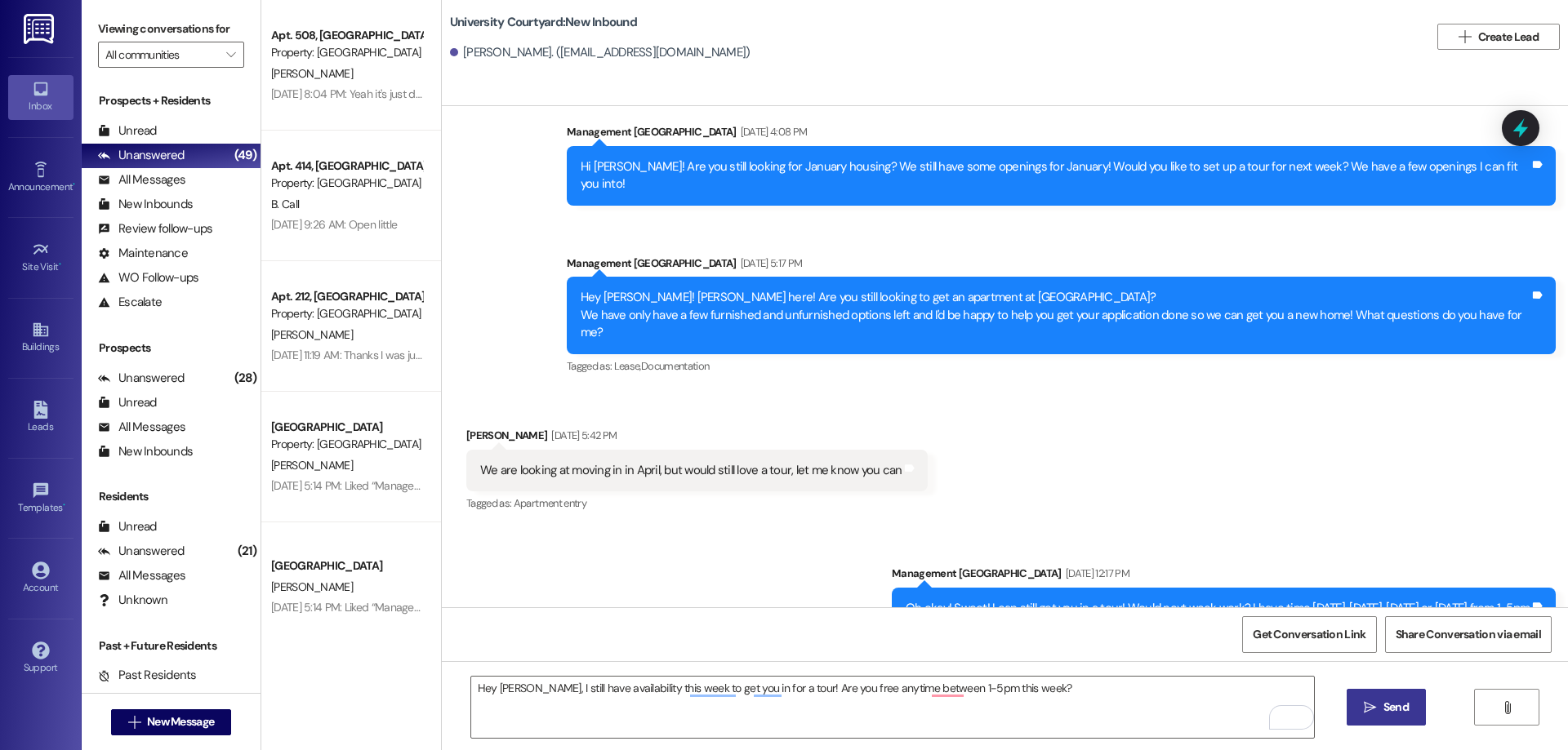
click at [1372, 720] on button " Send" at bounding box center [1386, 707] width 79 height 37
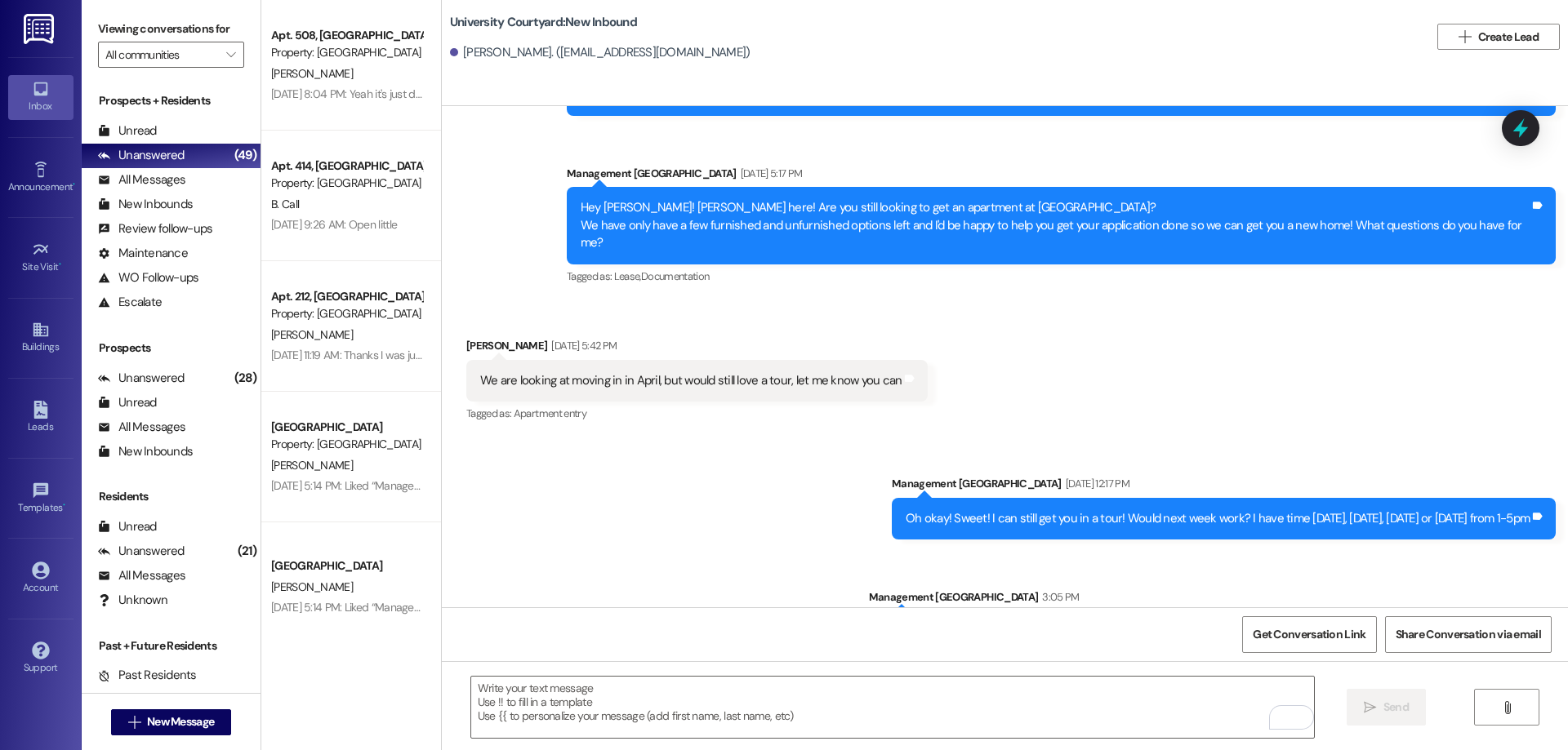
scroll to position [945, 0]
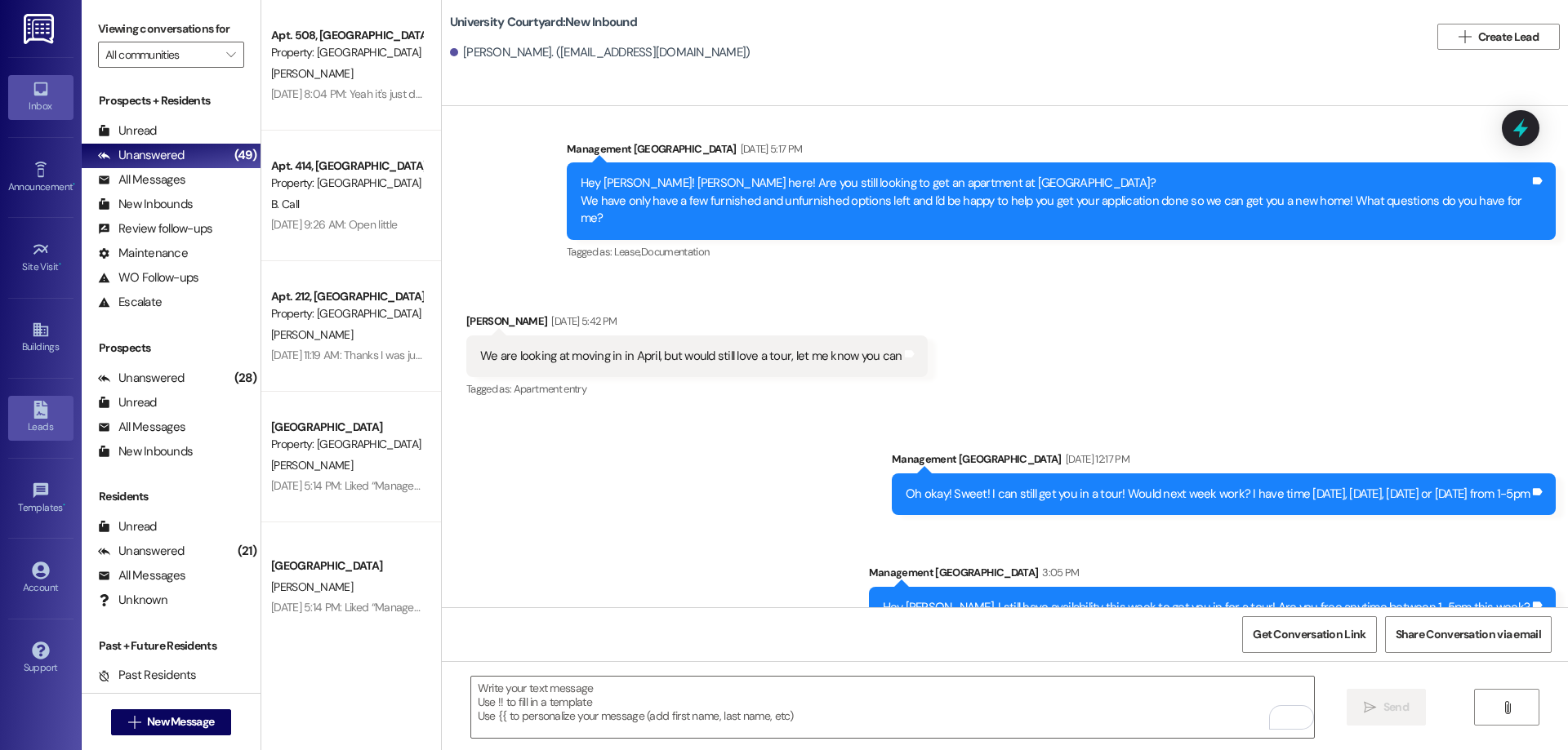
click at [40, 411] on icon at bounding box center [40, 409] width 14 height 18
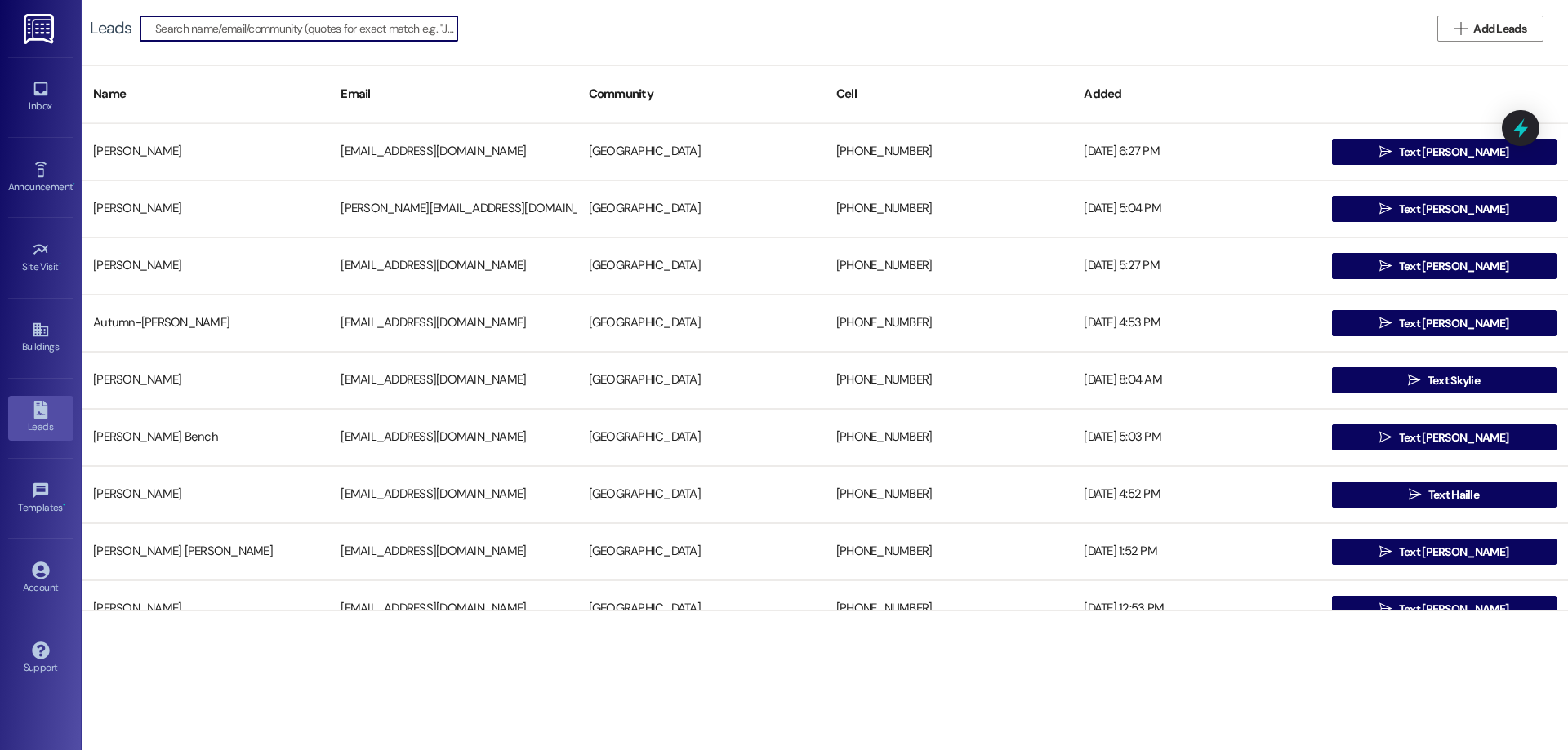
click at [263, 25] on input at bounding box center [306, 28] width 302 height 23
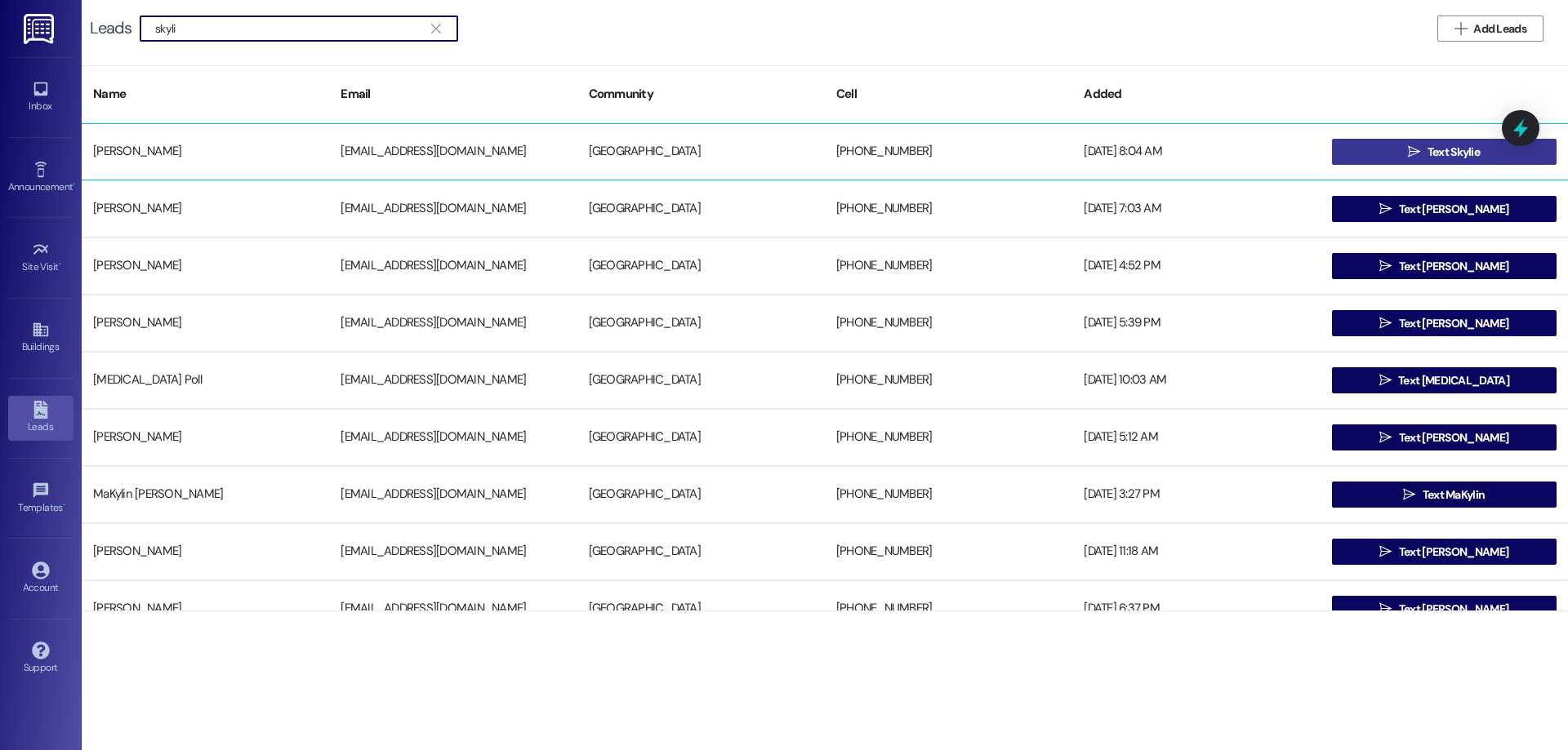
type input "skyli"
click at [1465, 153] on span "Text Skylie" at bounding box center [1453, 153] width 52 height 17
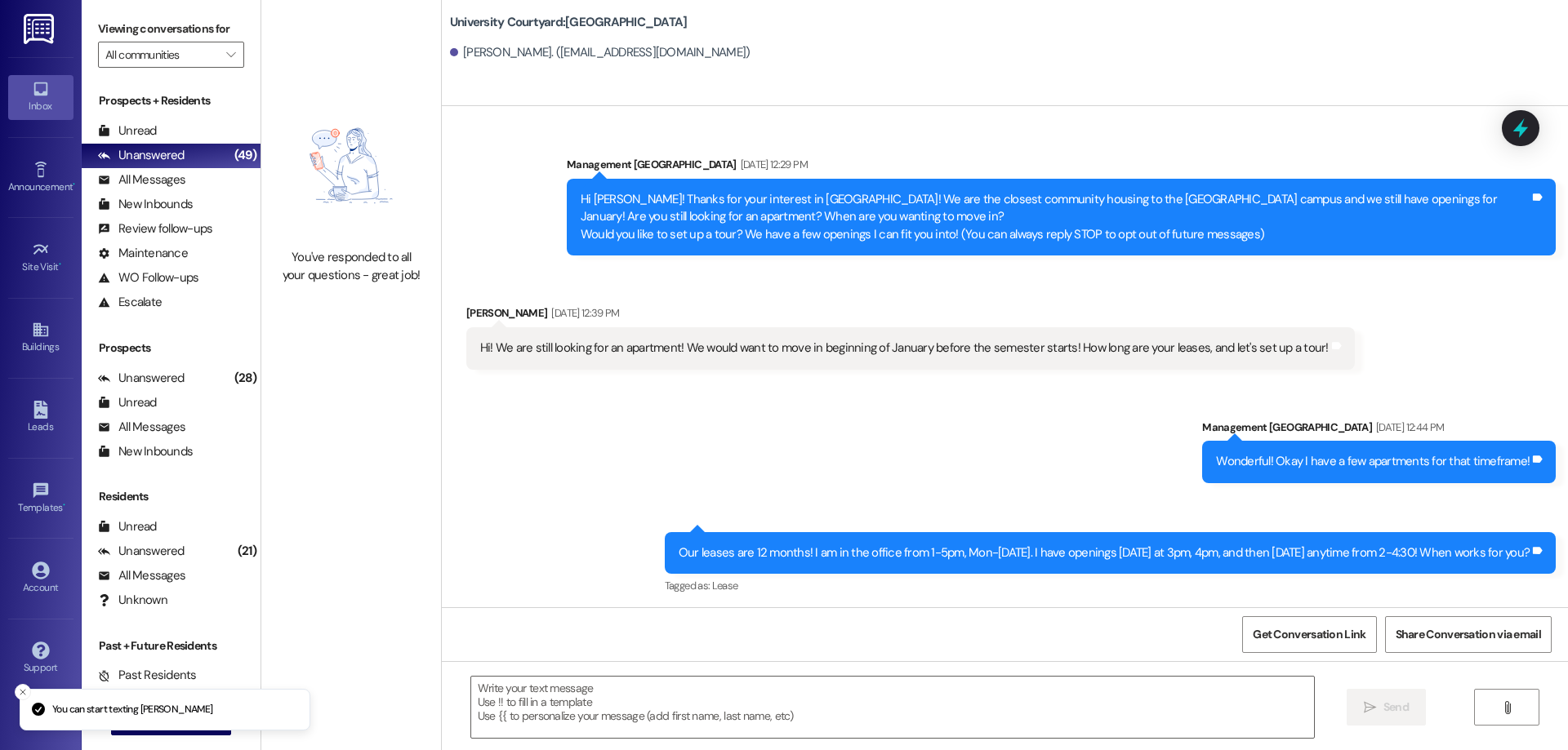
scroll to position [344, 0]
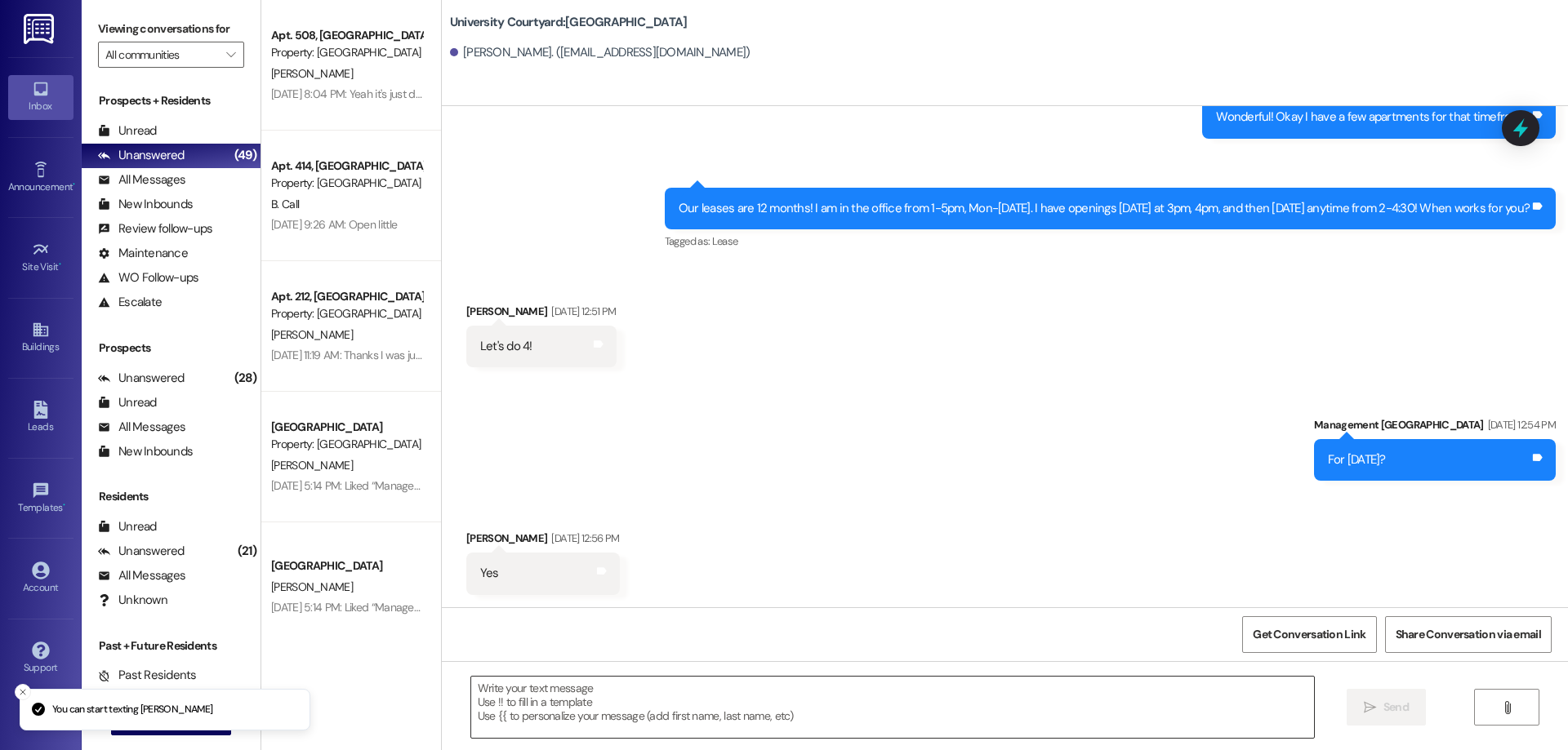
click at [620, 712] on textarea at bounding box center [892, 707] width 843 height 61
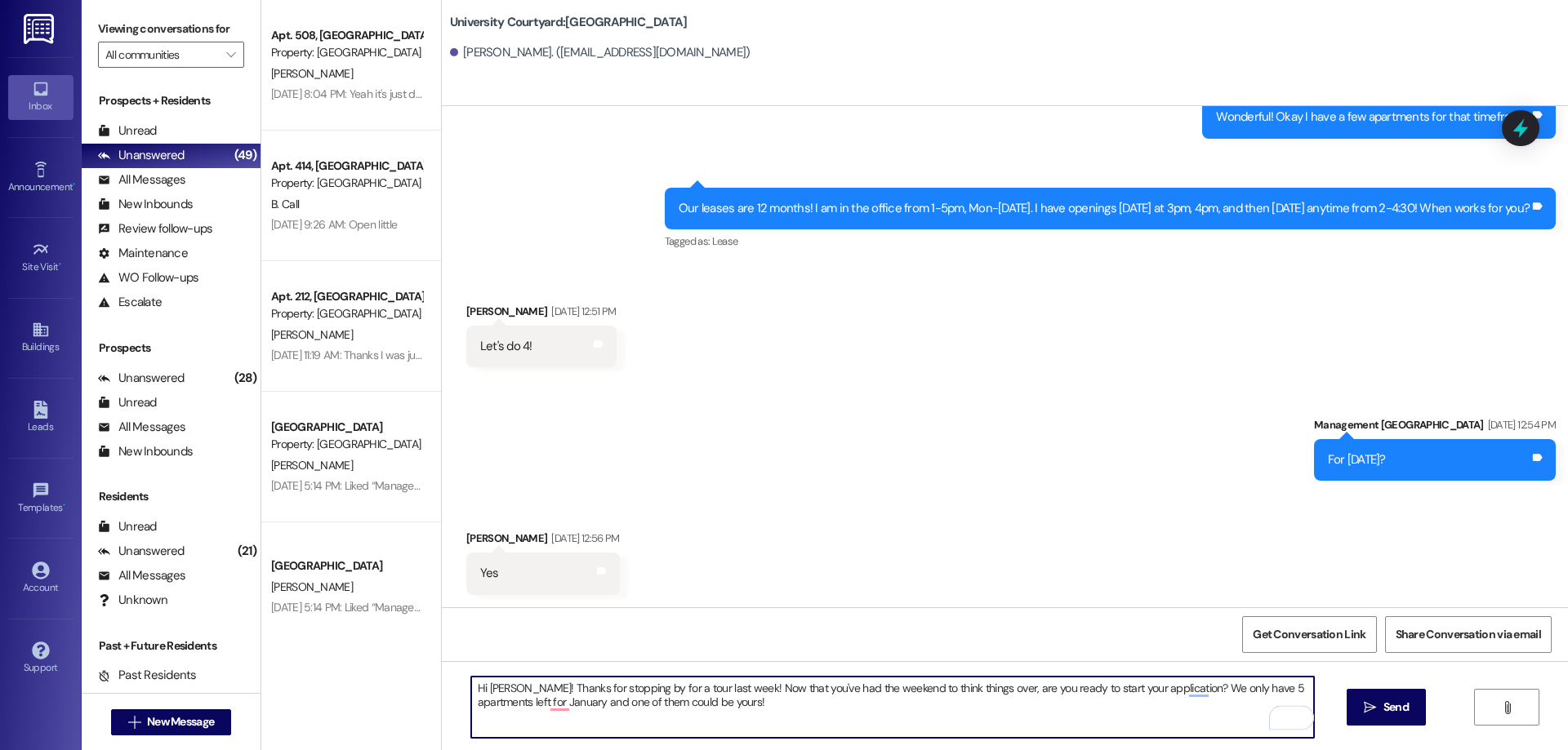
click at [1223, 687] on textarea "Hi Skylie! Thanks for stopping by for a tour last week! Now that you've had the…" at bounding box center [892, 707] width 843 height 61
click at [712, 705] on textarea "Hi Skylie! Thanks for stopping by for a tour last week! Now that you've had the…" at bounding box center [892, 707] width 843 height 61
type textarea "Hi Skylie! Thanks for stopping by for a tour last week! Now that you've had the…"
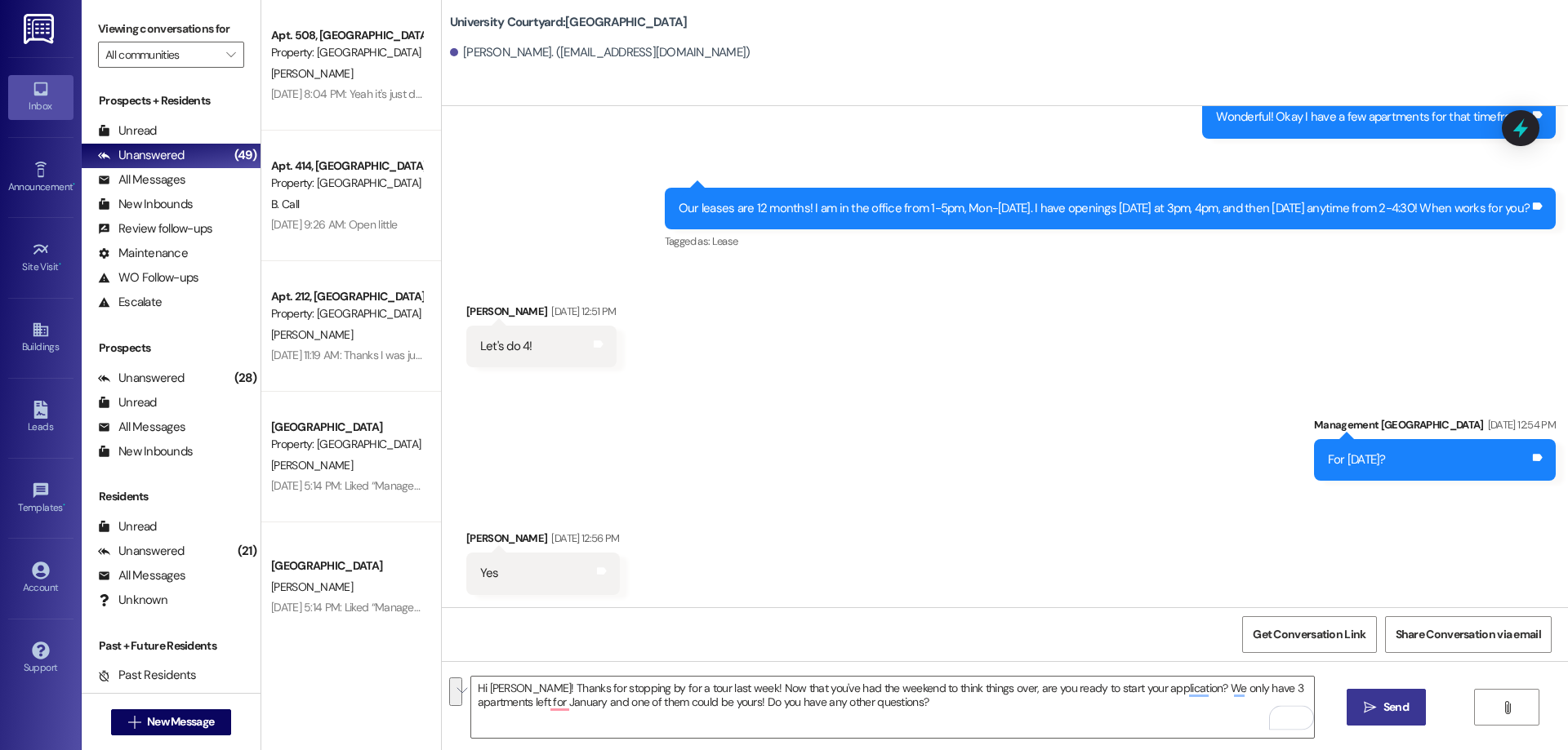
click at [1365, 703] on icon "" at bounding box center [1369, 707] width 12 height 13
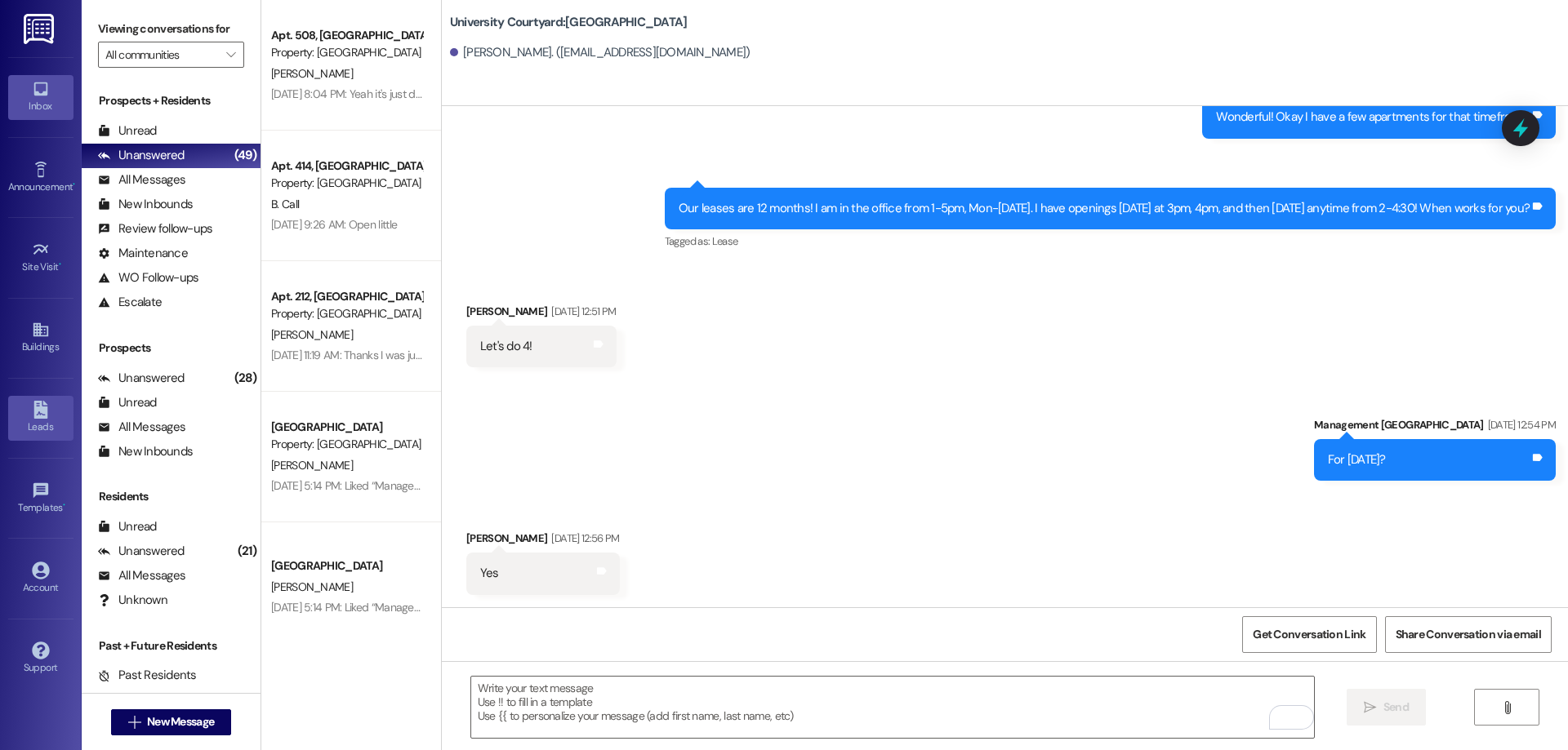
click at [33, 433] on div "Leads" at bounding box center [41, 427] width 82 height 16
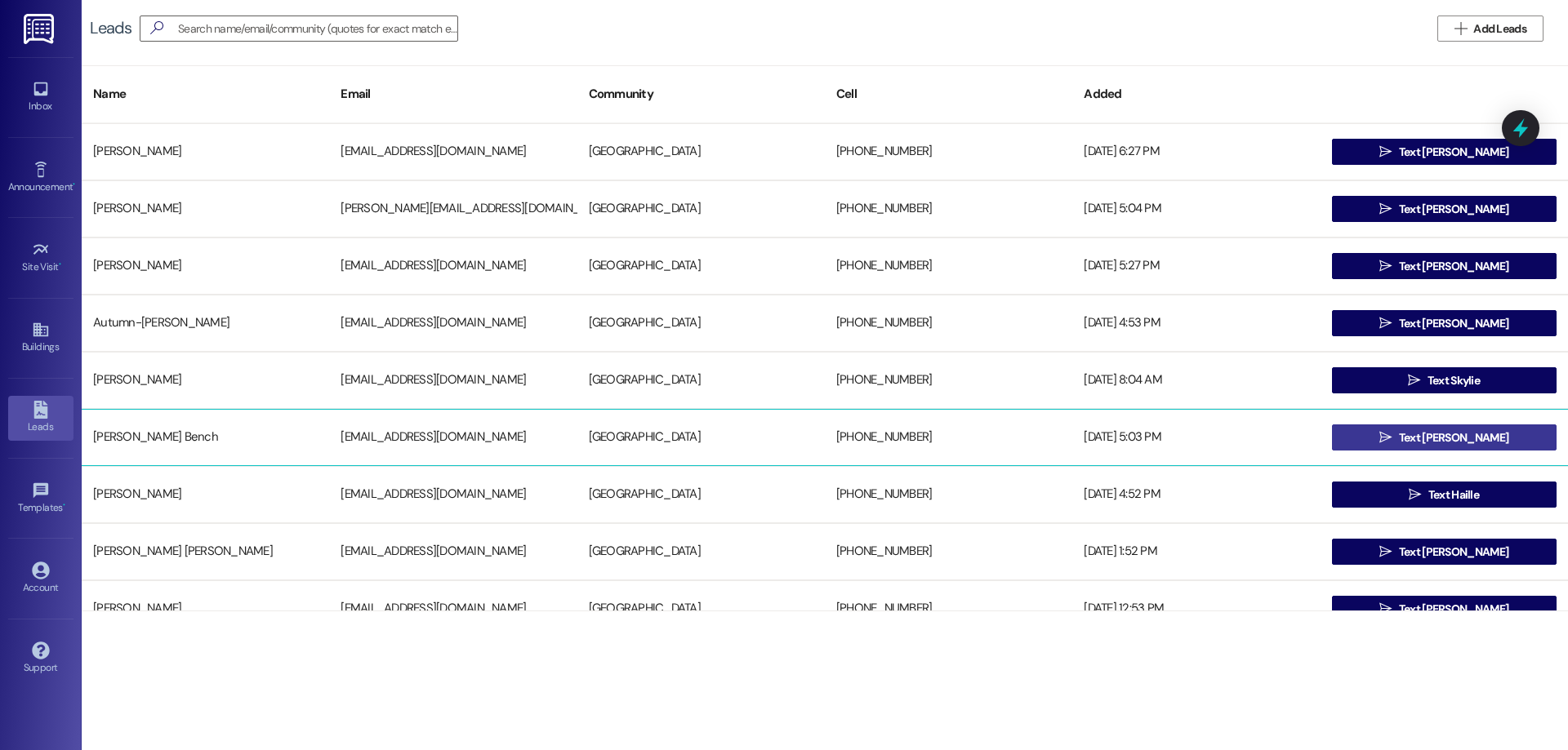
click at [1394, 441] on span " Text Cooper" at bounding box center [1443, 437] width 135 height 25
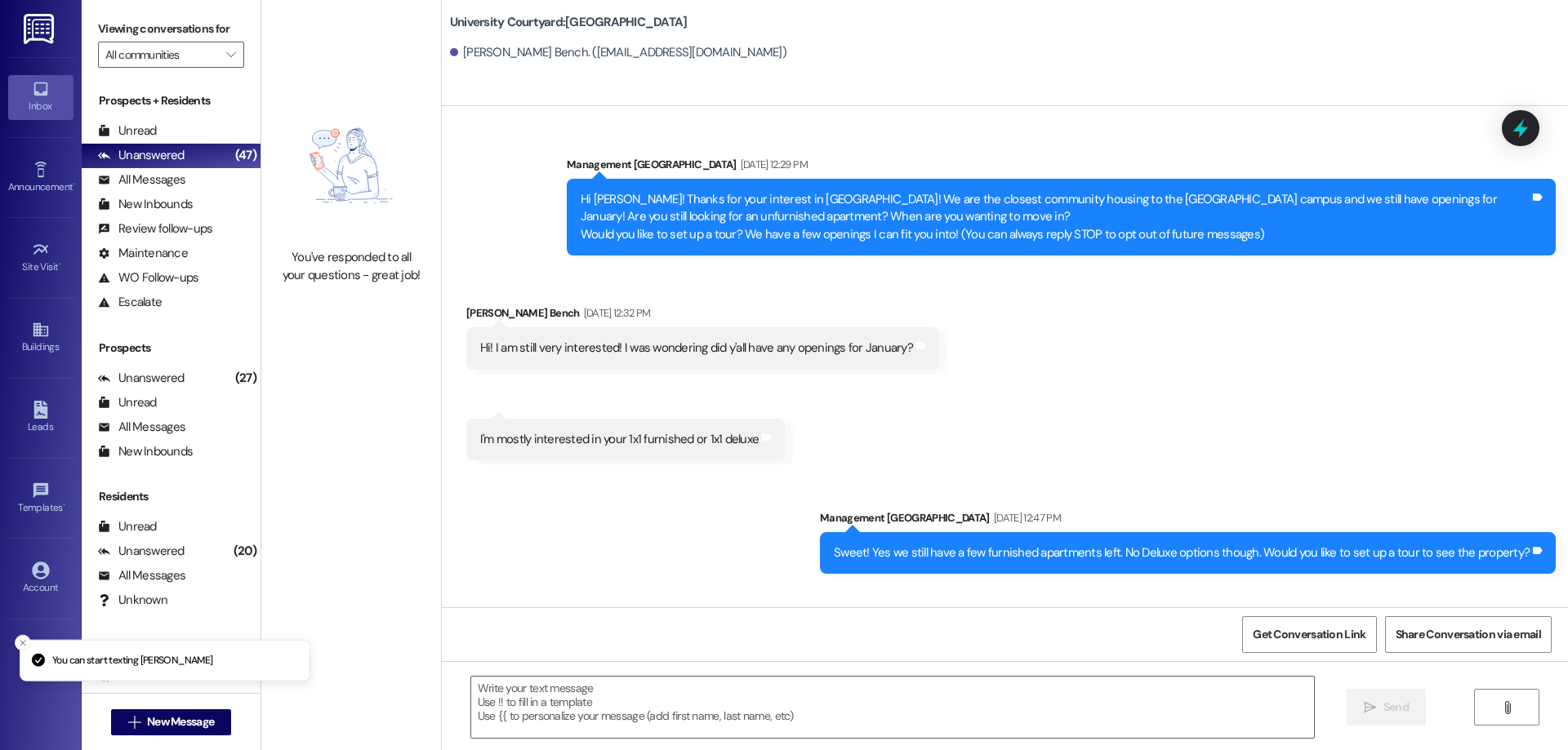
scroll to position [2400, 0]
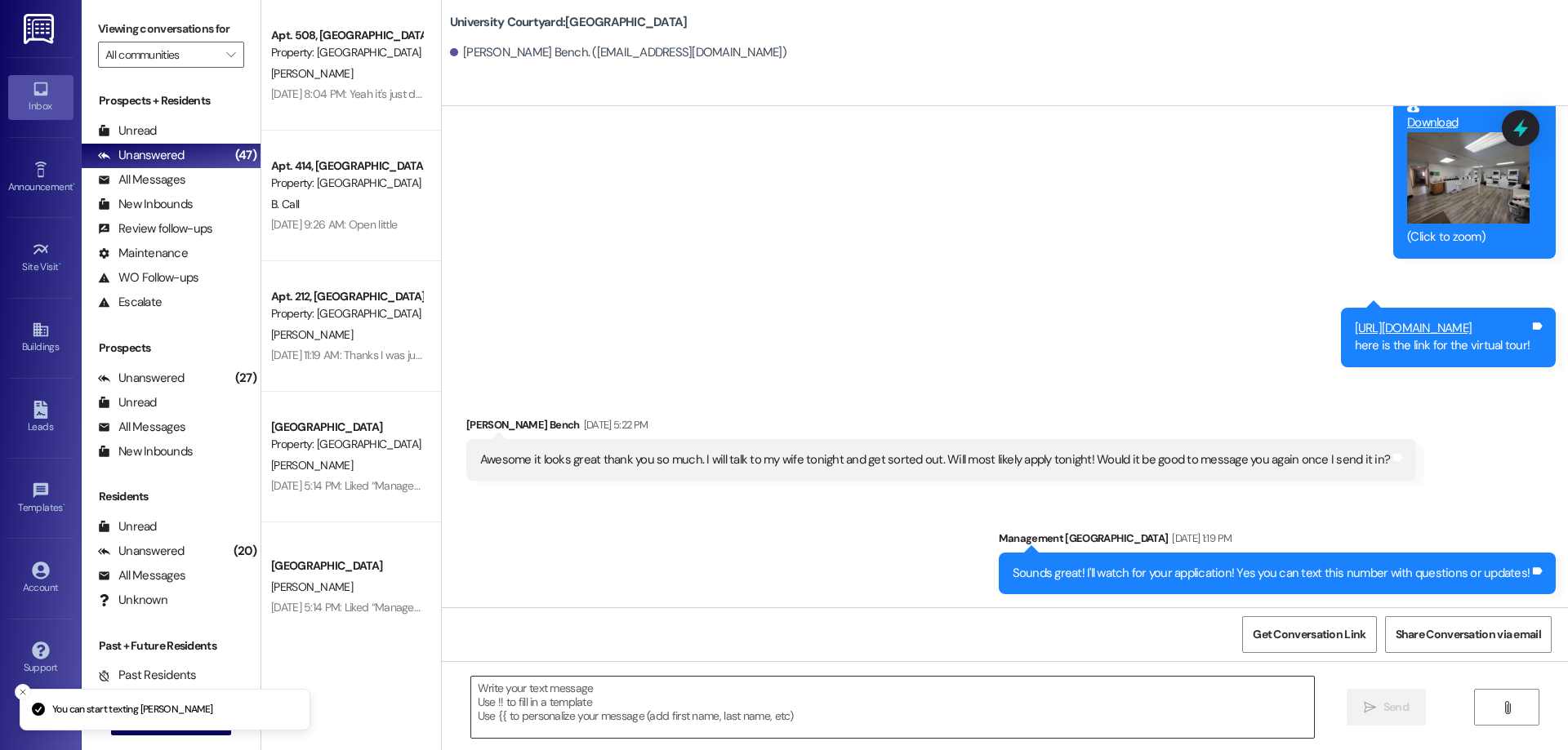
click at [1066, 692] on textarea at bounding box center [892, 707] width 843 height 61
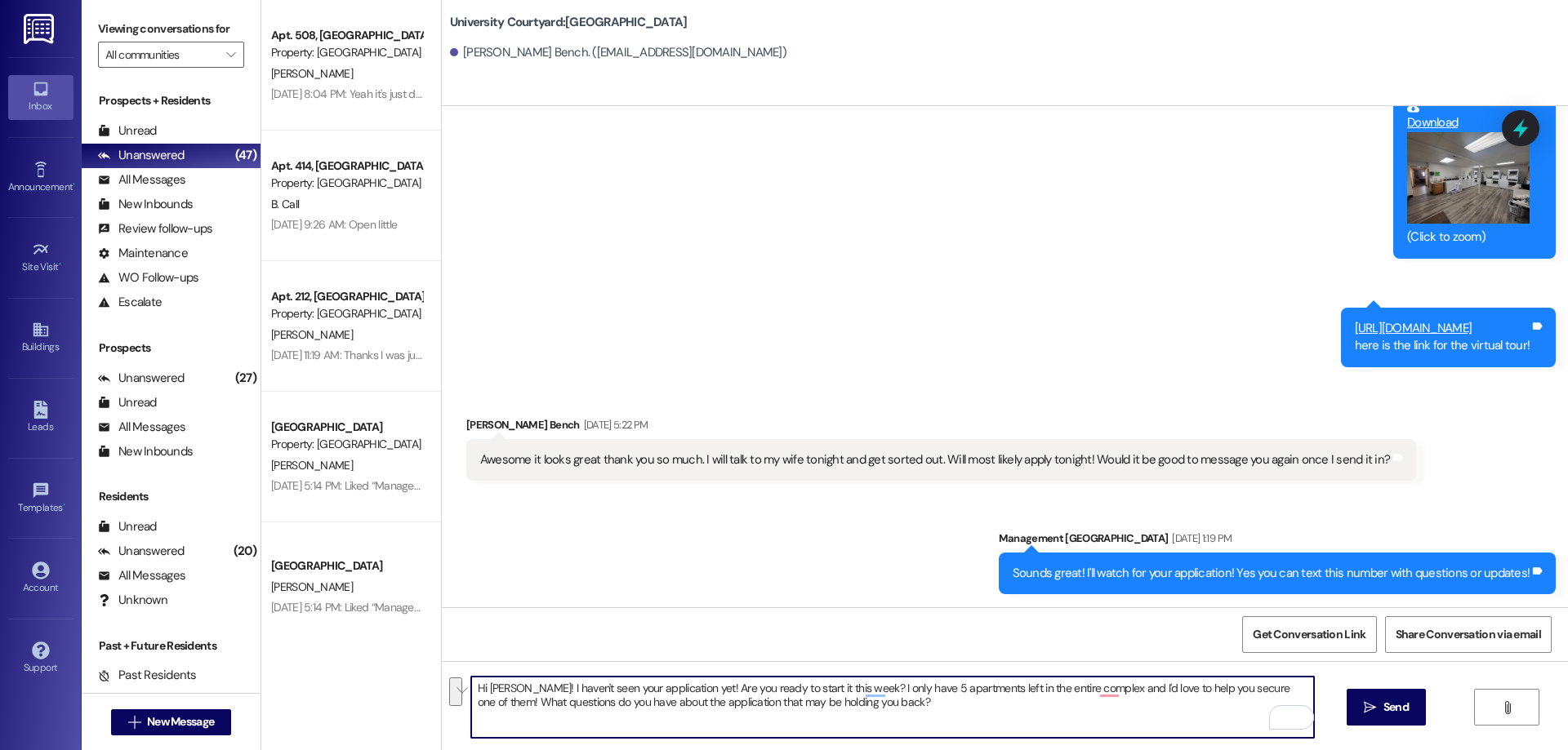
type textarea "Hi Cooper! I haven't seen your application yet! Are you ready to start it this …"
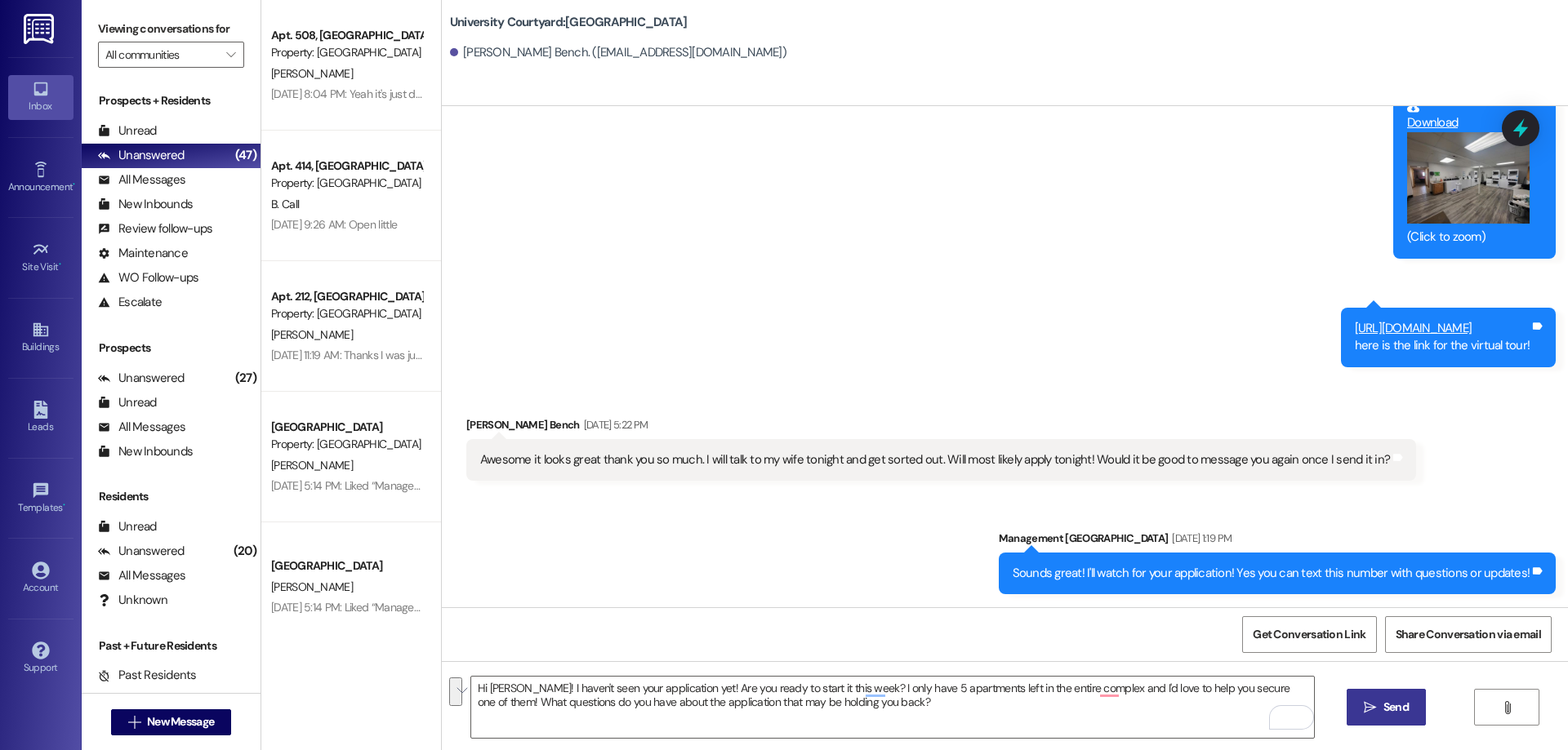
click at [1380, 701] on span "Send" at bounding box center [1395, 707] width 32 height 17
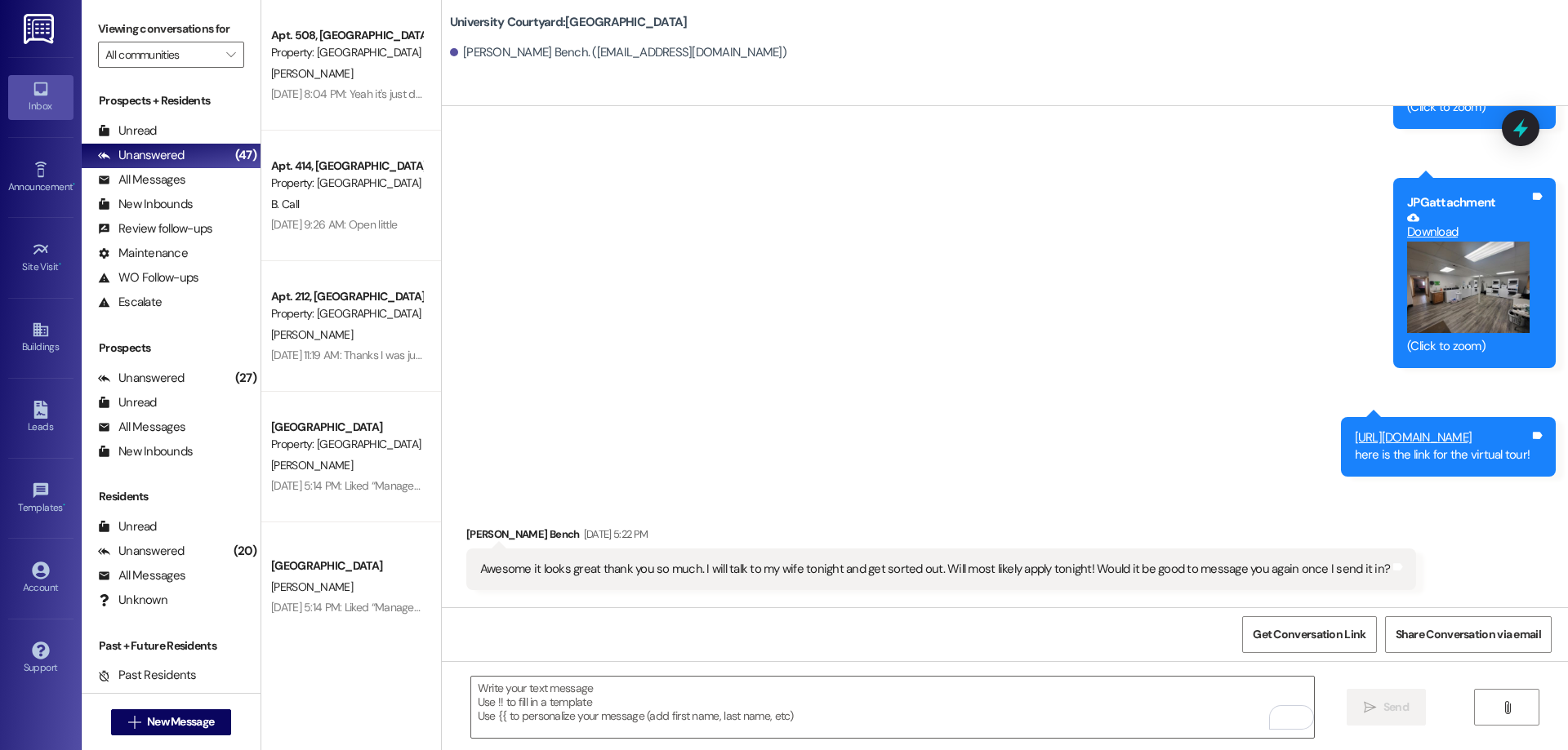
scroll to position [2286, 0]
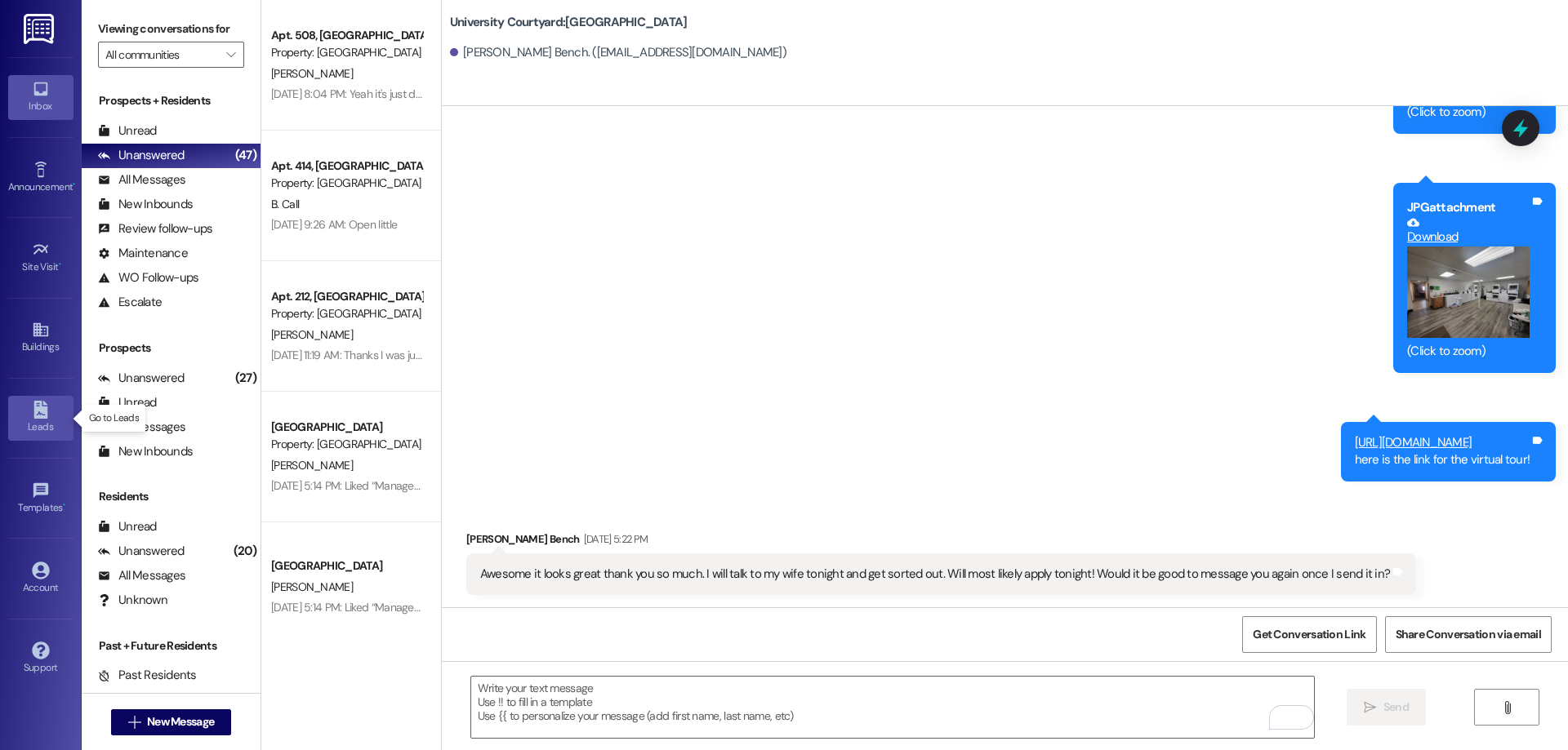
click at [45, 413] on icon at bounding box center [40, 409] width 14 height 18
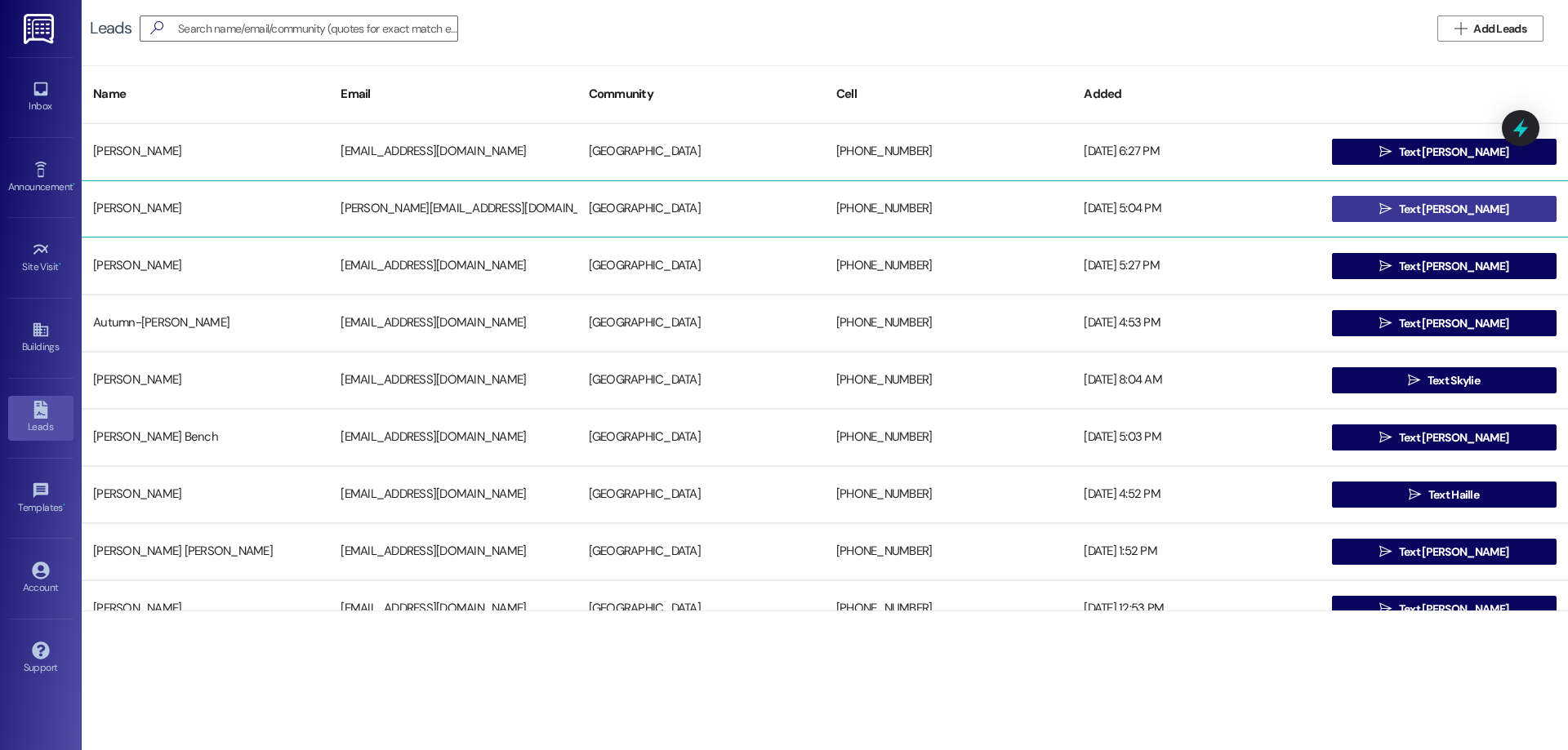
click at [1426, 209] on span "Text [PERSON_NAME]" at bounding box center [1453, 210] width 109 height 17
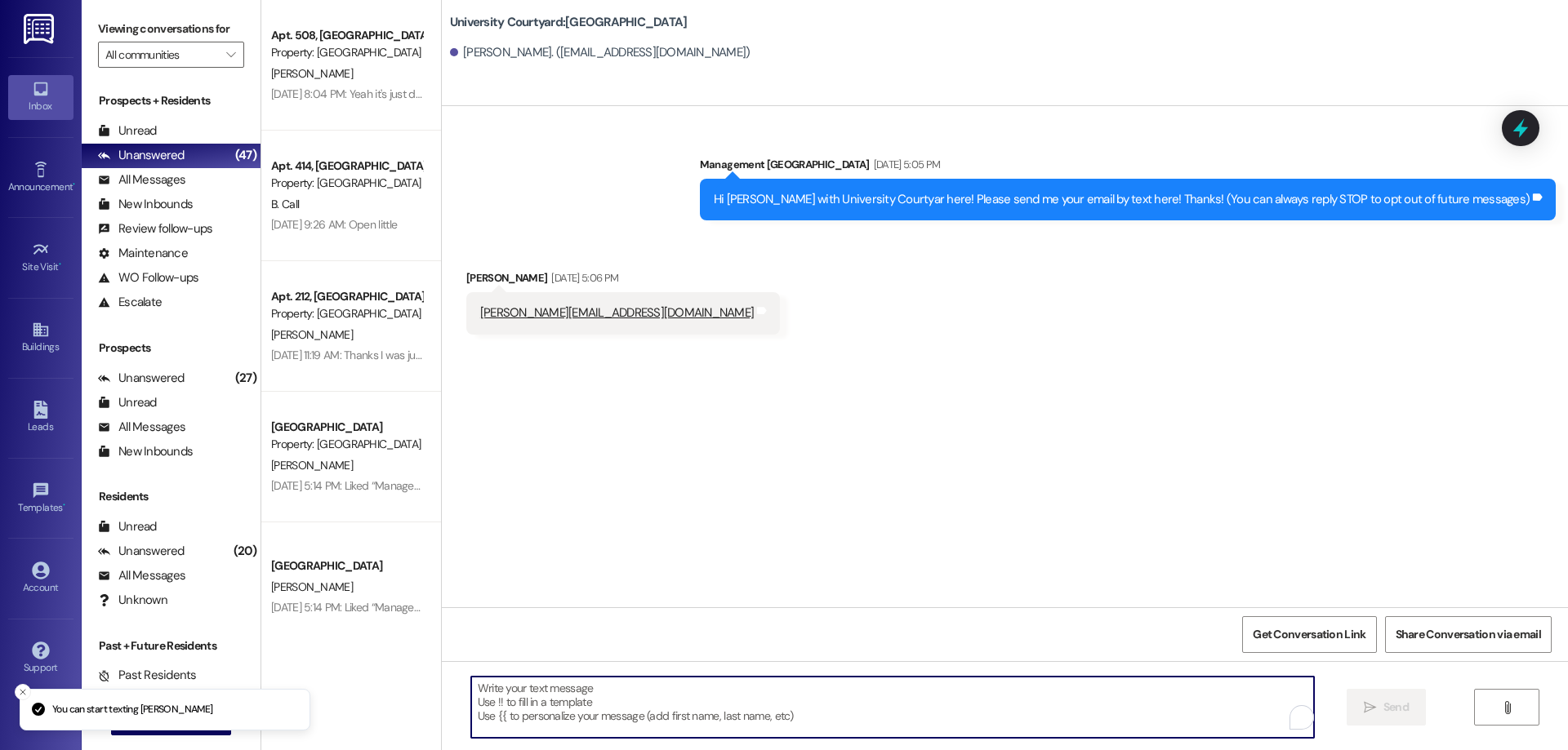
click at [786, 691] on textarea "To enrich screen reader interactions, please activate Accessibility in Grammarl…" at bounding box center [892, 707] width 843 height 61
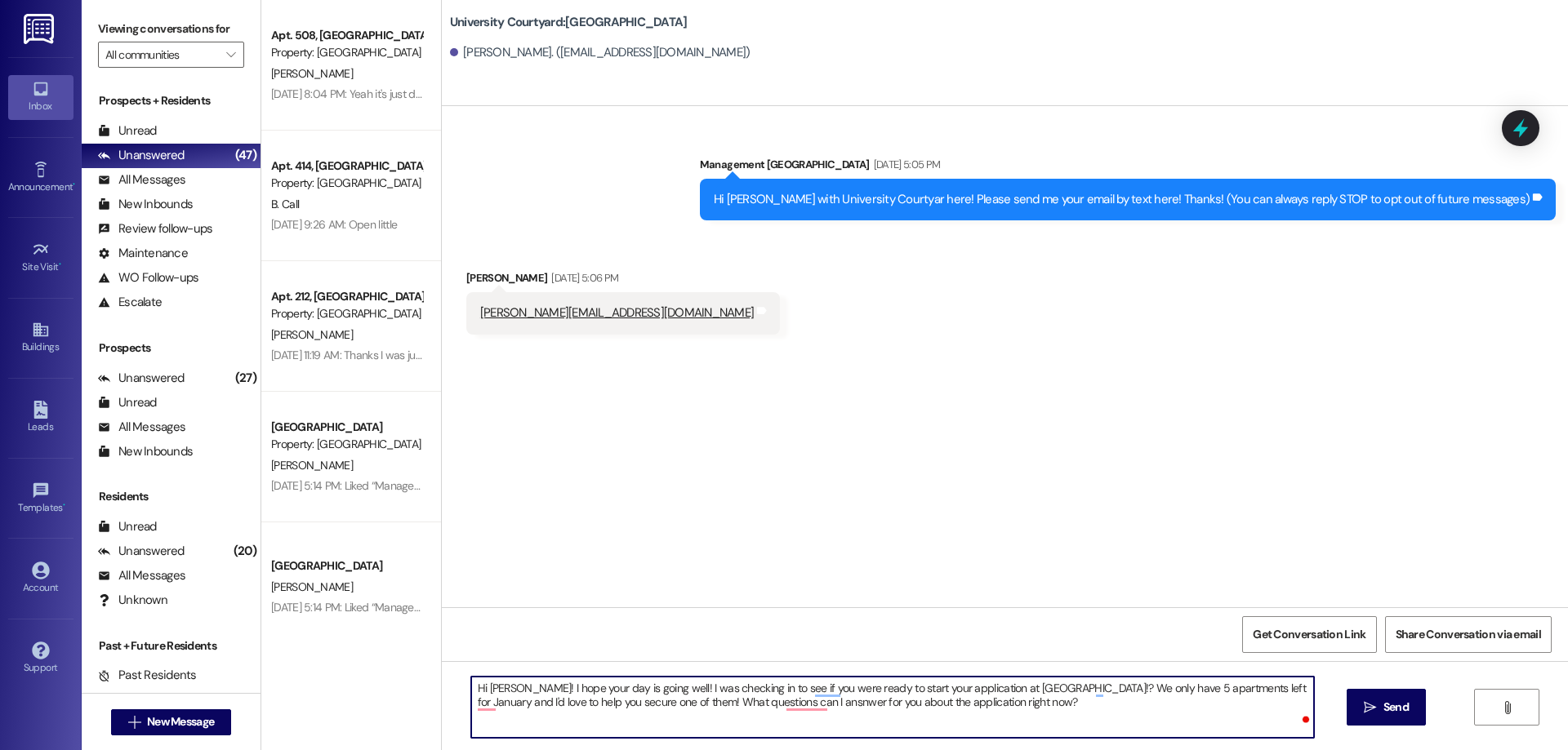
click at [786, 697] on textarea "Hi Margaret! I hope your day is going well! I was checking in to see if you wer…" at bounding box center [892, 707] width 843 height 61
drag, startPoint x: 723, startPoint y: 716, endPoint x: 302, endPoint y: 677, distance: 422.8
click at [302, 677] on div "Apt. 508, 1 University Courtyard Property: University Courtyard K. Bramwell Sep…" at bounding box center [914, 375] width 1306 height 750
type textarea "Hi Margaret! I hope your day is going well! I was checking in to see if you wer…"
click at [1401, 701] on span "Send" at bounding box center [1396, 707] width 26 height 17
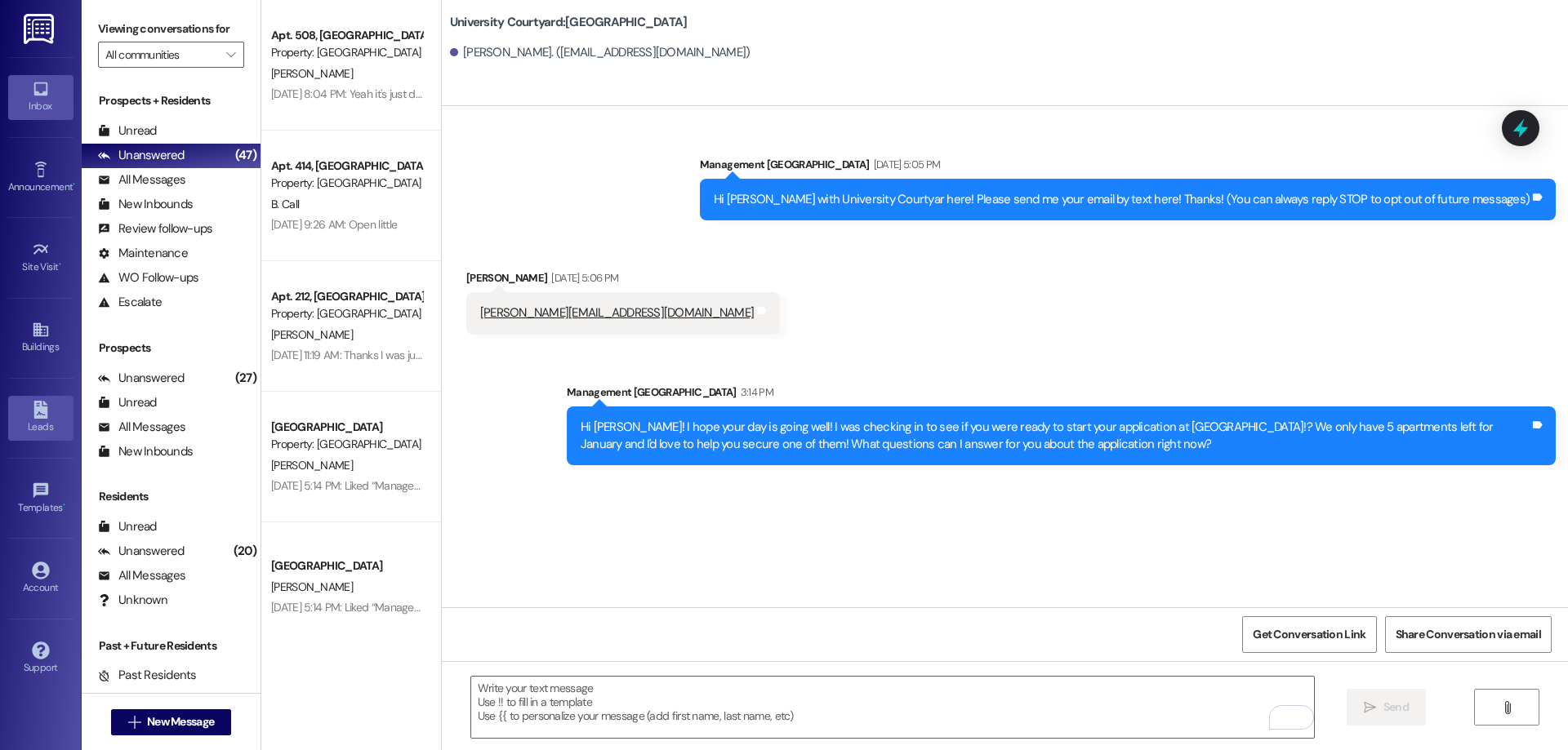
click at [59, 422] on div "Leads" at bounding box center [41, 427] width 82 height 16
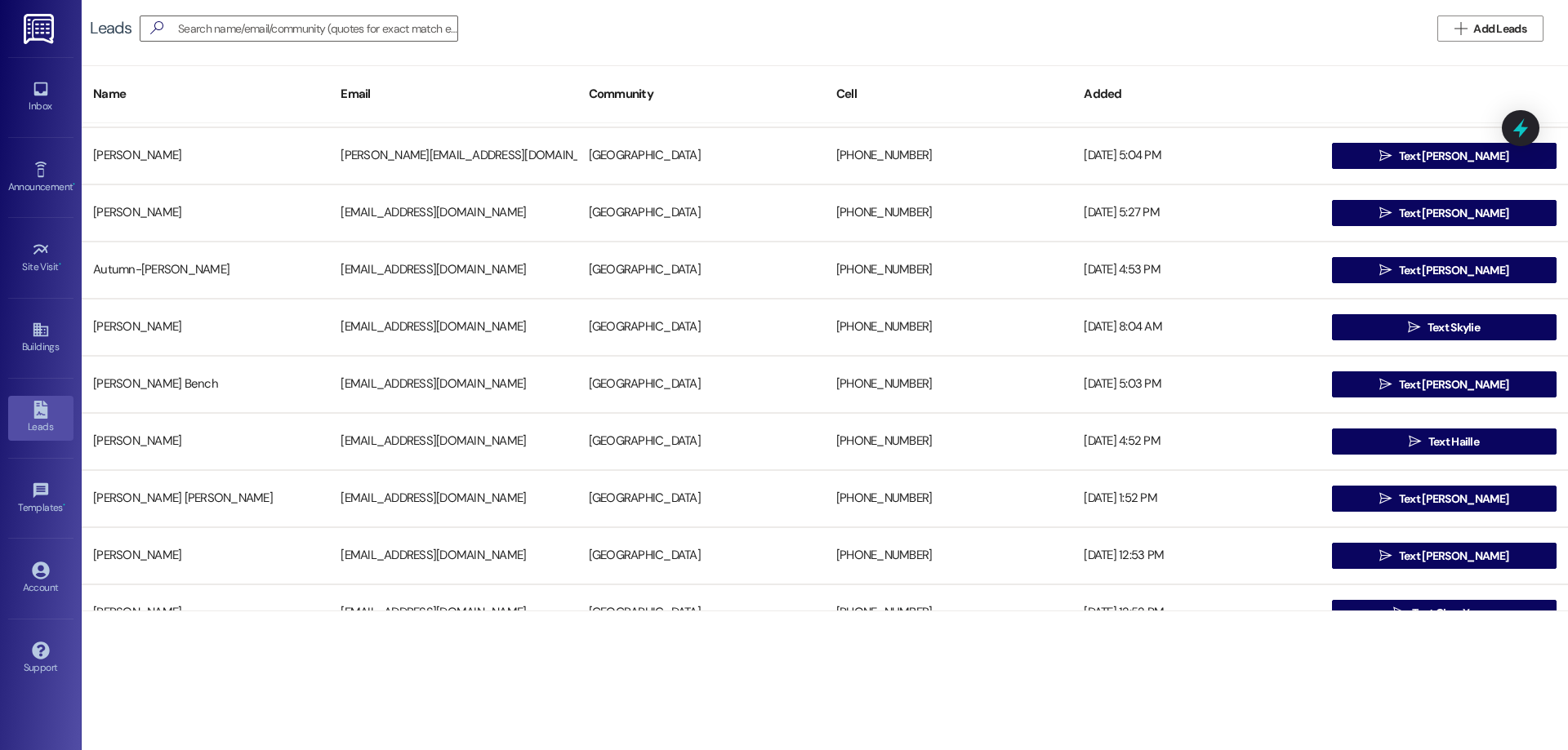
scroll to position [82, 0]
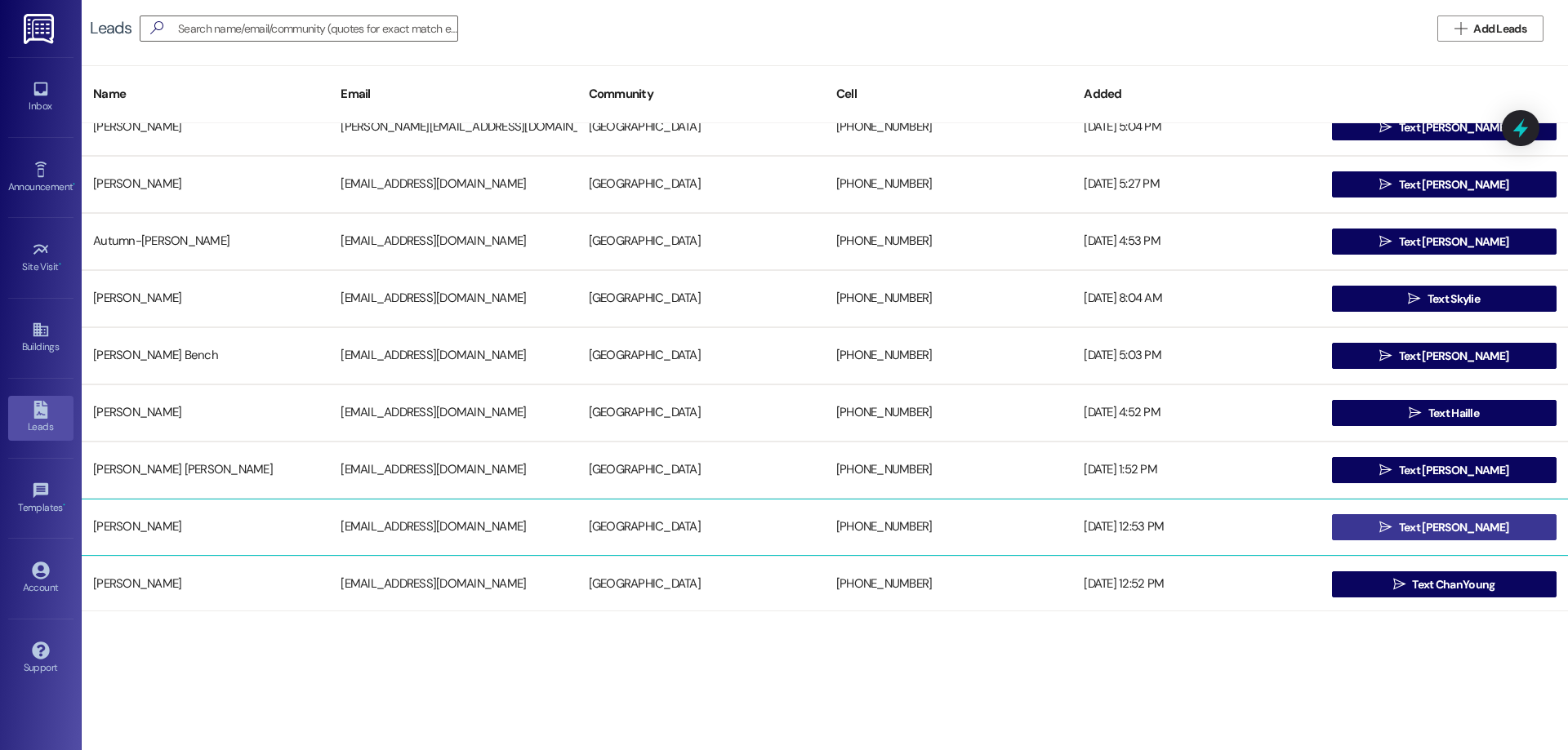
click at [1519, 517] on button " Text Rachelle" at bounding box center [1444, 528] width 224 height 26
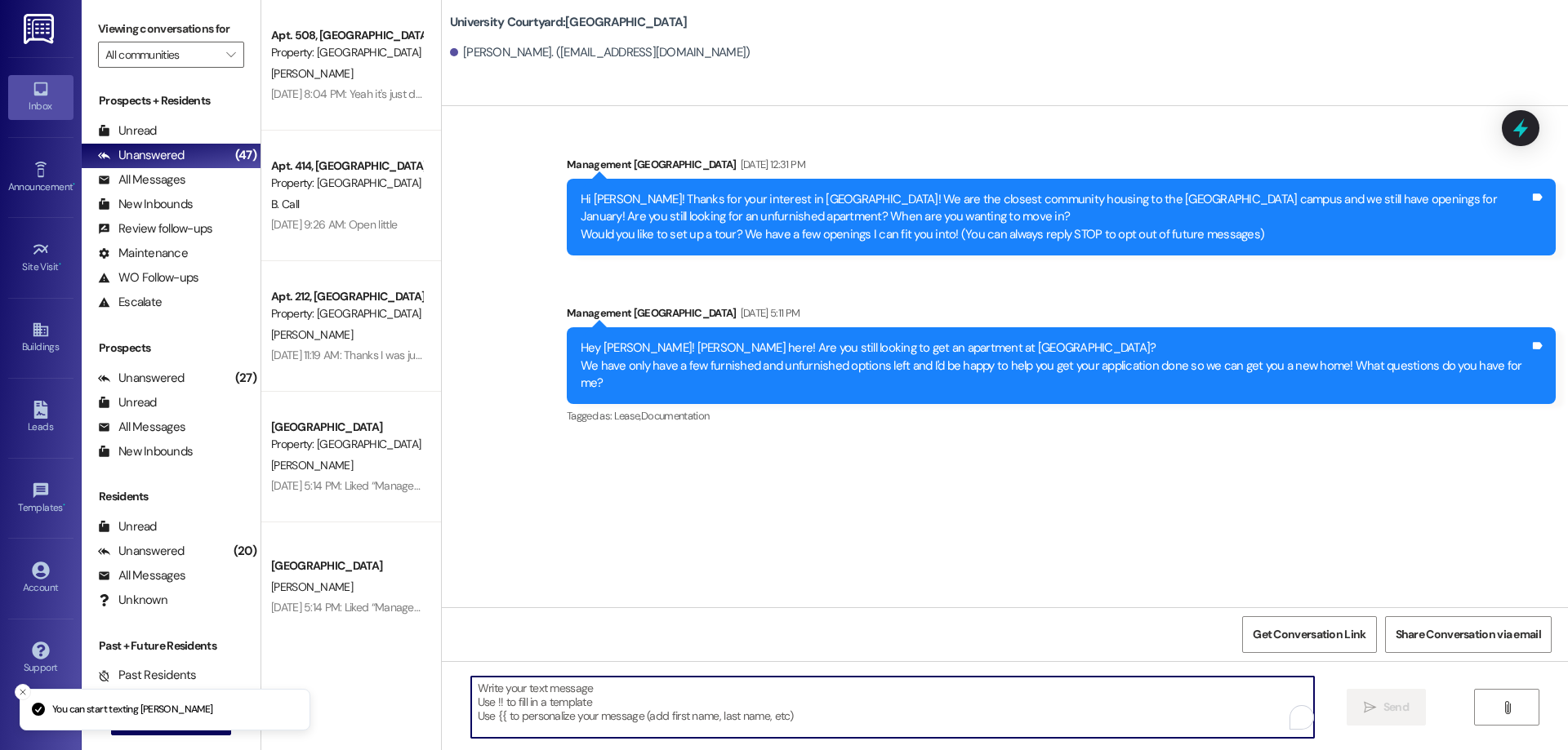
click at [790, 730] on textarea "To enrich screen reader interactions, please activate Accessibility in Grammarl…" at bounding box center [892, 707] width 843 height 61
paste textarea "Hi Margaret! I hope your day is going well! I was checking in to see if you wer…"
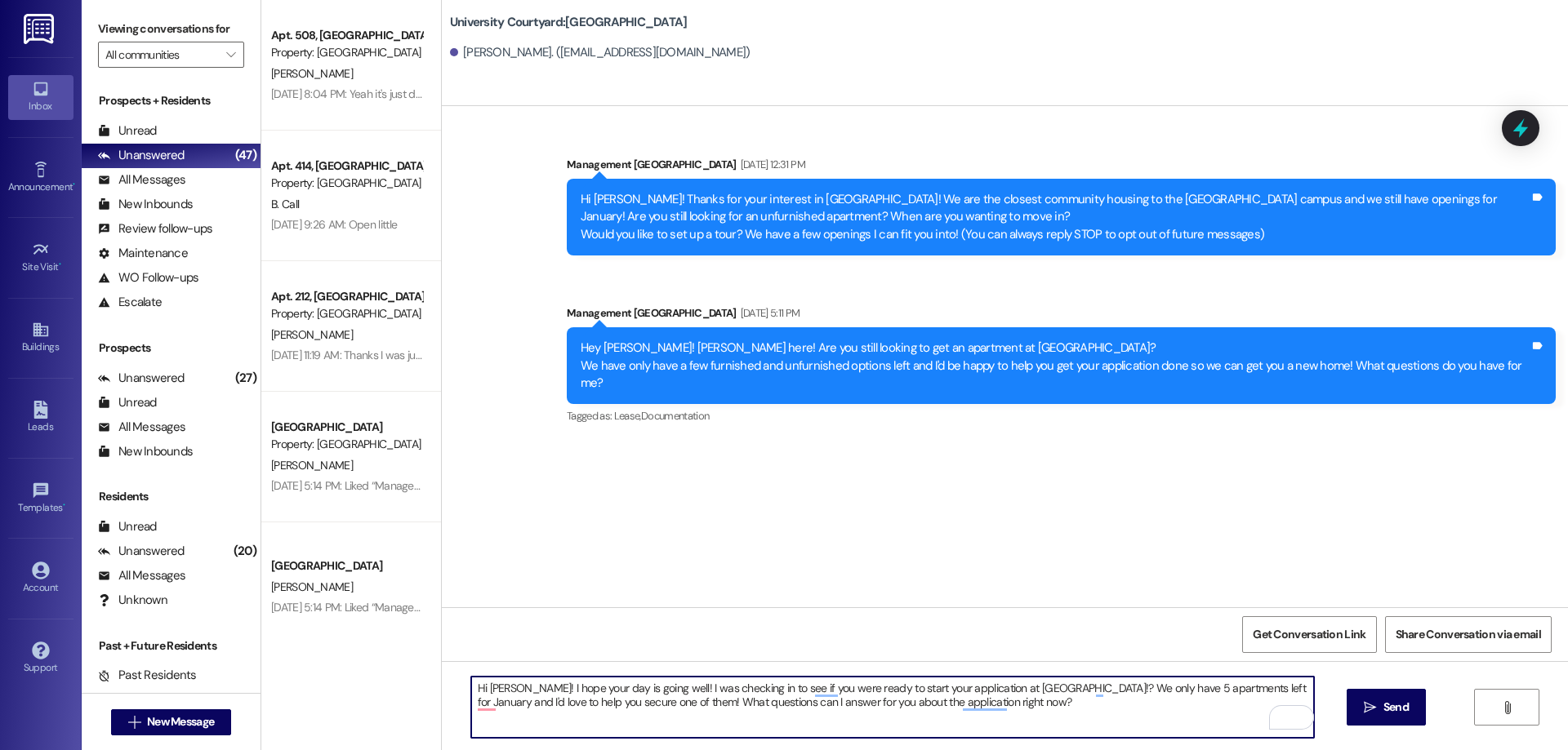
drag, startPoint x: 521, startPoint y: 689, endPoint x: 480, endPoint y: 692, distance: 41.1
click at [480, 692] on textarea "Hi Margaret! I hope your day is going well! I was checking in to see if you wer…" at bounding box center [892, 707] width 843 height 61
drag, startPoint x: 1041, startPoint y: 705, endPoint x: 430, endPoint y: 694, distance: 611.1
click at [441, 694] on div "Hi Rachelle, I hope your day is going well! I was checking in to see if you wer…" at bounding box center [1004, 723] width 1126 height 123
type textarea "Hi [PERSON_NAME], I hope your day is going well! I was checking in to see if yo…"
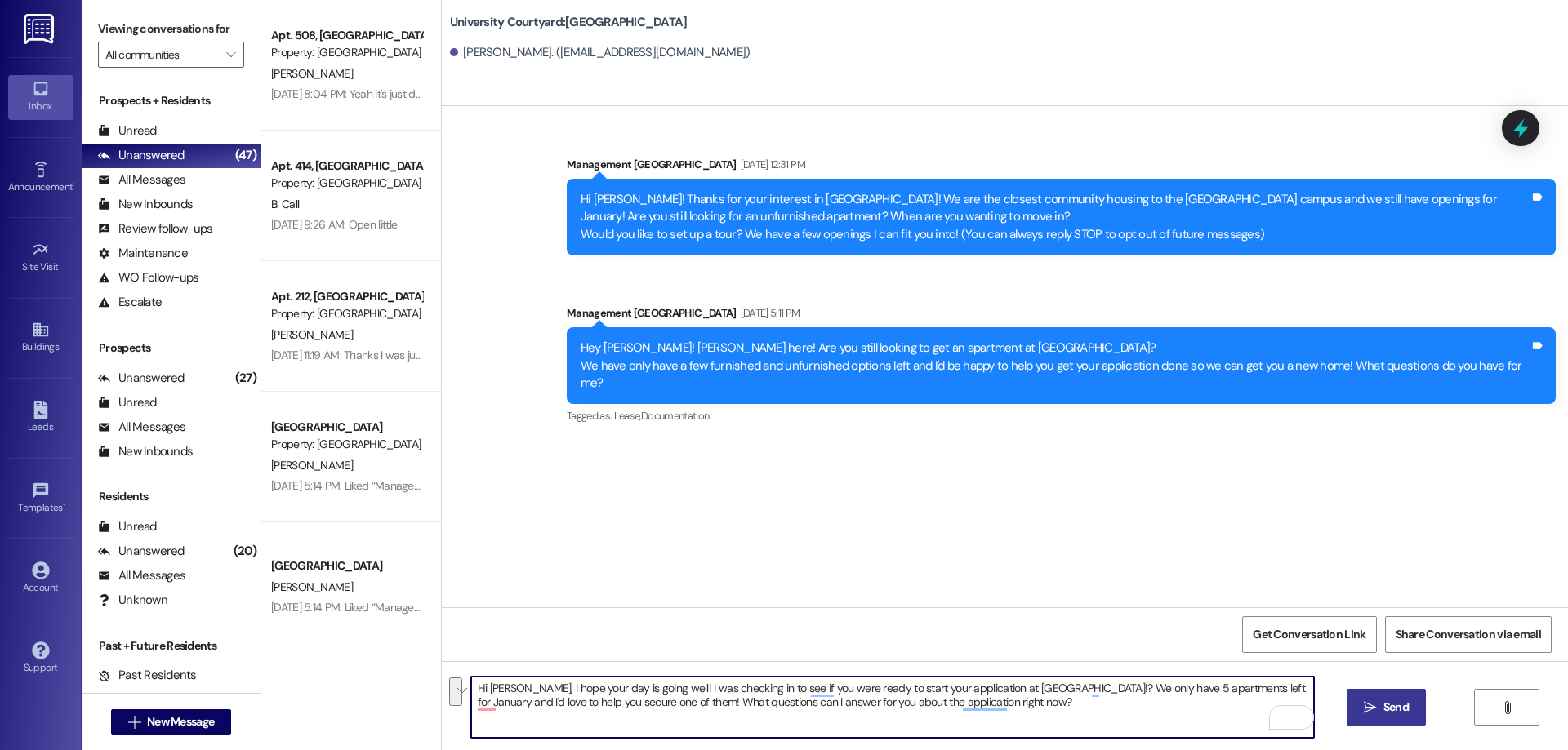
click at [1392, 699] on span "Send" at bounding box center [1396, 707] width 26 height 17
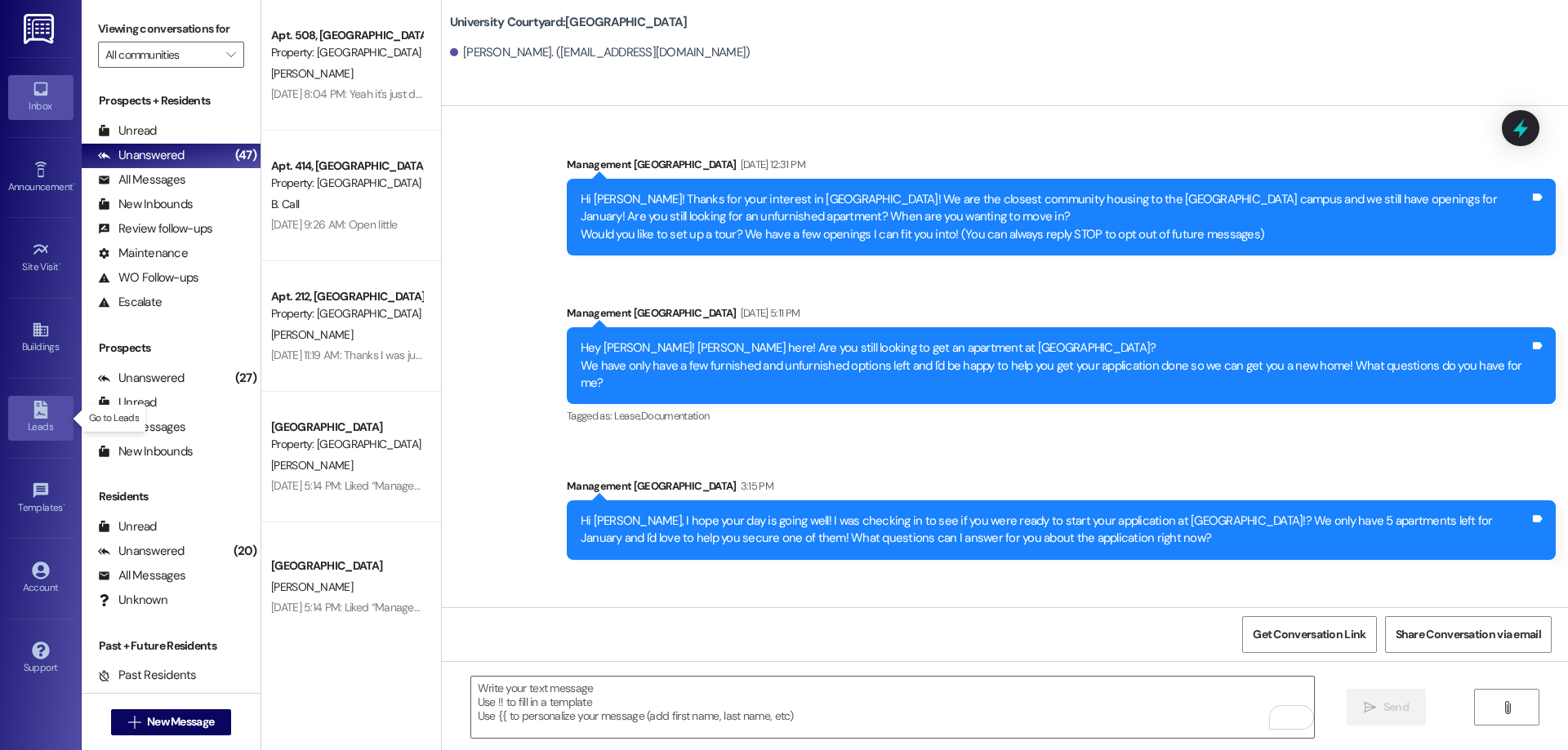
click at [49, 410] on link "Leads" at bounding box center [41, 418] width 66 height 44
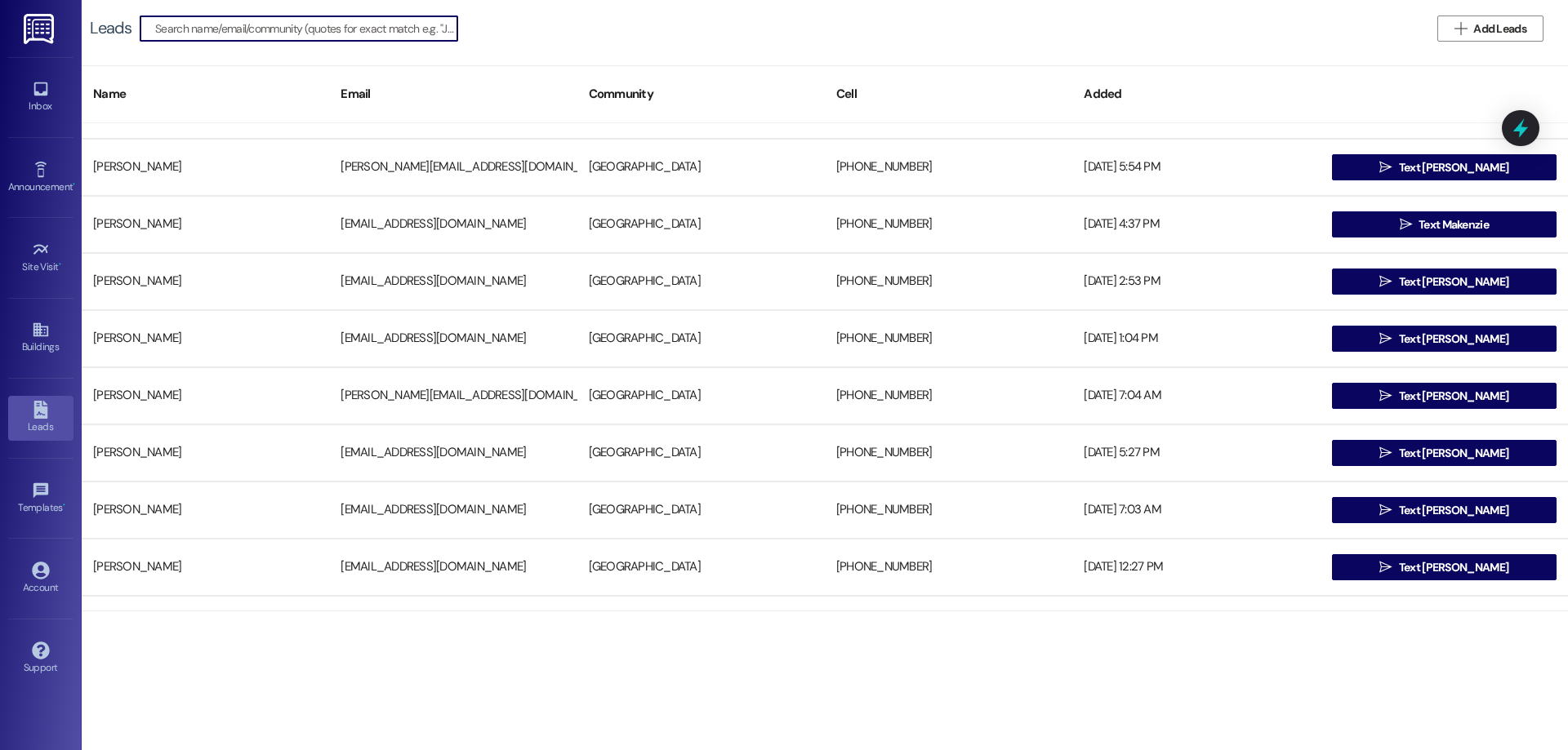
scroll to position [653, 0]
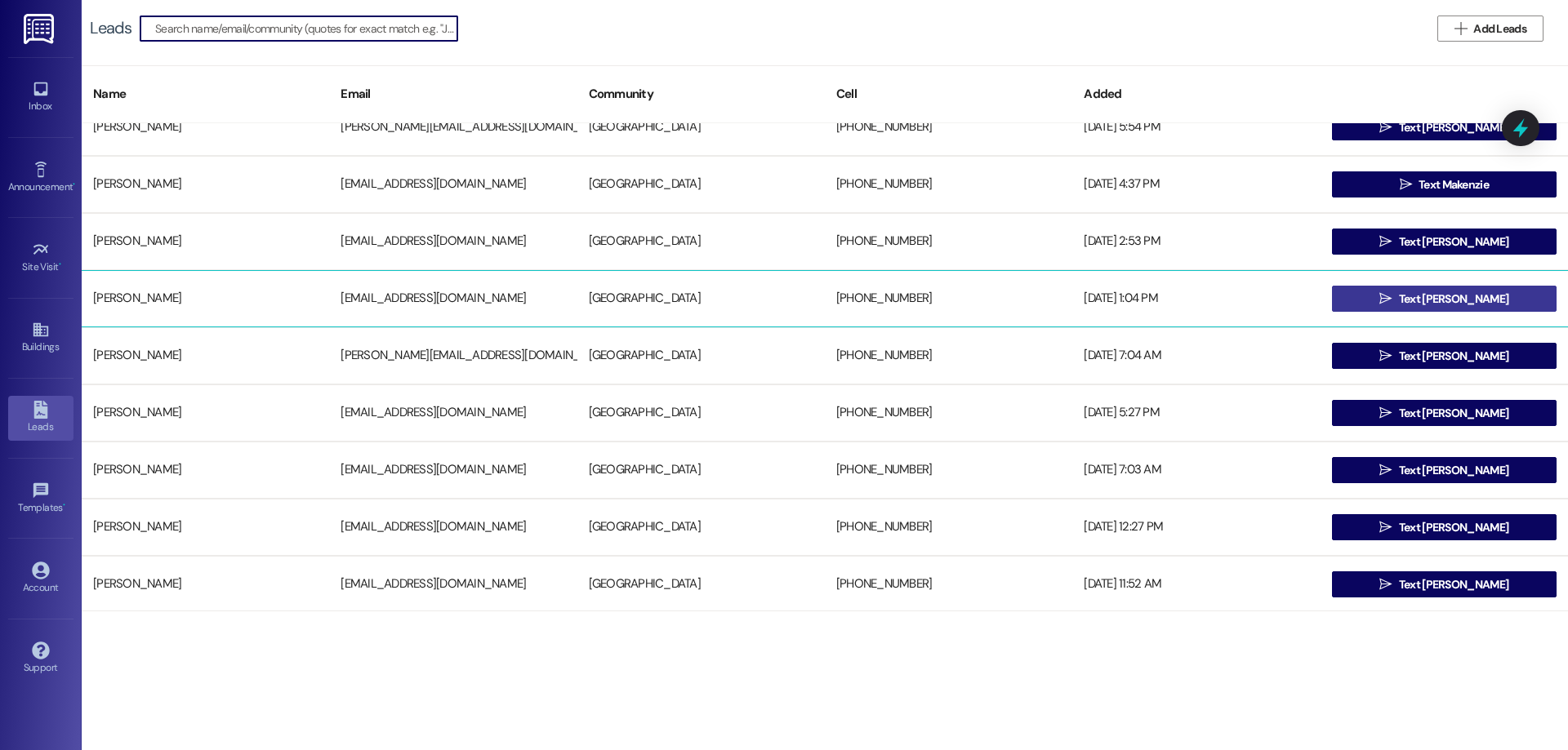
click at [1473, 296] on span "Text Brooke" at bounding box center [1453, 299] width 109 height 17
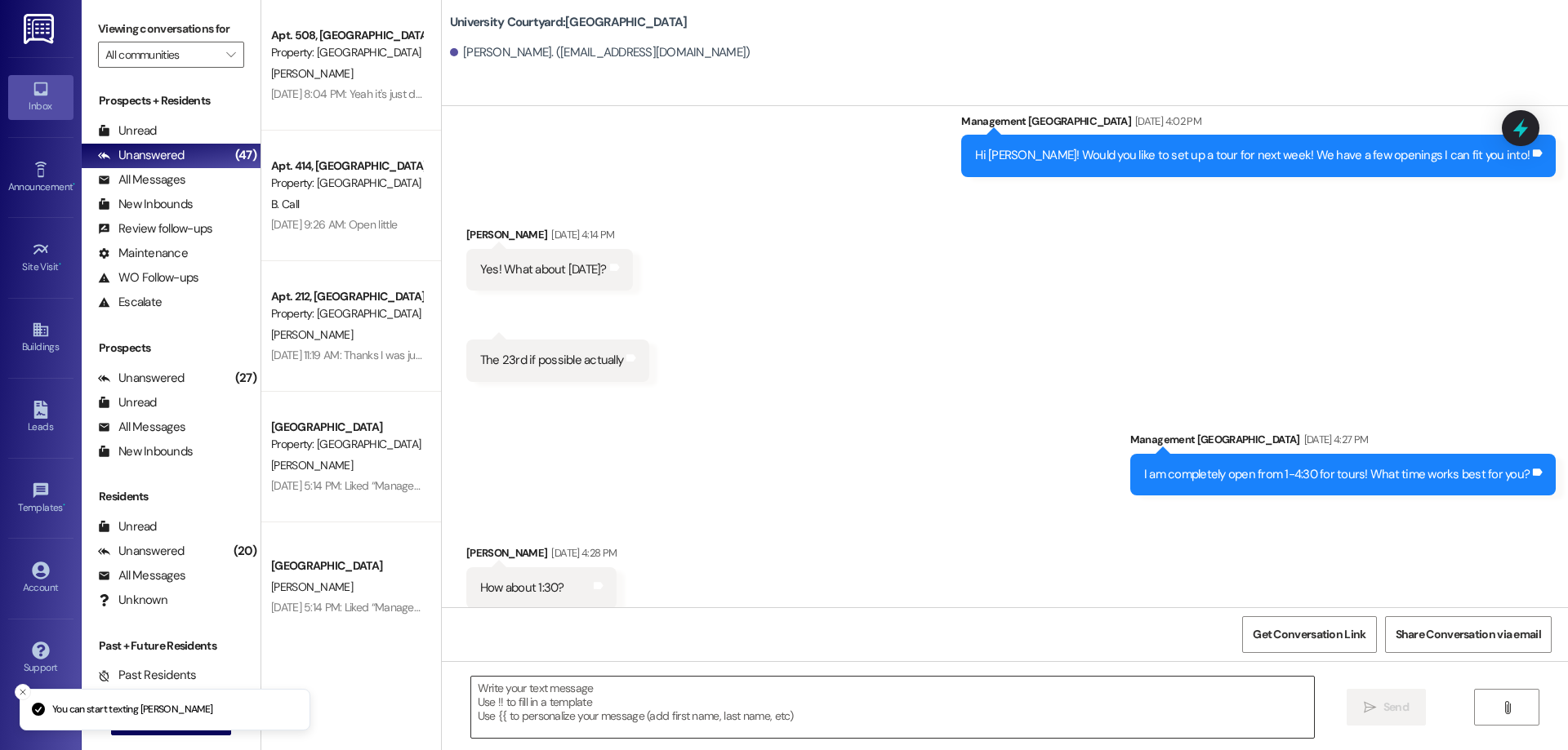
scroll to position [661, 0]
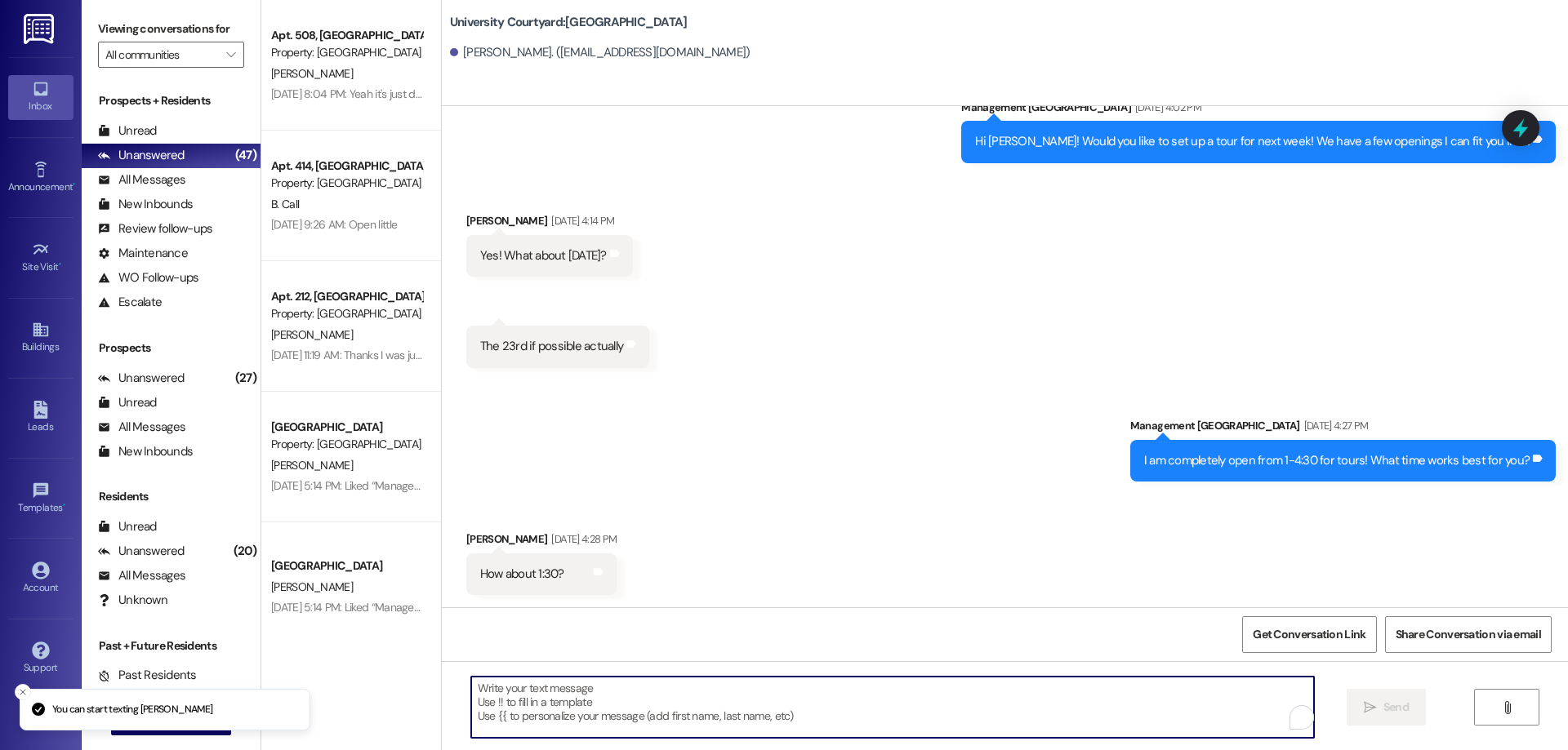
click at [824, 689] on textarea "To enrich screen reader interactions, please activate Accessibility in Grammarl…" at bounding box center [892, 707] width 843 height 61
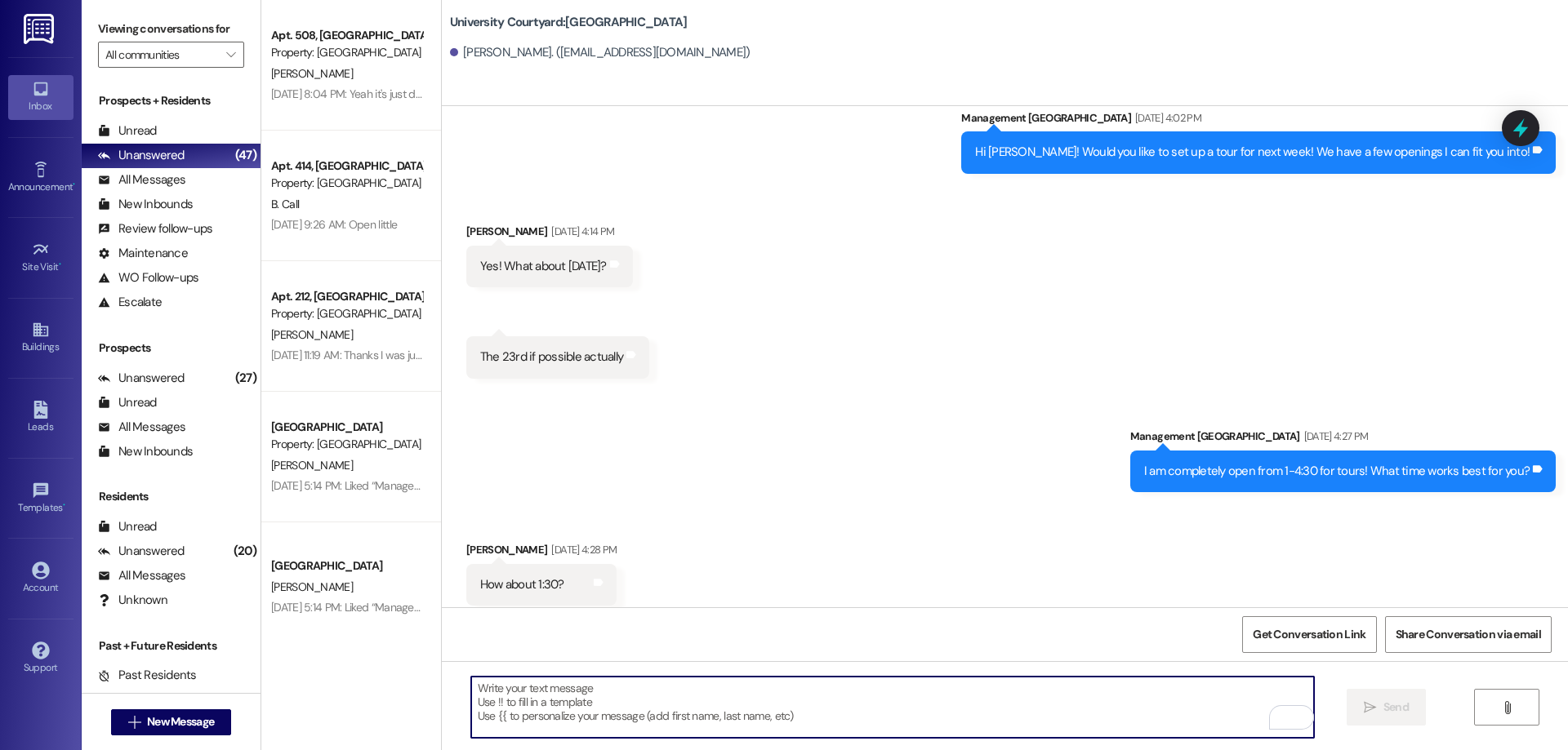
scroll to position [614, 0]
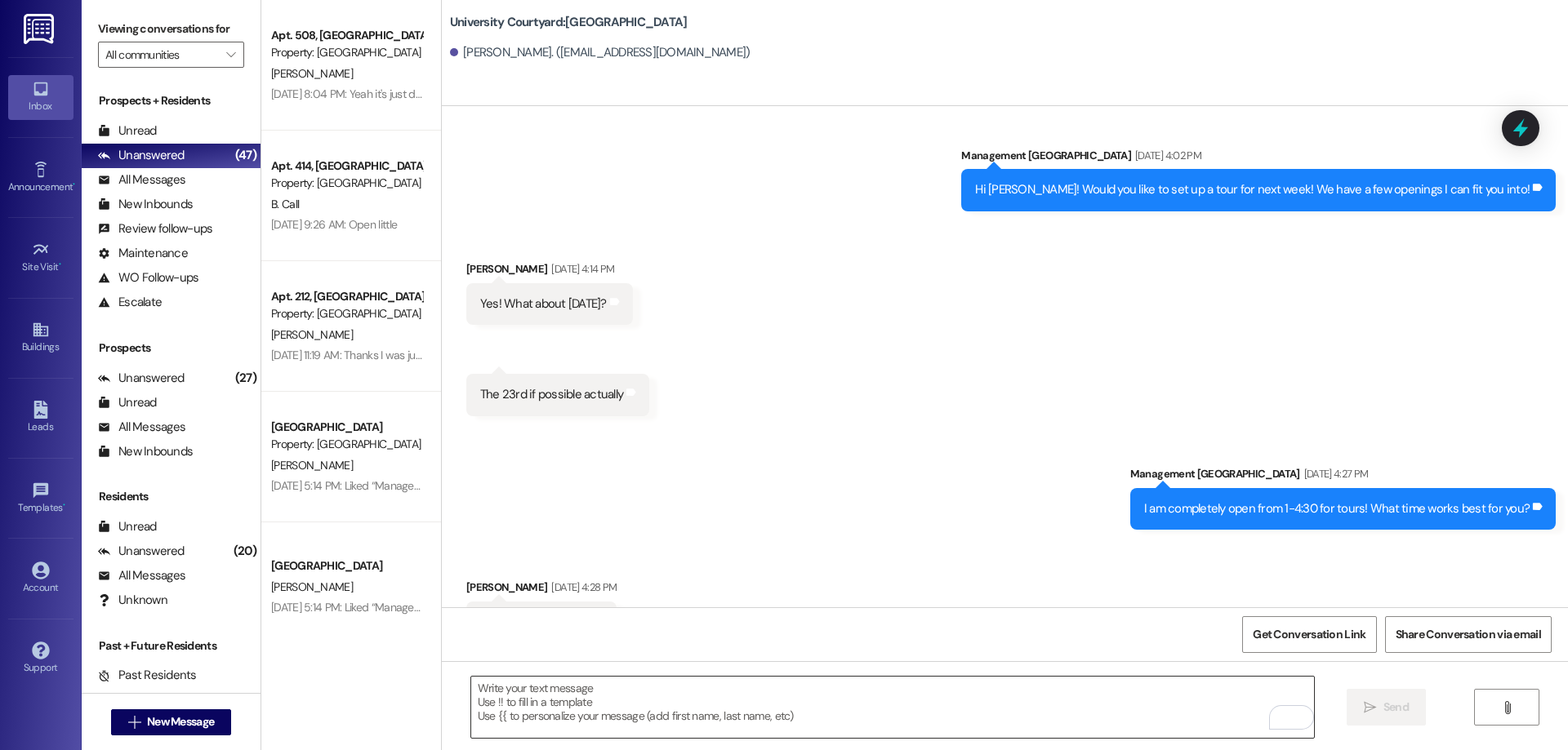
click at [996, 702] on textarea "To enrich screen reader interactions, please activate Accessibility in Grammarl…" at bounding box center [892, 707] width 843 height 61
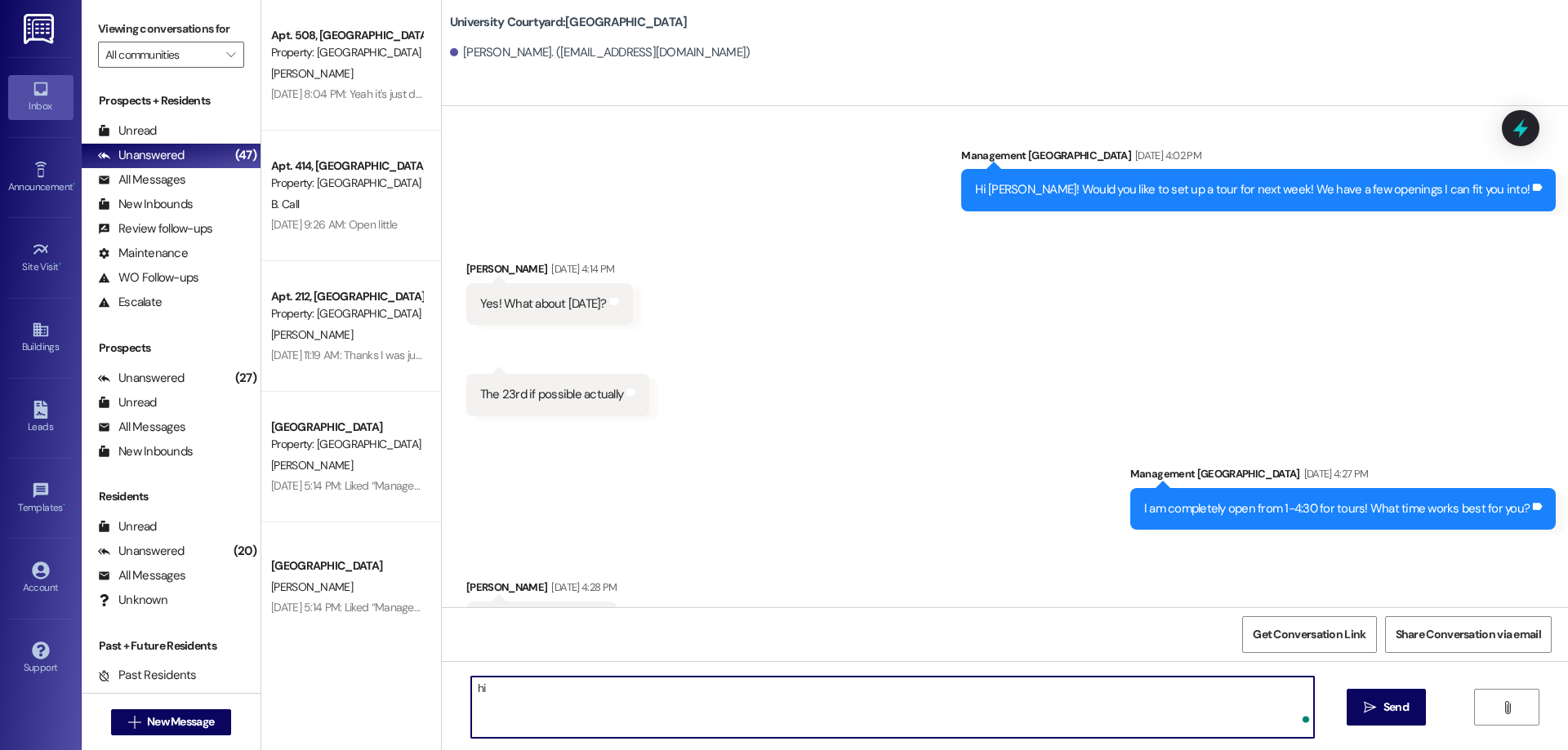
type textarea "hi"
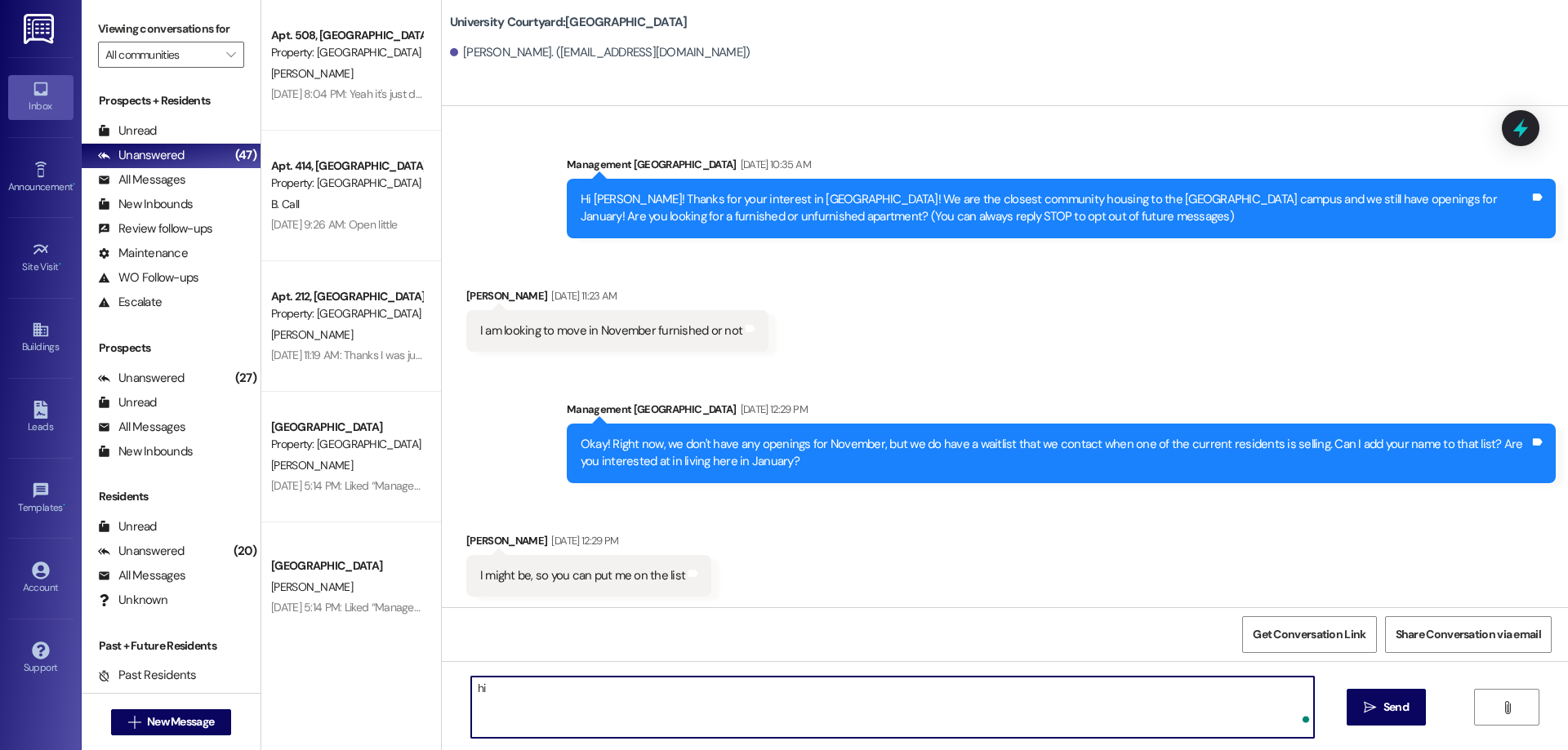
scroll to position [614, 0]
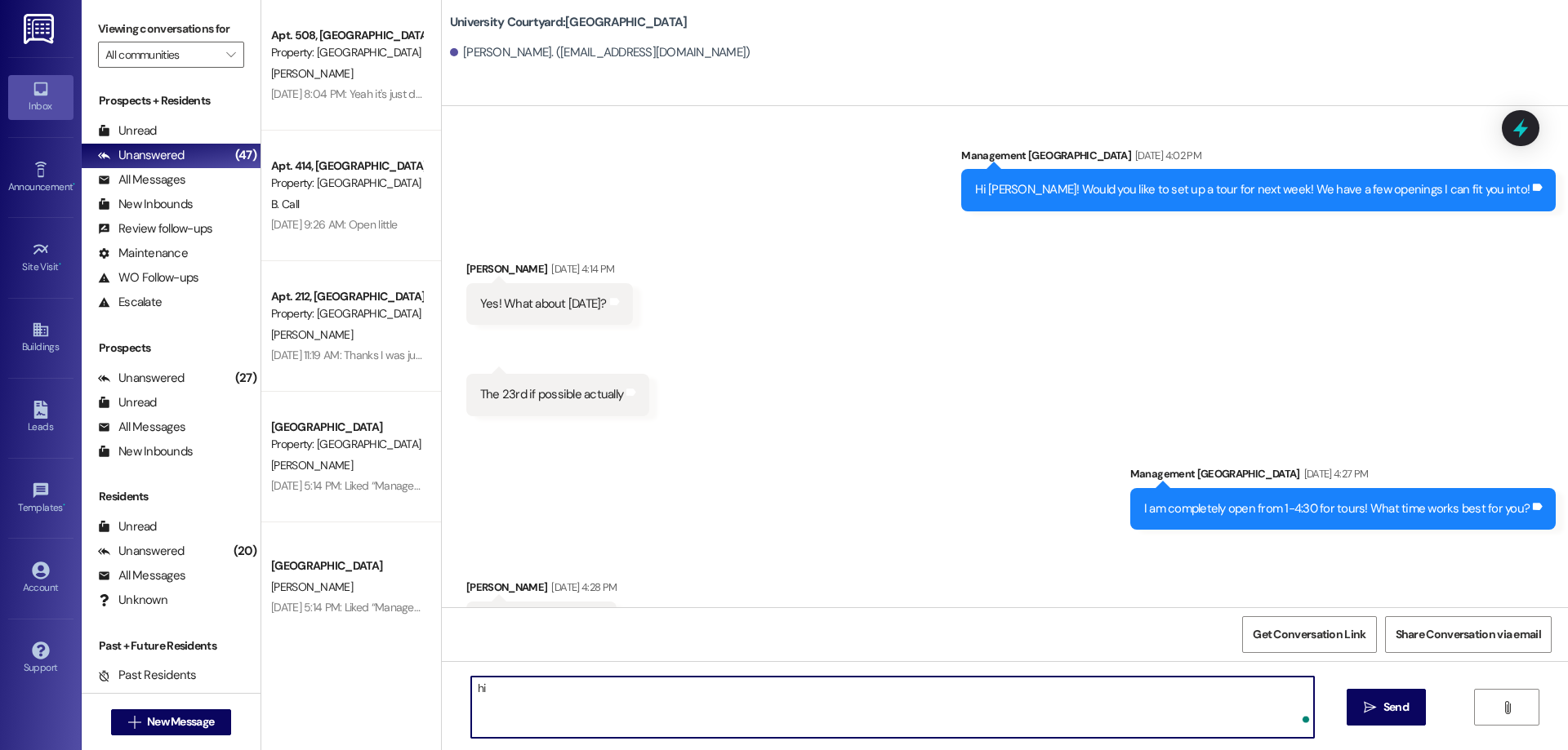
type textarea "h"
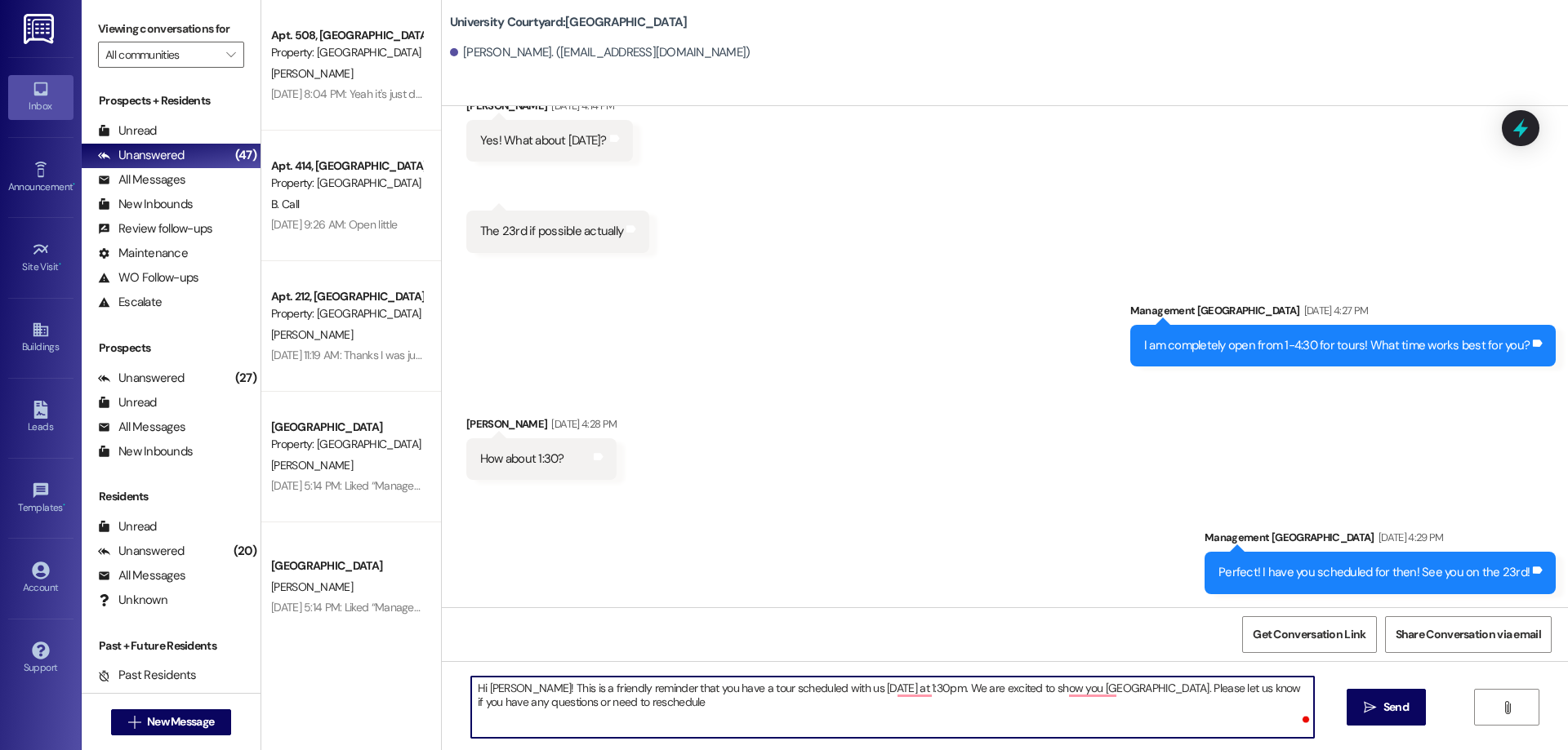
type textarea "Hi [PERSON_NAME]! This is a friendly reminder that you have a tour scheduled wi…"
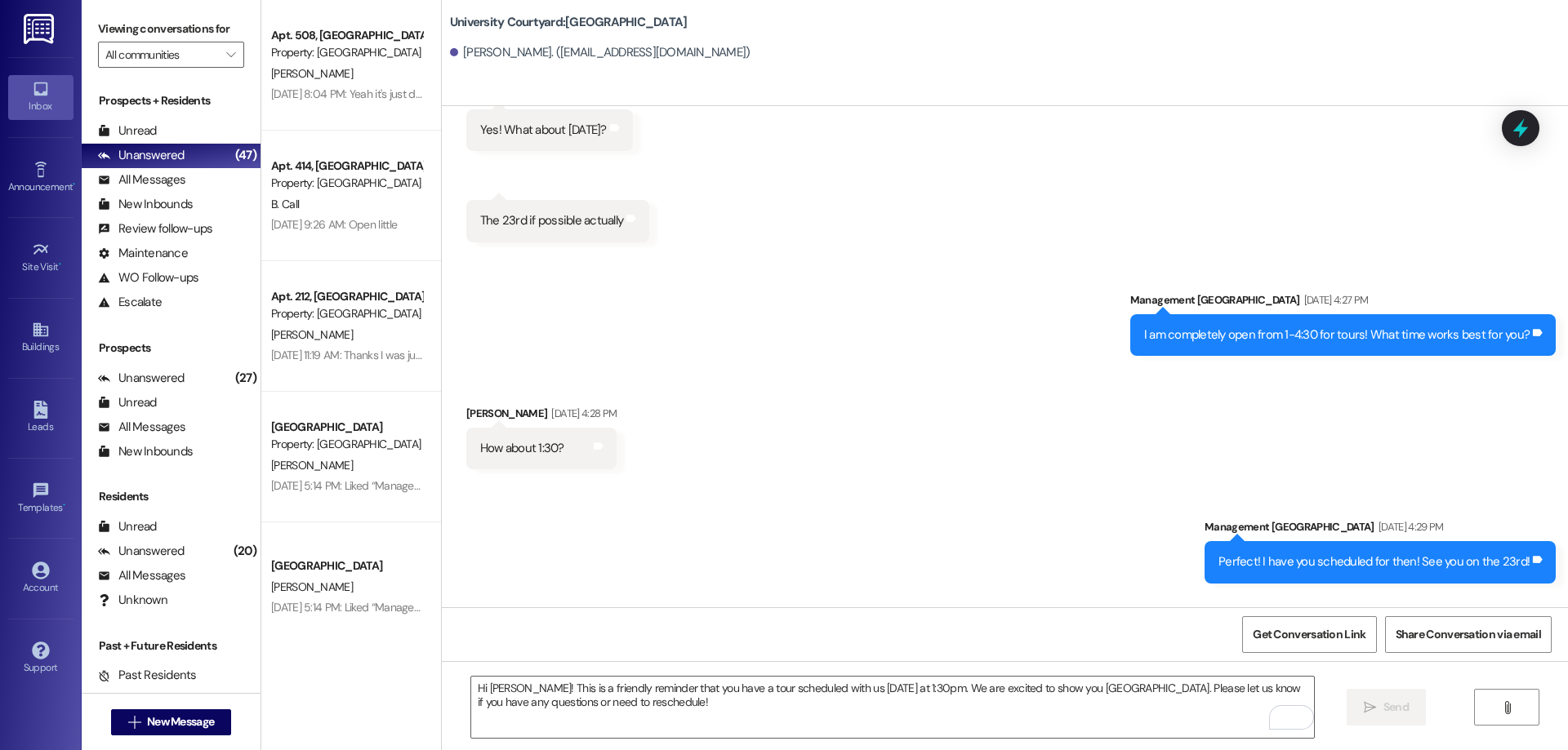
scroll to position [907, 0]
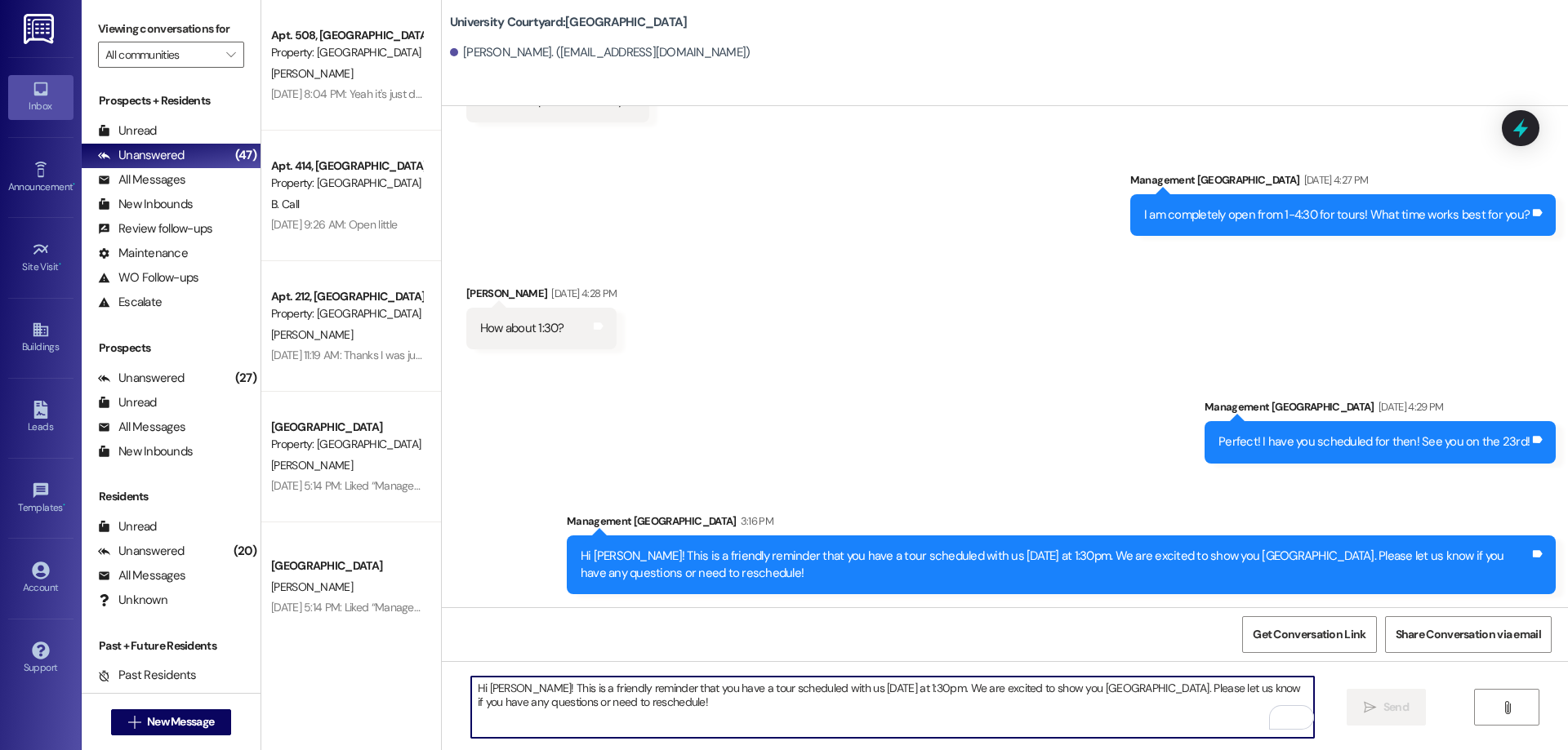
click at [682, 707] on textarea "Hi [PERSON_NAME]! This is a friendly reminder that you have a tour scheduled wi…" at bounding box center [892, 707] width 843 height 61
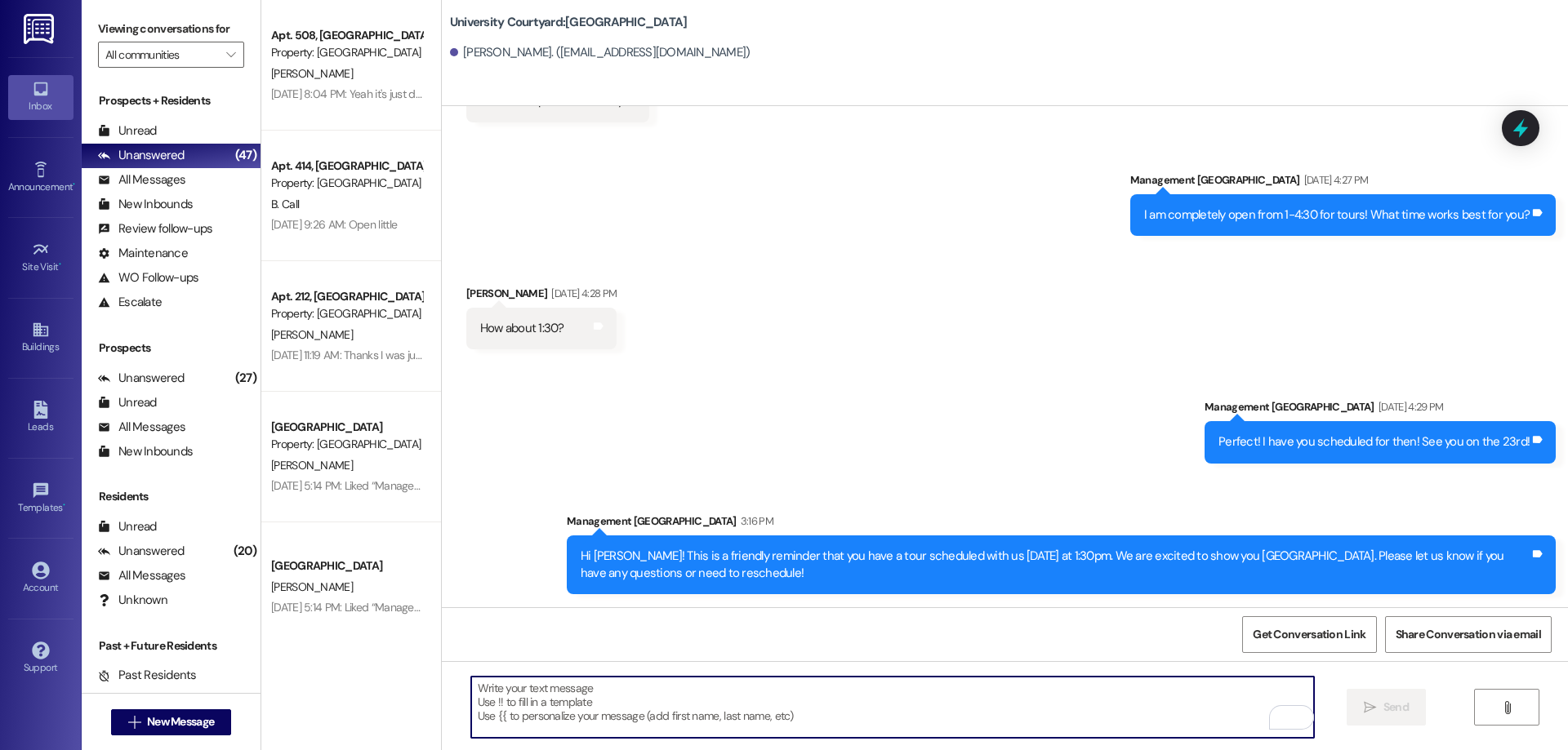
paste textarea "Hi [PERSON_NAME], I hope your day is going well! I was checking in to see if yo…"
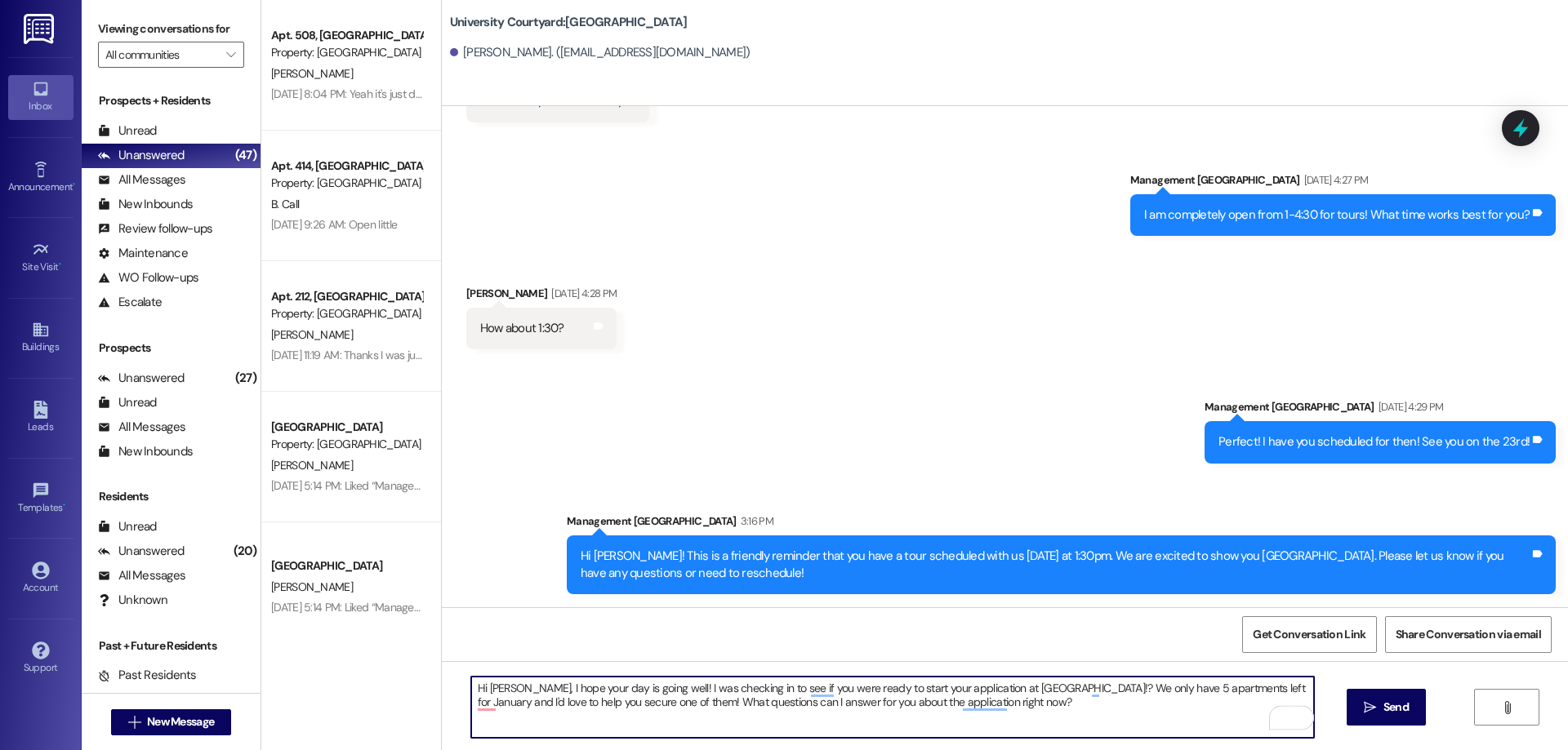
type textarea "Hi [PERSON_NAME], I hope your day is going well! I was checking in to see if yo…"
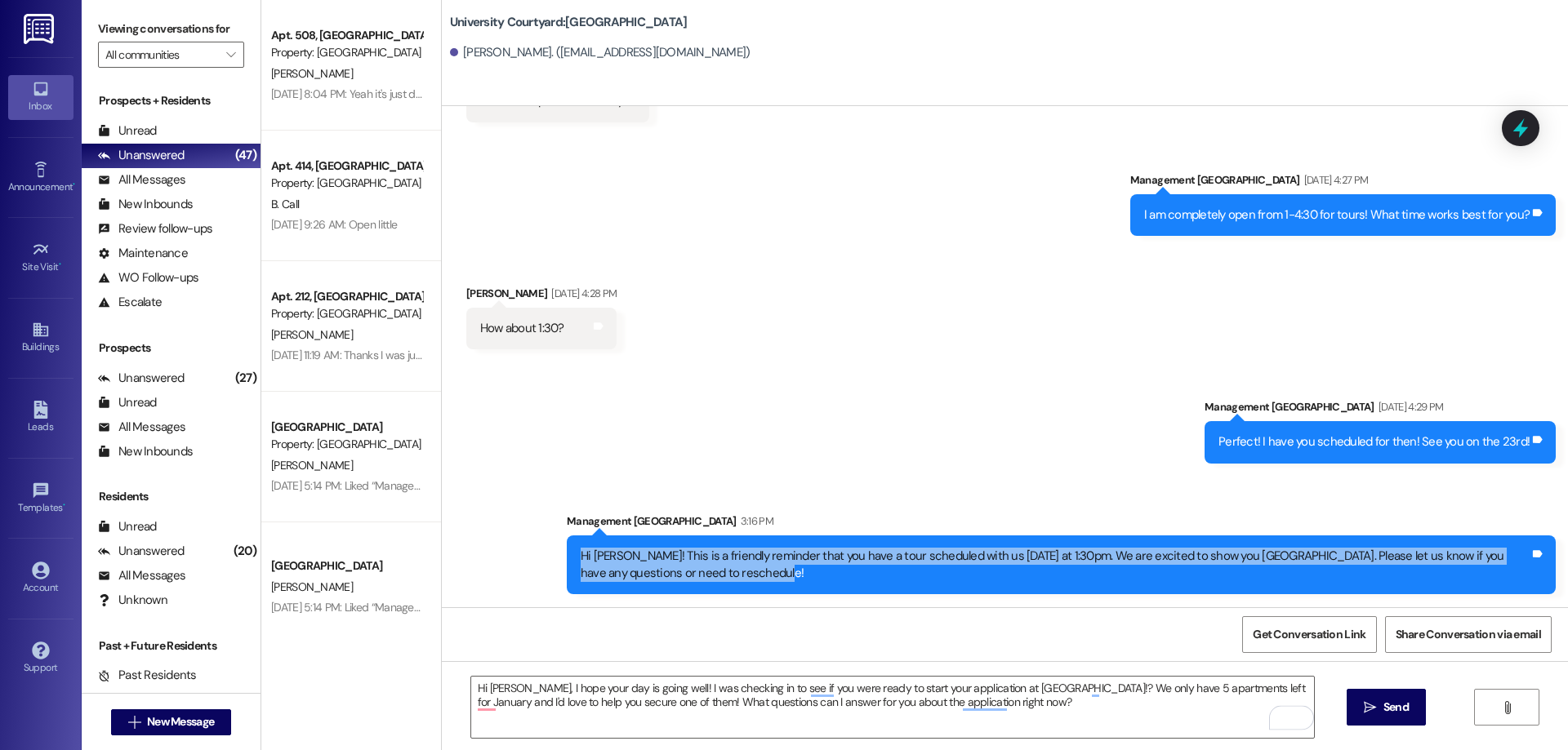
drag, startPoint x: 740, startPoint y: 568, endPoint x: 556, endPoint y: 548, distance: 185.1
click at [567, 548] on div "Hi [PERSON_NAME]! This is a friendly reminder that you have a tour scheduled wi…" at bounding box center [1061, 566] width 989 height 60
copy div "Hi [PERSON_NAME]! This is a friendly reminder that you have a tour scheduled wi…"
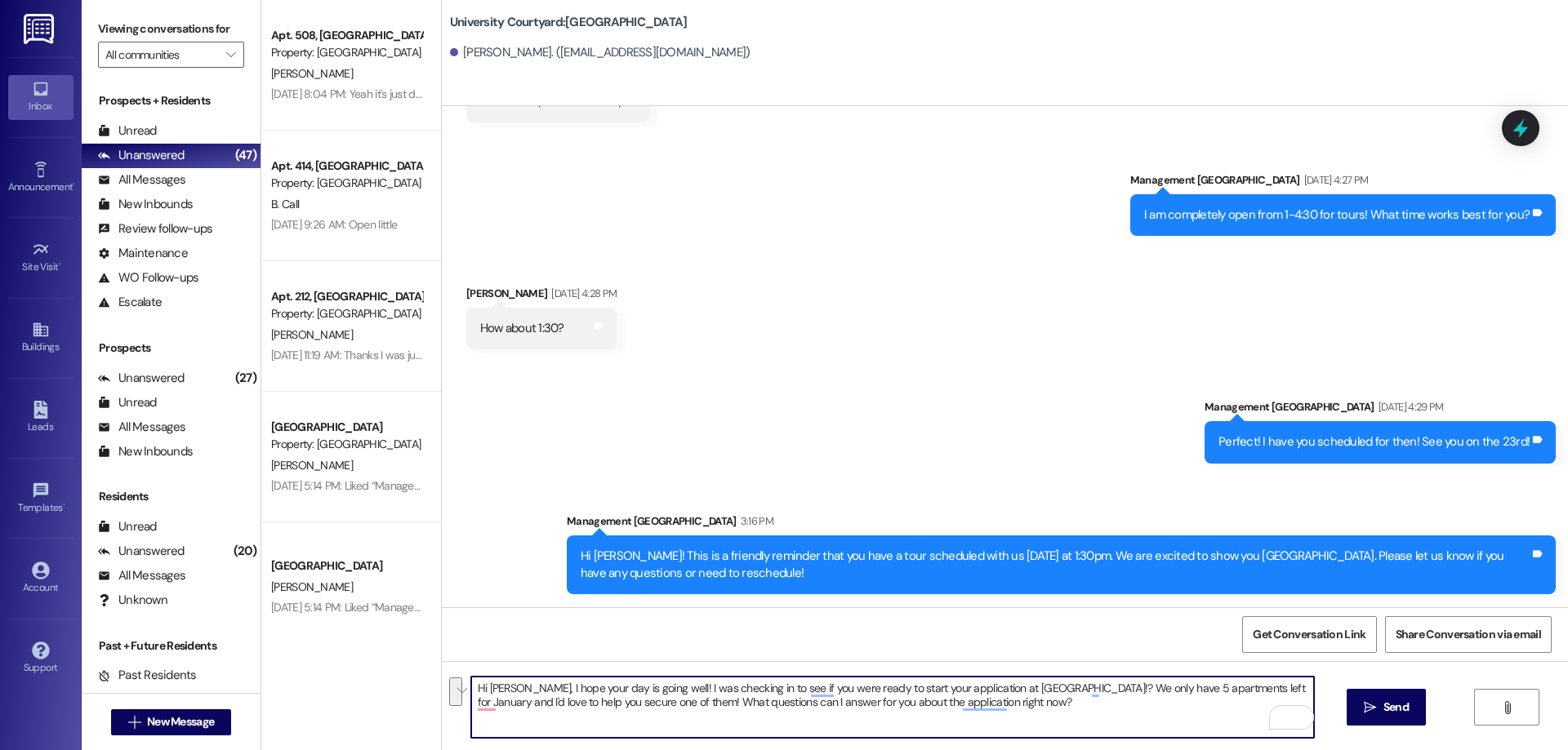
drag, startPoint x: 1051, startPoint y: 713, endPoint x: 463, endPoint y: 676, distance: 589.2
click at [470, 676] on div "Hi [PERSON_NAME], I hope your day is going well! I was checking in to see if yo…" at bounding box center [892, 707] width 845 height 63
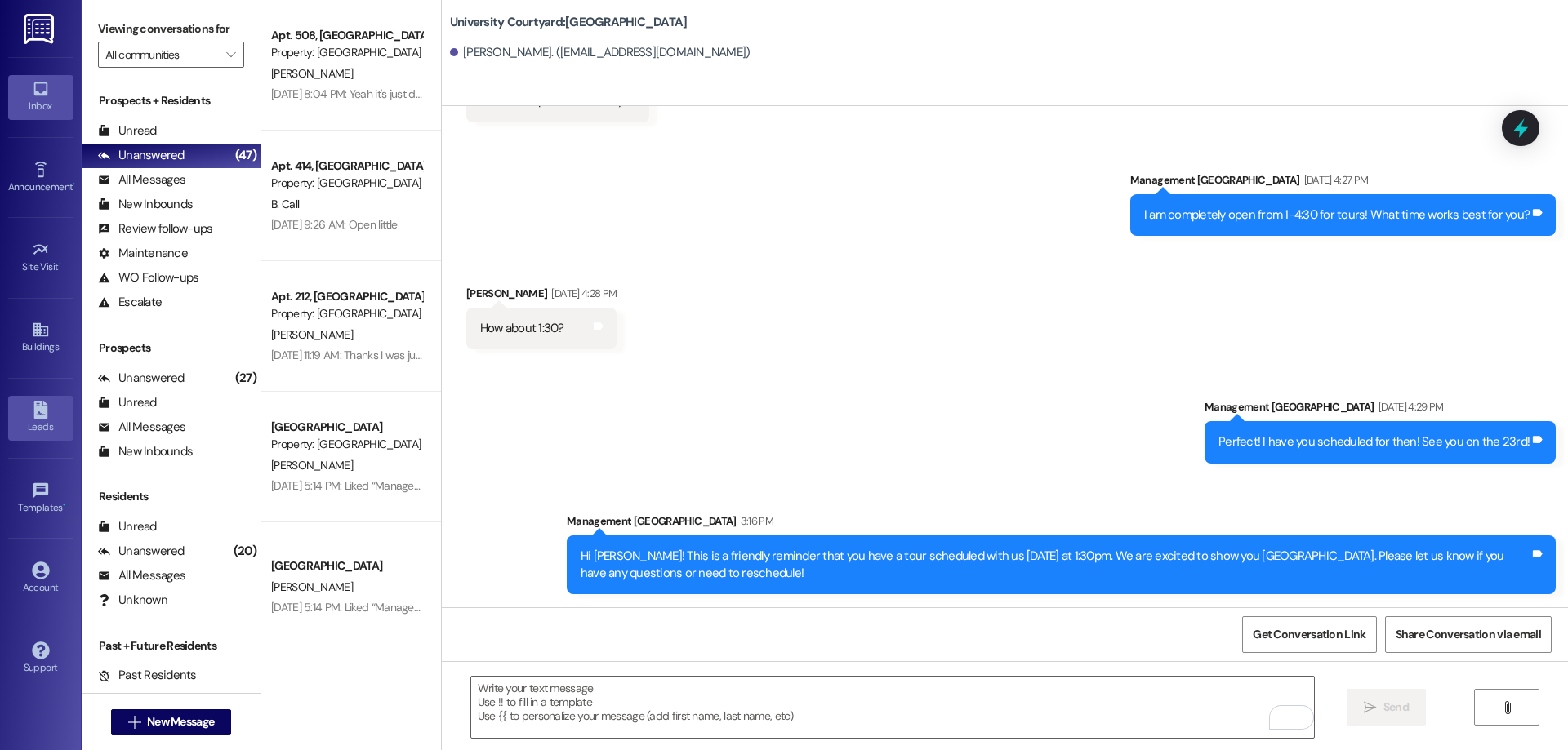
click at [42, 425] on div "Leads" at bounding box center [41, 427] width 82 height 16
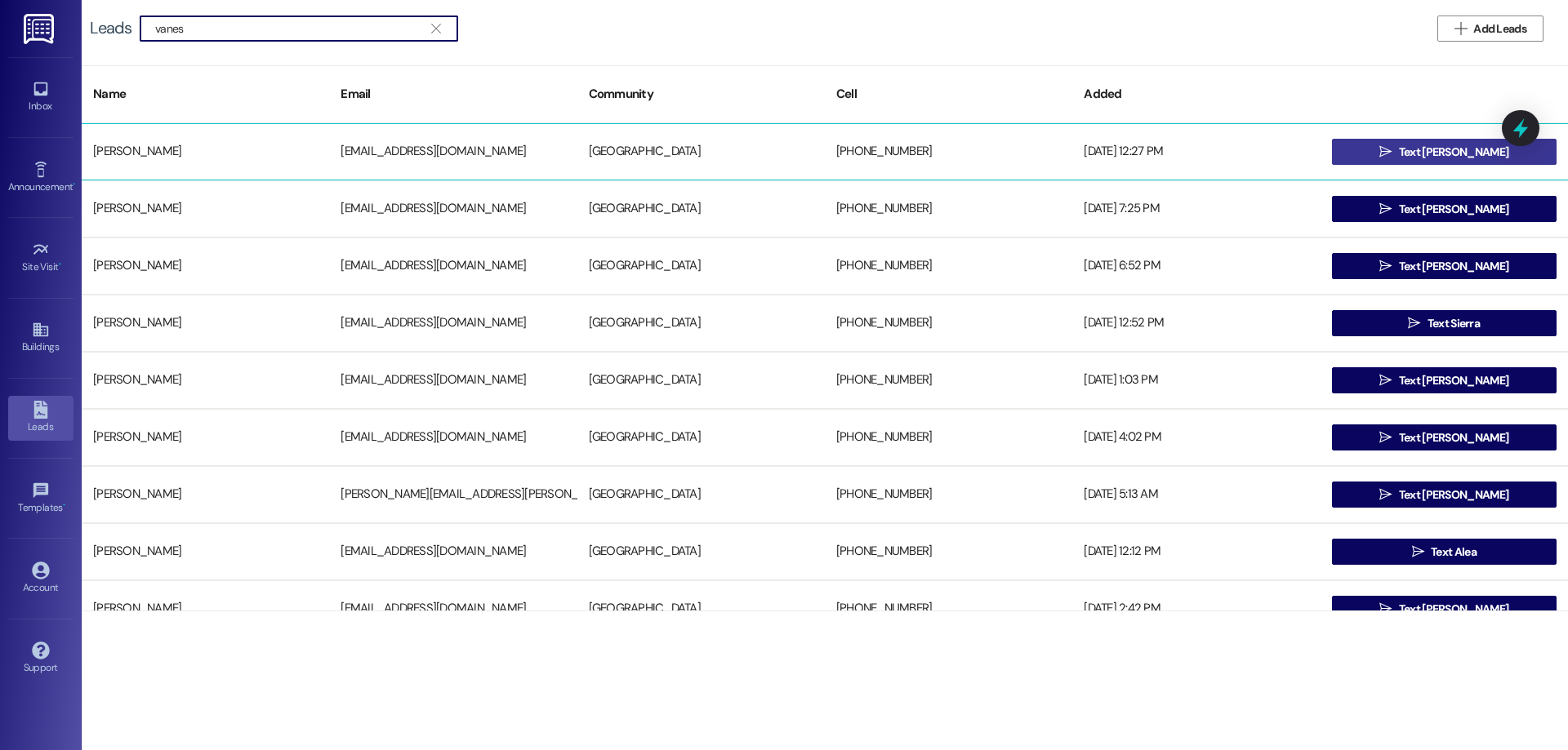
type input "vanes"
click at [1396, 142] on span " Text [PERSON_NAME]" at bounding box center [1443, 152] width 135 height 25
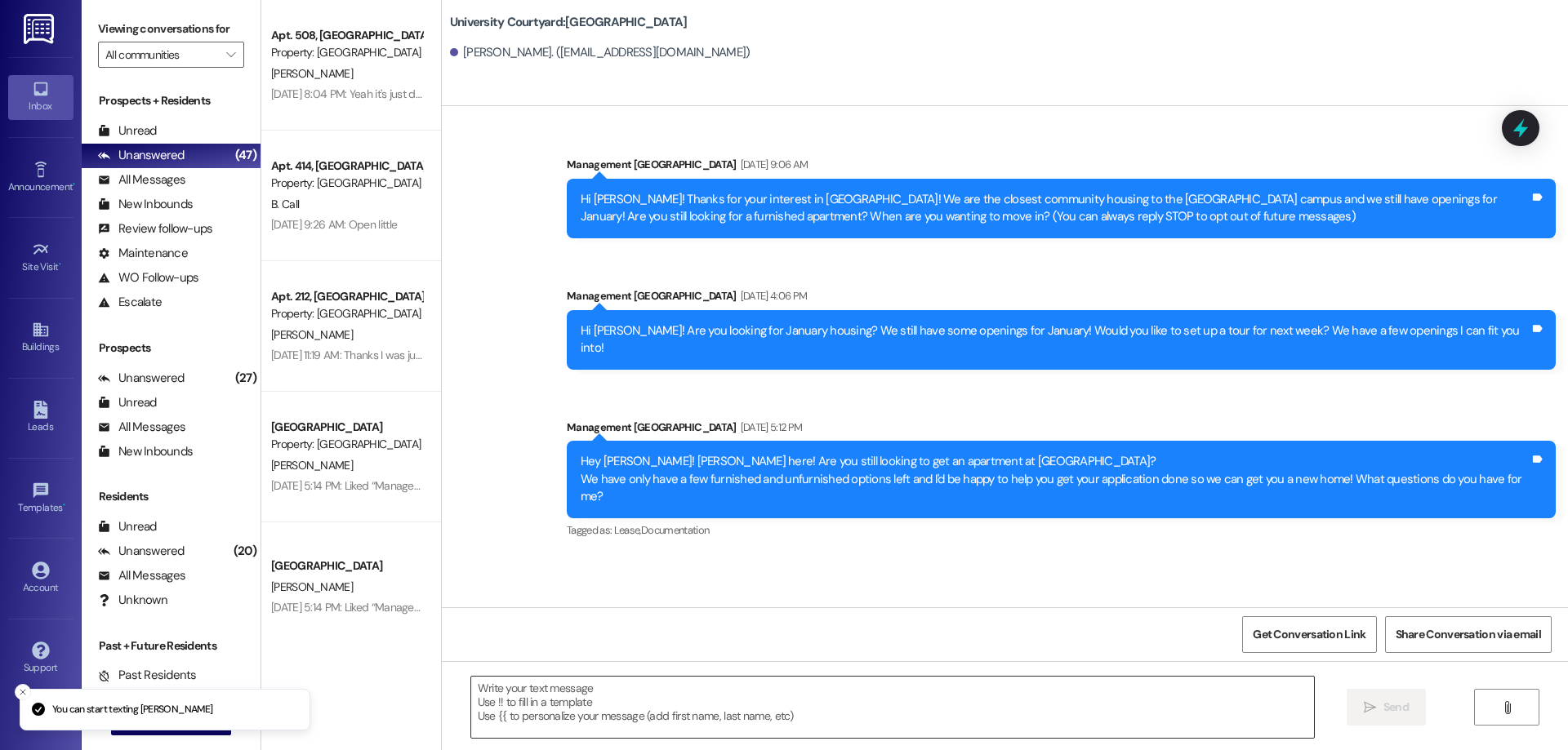
click at [752, 701] on textarea at bounding box center [892, 707] width 843 height 61
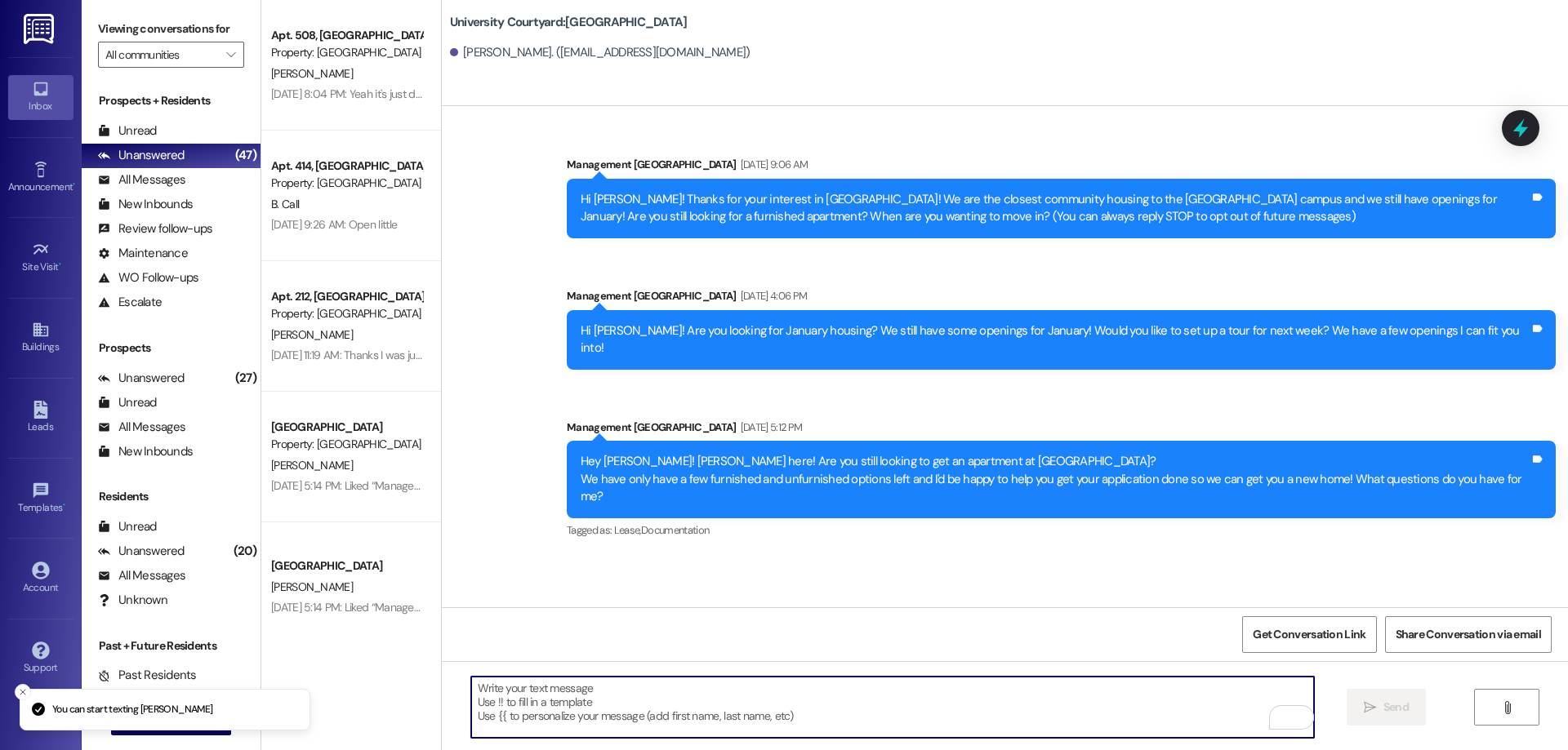
paste textarea "Hi [PERSON_NAME], I hope your day is going well! I was checking in to see if yo…"
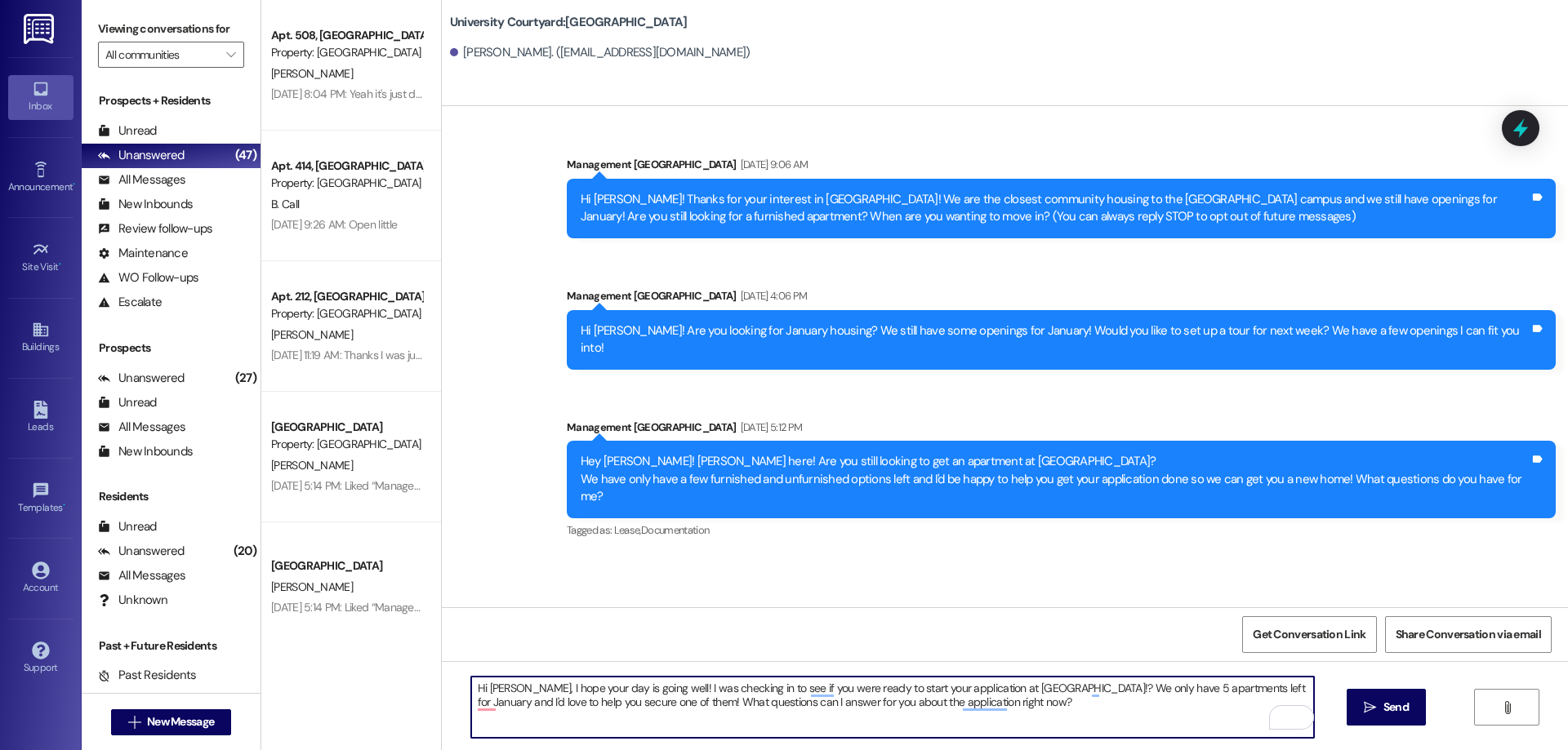
drag, startPoint x: 516, startPoint y: 692, endPoint x: 476, endPoint y: 695, distance: 40.1
click at [476, 695] on textarea "Hi [PERSON_NAME], I hope your day is going well! I was checking in to see if yo…" at bounding box center [892, 707] width 843 height 61
type textarea "Hi [PERSON_NAME], I hope your day is going well! I was checking in to see if yo…"
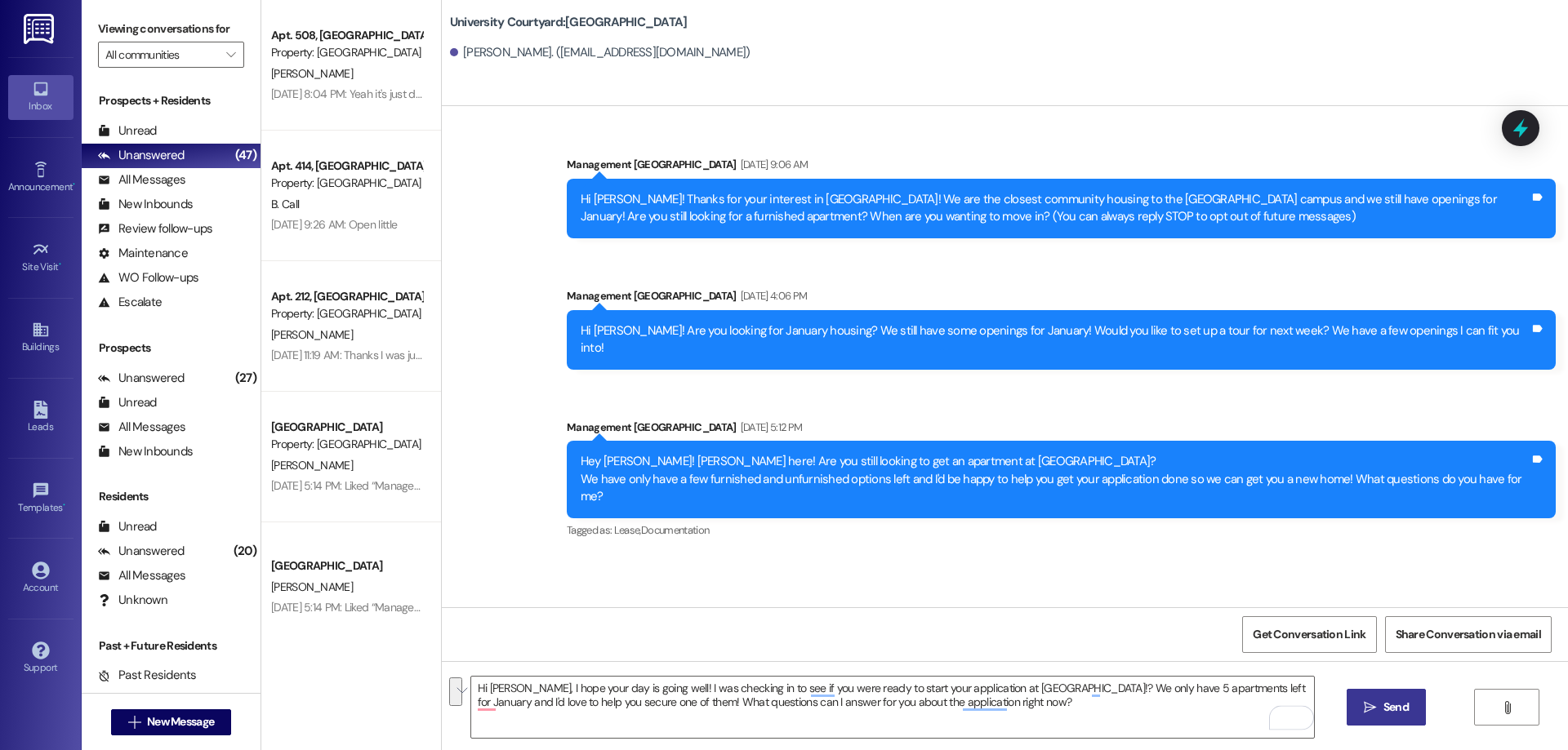
click at [1392, 716] on span "Send" at bounding box center [1396, 707] width 26 height 17
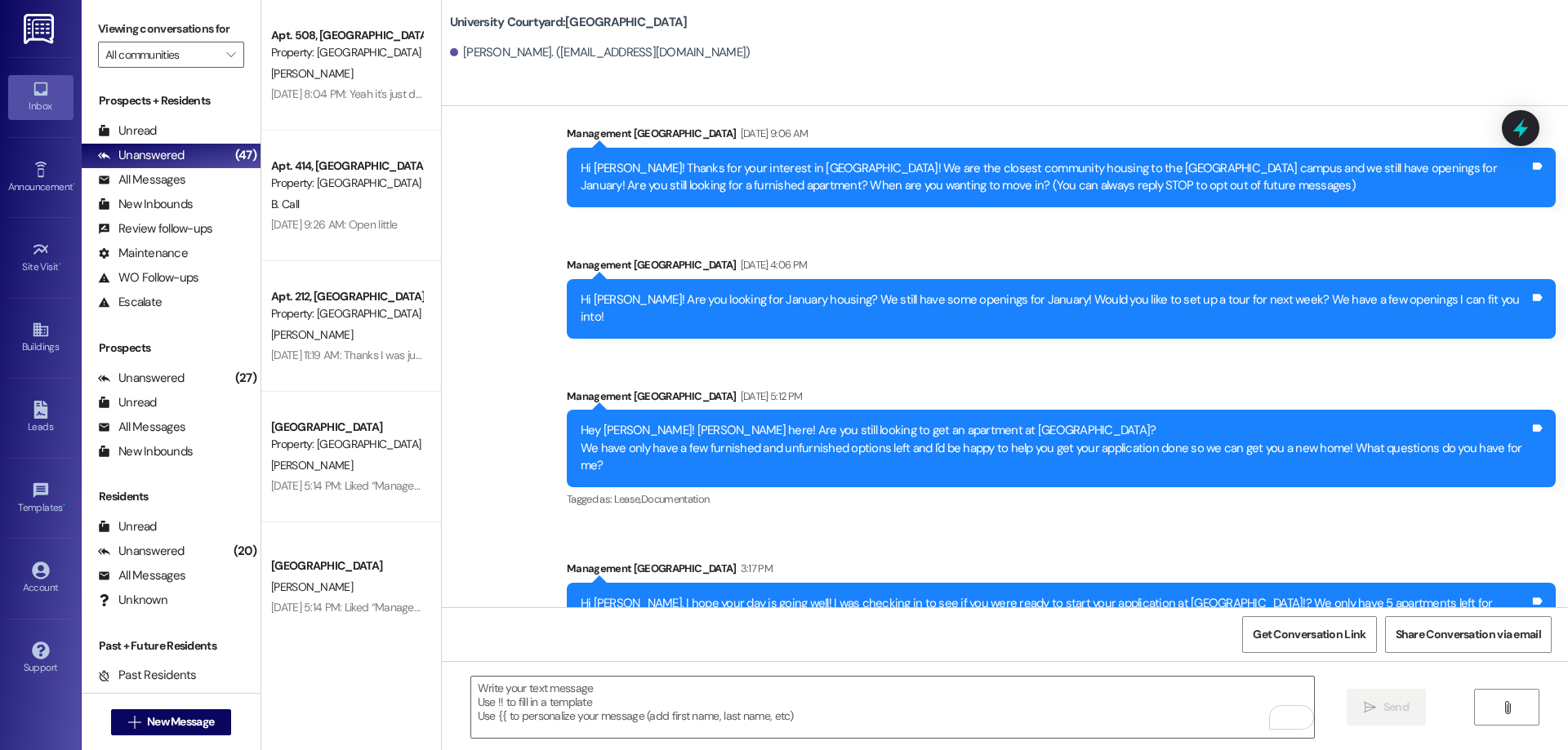
scroll to position [44, 0]
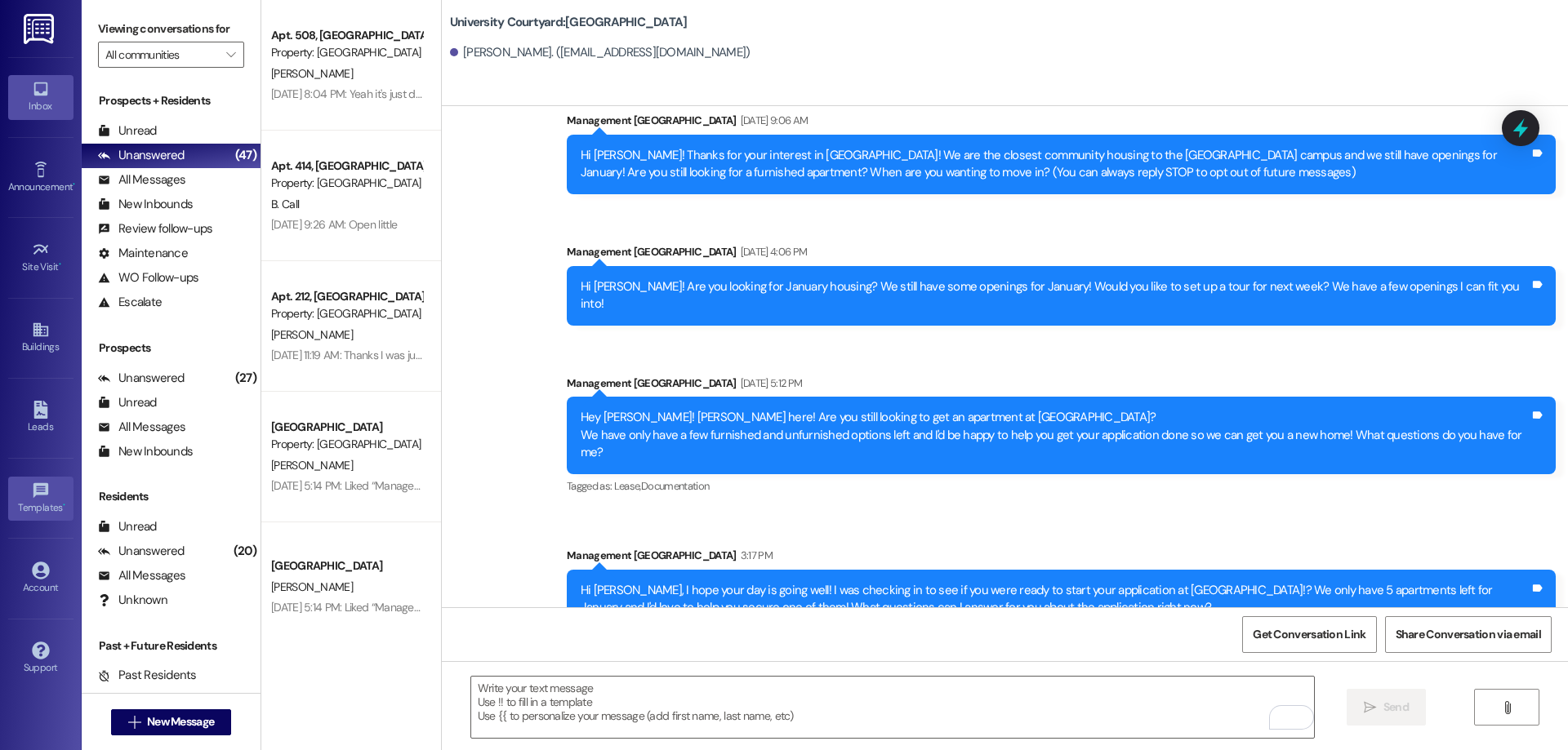
click at [50, 503] on div "Templates •" at bounding box center [41, 507] width 82 height 16
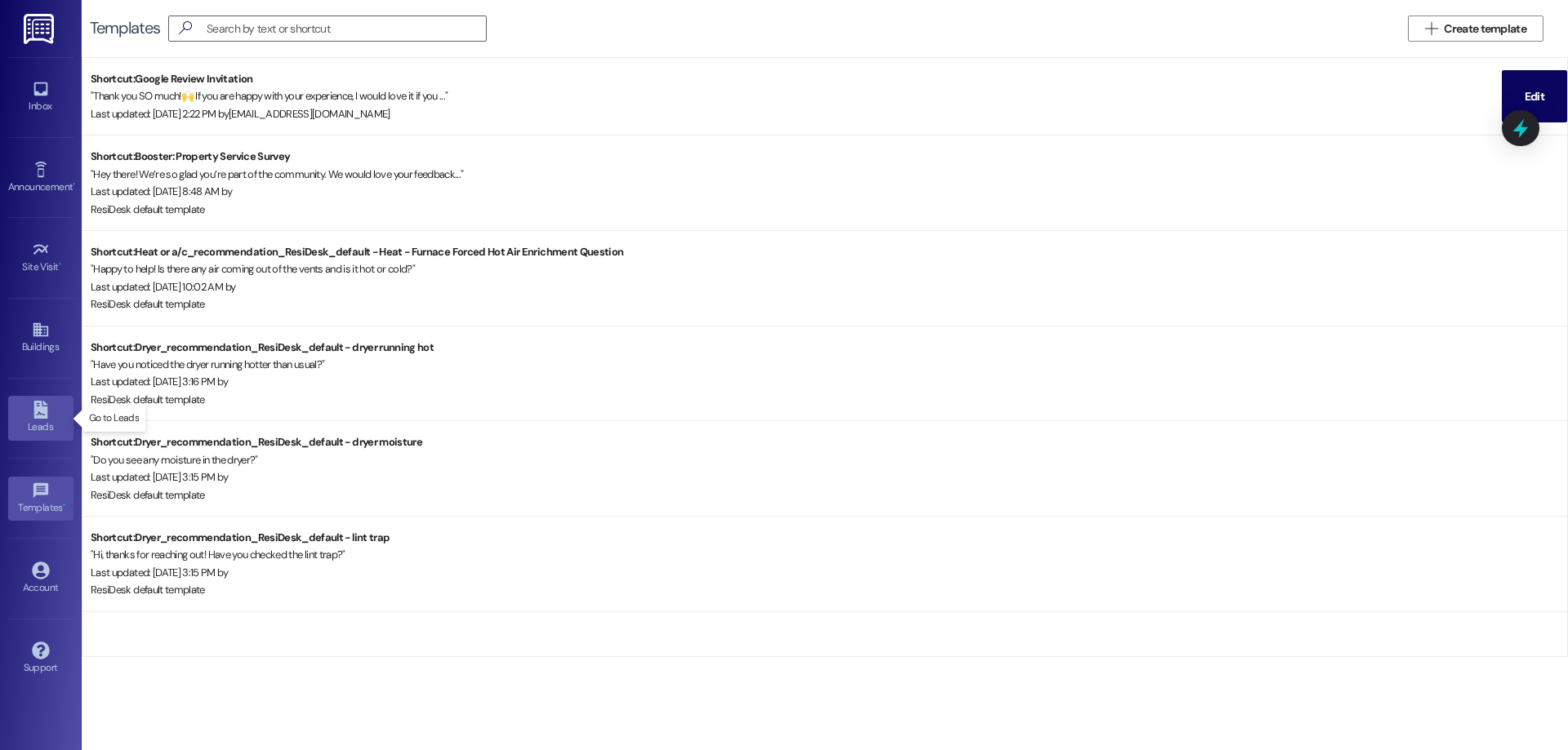
click at [38, 409] on icon at bounding box center [40, 409] width 14 height 18
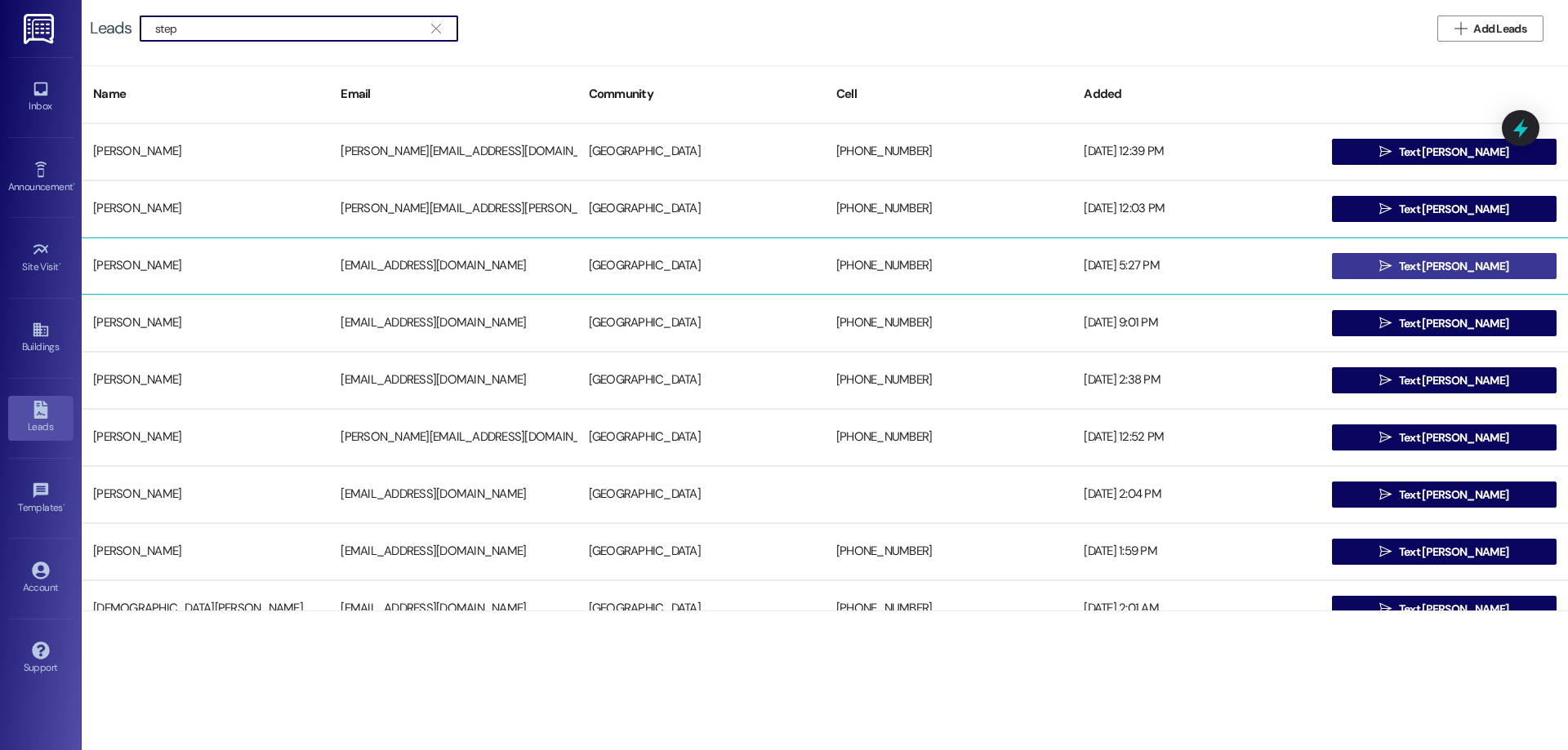
type input "step"
click at [1453, 268] on span "Text [PERSON_NAME]" at bounding box center [1453, 267] width 109 height 17
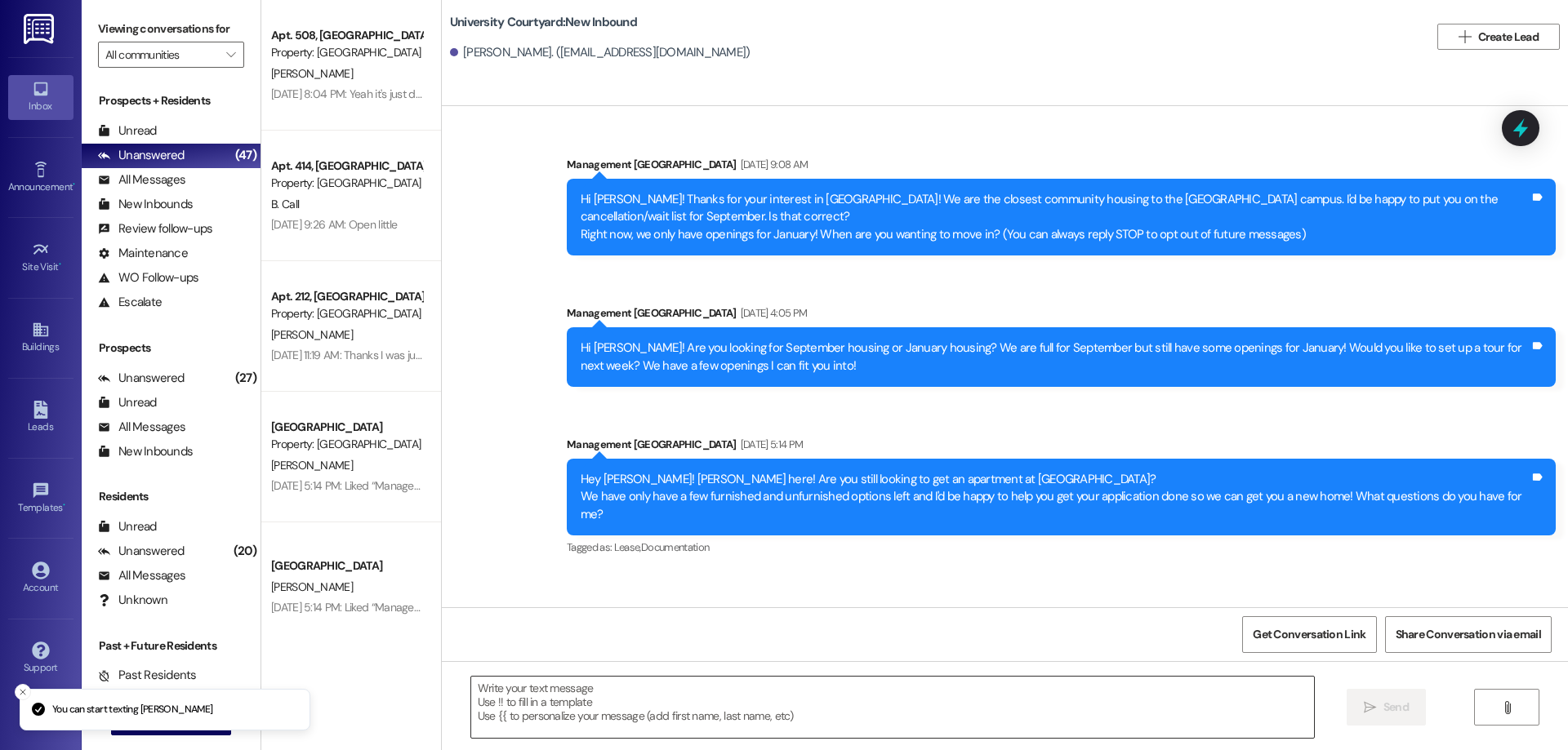
click at [674, 711] on textarea at bounding box center [892, 707] width 843 height 61
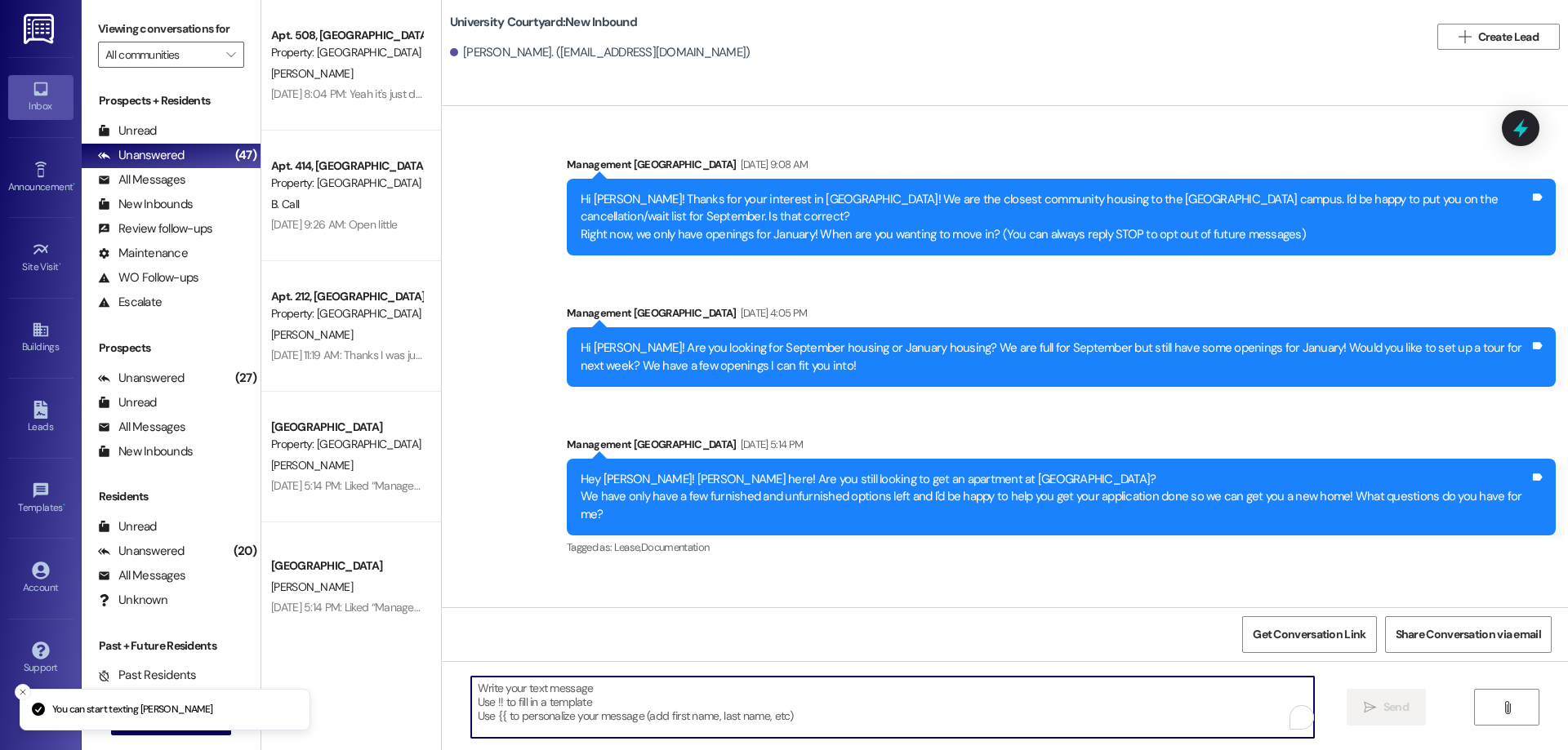
paste textarea "Hi [PERSON_NAME], I hope your day is going well! I was checking in to see if yo…"
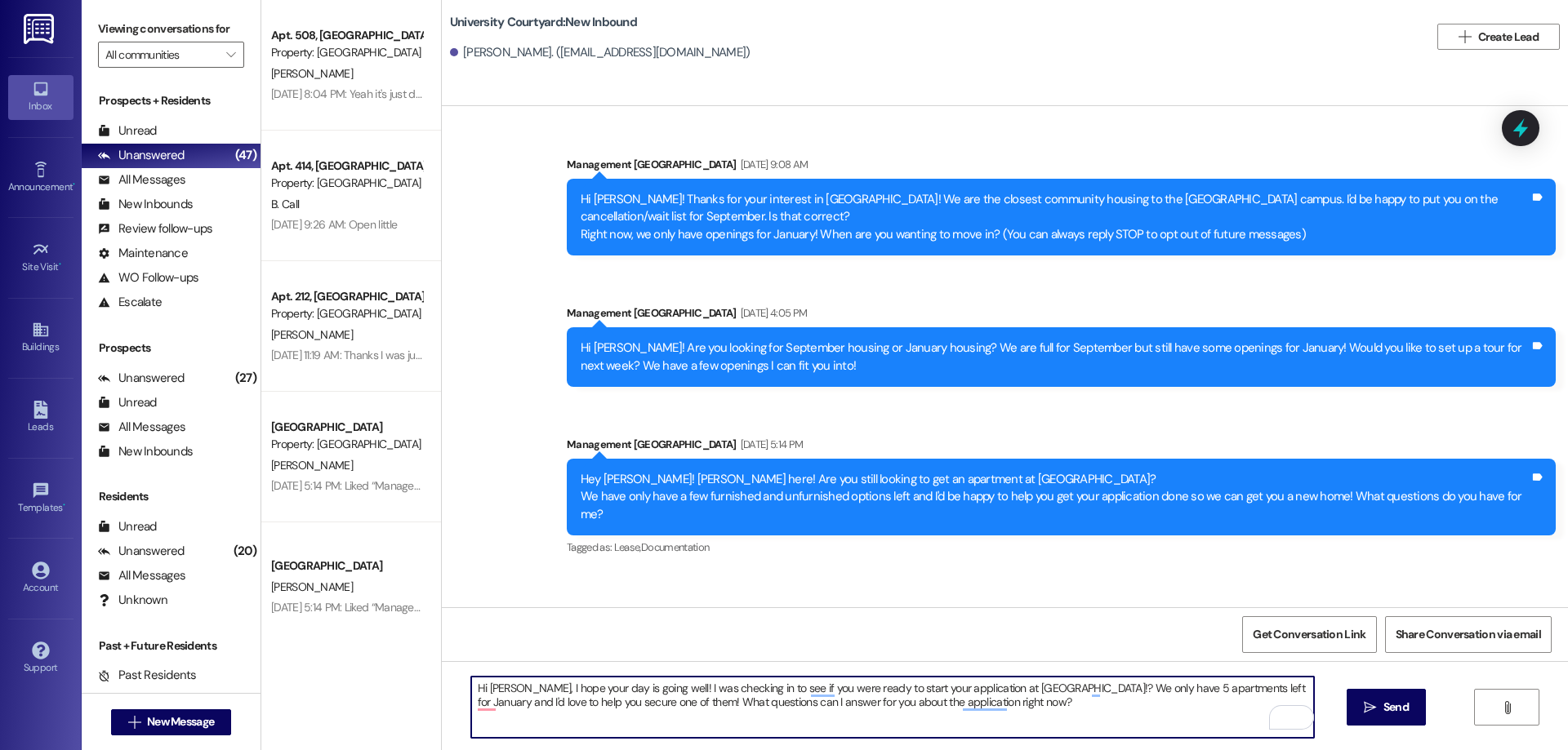
drag, startPoint x: 516, startPoint y: 685, endPoint x: 476, endPoint y: 681, distance: 40.2
click at [476, 681] on textarea "Hi [PERSON_NAME], I hope your day is going well! I was checking in to see if yo…" at bounding box center [892, 707] width 843 height 61
type textarea "Hi [PERSON_NAME], I hope your day is going well! I was checking in to see if yo…"
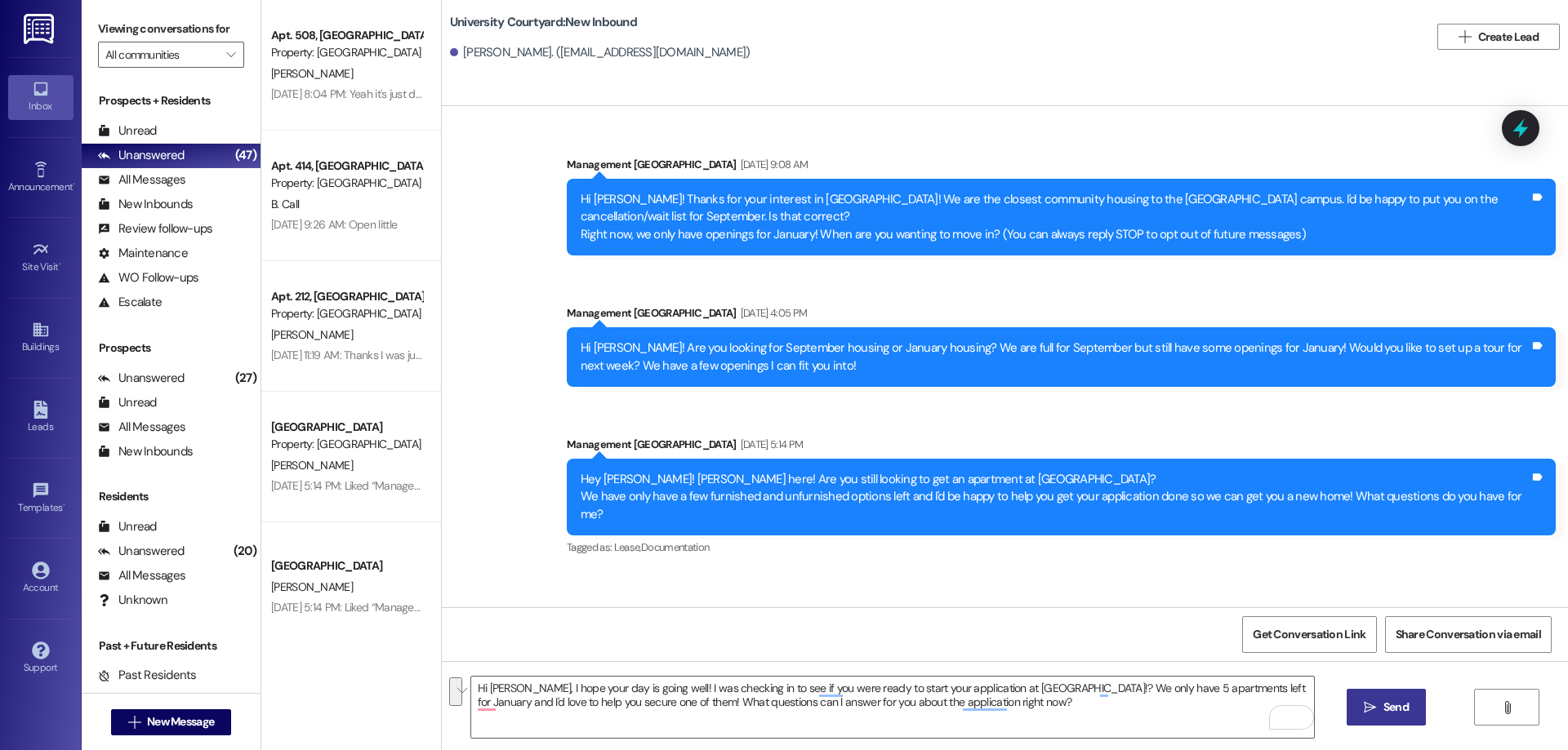
click at [1401, 696] on button " Send" at bounding box center [1386, 707] width 79 height 37
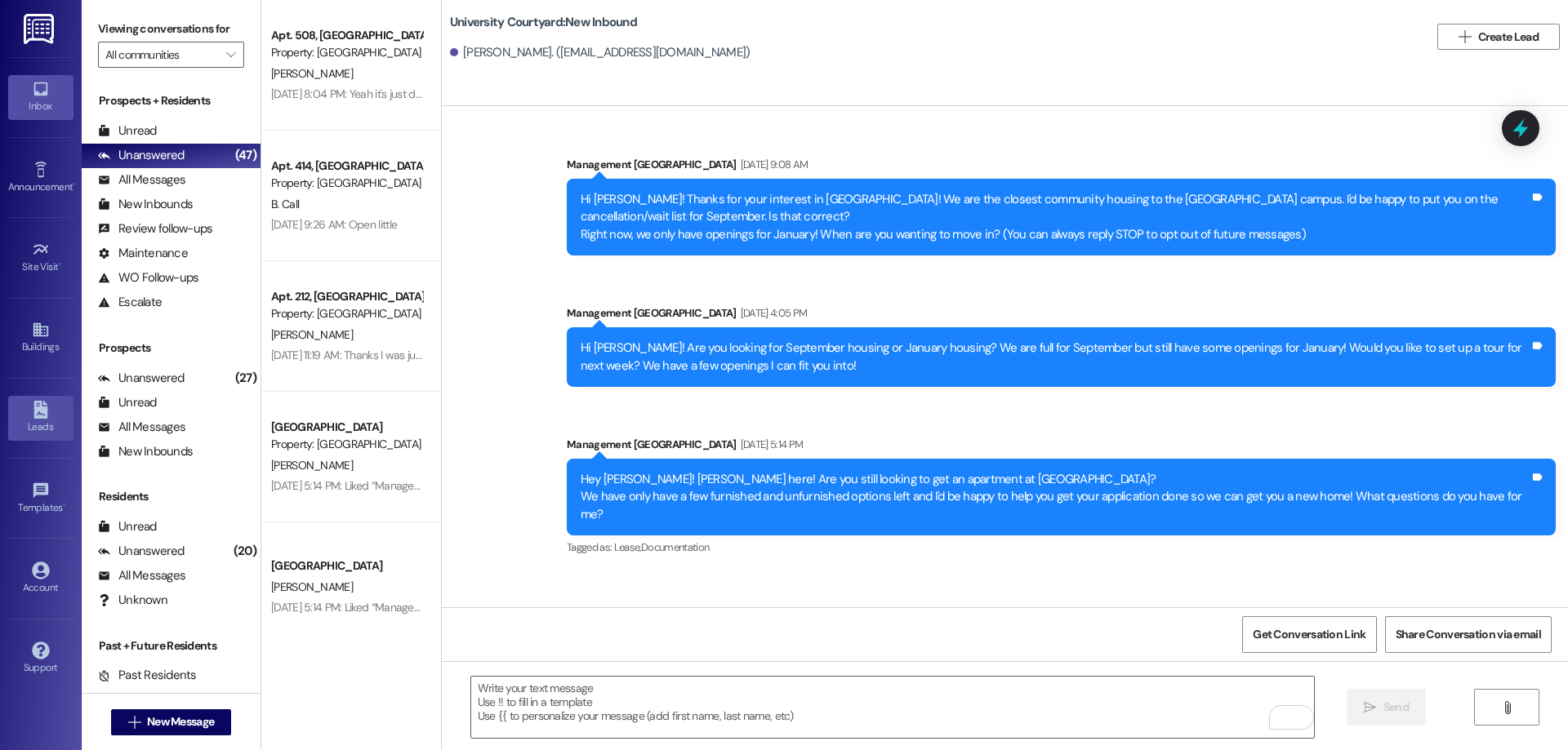
click at [38, 407] on icon at bounding box center [40, 409] width 18 height 18
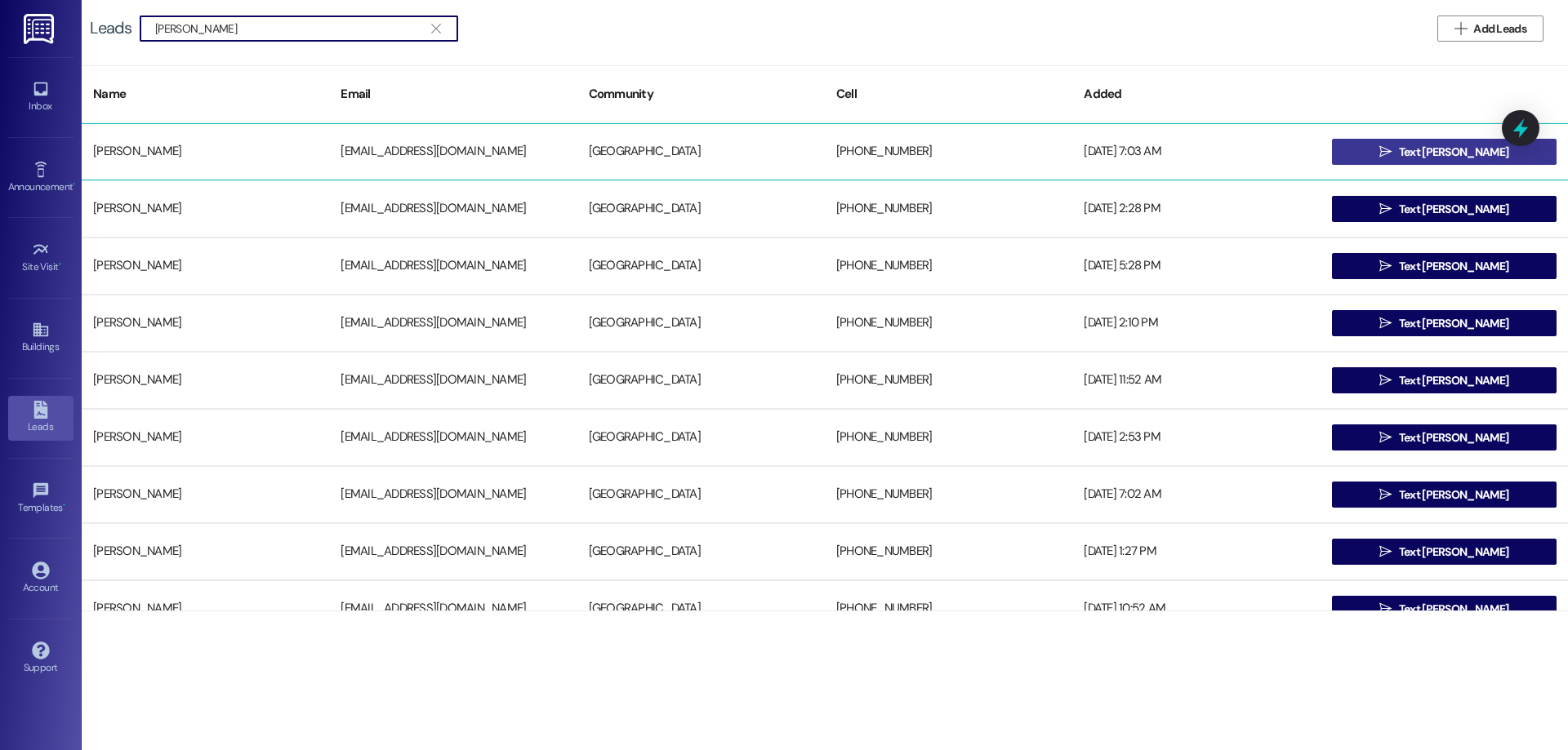
type input "[PERSON_NAME]"
click at [1429, 155] on span "Text [PERSON_NAME]" at bounding box center [1453, 153] width 109 height 17
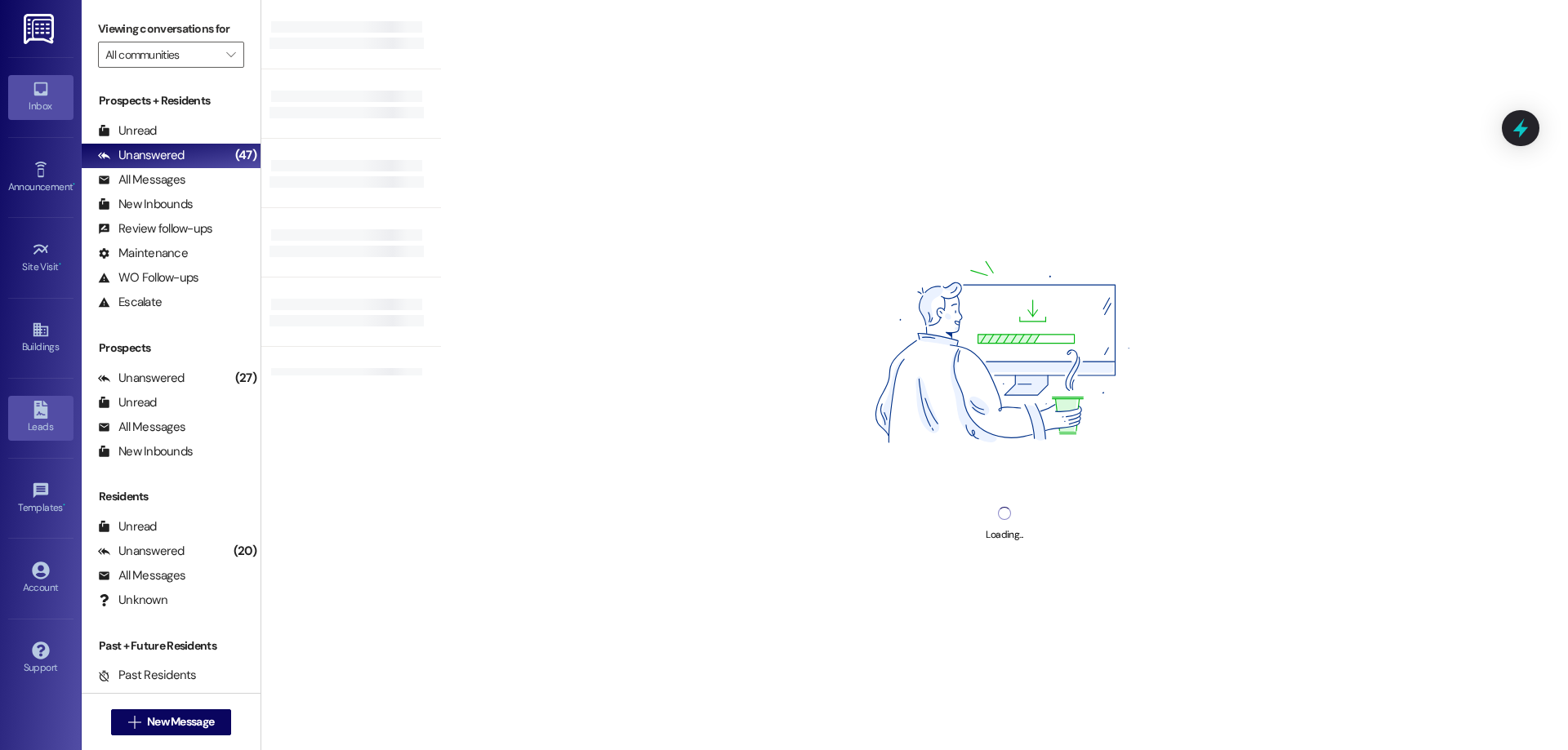
click at [41, 416] on icon at bounding box center [40, 409] width 14 height 18
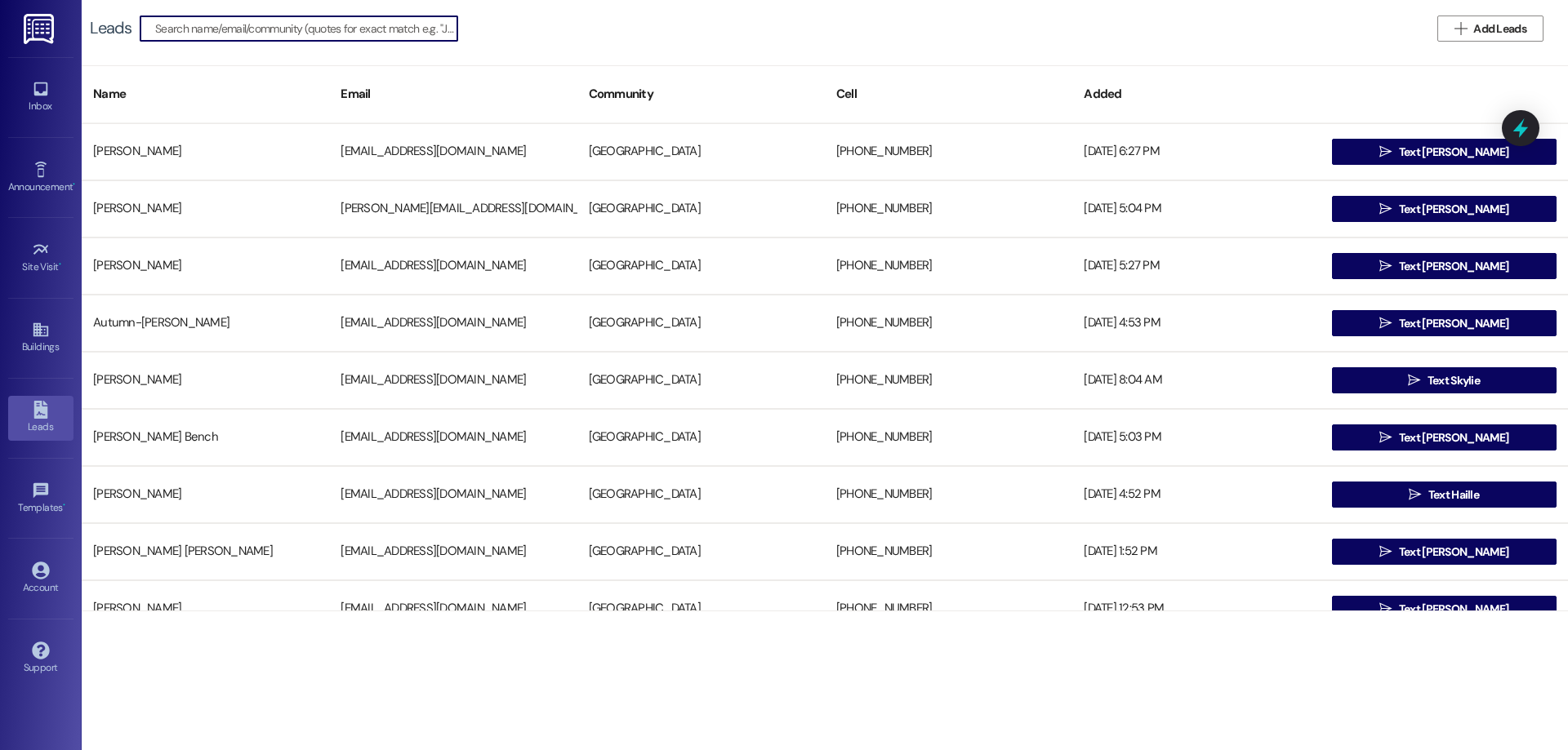
click at [270, 32] on input at bounding box center [306, 28] width 302 height 23
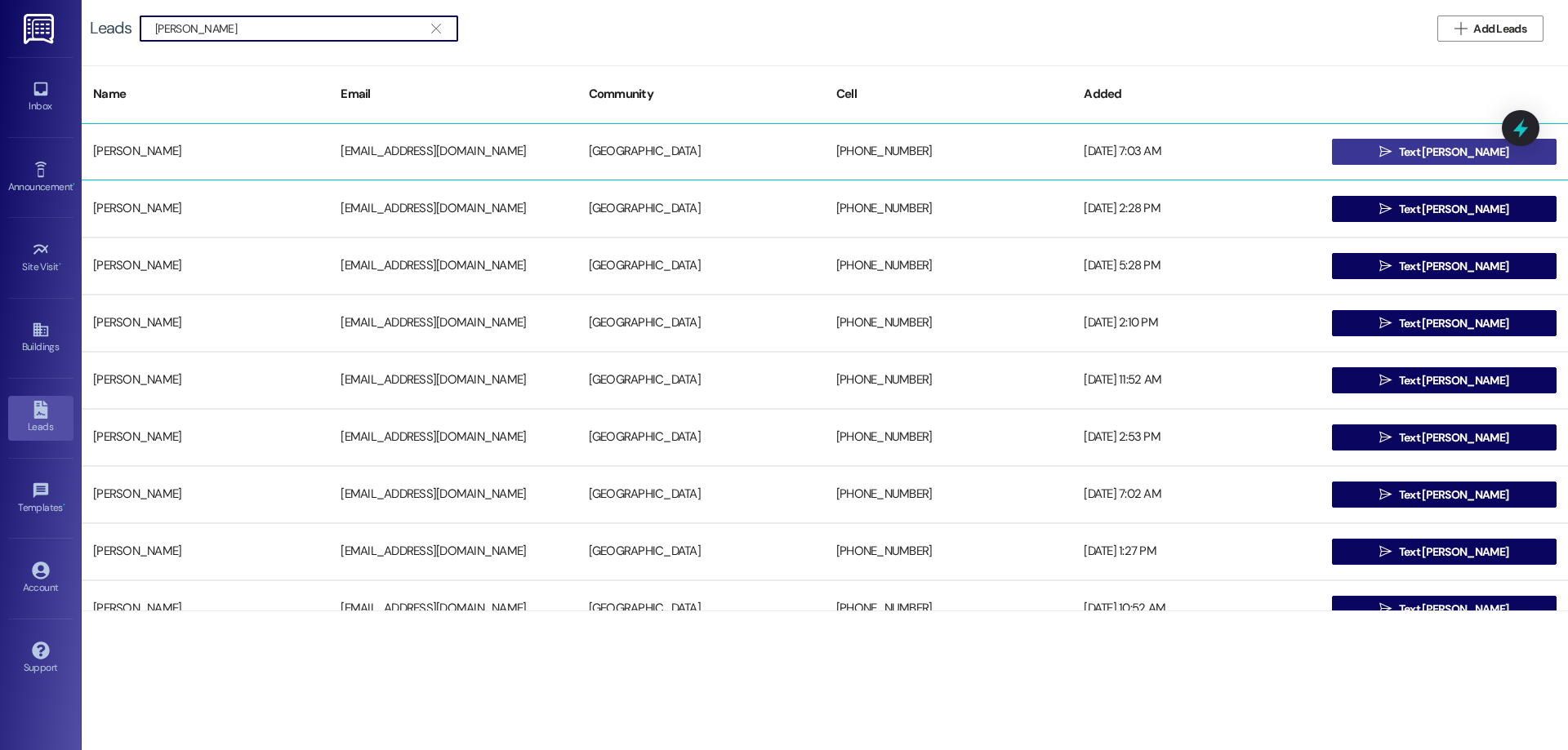
type input "[PERSON_NAME]"
click at [1415, 163] on span " Text [PERSON_NAME]" at bounding box center [1443, 152] width 135 height 25
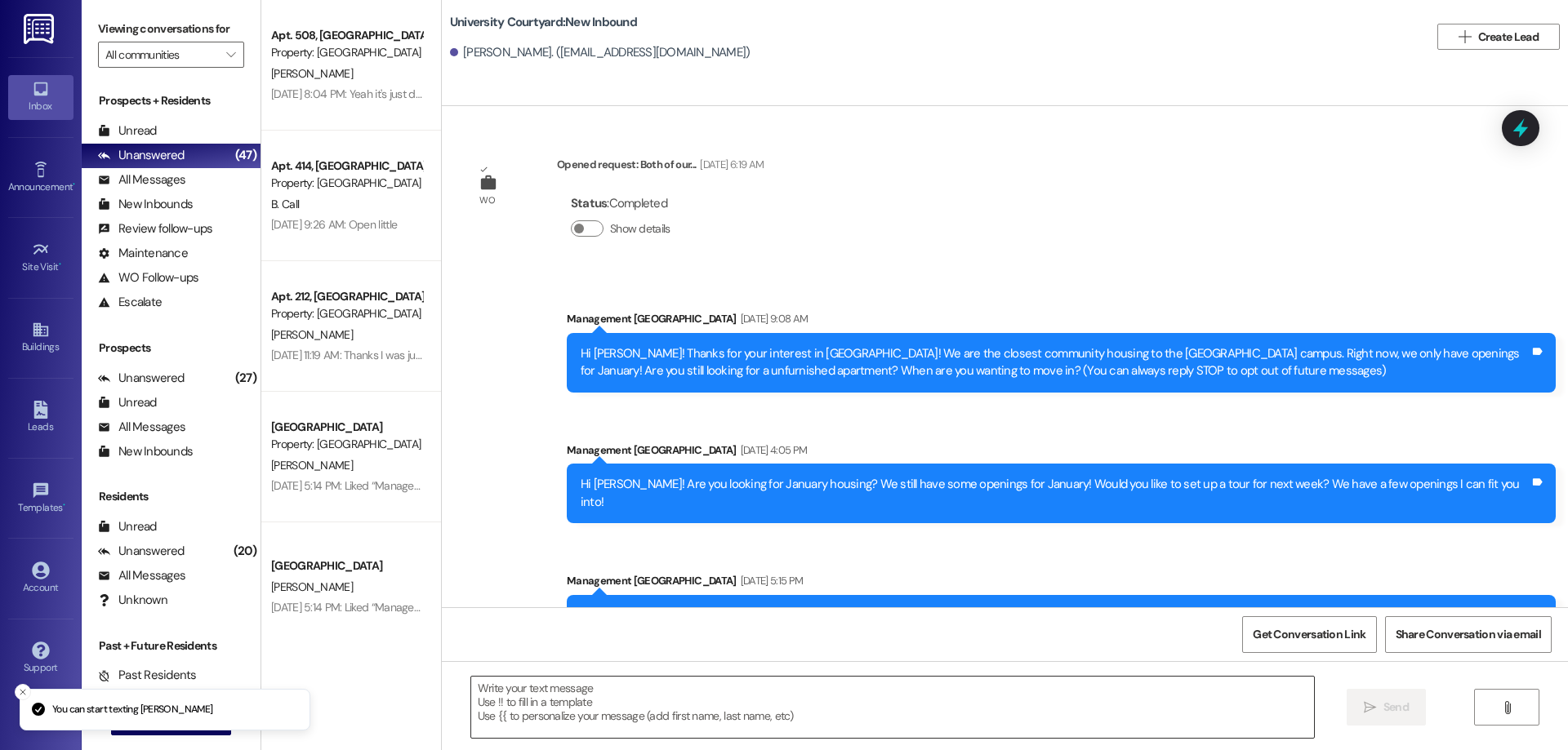
click at [844, 704] on textarea at bounding box center [892, 707] width 843 height 61
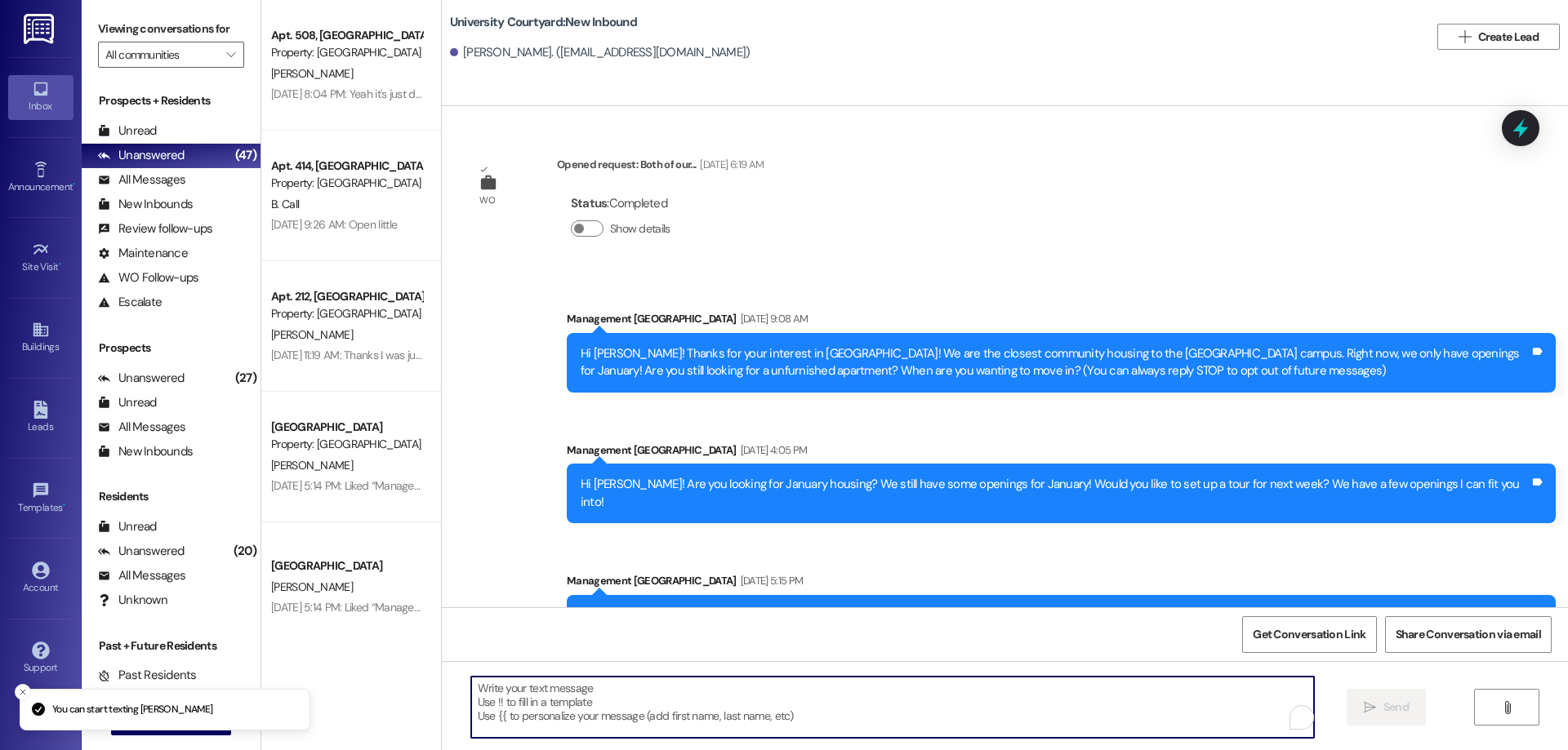
paste textarea "Hi [PERSON_NAME], I hope your day is going well! I was checking in to see if yo…"
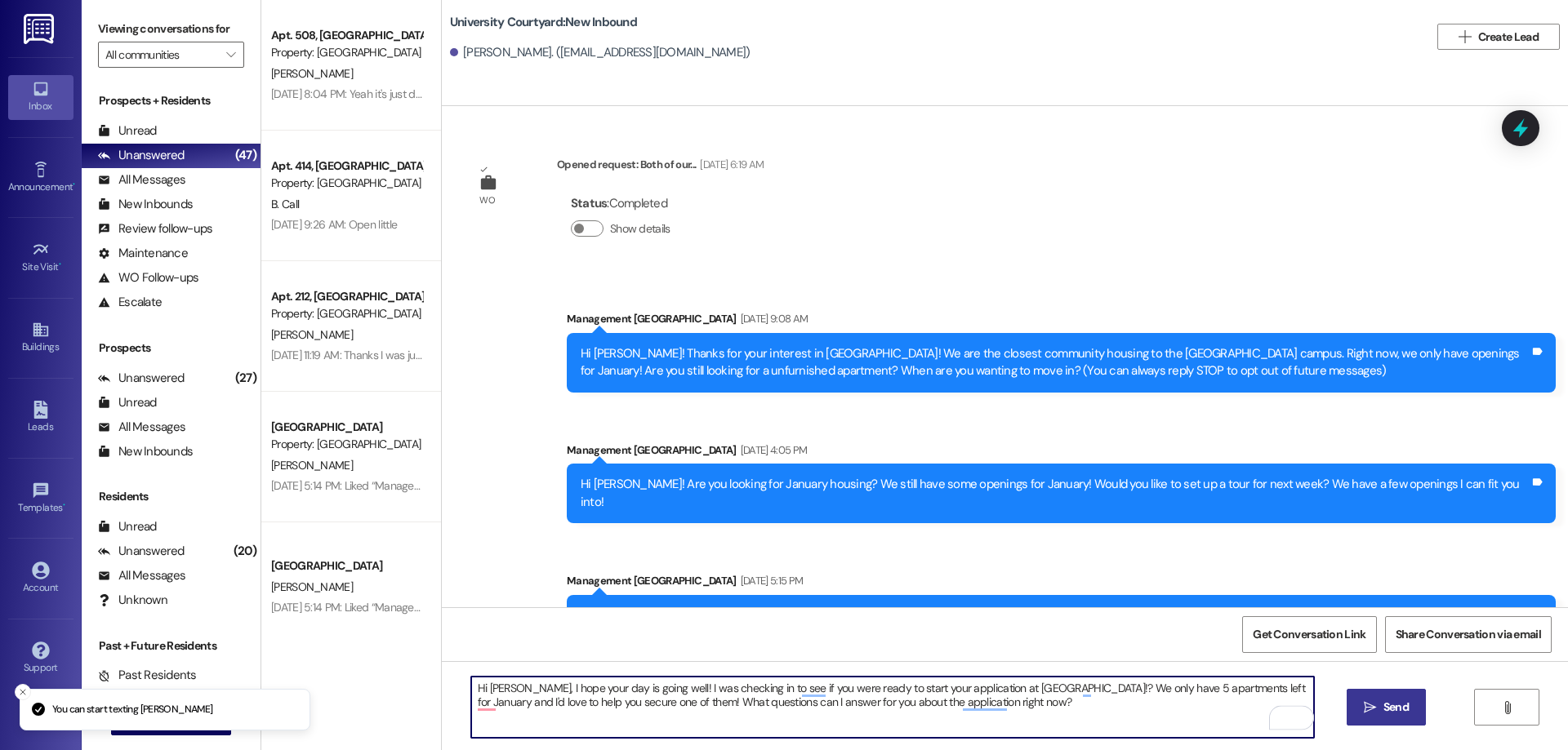
type textarea "Hi [PERSON_NAME], I hope your day is going well! I was checking in to see if yo…"
click at [1376, 706] on span " Send" at bounding box center [1386, 707] width 51 height 17
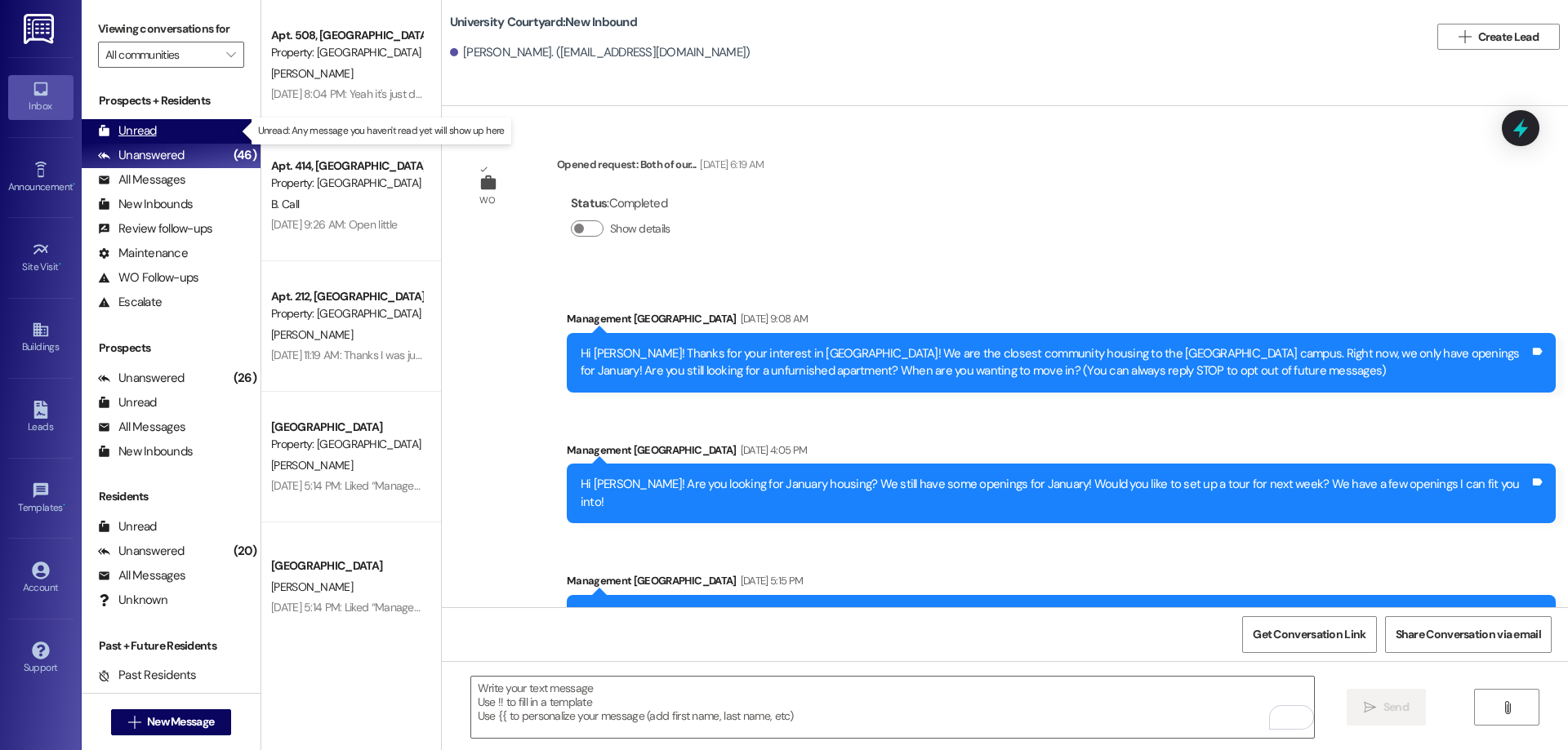
click at [192, 127] on div "Unread (0)" at bounding box center [171, 131] width 179 height 25
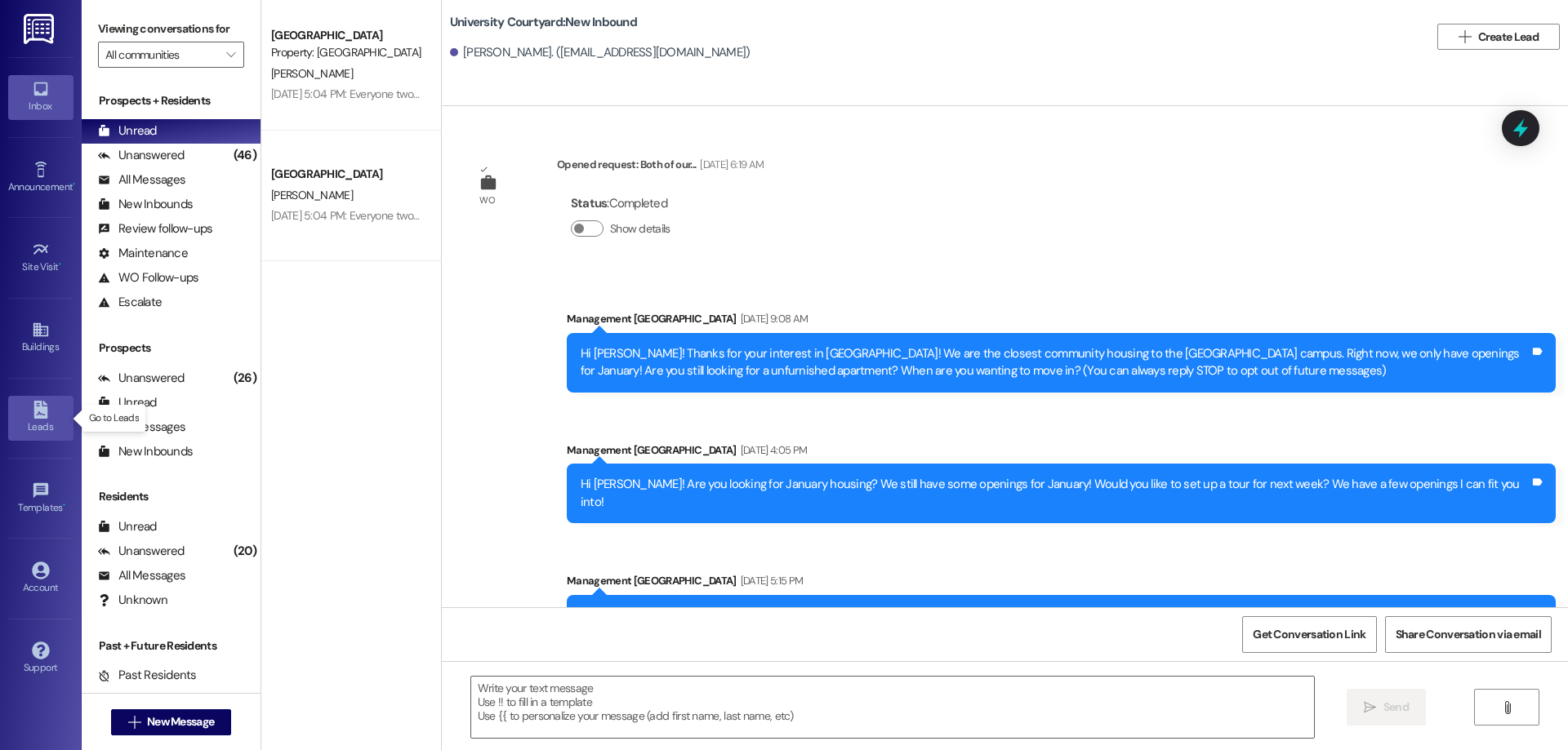
click at [49, 424] on div "Leads" at bounding box center [41, 427] width 82 height 16
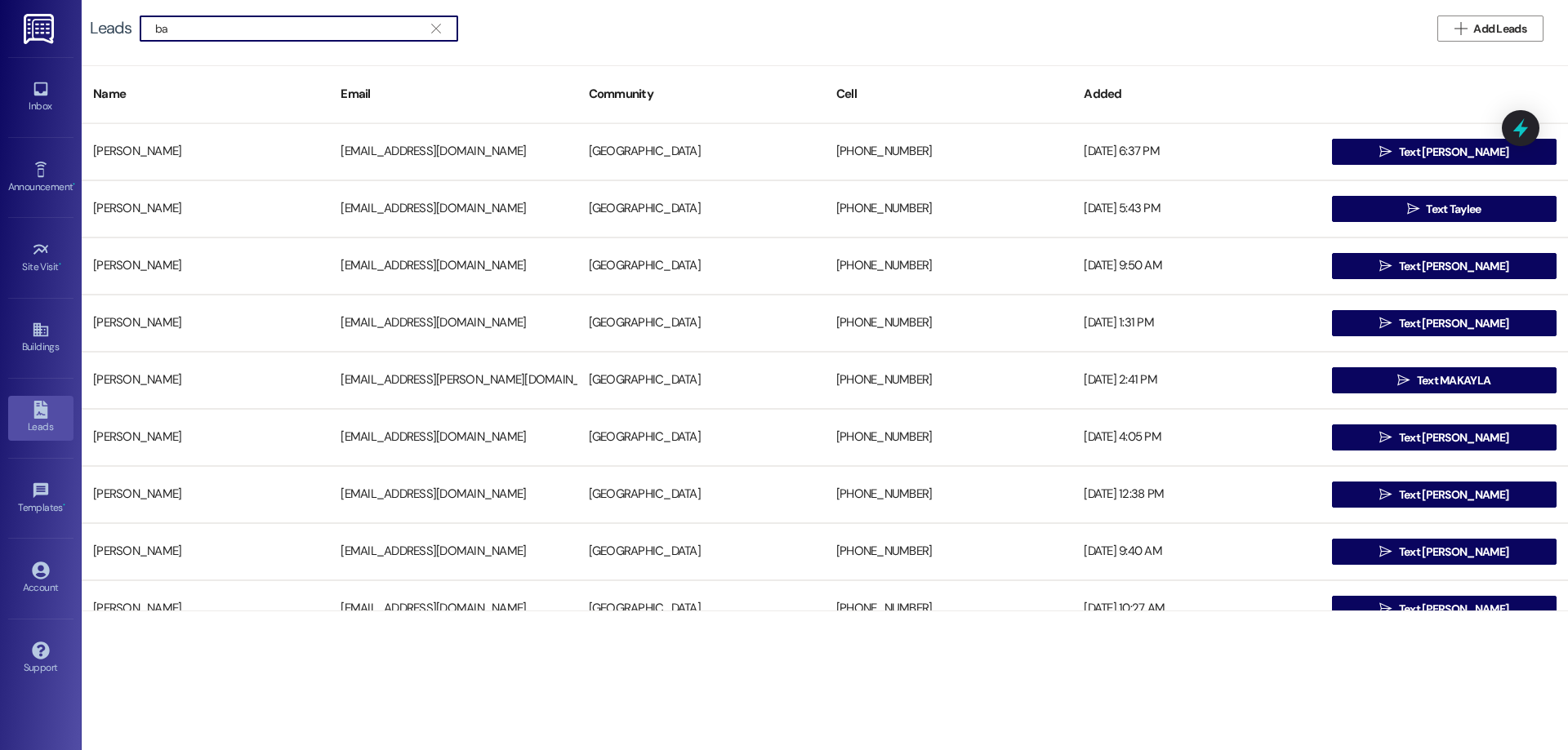
type input "b"
type input "peart"
click at [1490, 29] on span "Add Leads" at bounding box center [1499, 29] width 53 height 17
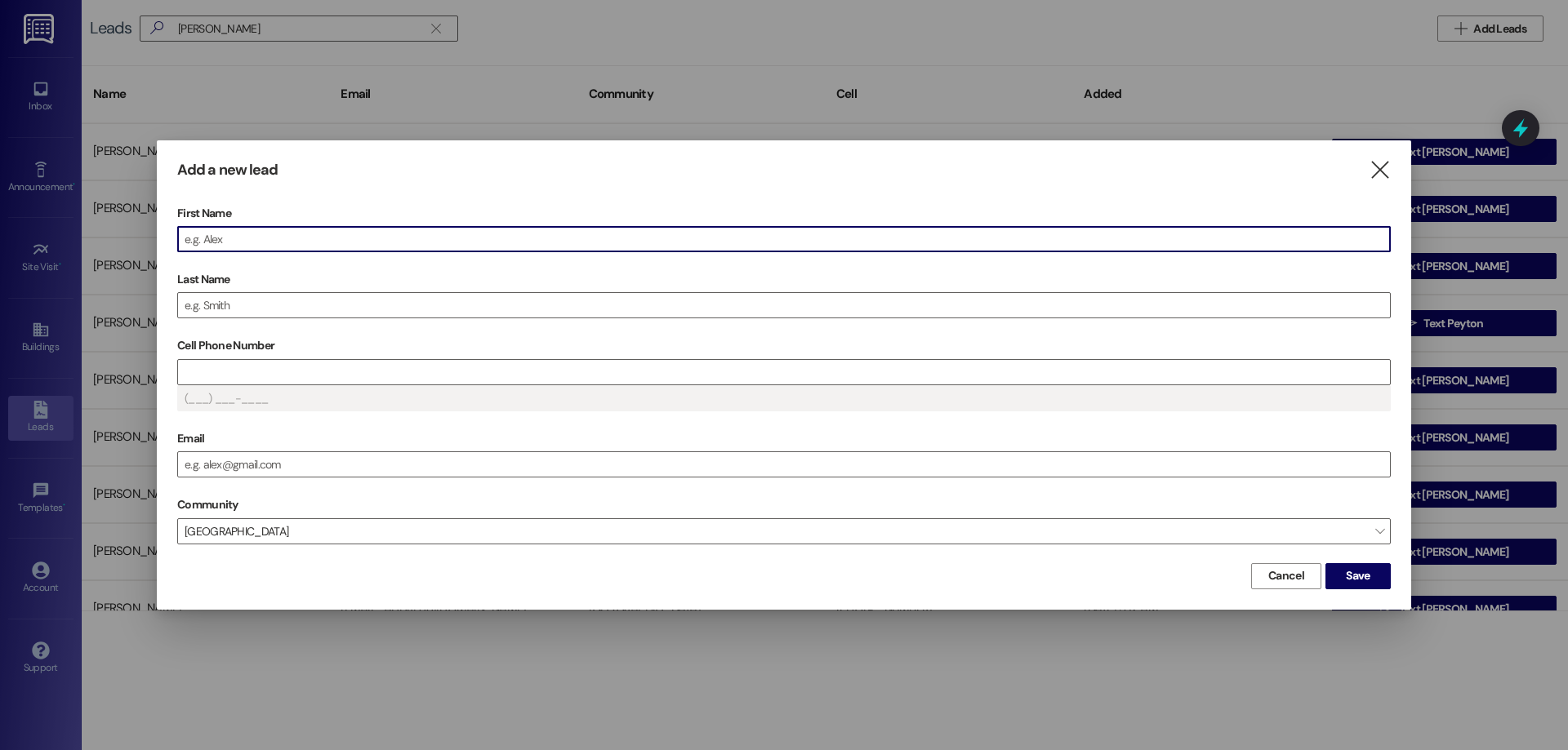
click at [292, 244] on input "First Name" at bounding box center [784, 239] width 1212 height 25
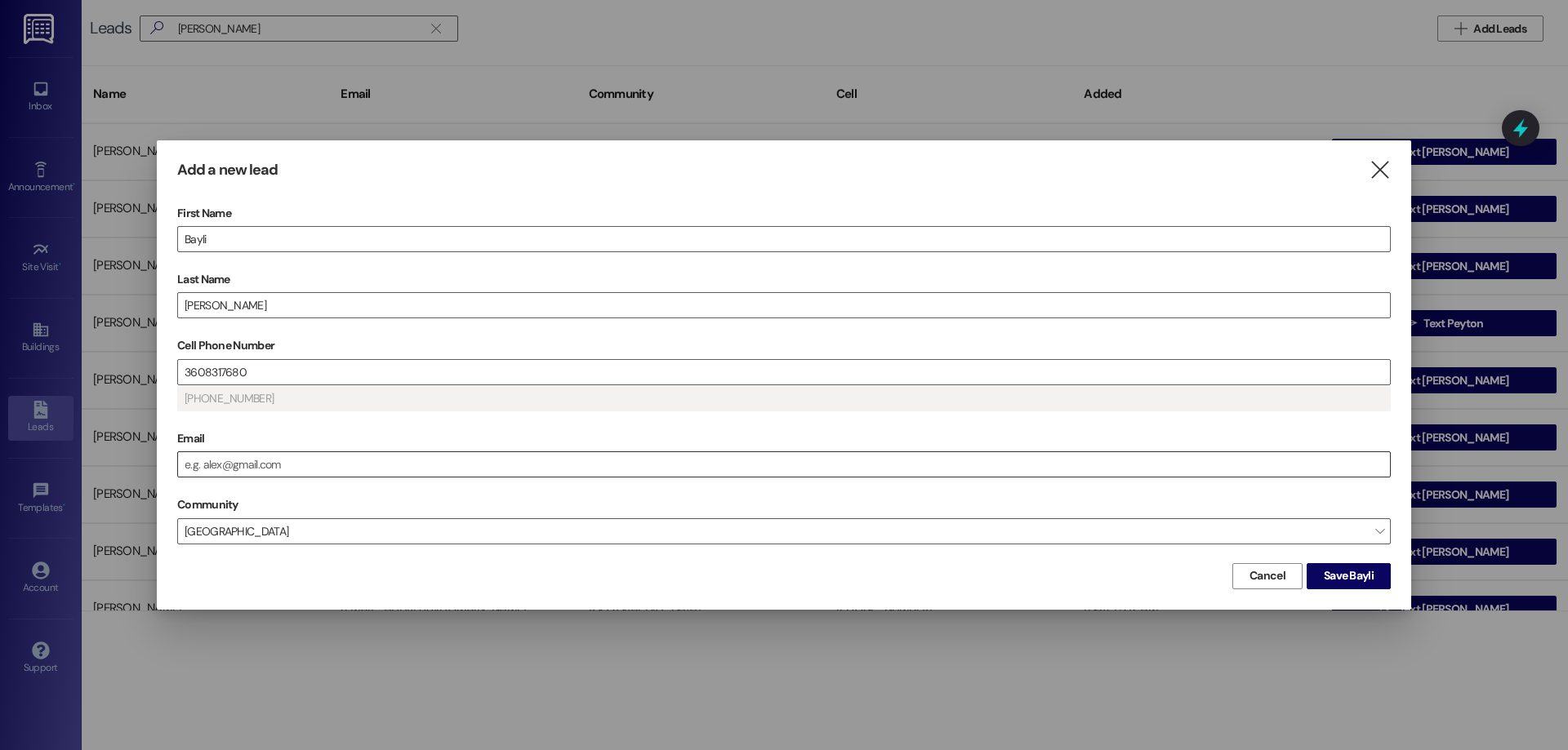
click at [650, 467] on input "Email" at bounding box center [784, 464] width 1212 height 25
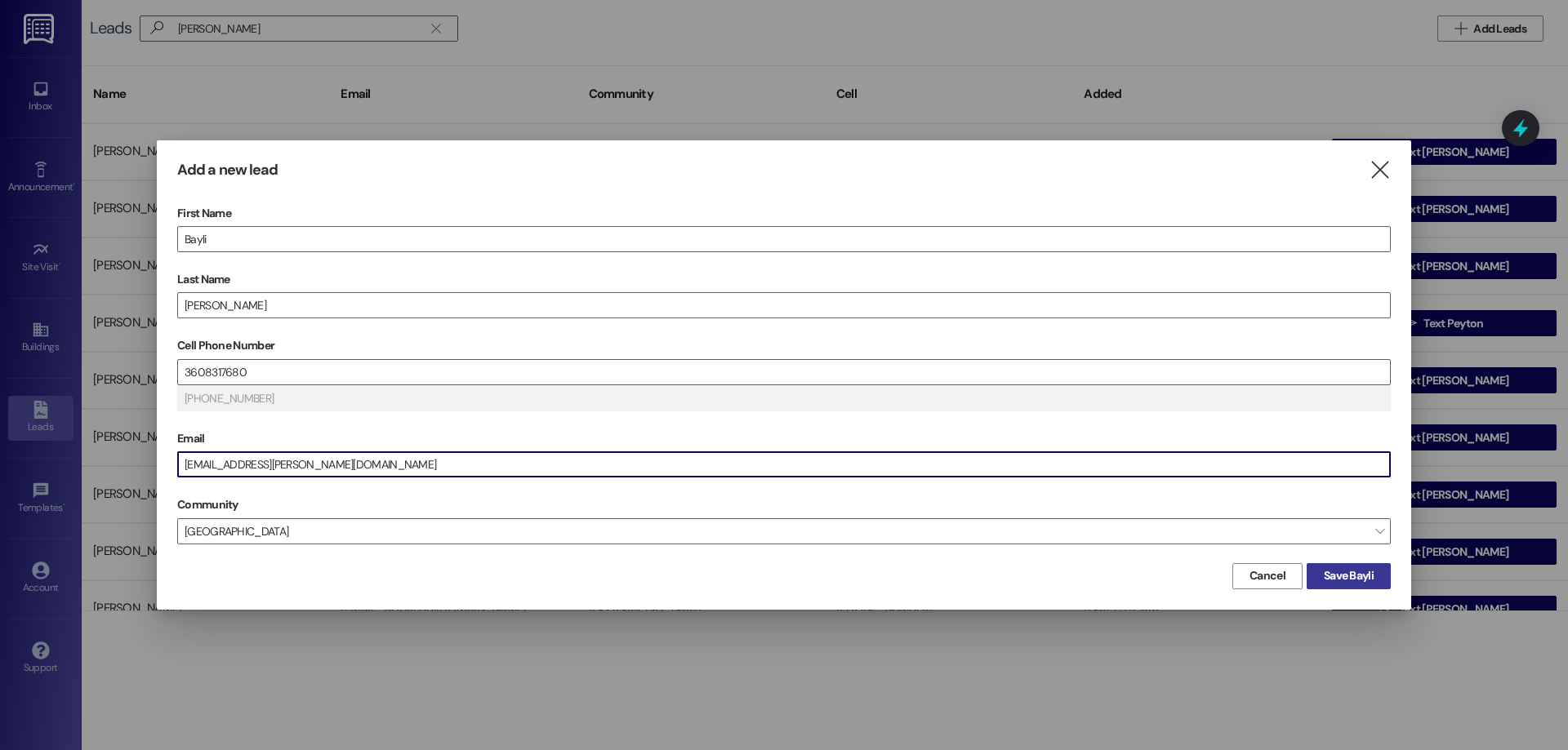
click at [1343, 576] on span "Save Bayli" at bounding box center [1348, 576] width 49 height 17
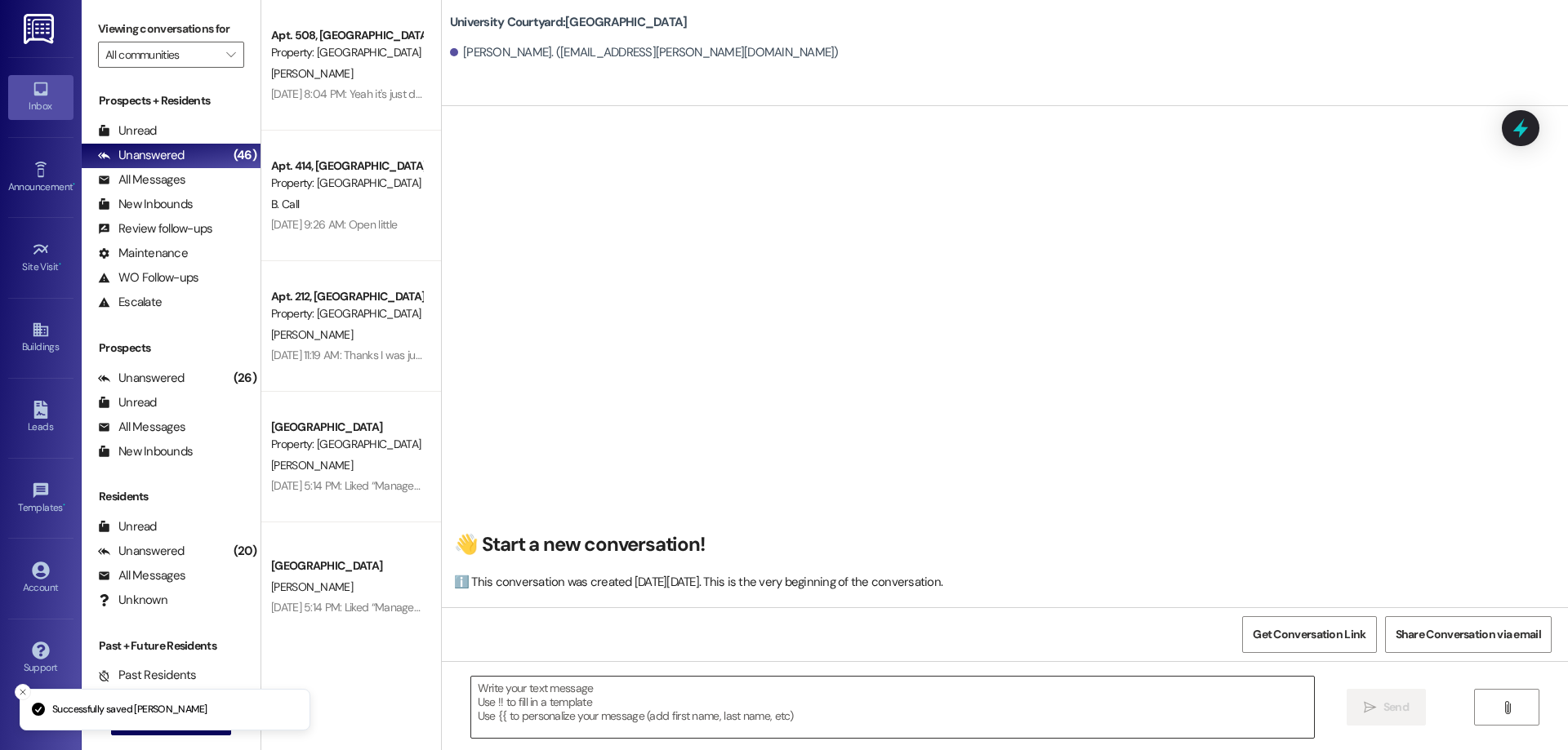
click at [605, 701] on textarea at bounding box center [892, 707] width 843 height 61
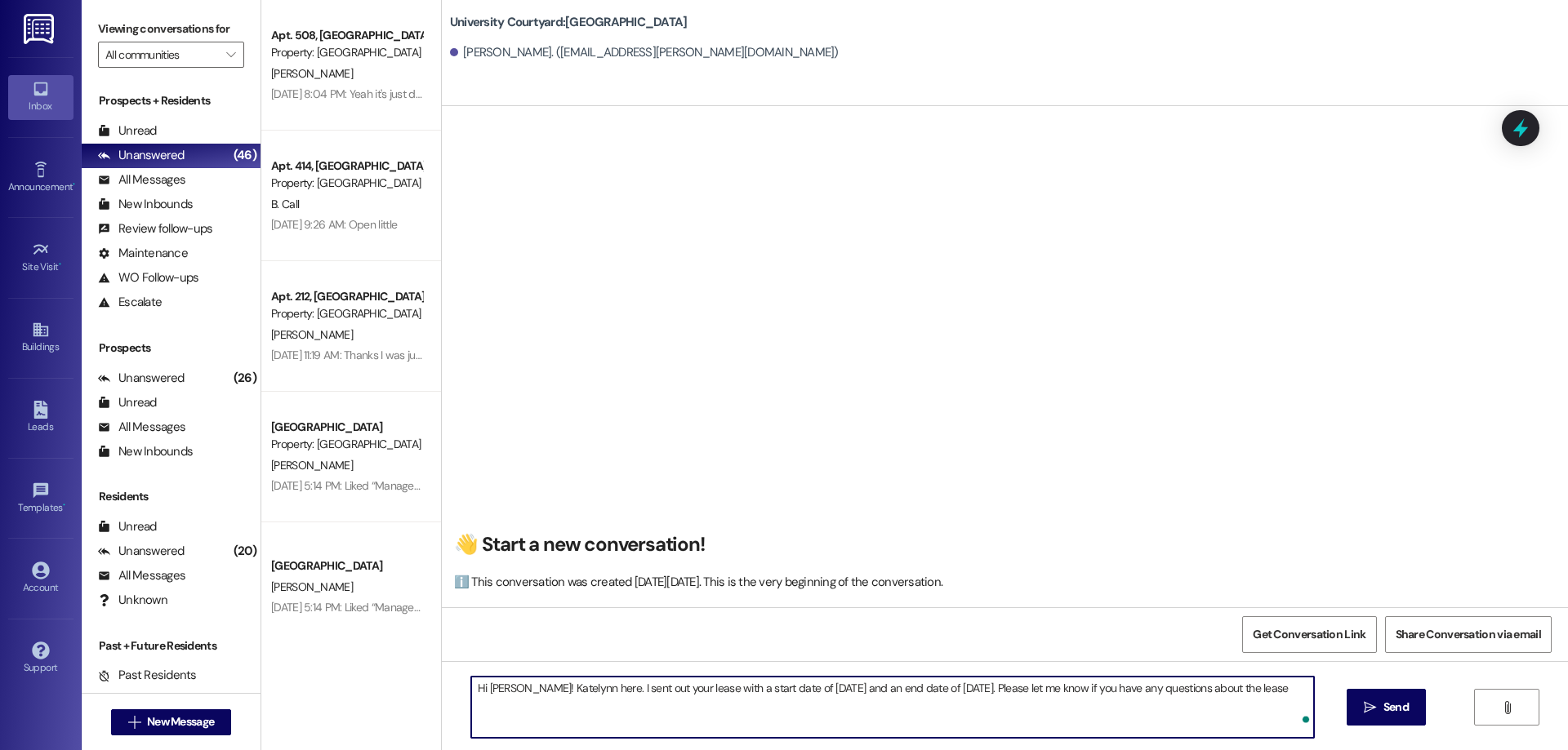
type textarea "Hi Bayli! Katelynn here. I sent out your lease with a start date of October 9th…"
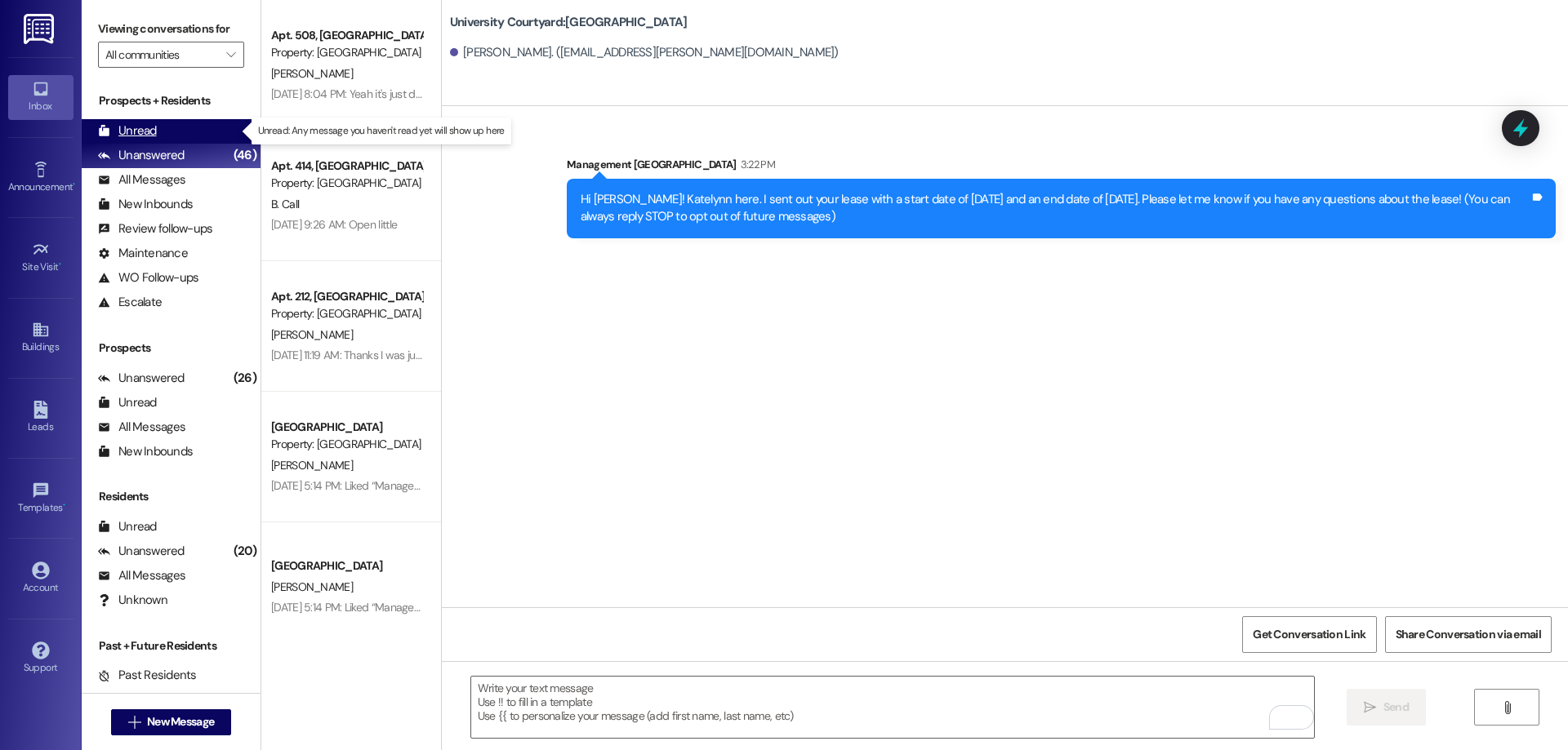
click at [126, 127] on div "Unread" at bounding box center [127, 131] width 59 height 17
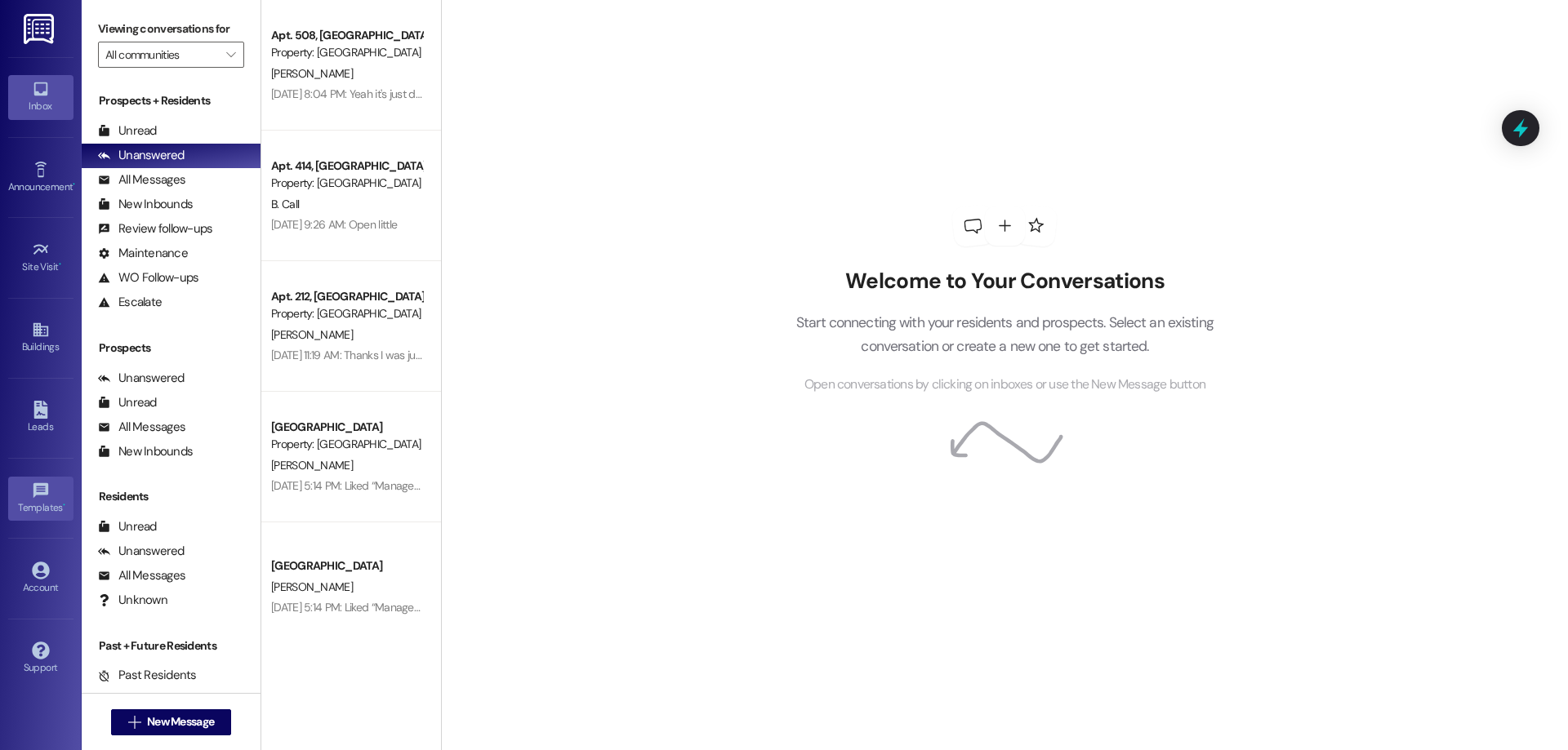
click at [27, 480] on link "Templates •" at bounding box center [41, 499] width 66 height 44
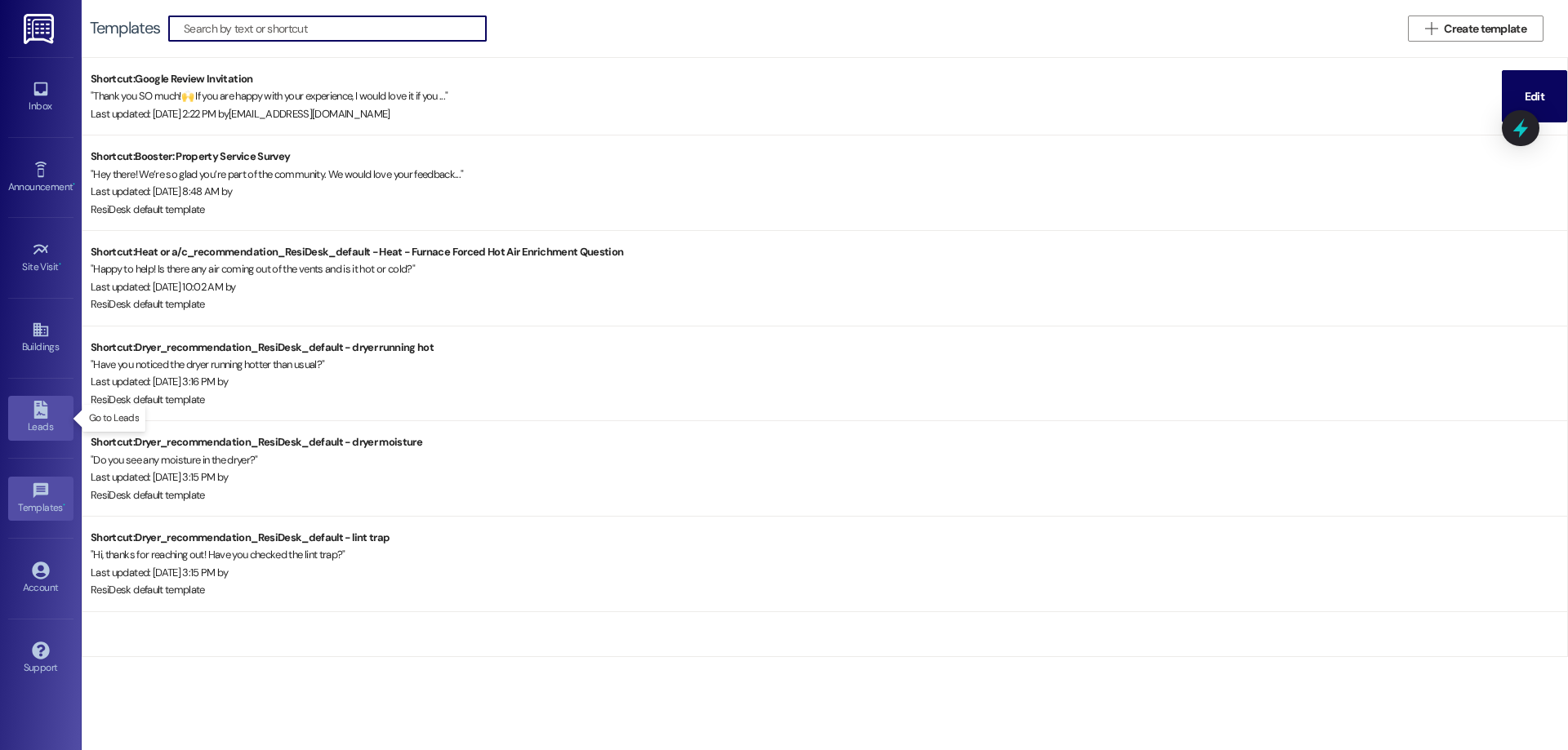
click at [39, 400] on link "Leads" at bounding box center [41, 418] width 66 height 44
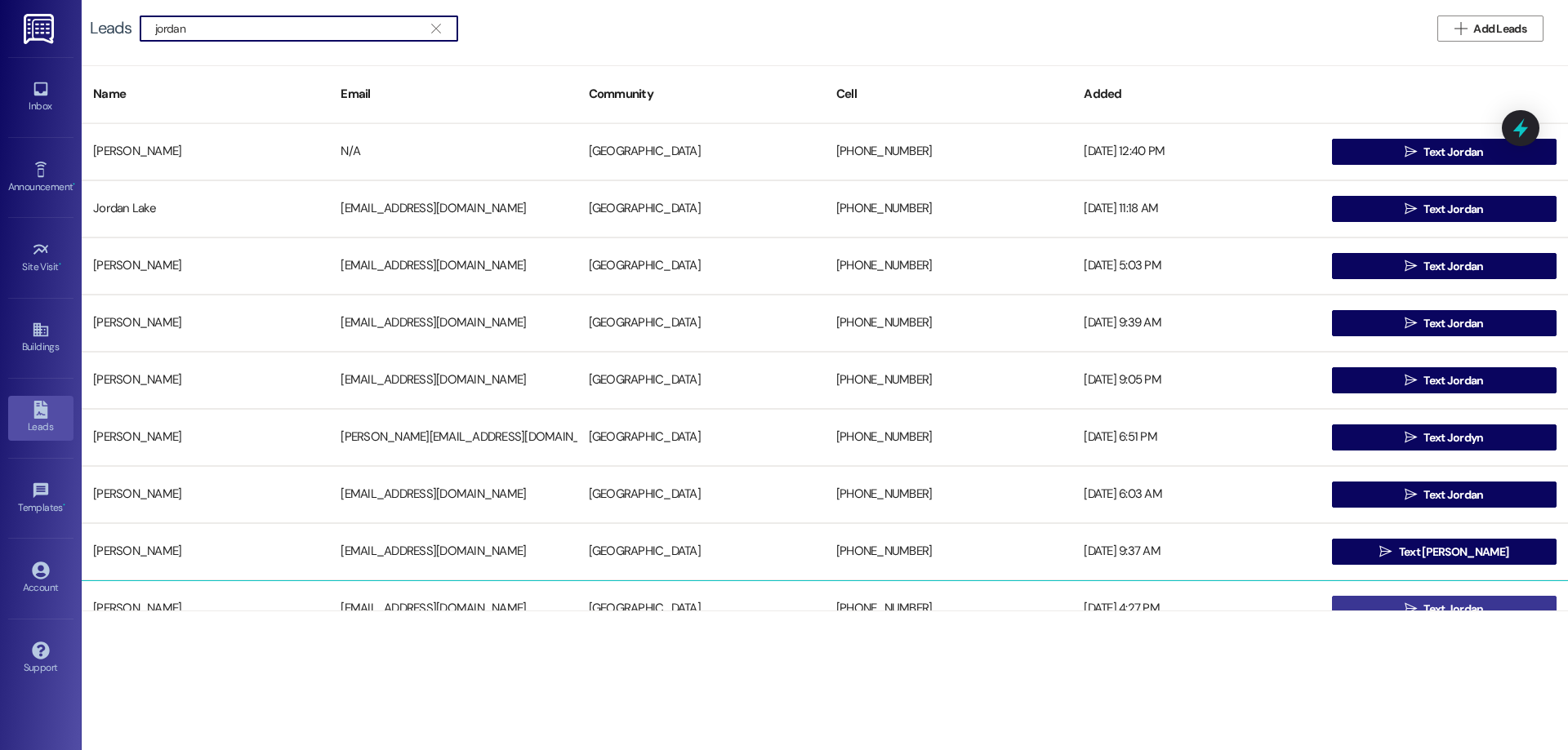
type input "jordan"
click at [1490, 606] on button " Text Jordan" at bounding box center [1444, 609] width 224 height 26
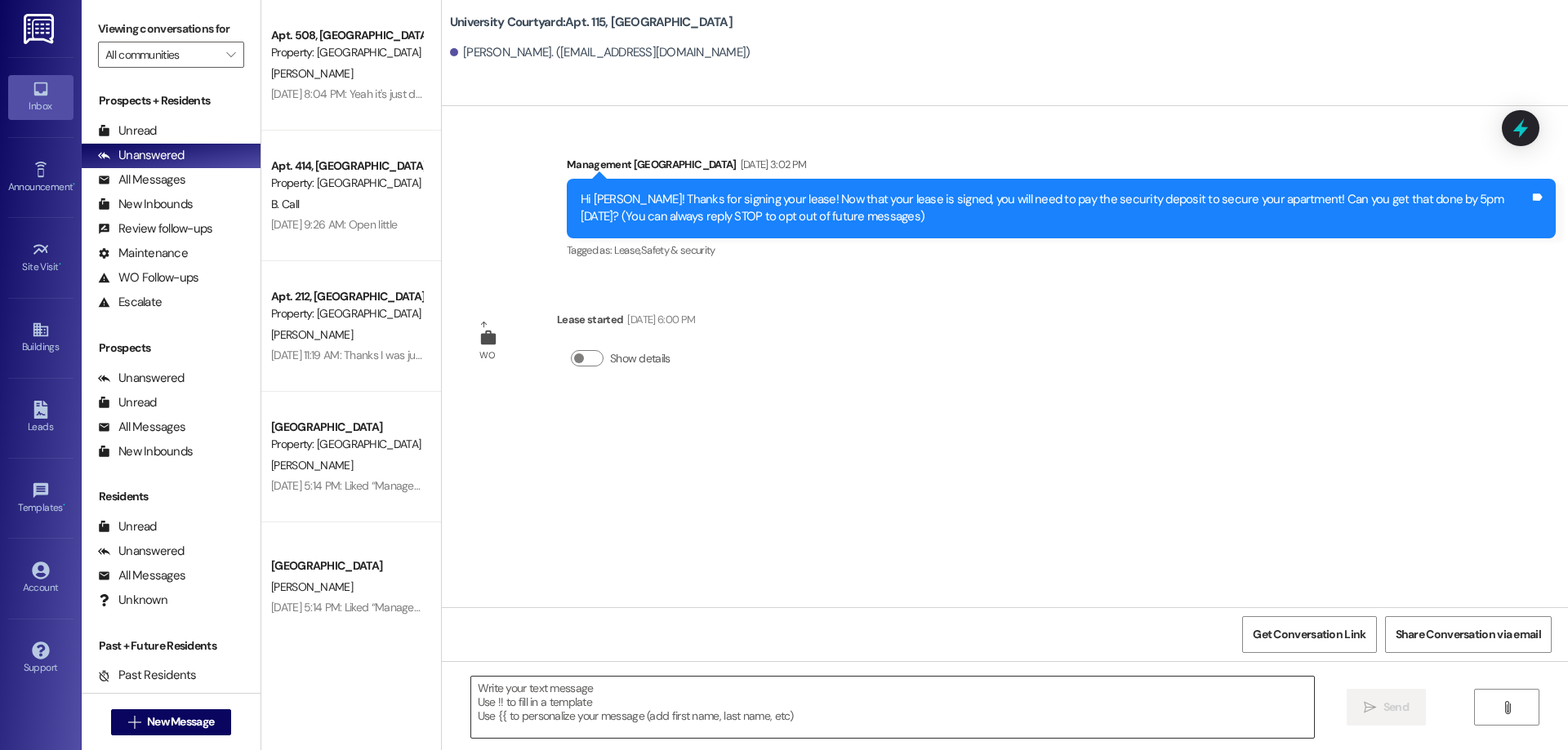
click at [556, 712] on textarea at bounding box center [892, 707] width 843 height 61
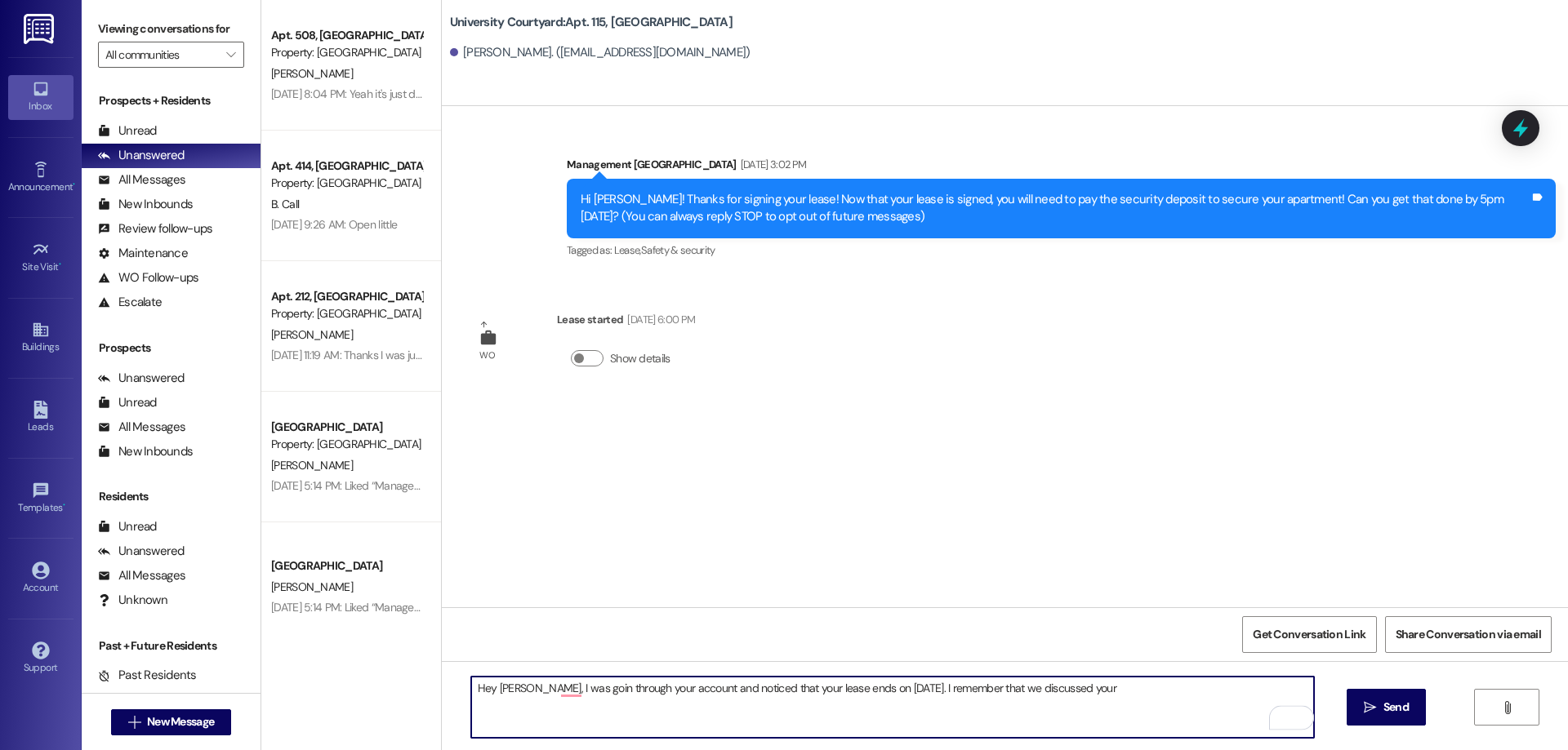
click at [893, 689] on textarea "Hey [PERSON_NAME], I was goin through your account and noticed that your lease …" at bounding box center [892, 707] width 843 height 61
click at [1106, 684] on textarea "Hey [PERSON_NAME], I was goin through your account and noticed that your lease …" at bounding box center [892, 707] width 843 height 61
click at [569, 683] on textarea "Hey [PERSON_NAME], I was goin through your account and noticed that your lease …" at bounding box center [892, 707] width 843 height 61
click at [1254, 677] on textarea "Hey [PERSON_NAME], I was going through your account and noticed that your lease…" at bounding box center [892, 707] width 843 height 61
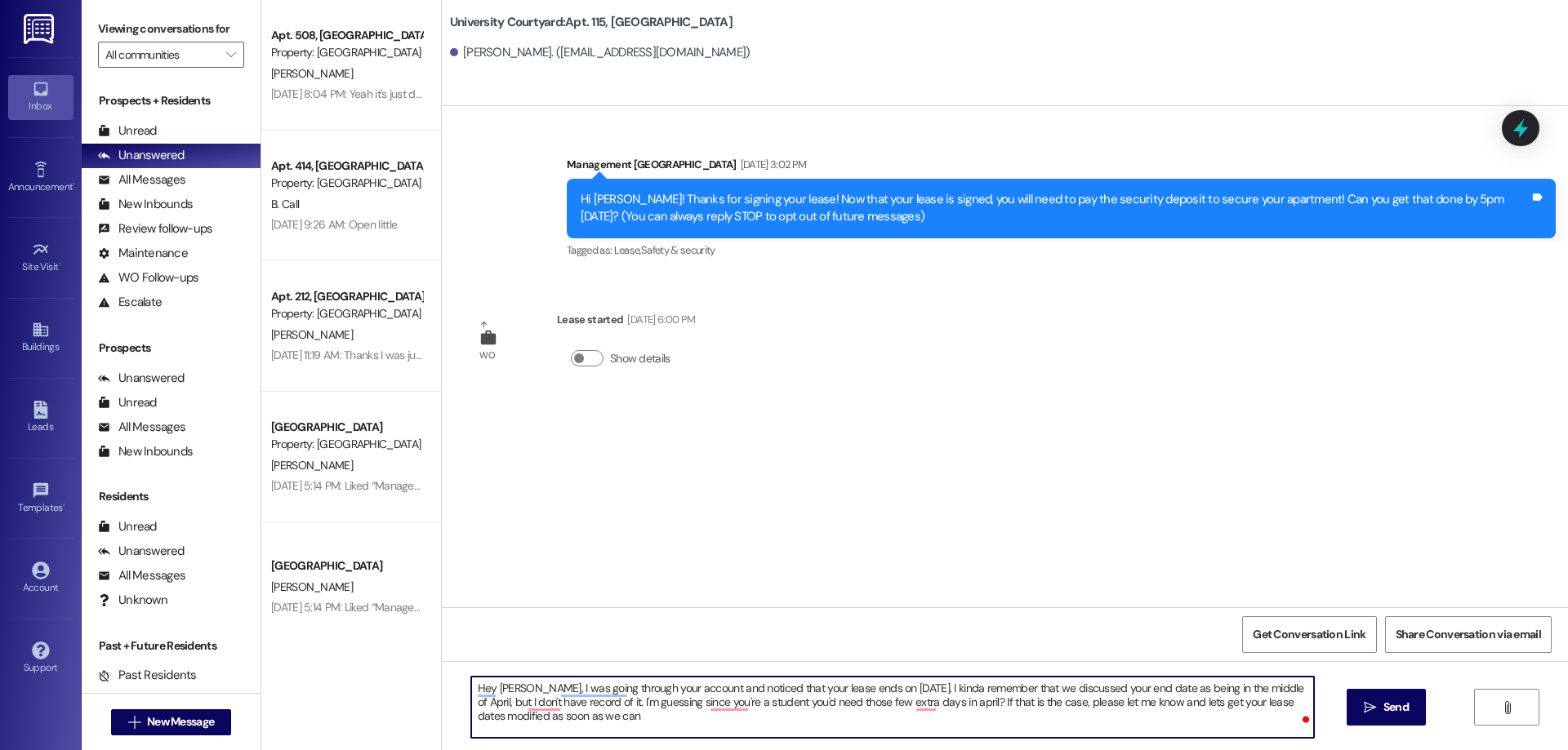
type textarea "Hey [PERSON_NAME], I was going through your account and noticed that your lease…"
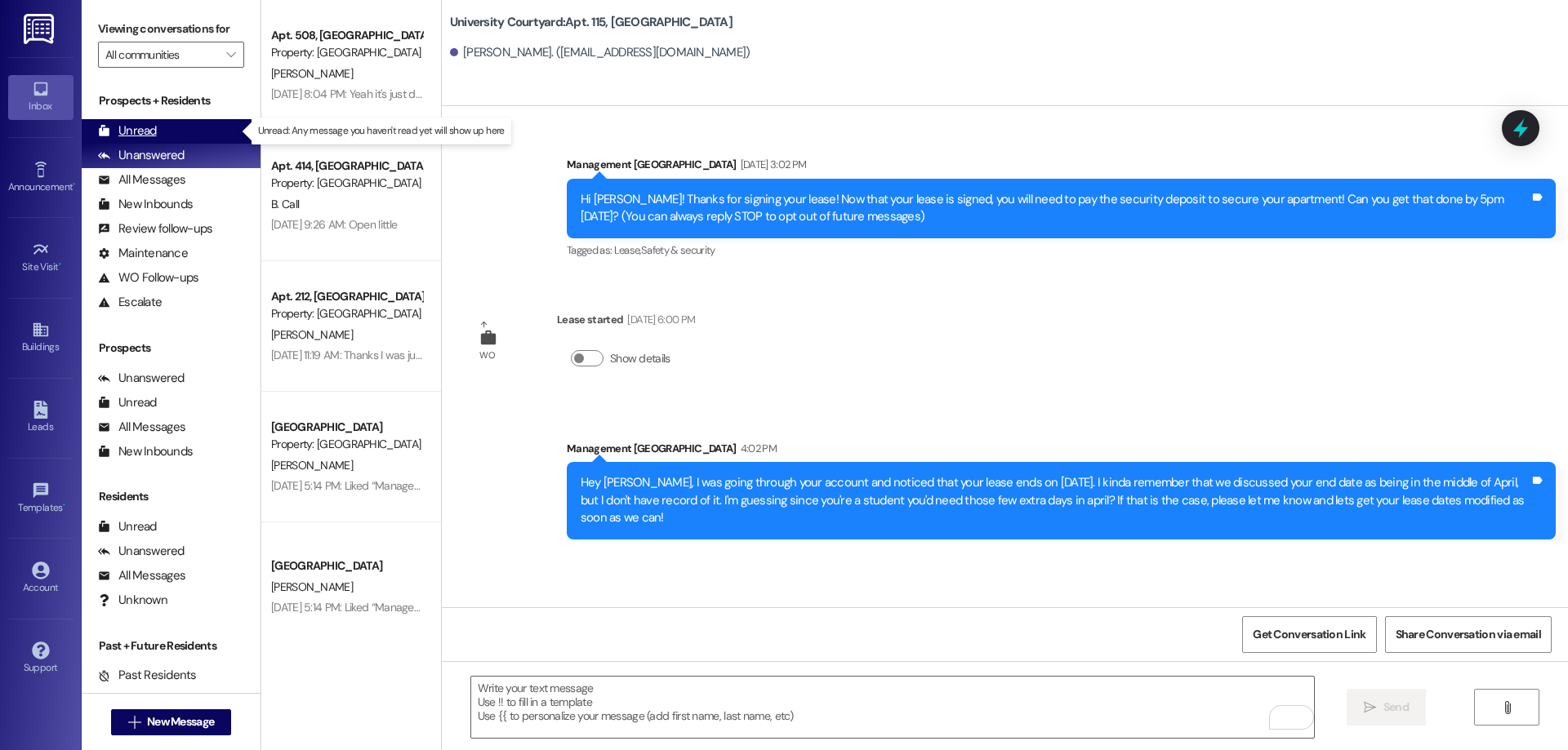
click at [96, 130] on div "Unread (0)" at bounding box center [171, 131] width 179 height 25
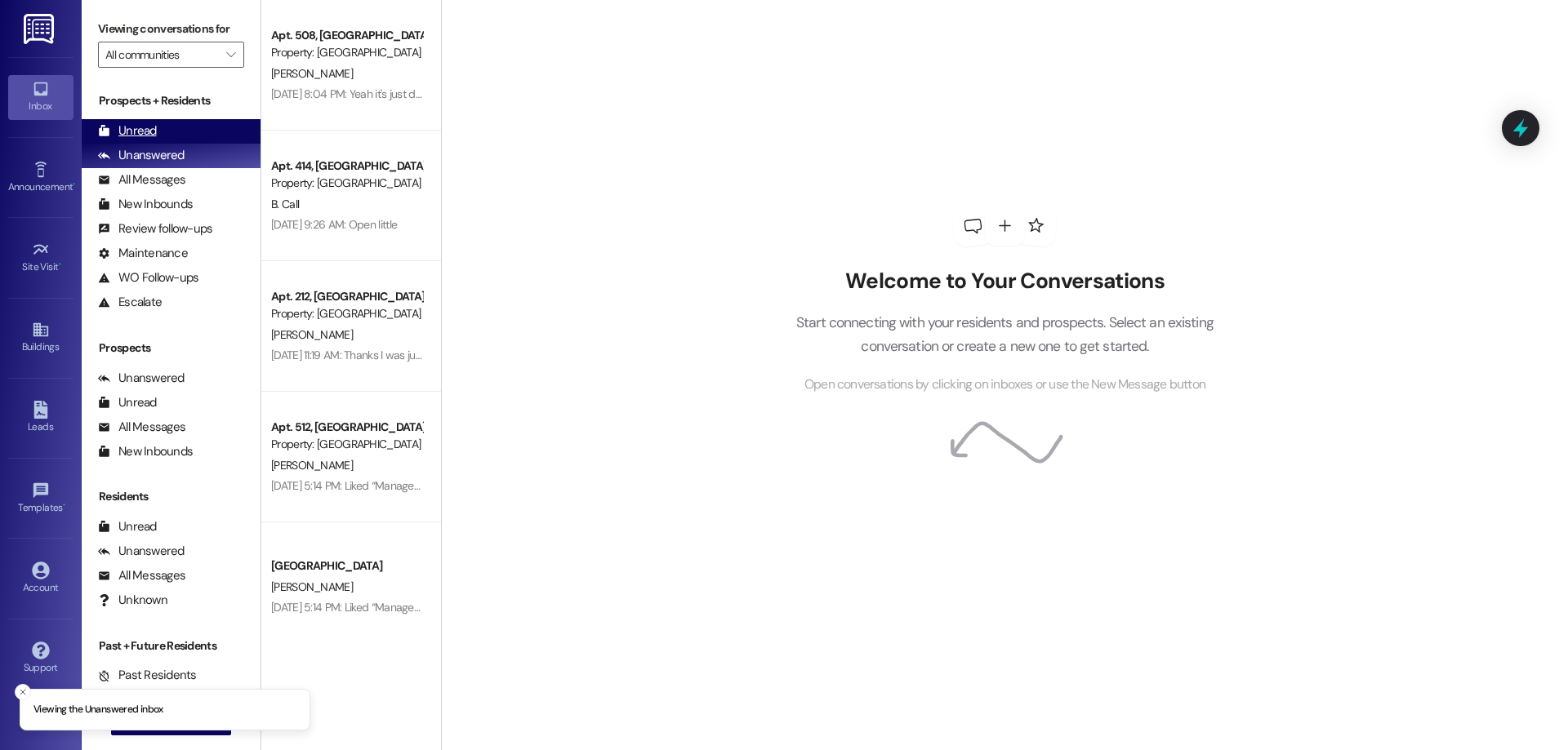
click at [181, 133] on div "Unread (0)" at bounding box center [171, 131] width 179 height 25
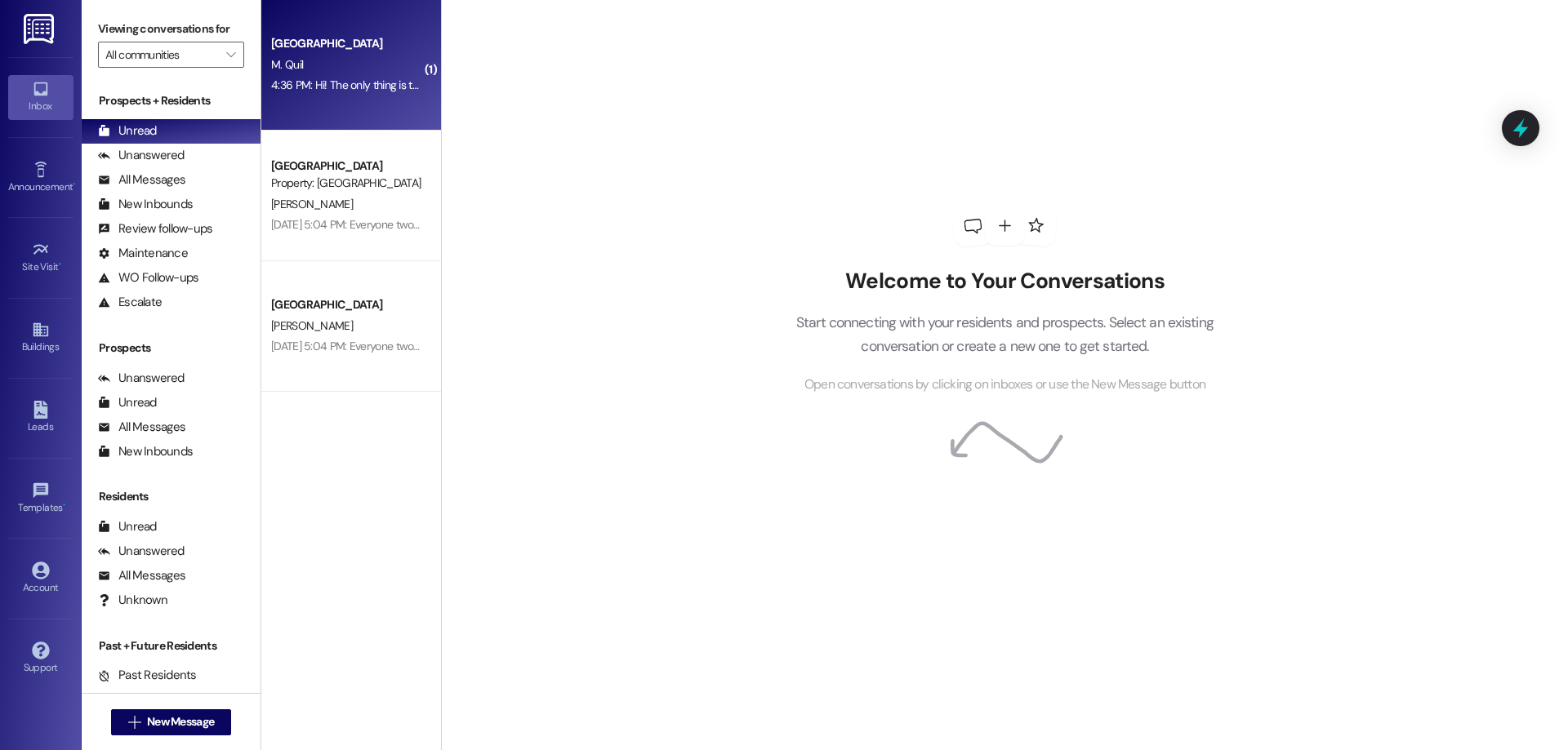
click at [353, 75] on div "4:36 PM: Hi! The only thing is that I can start the application process but I c…" at bounding box center [346, 85] width 154 height 20
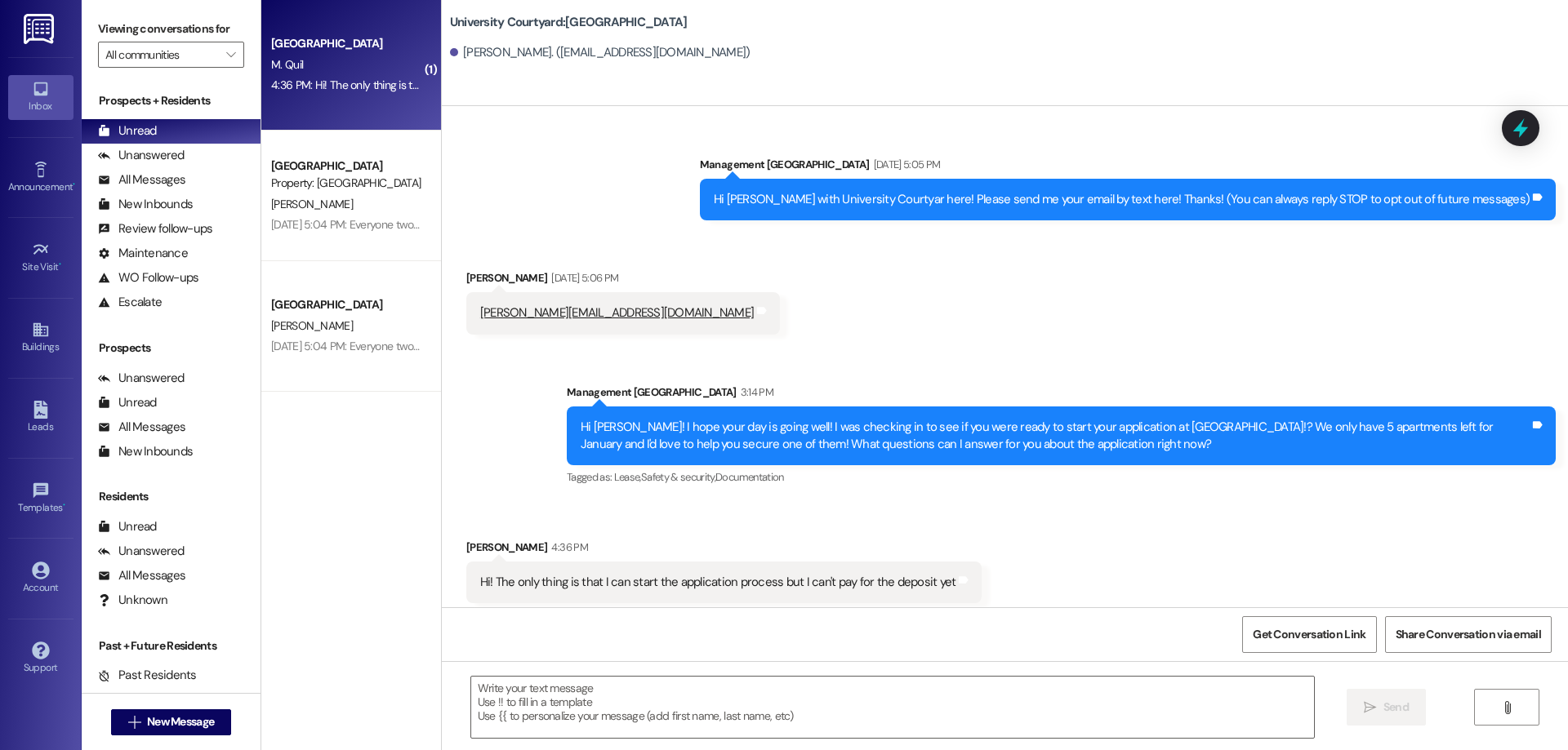
scroll to position [9, 0]
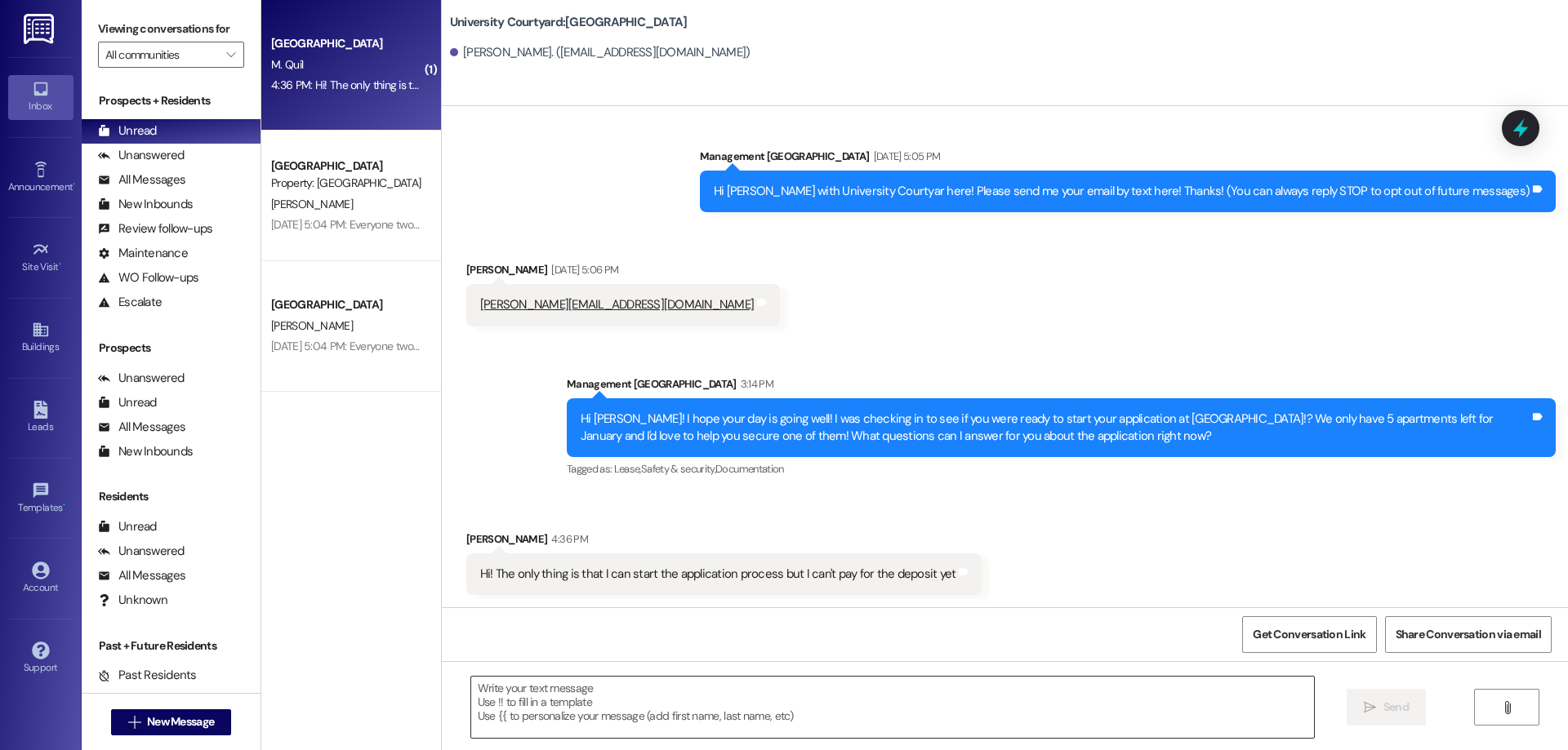
click at [821, 712] on textarea at bounding box center [892, 707] width 843 height 61
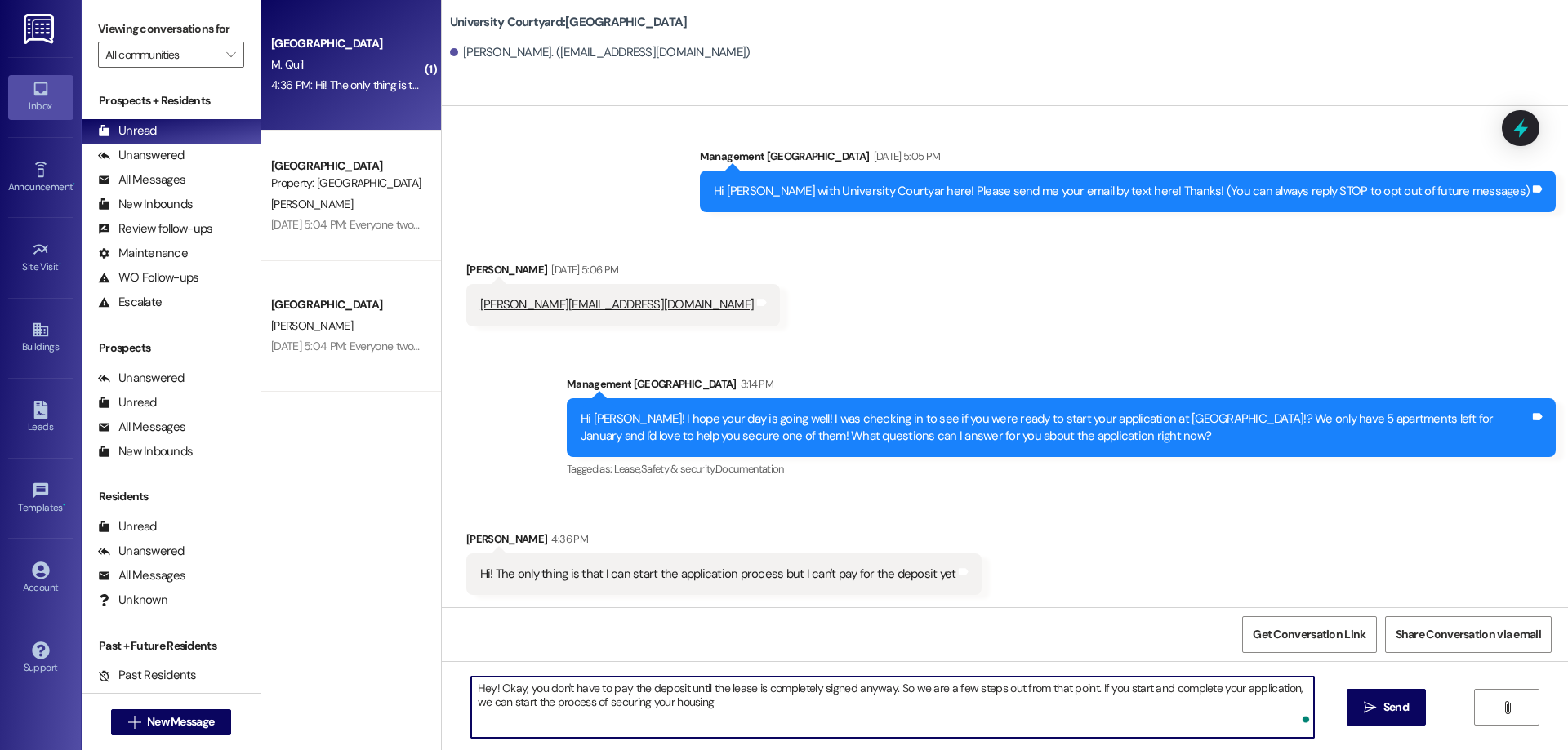
type textarea "Hey! Okay, you don't have to pay the deposit until the lease is completely sign…"
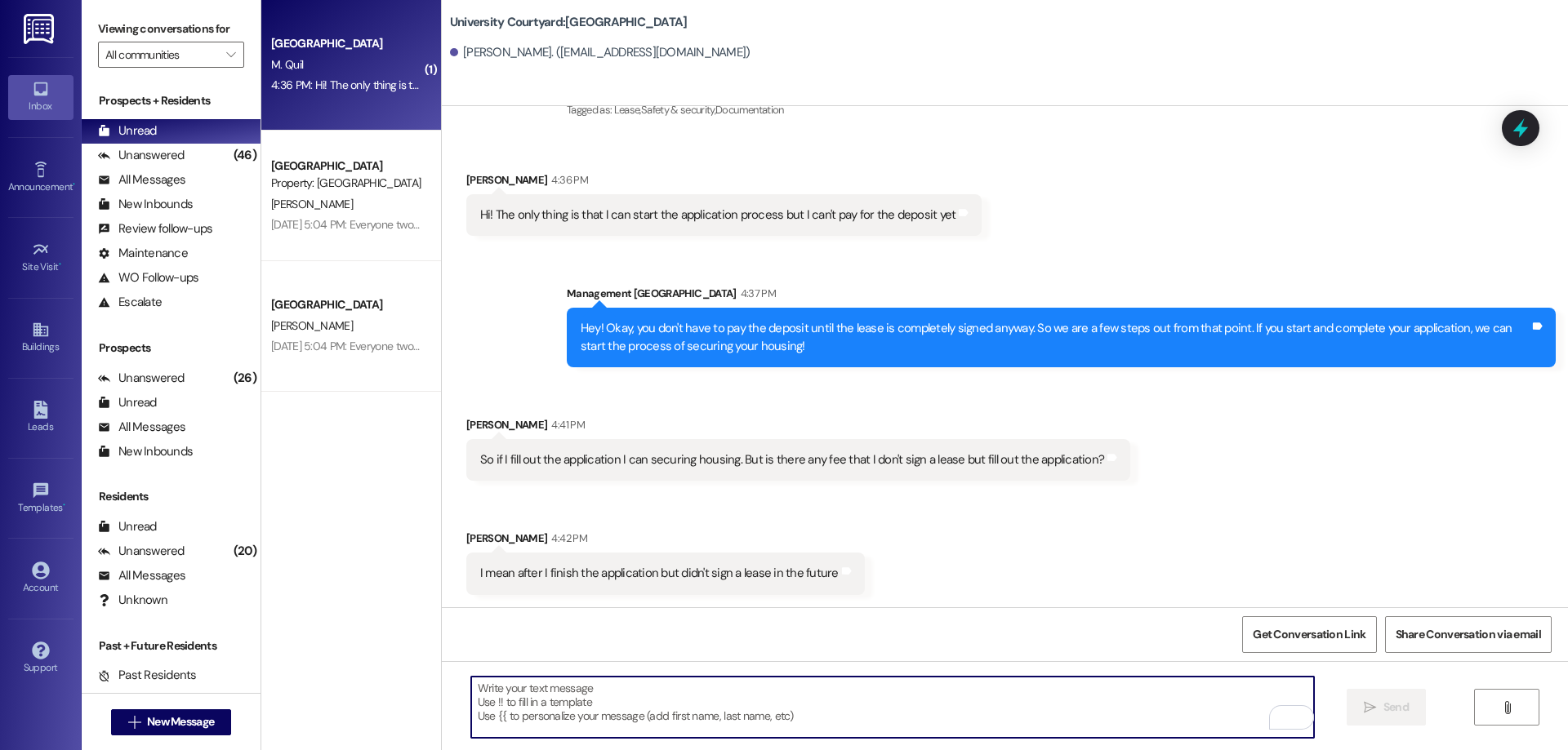
scroll to position [368, 0]
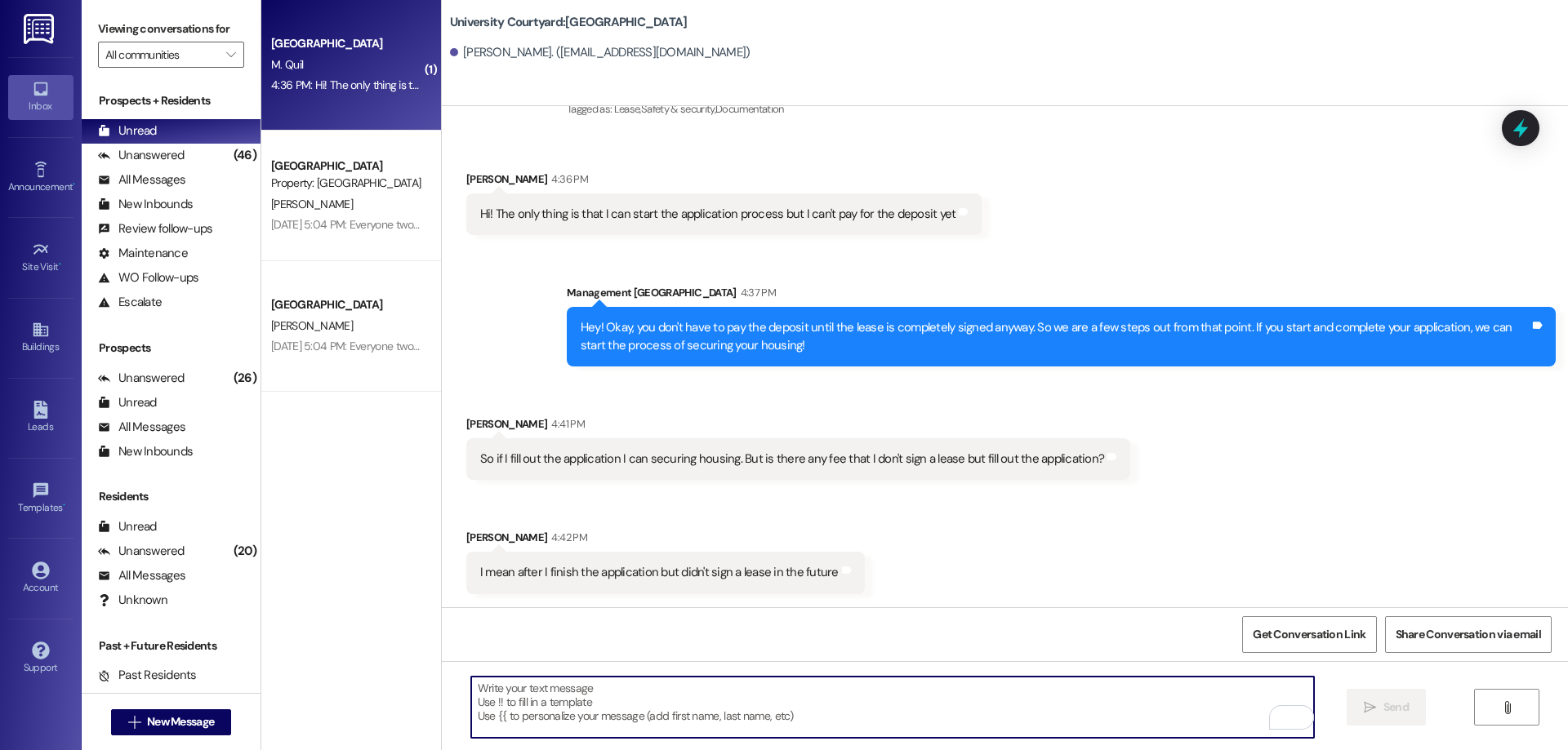
click at [645, 730] on textarea "To enrich screen reader interactions, please activate Accessibility in Grammarl…" at bounding box center [892, 707] width 843 height 61
type textarea "T"
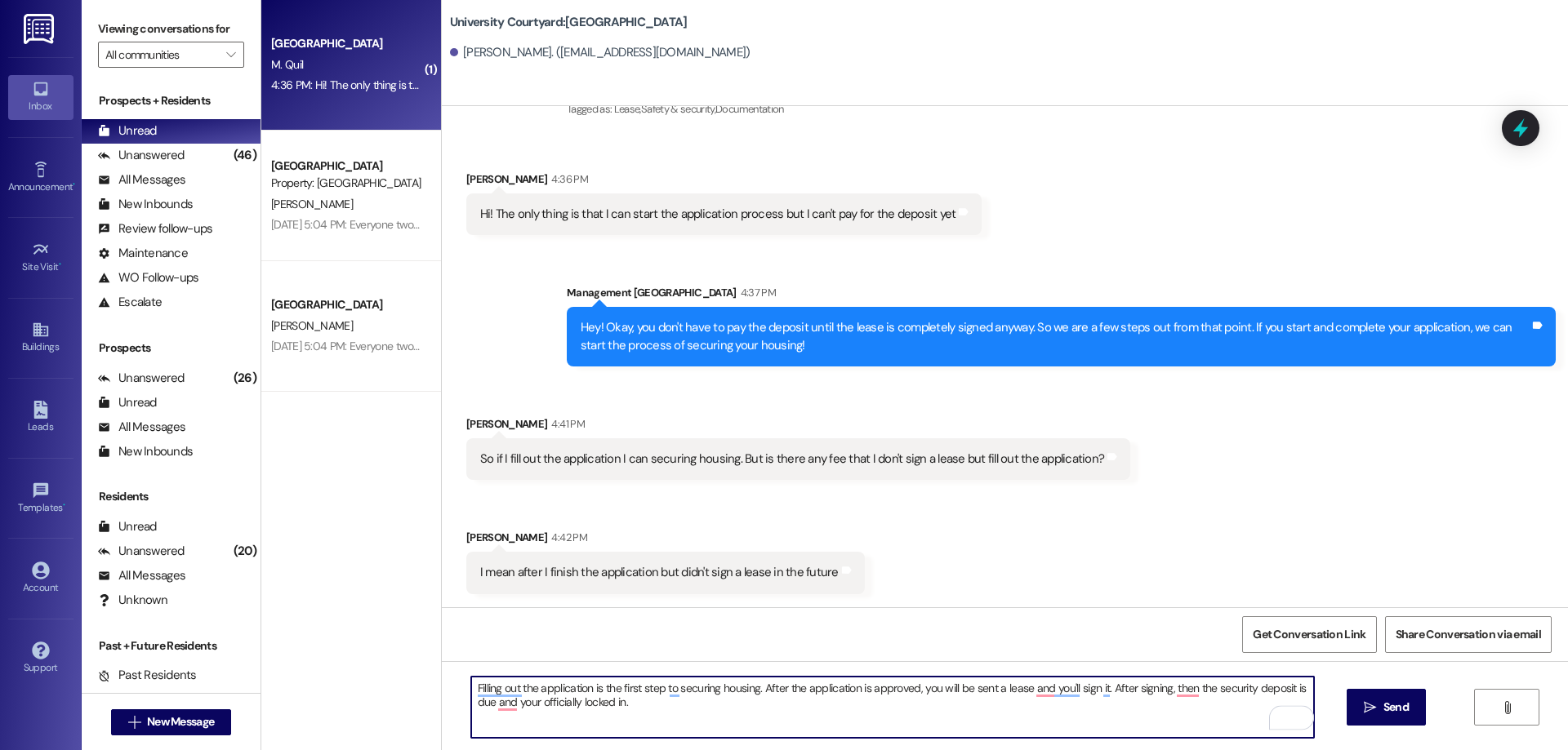
type textarea "Filling out the application is the first step to securing housing. After the ap…"
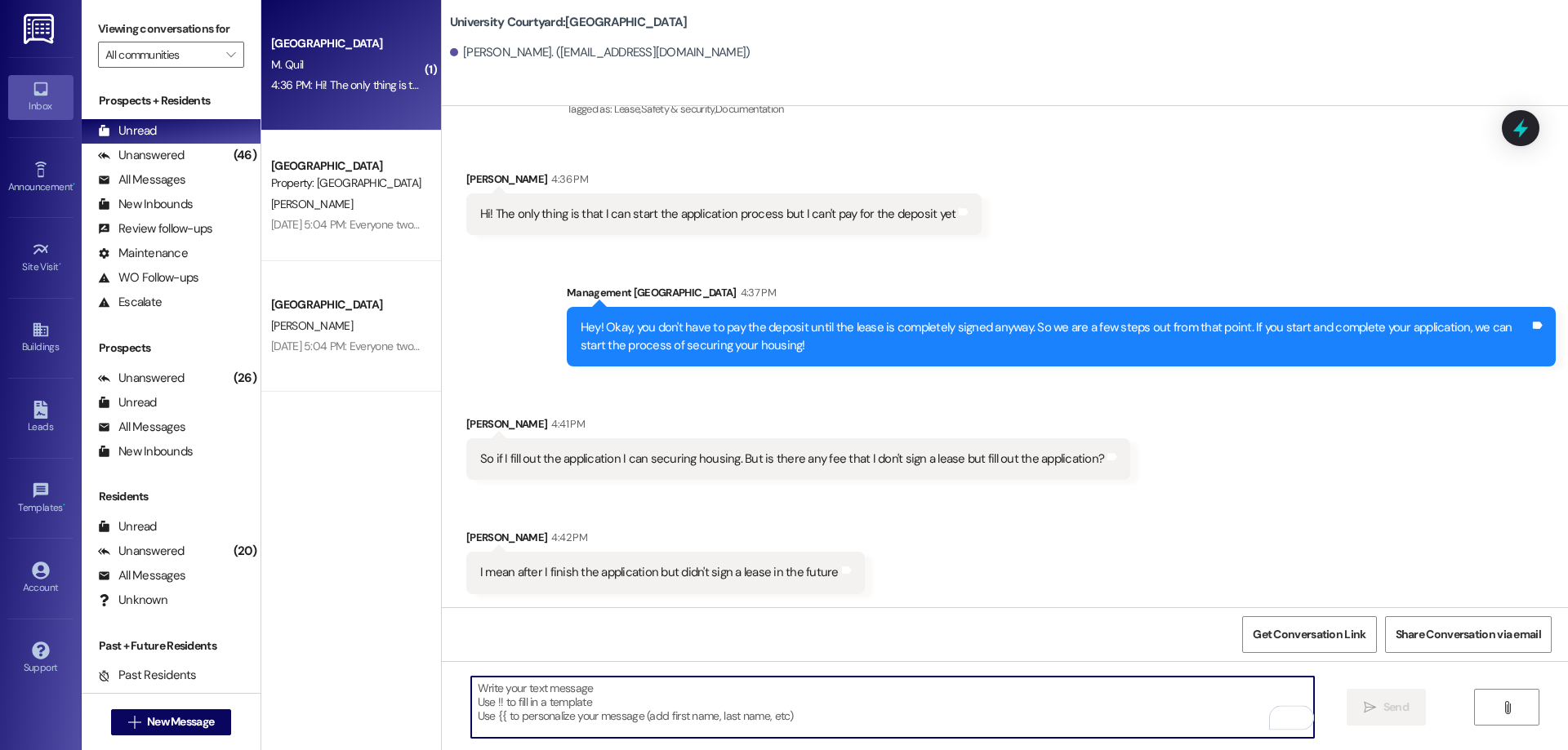
scroll to position [367, 0]
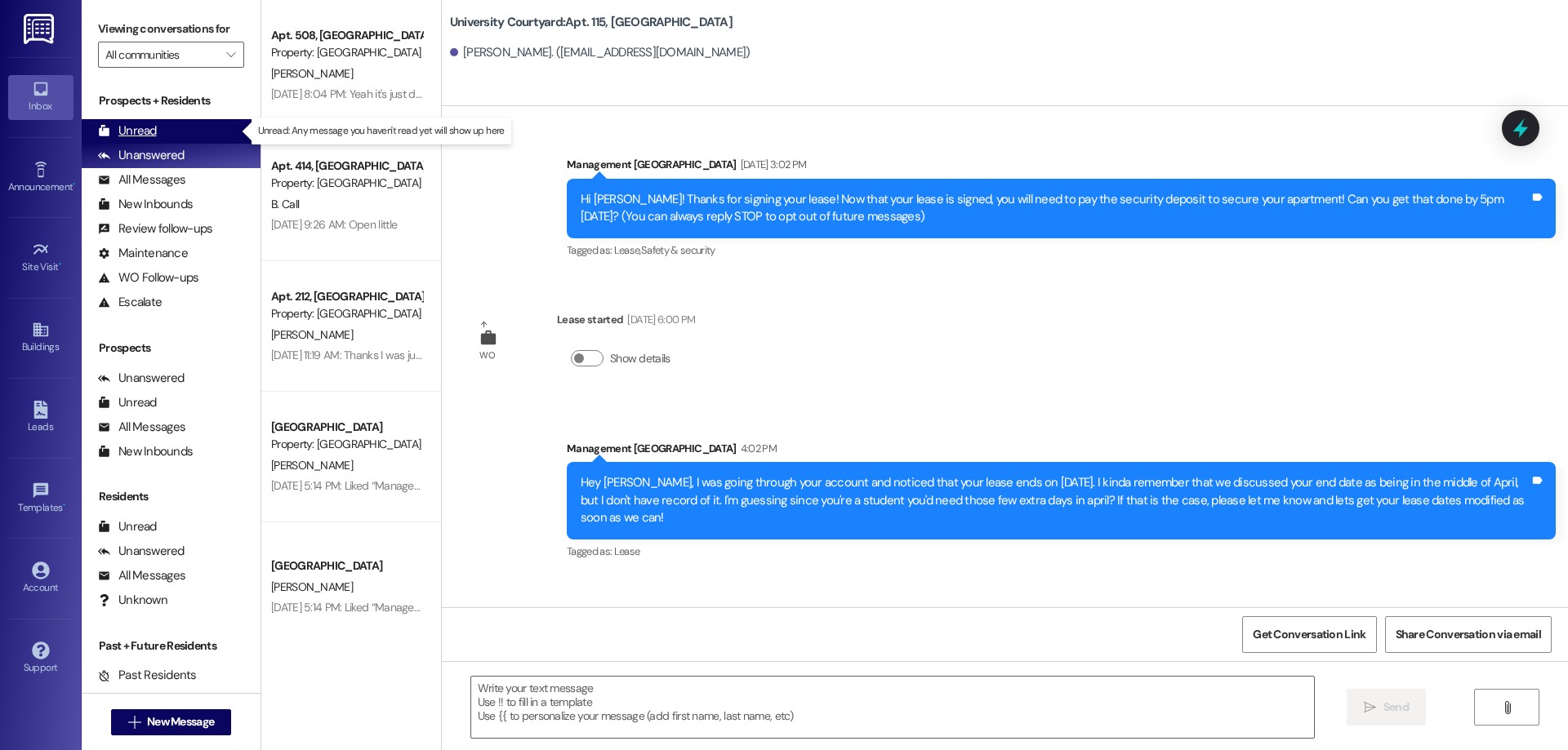
click at [197, 123] on div "Unread (0)" at bounding box center [171, 131] width 179 height 25
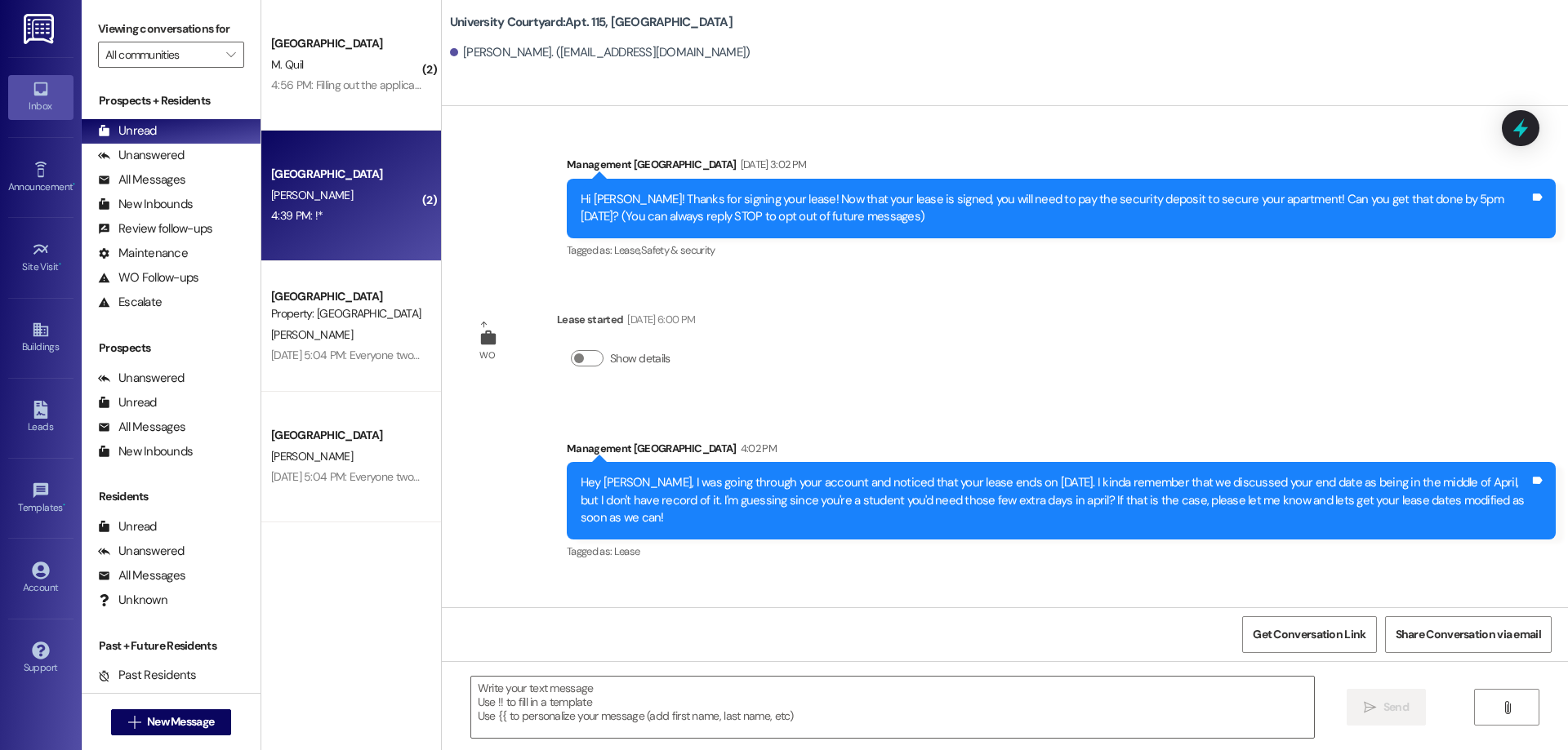
click at [354, 218] on div "4:39 PM: !* 4:39 PM: !*" at bounding box center [346, 216] width 154 height 20
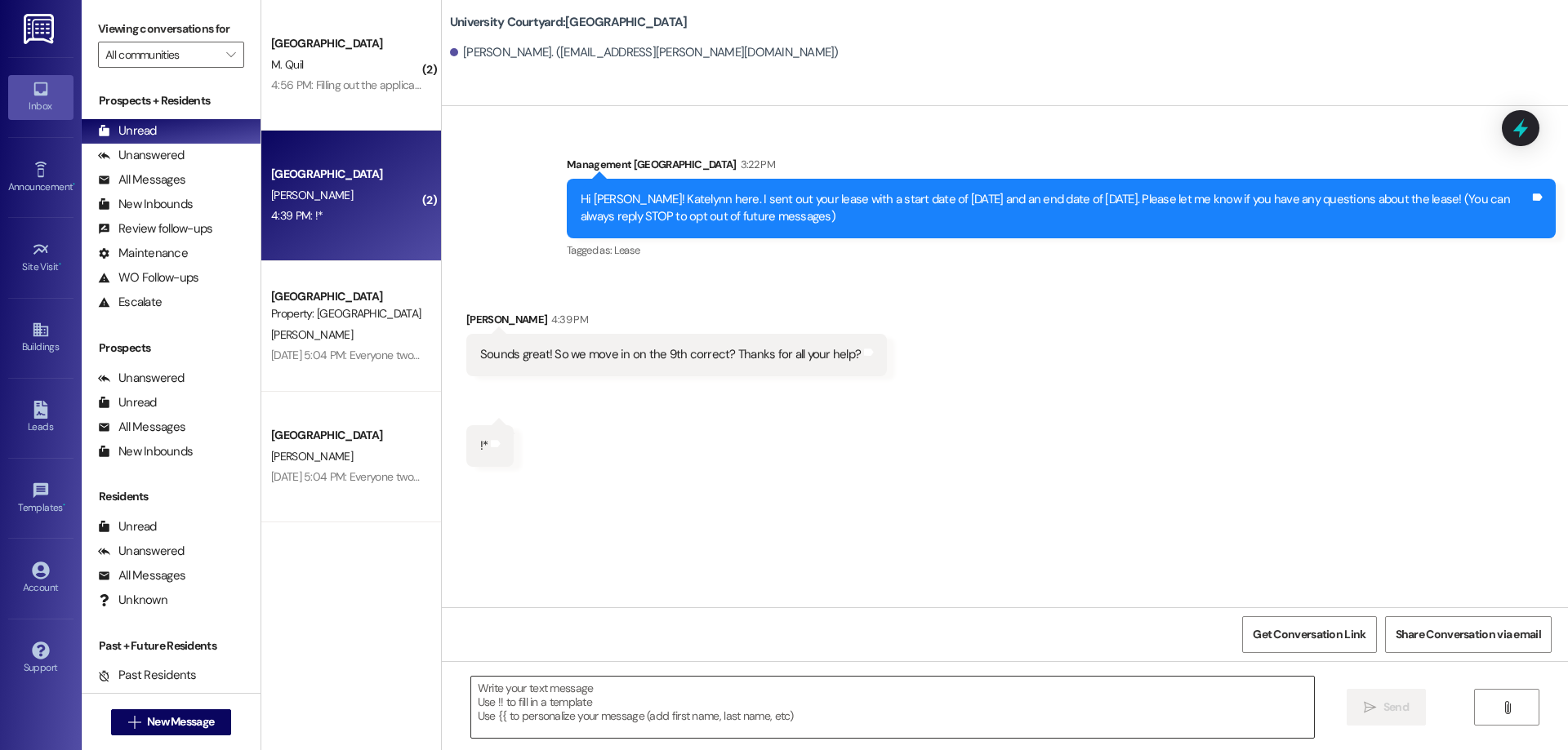
click at [803, 699] on textarea at bounding box center [892, 707] width 843 height 61
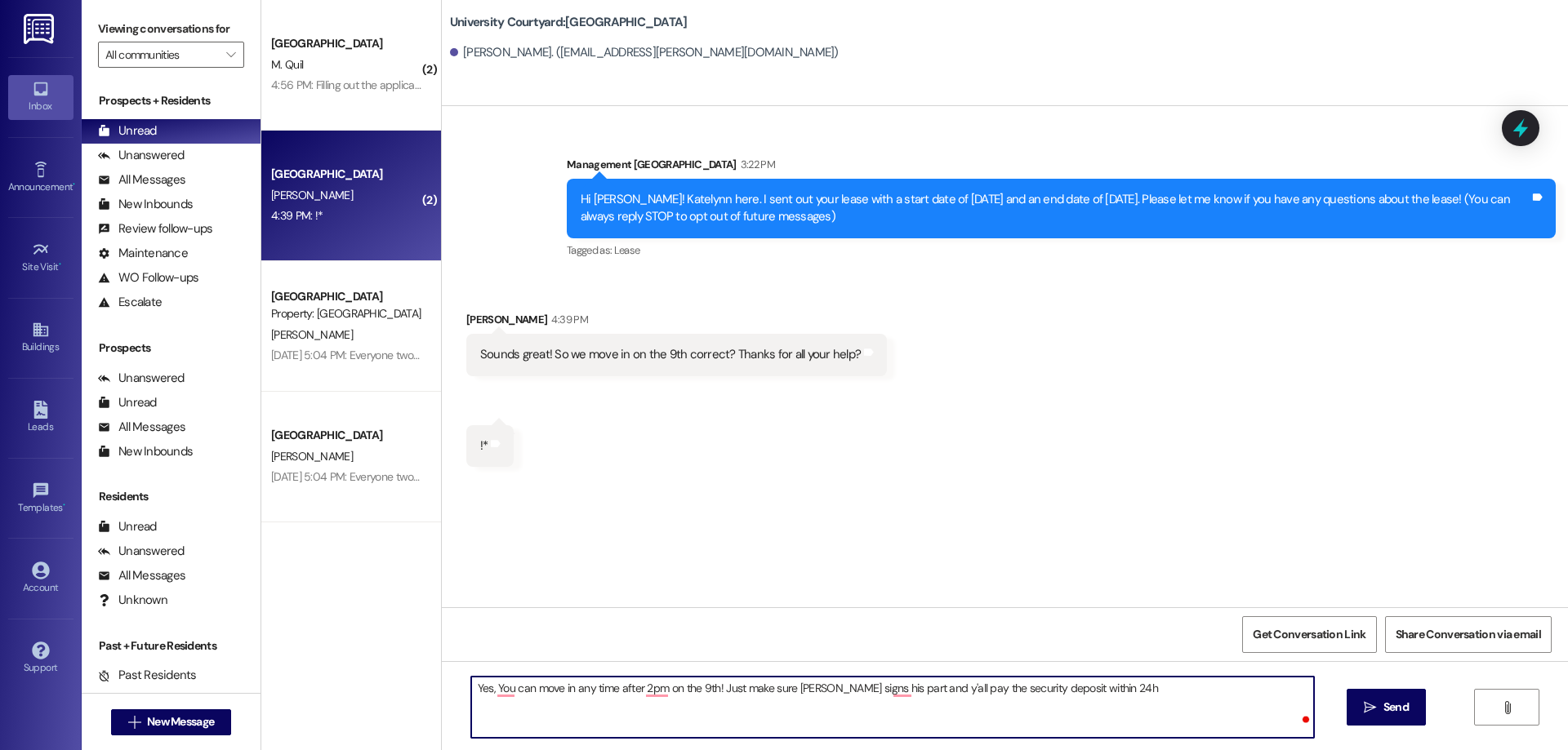
type textarea "Yes, You can move in any time after 2pm on the 9th! Just make sure [PERSON_NAME…"
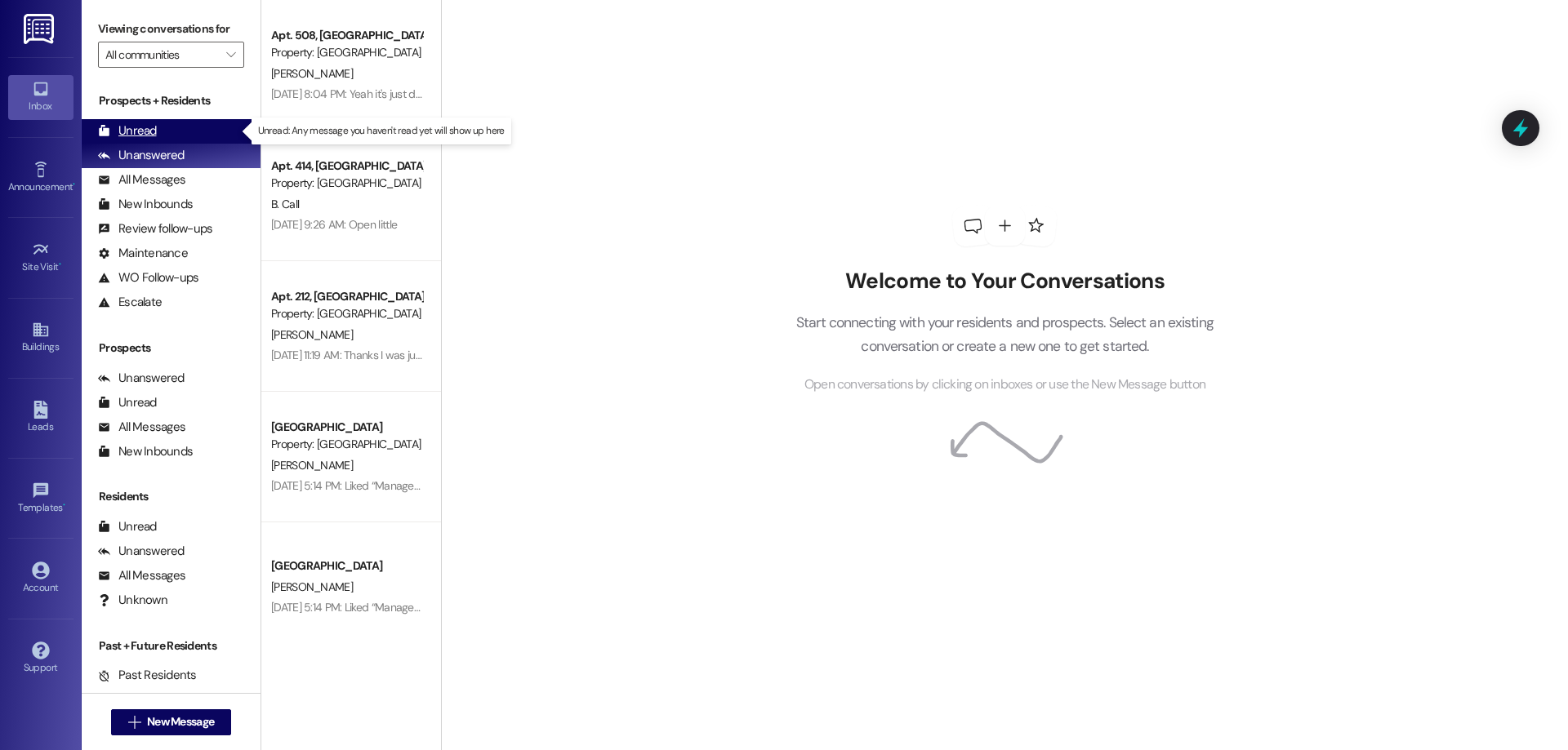
click at [208, 129] on div "Unread (0)" at bounding box center [171, 131] width 179 height 25
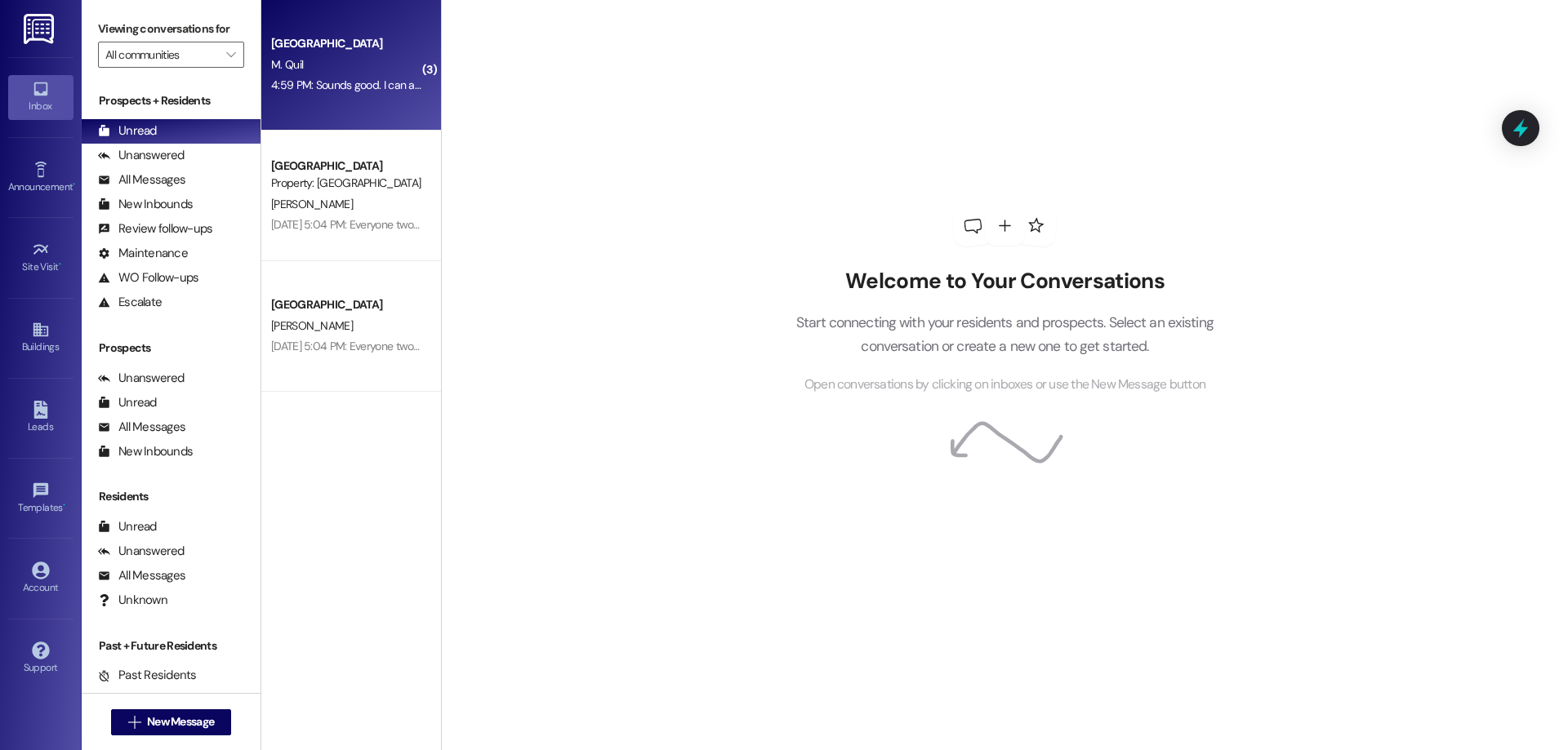
click at [312, 76] on div "4:59 PM: Sounds good. I can apply first. Because we are also on waitlist of ano…" at bounding box center [346, 85] width 154 height 20
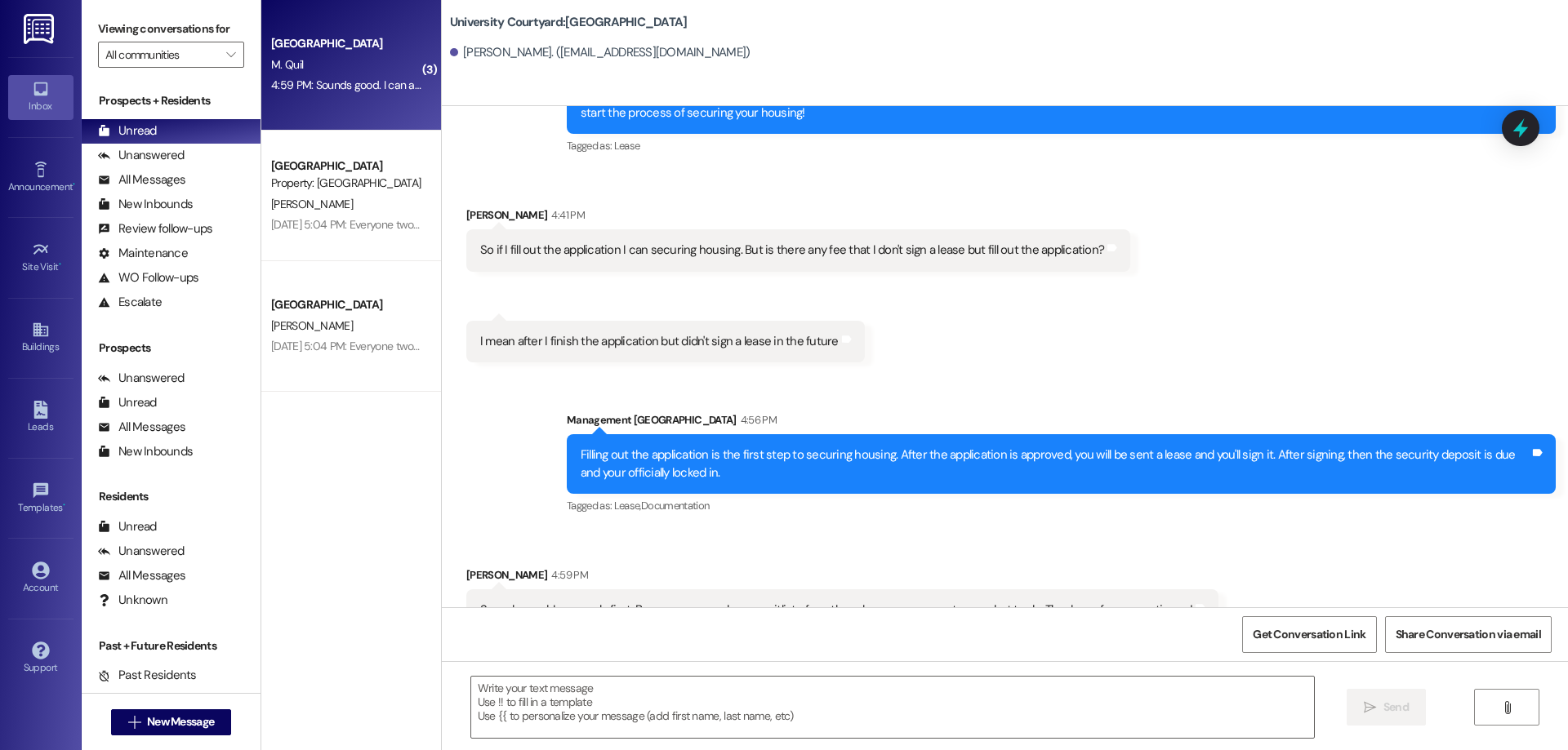
scroll to position [638, 0]
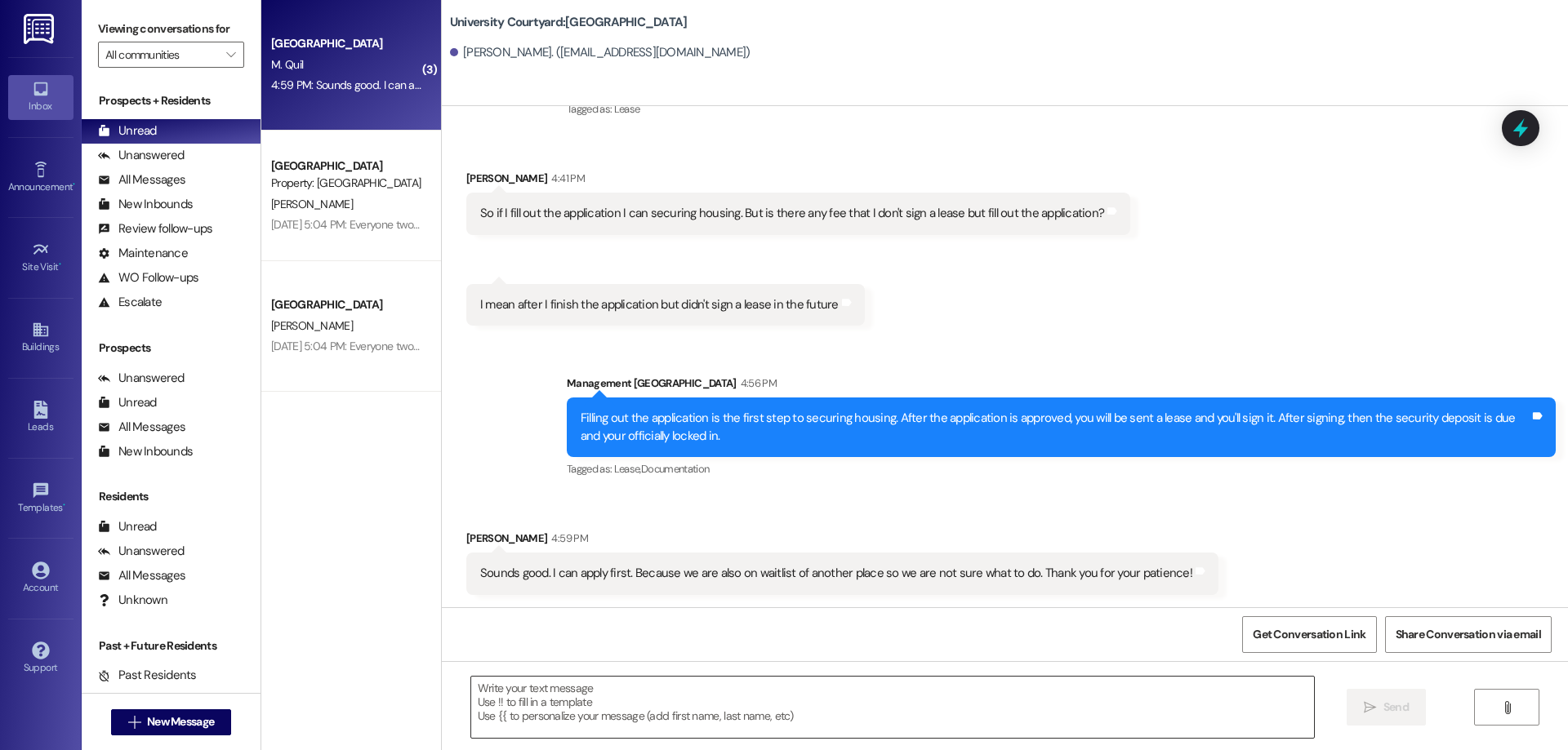
click at [727, 718] on textarea at bounding box center [892, 707] width 843 height 61
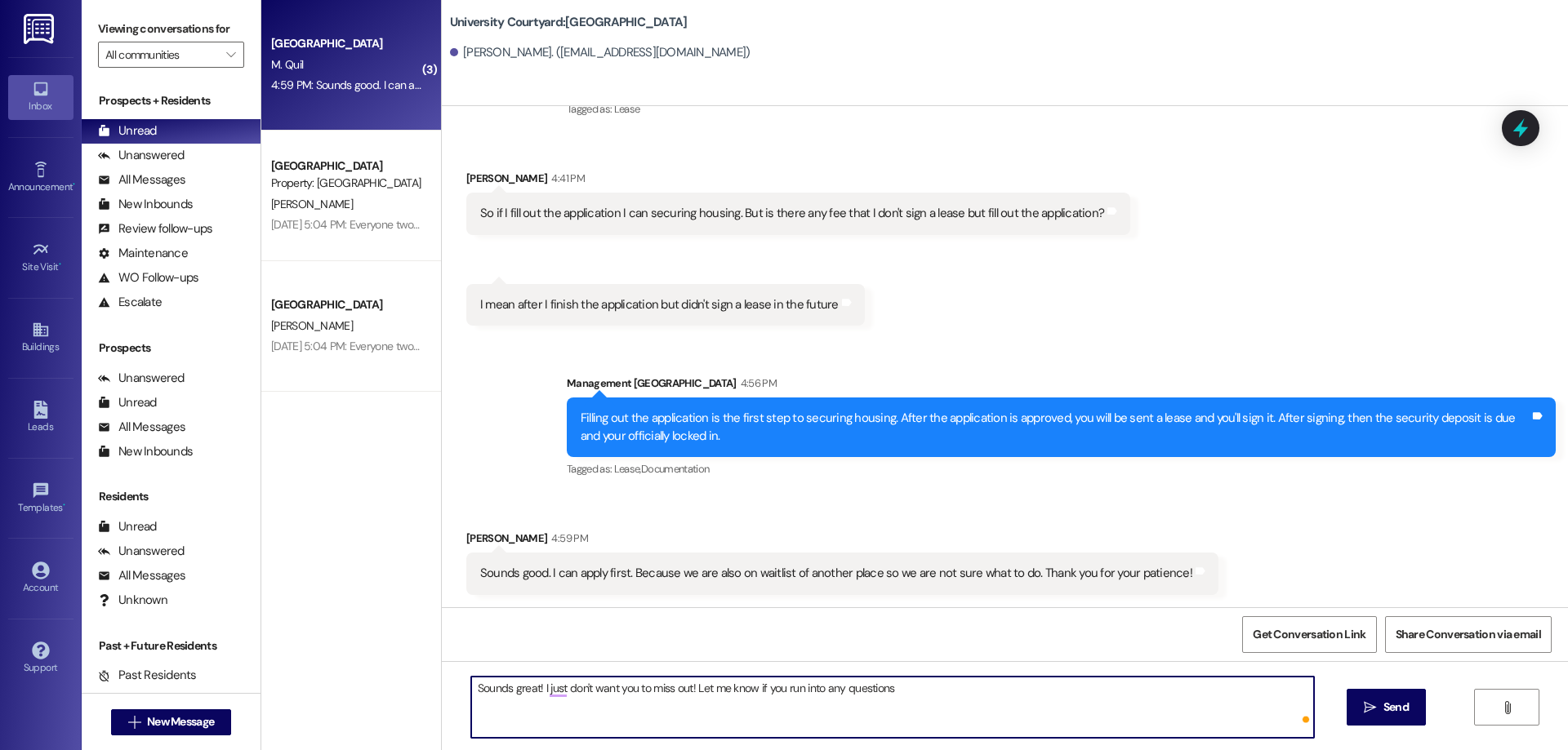
type textarea "Sounds great! I just don't want you to miss out! Let me know if you run into an…"
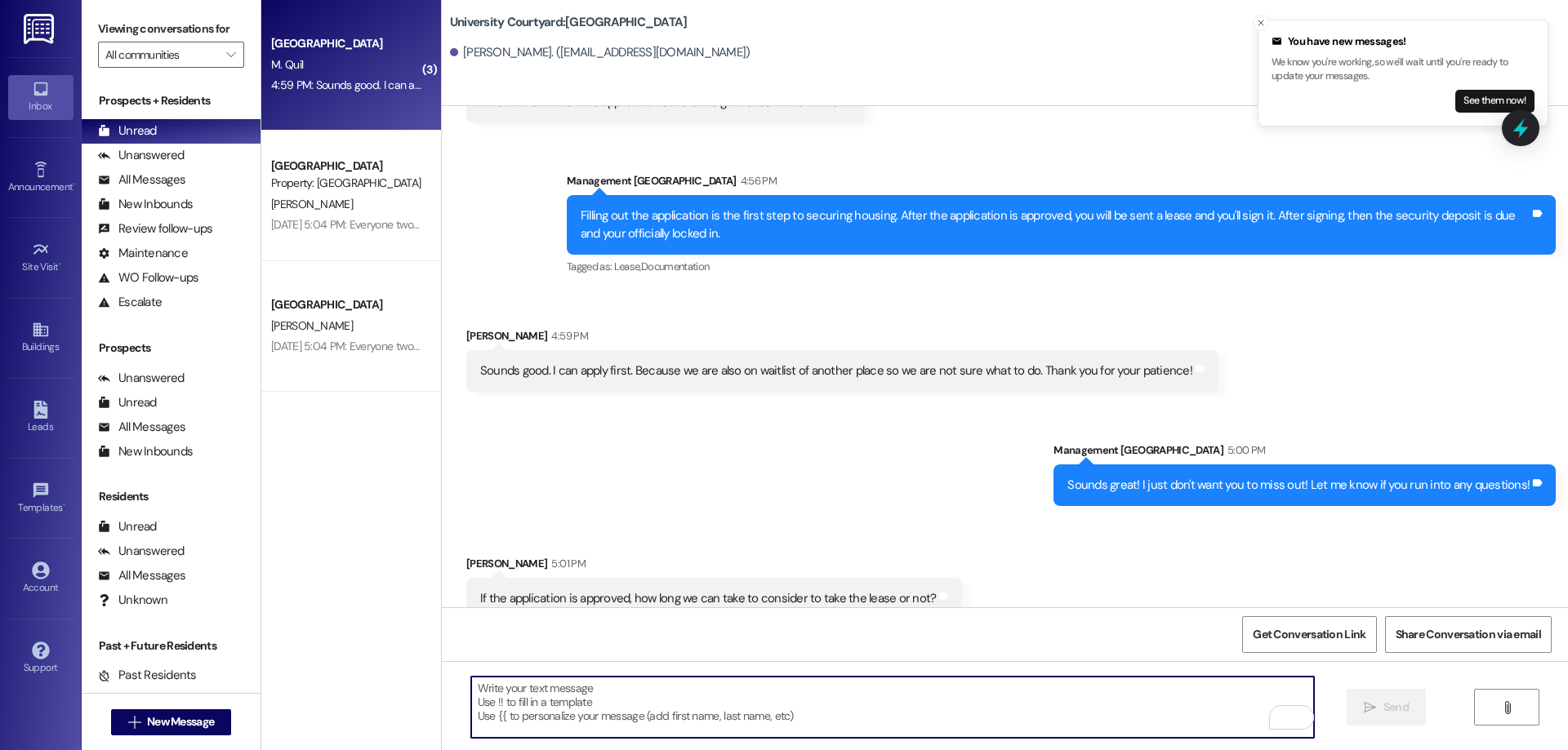
scroll to position [865, 0]
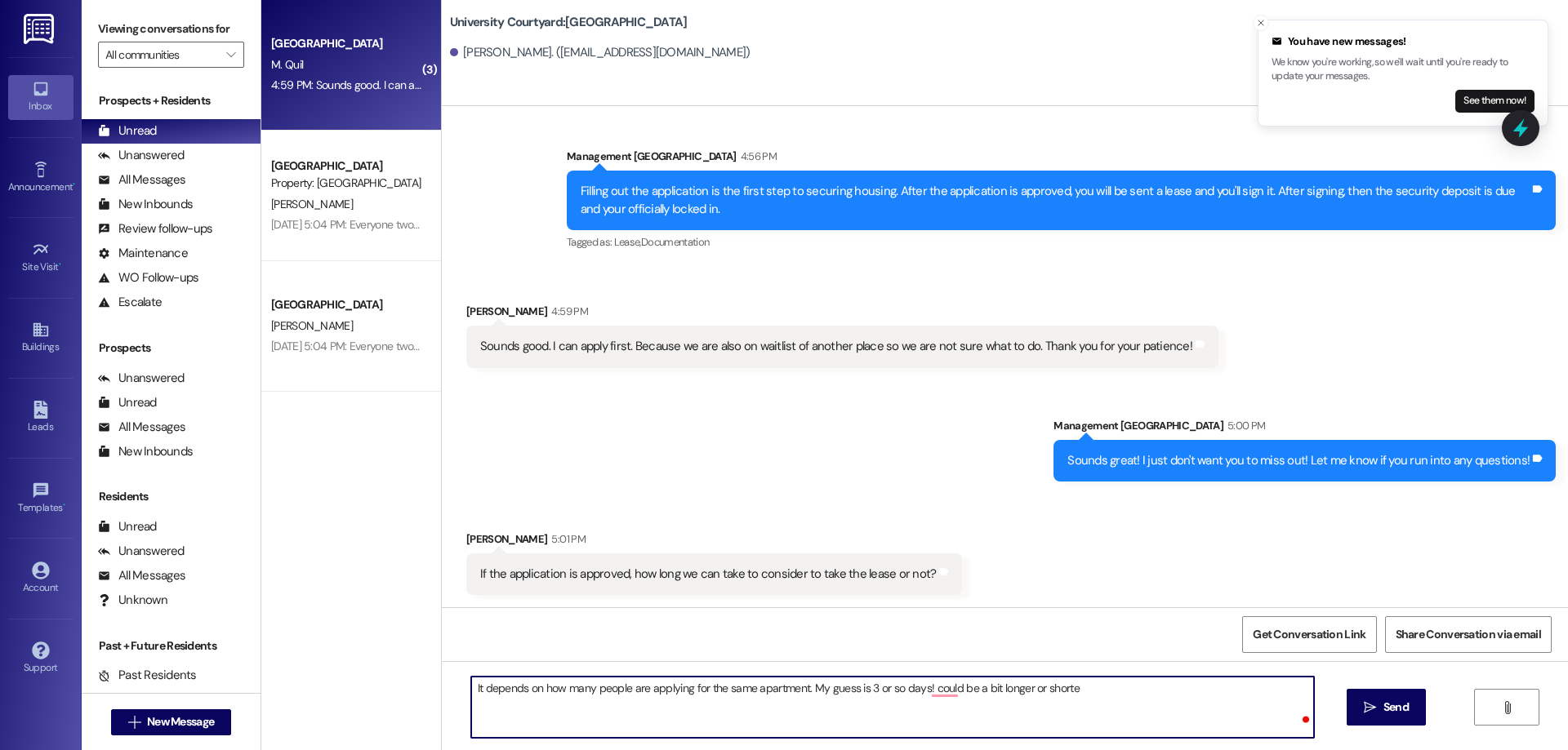
type textarea "It depends on how many people are applying for the same apartment. My guess is …"
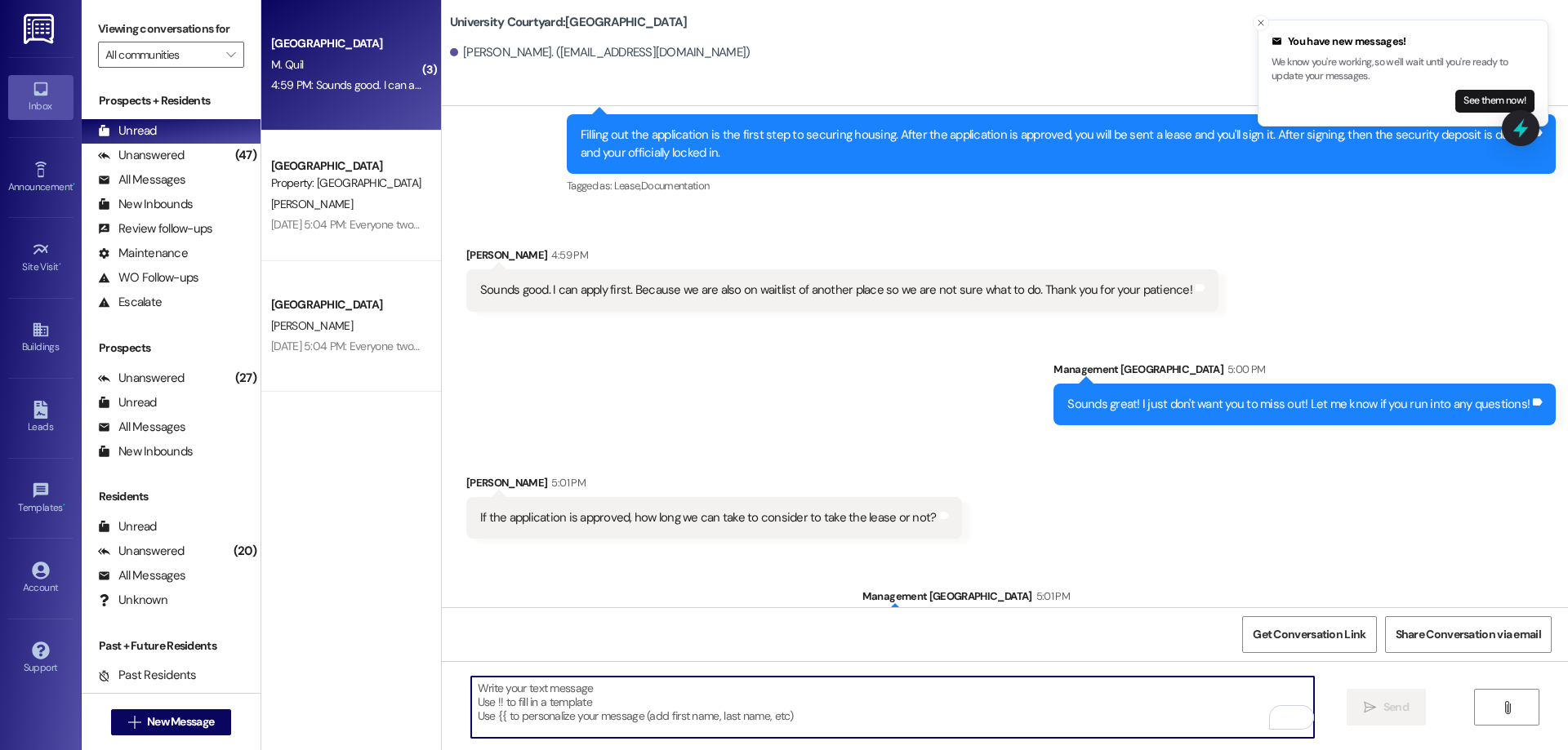
scroll to position [980, 0]
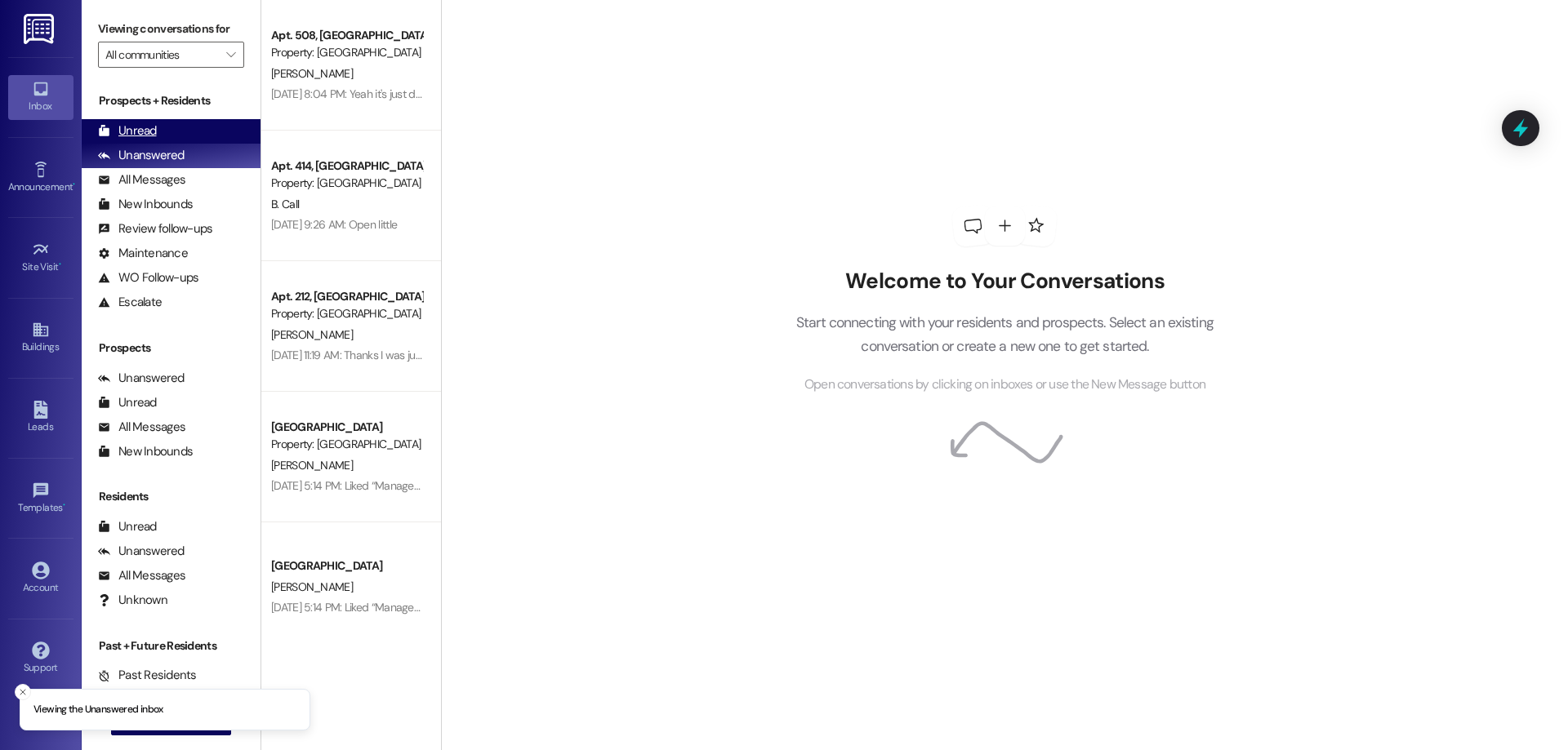
click at [181, 133] on div "Unread (0)" at bounding box center [171, 131] width 179 height 25
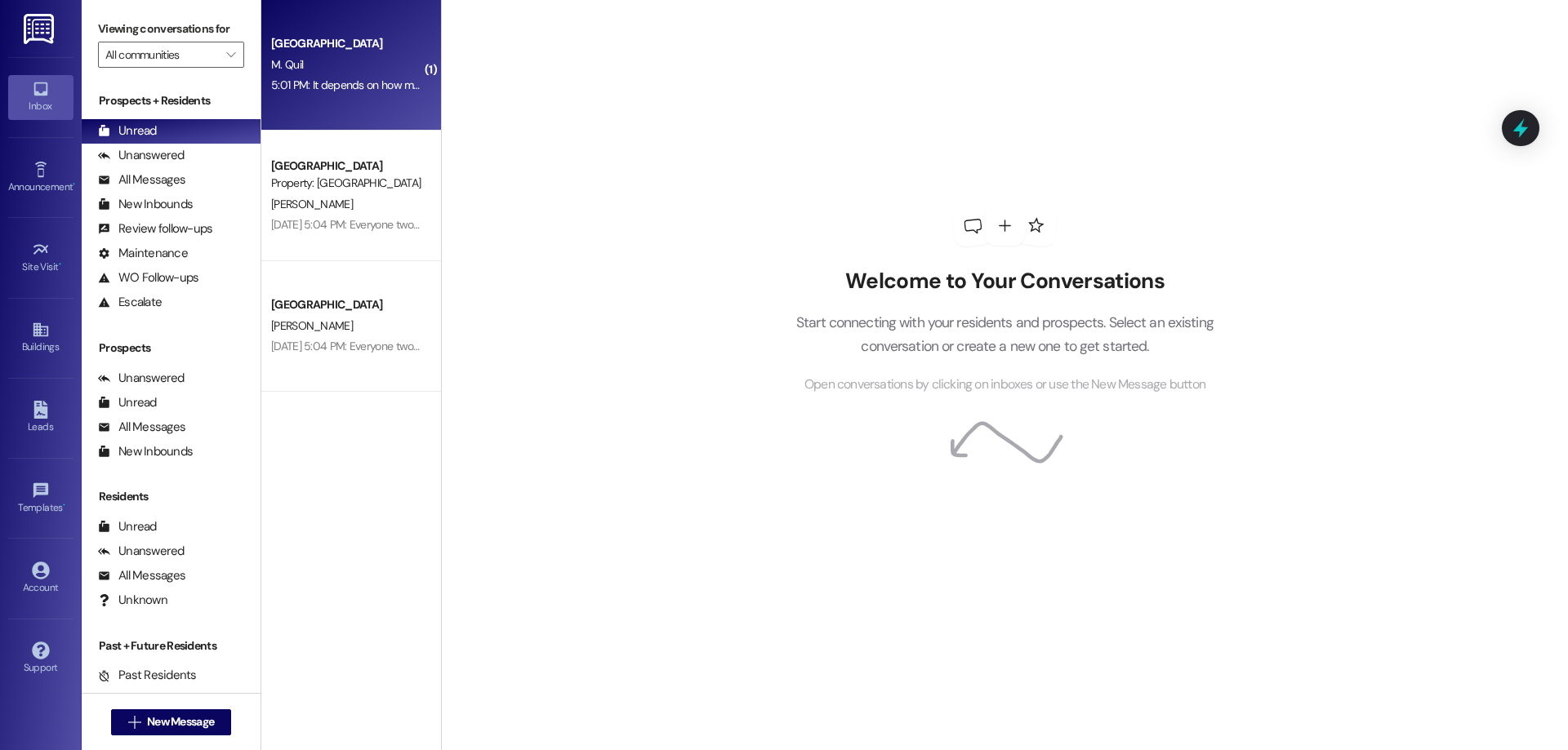
click at [357, 80] on div "5:01 PM: It depends on how many people are applying for the same apartment. My …" at bounding box center [594, 84] width 647 height 14
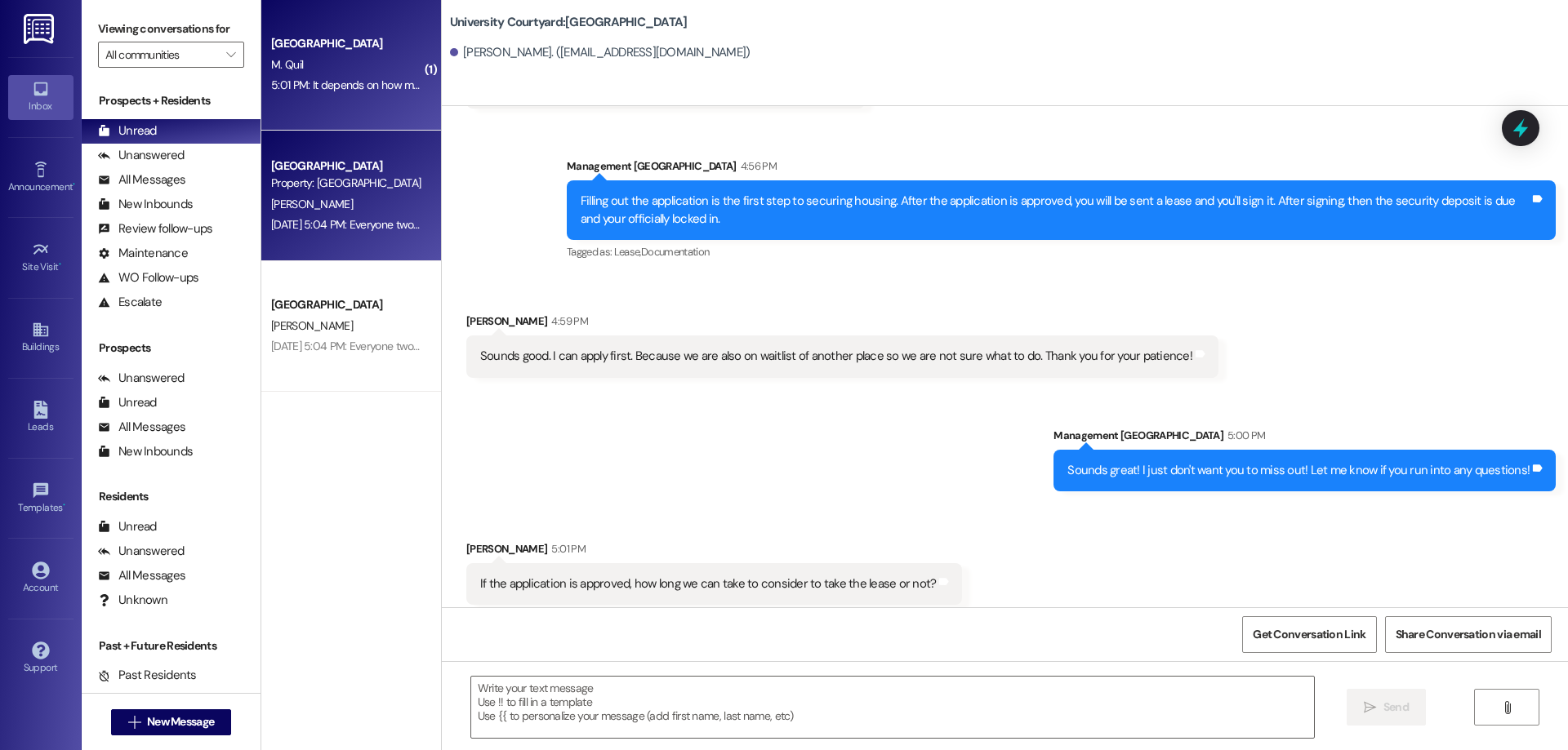
scroll to position [865, 0]
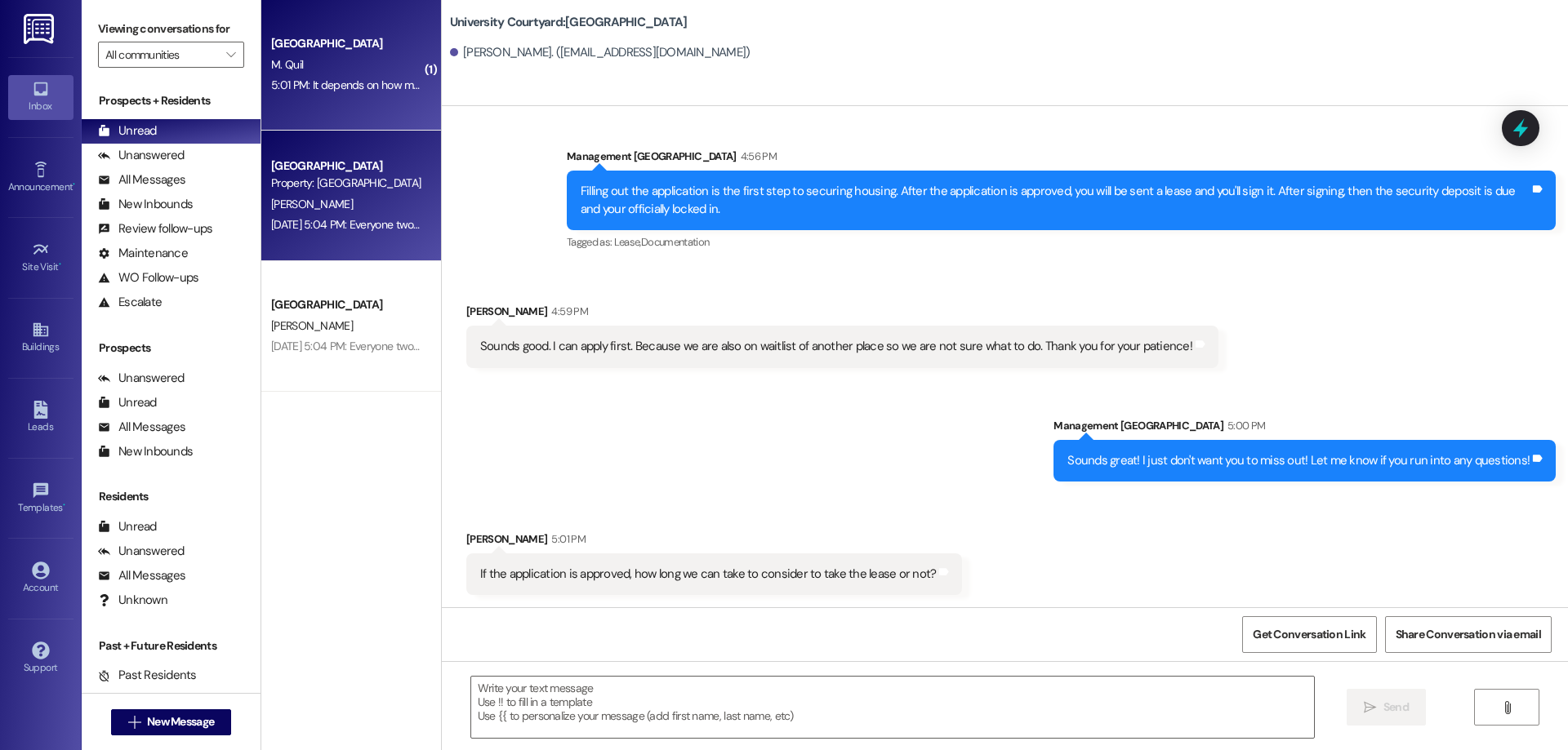
click at [363, 199] on div "[PERSON_NAME]" at bounding box center [346, 205] width 154 height 20
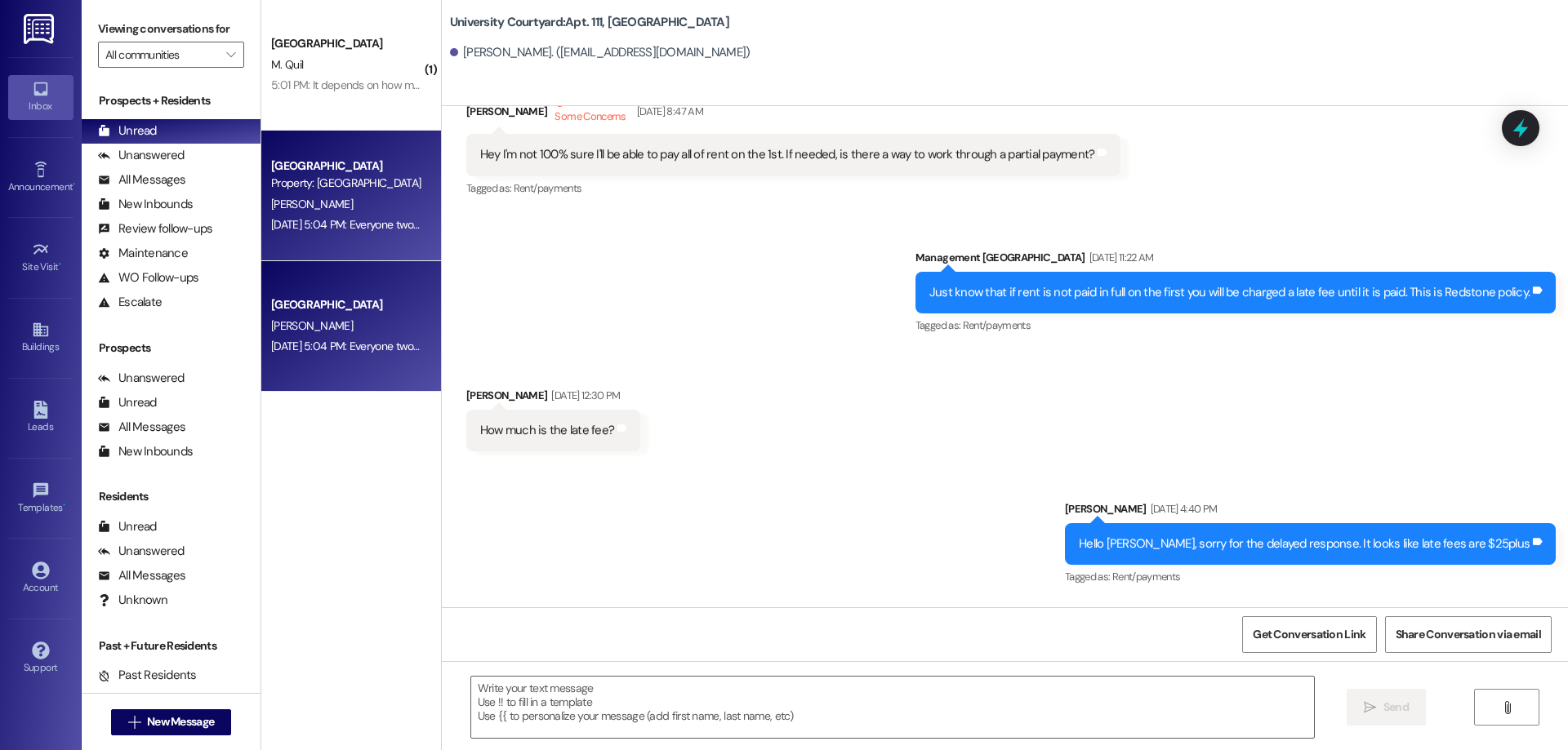
scroll to position [19900, 0]
